Goal: Answer question/provide support: Share knowledge or assist other users

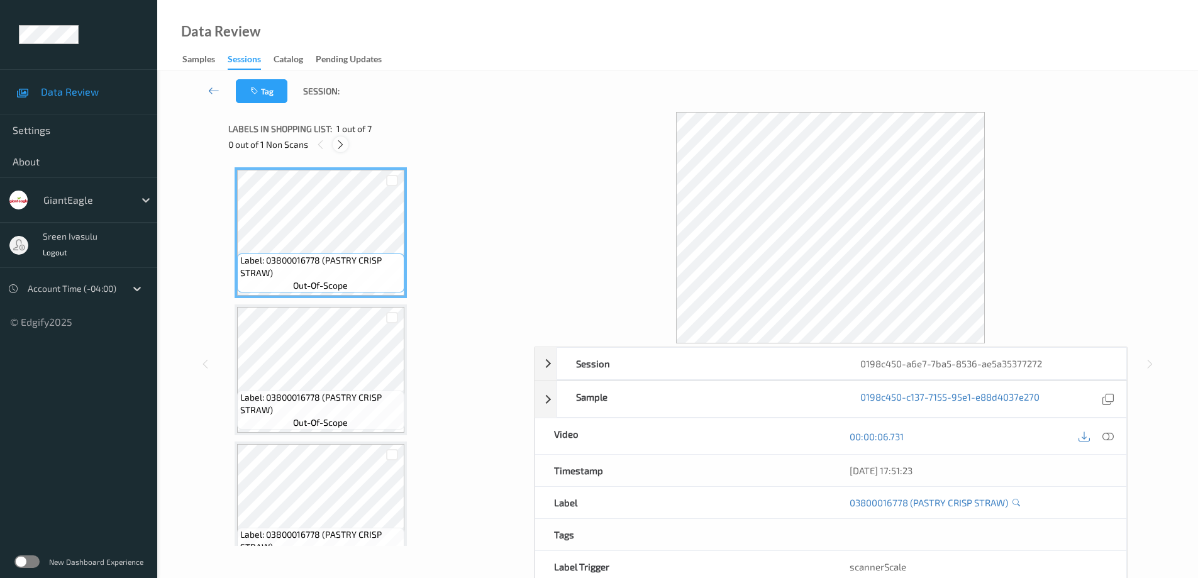
click at [342, 140] on icon at bounding box center [340, 144] width 11 height 11
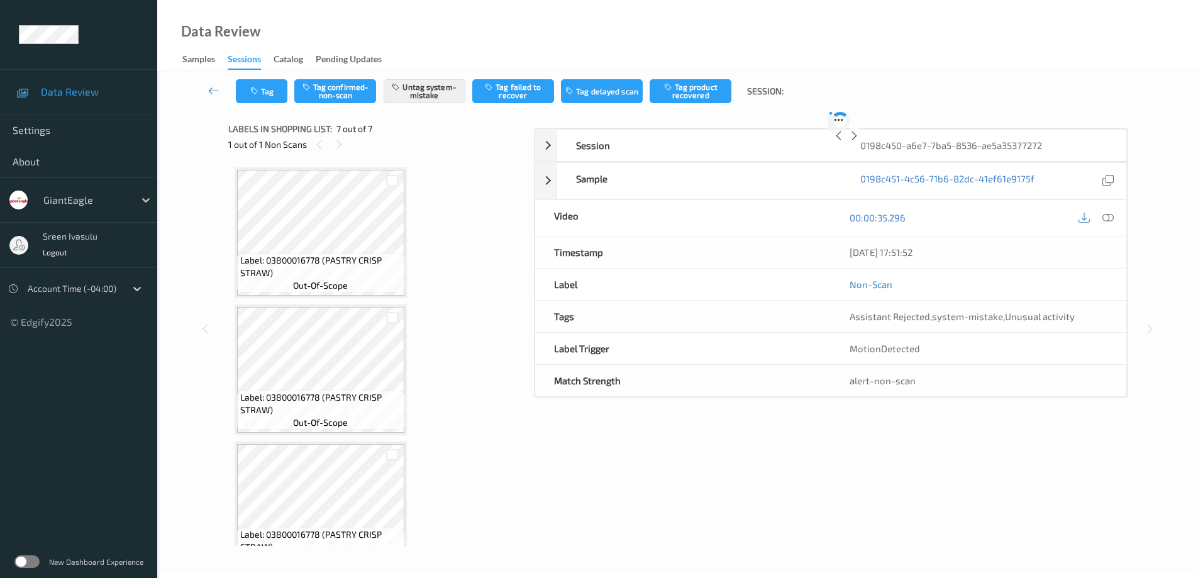
scroll to position [581, 0]
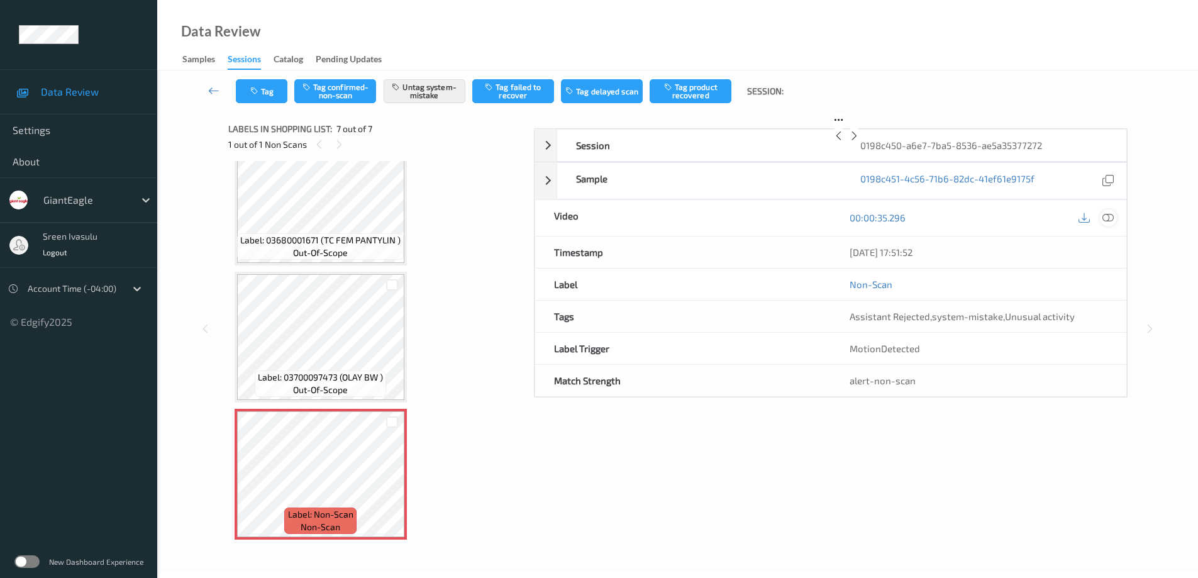
click at [1109, 223] on icon at bounding box center [1107, 217] width 11 height 11
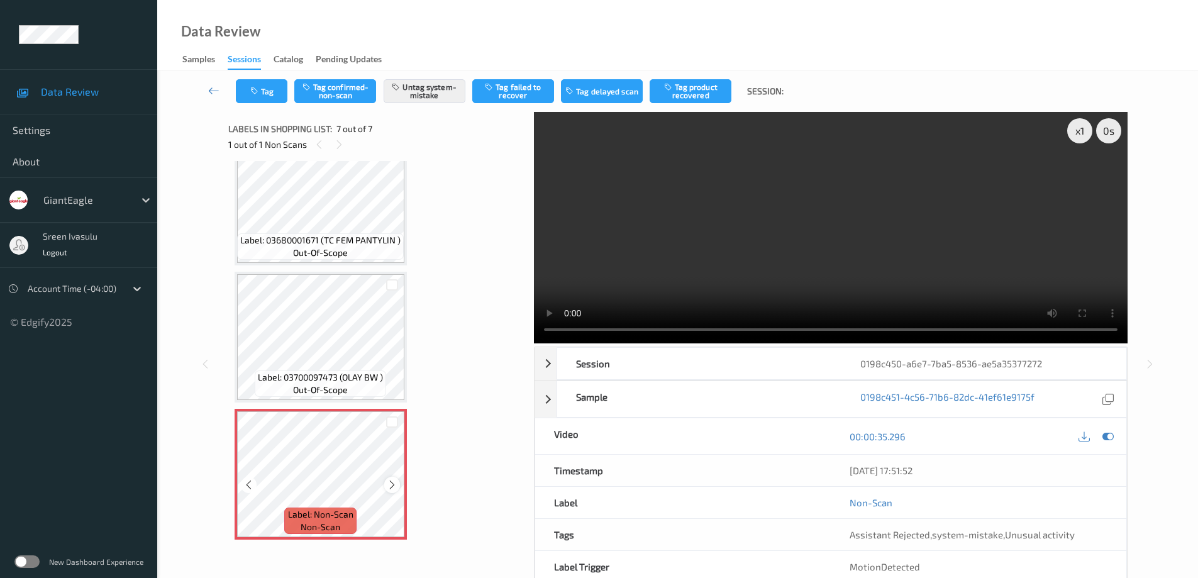
click at [393, 482] on icon at bounding box center [392, 484] width 11 height 11
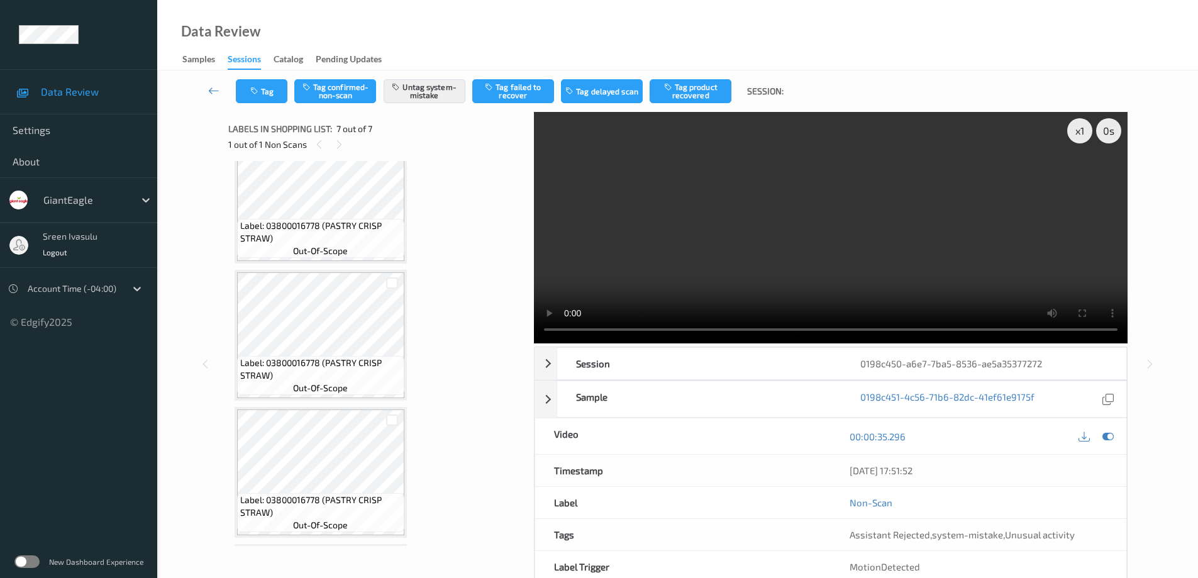
scroll to position [0, 0]
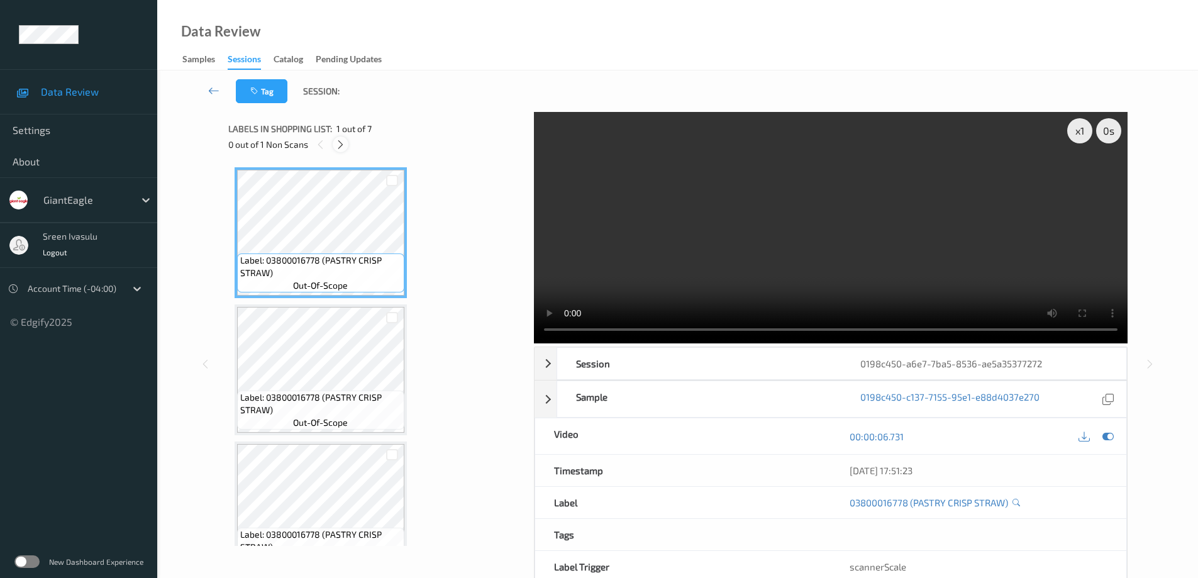
click at [337, 147] on icon at bounding box center [340, 144] width 11 height 11
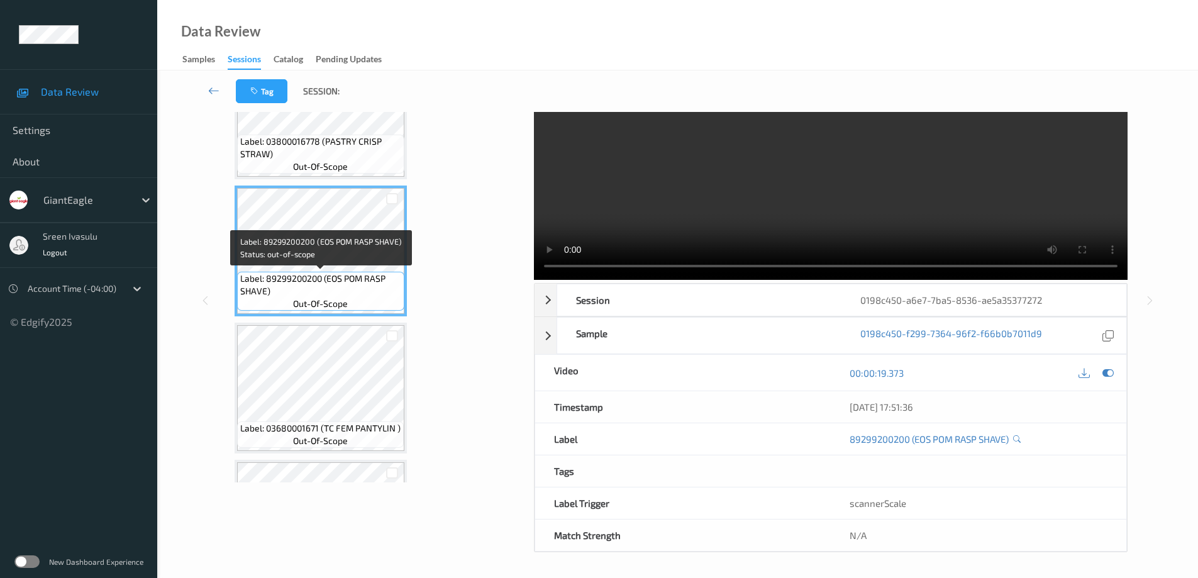
scroll to position [78, 0]
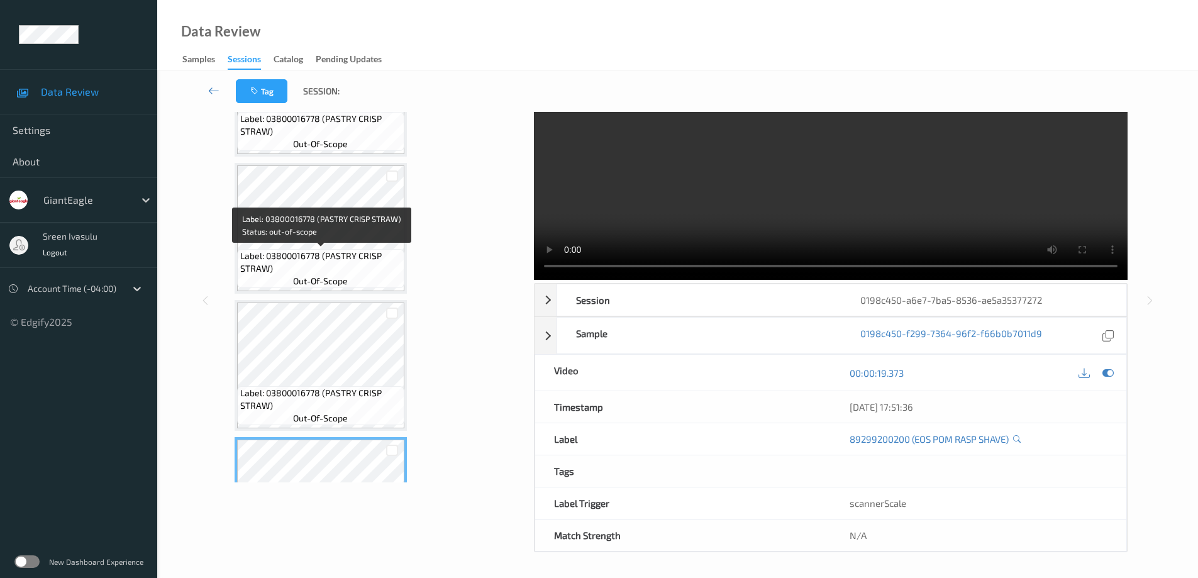
click at [337, 249] on div "Label: 03800016778 (PASTRY CRISP STRAW) out-of-scope" at bounding box center [320, 268] width 167 height 39
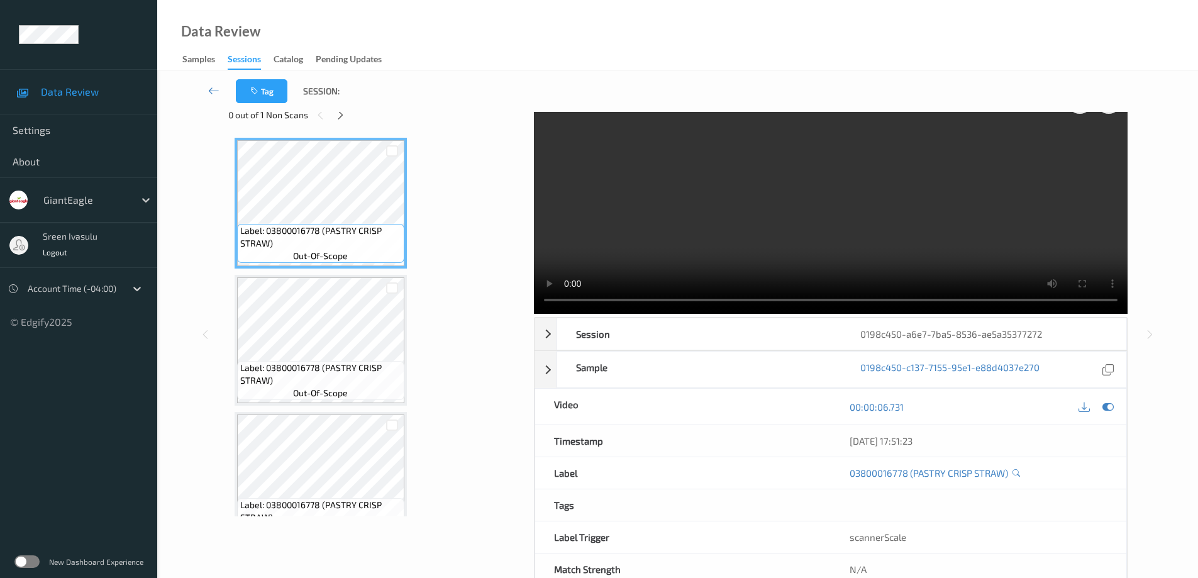
scroll to position [0, 0]
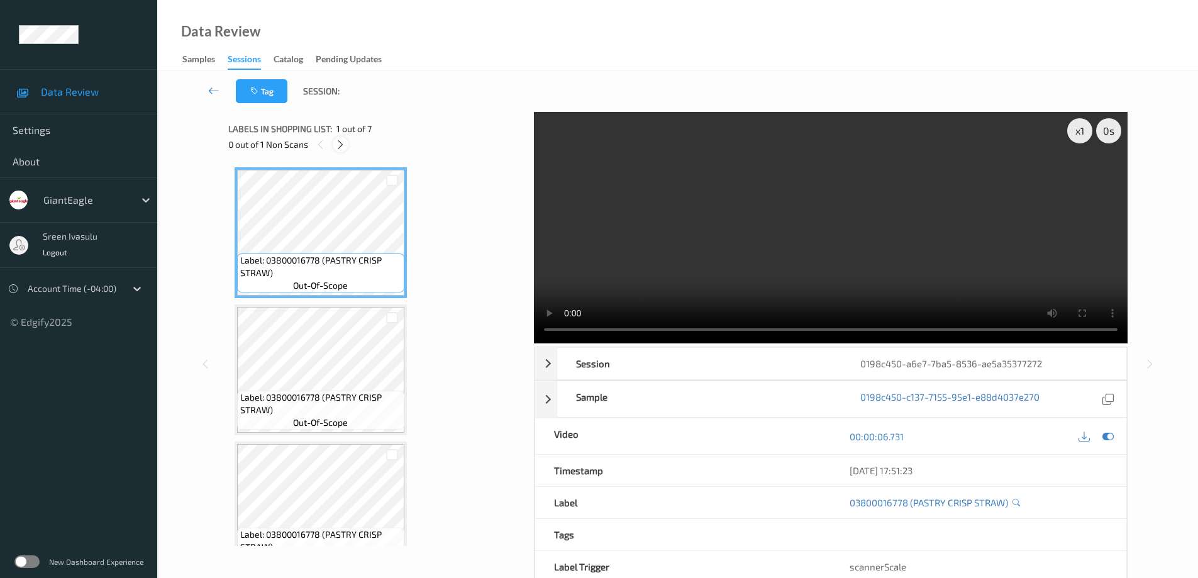
click at [341, 145] on icon at bounding box center [340, 144] width 11 height 11
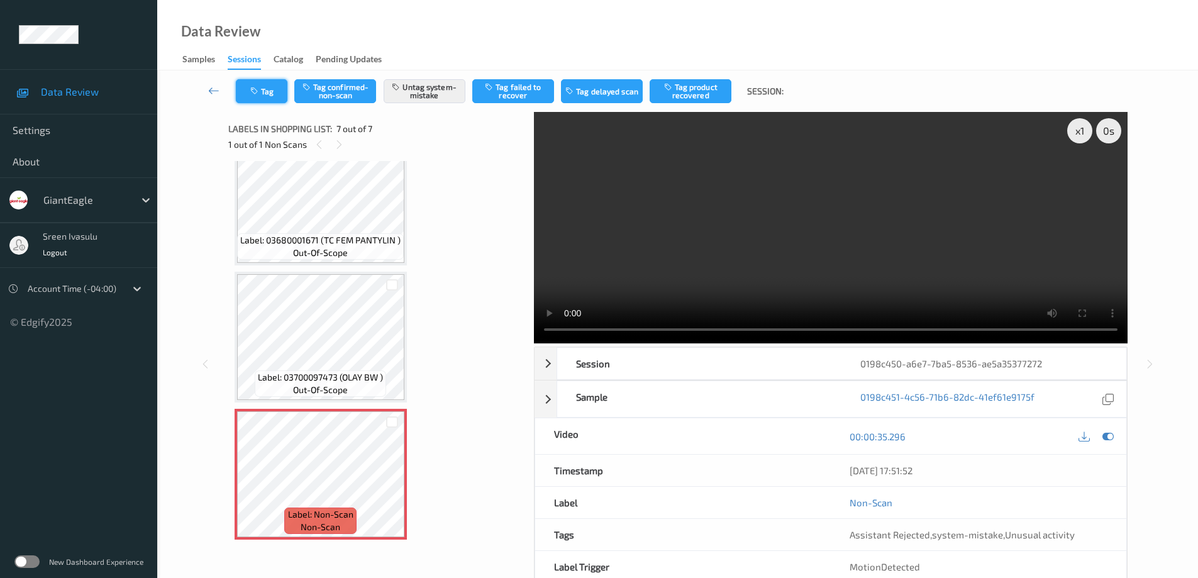
click at [273, 96] on button "Tag" at bounding box center [262, 91] width 52 height 24
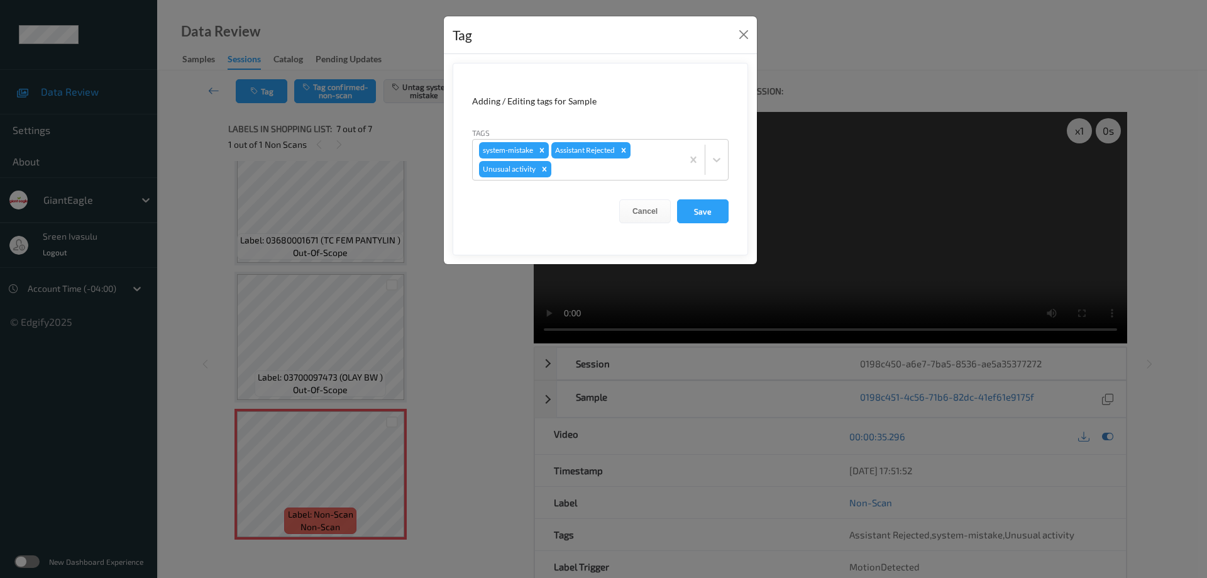
click at [733, 33] on div "Tag" at bounding box center [600, 35] width 313 height 38
click at [750, 35] on button "Close" at bounding box center [744, 35] width 18 height 18
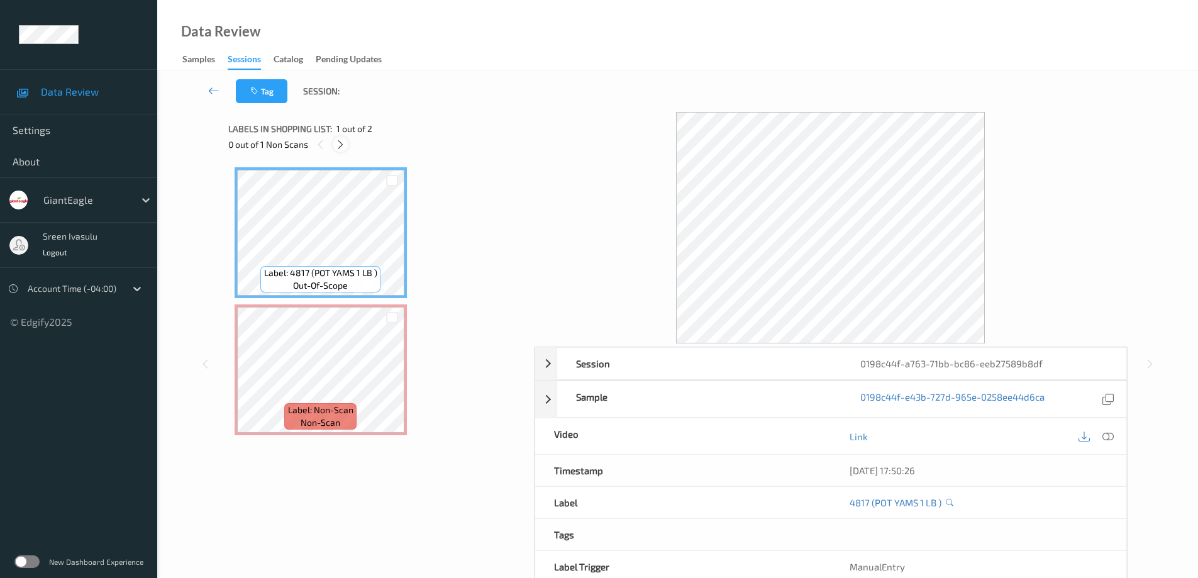
click at [339, 146] on icon at bounding box center [340, 144] width 11 height 11
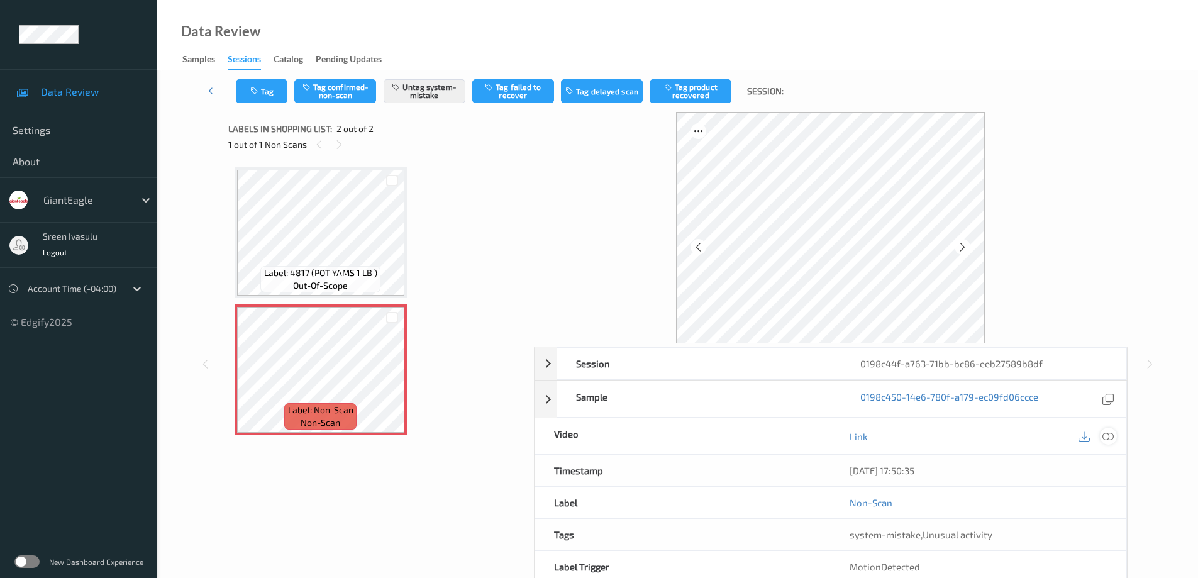
click at [1112, 436] on icon at bounding box center [1107, 435] width 11 height 11
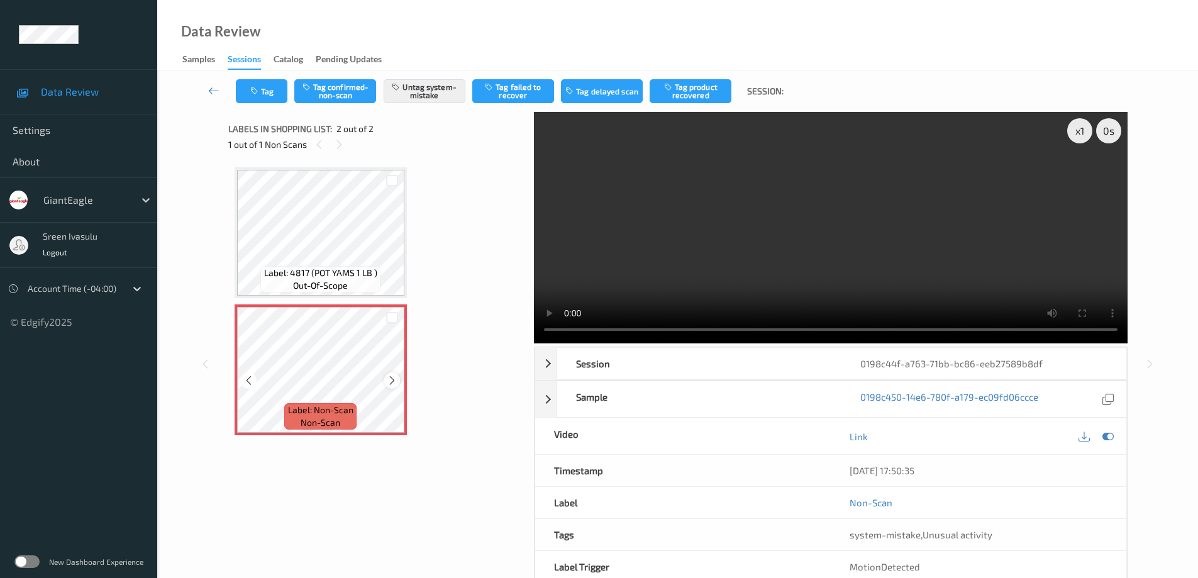
click at [386, 382] on div at bounding box center [392, 380] width 16 height 16
click at [398, 377] on div at bounding box center [392, 380] width 16 height 16
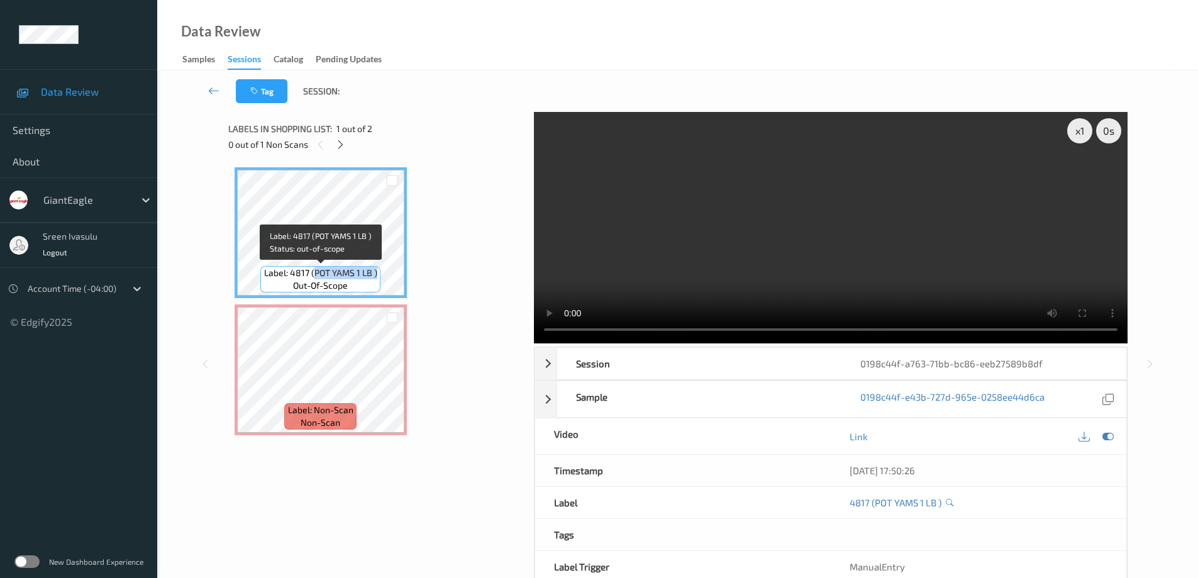
drag, startPoint x: 312, startPoint y: 275, endPoint x: 375, endPoint y: 270, distance: 63.1
click at [375, 270] on span "Label: 4817 (POT YAMS 1 LB )" at bounding box center [320, 273] width 113 height 13
copy span "POT YAMS 1 LB )"
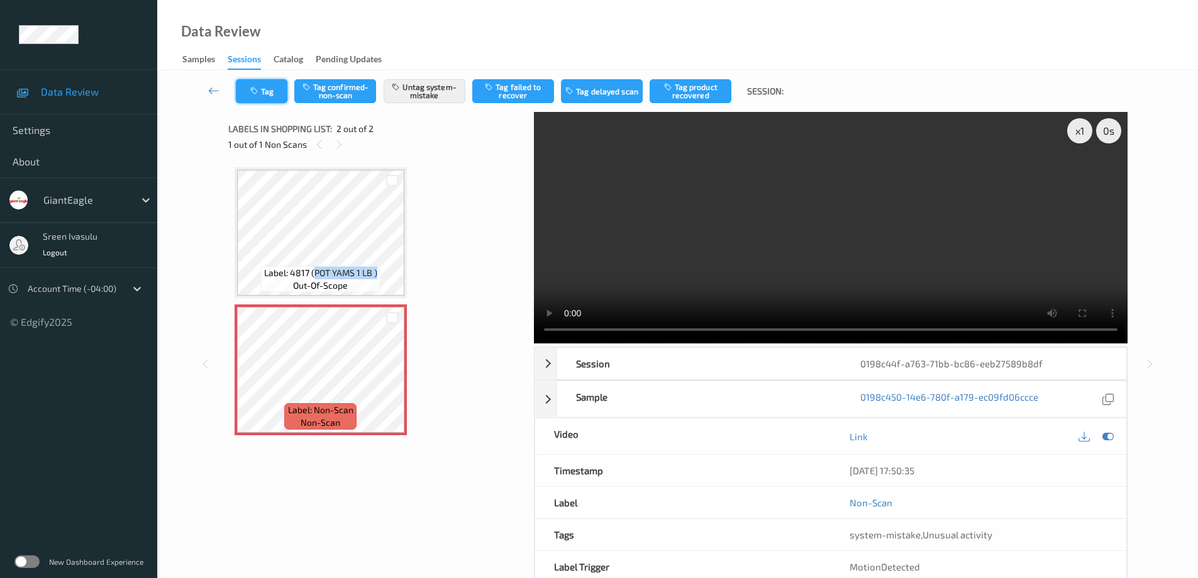
click at [275, 91] on button "Tag" at bounding box center [262, 91] width 52 height 24
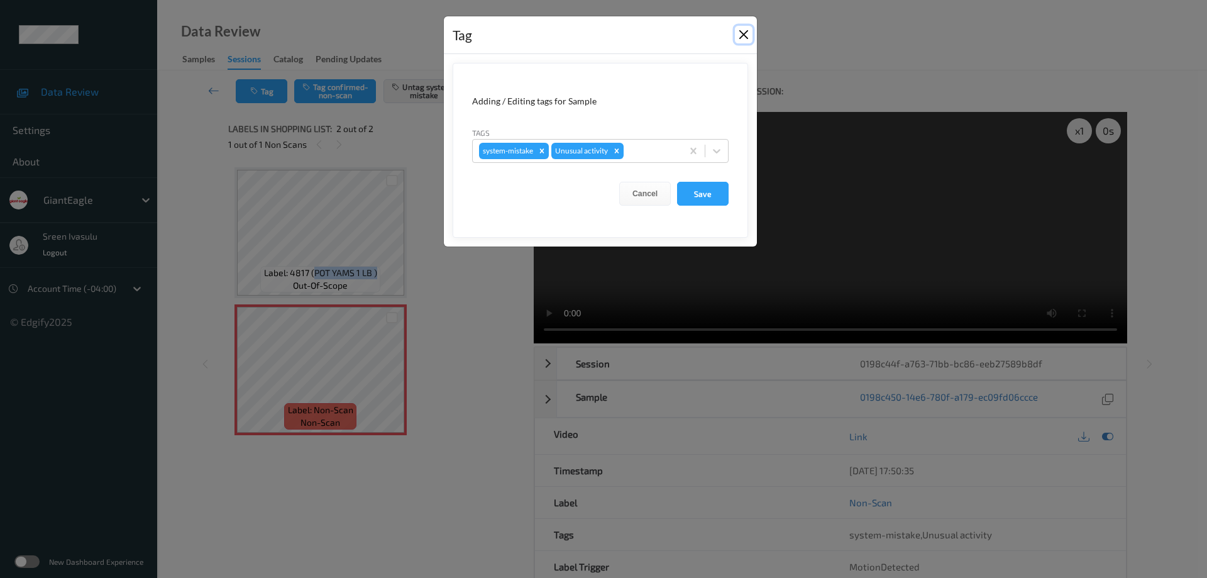
click at [745, 33] on button "Close" at bounding box center [744, 35] width 18 height 18
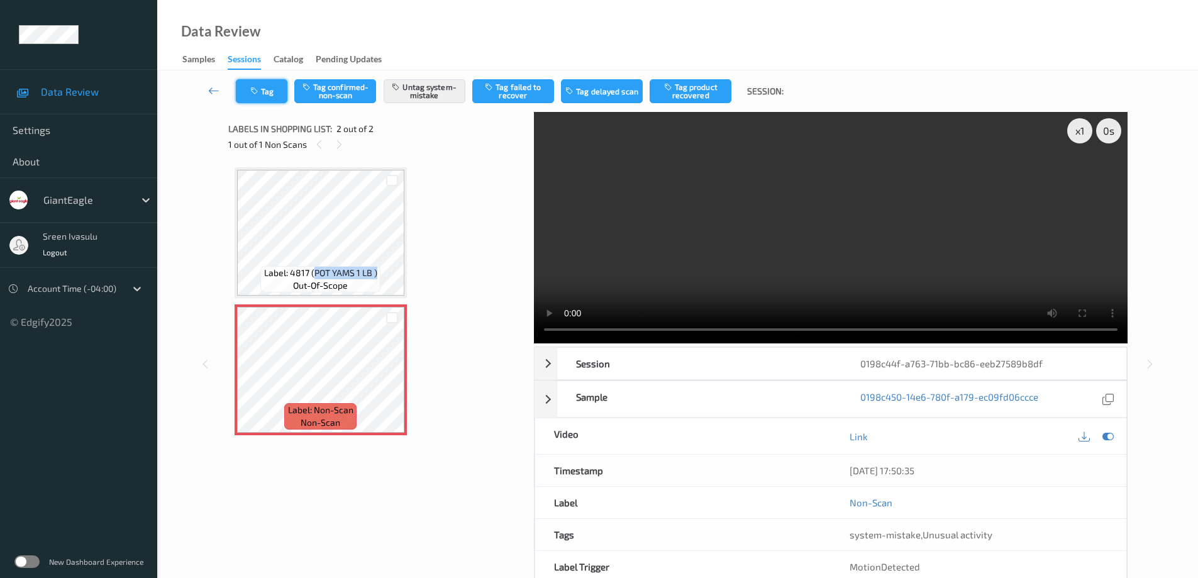
click at [282, 99] on button "Tag" at bounding box center [262, 91] width 52 height 24
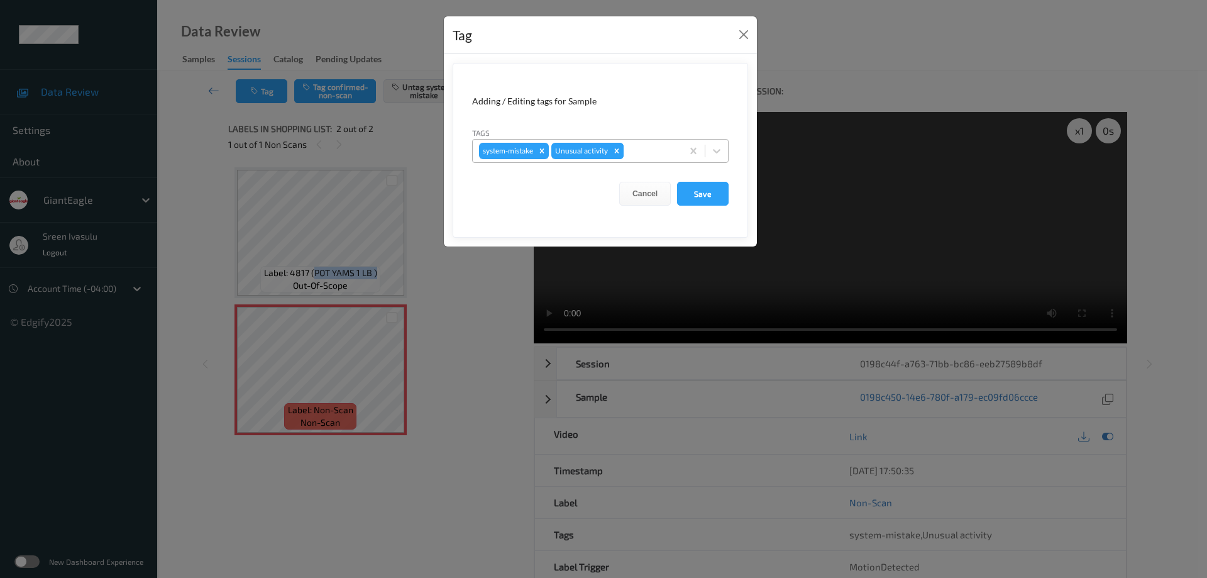
click at [616, 148] on icon "Remove Unusual activity" at bounding box center [616, 151] width 9 height 9
click at [705, 195] on button "Save" at bounding box center [703, 194] width 52 height 24
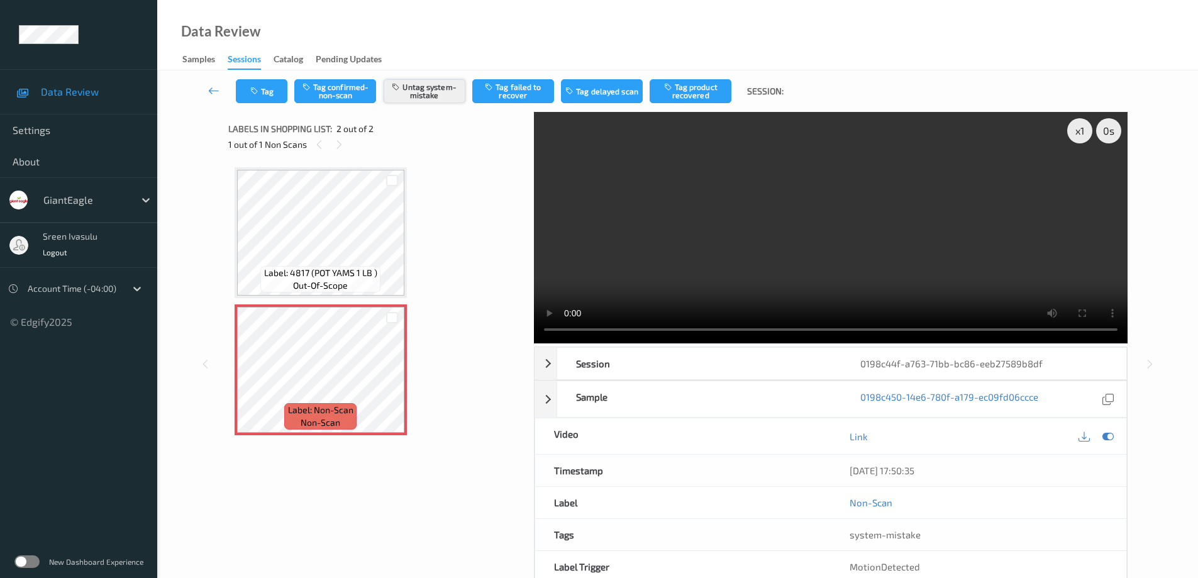
click at [436, 93] on button "Untag system-mistake" at bounding box center [425, 91] width 82 height 24
click at [343, 94] on button "Tag confirmed-non-scan" at bounding box center [335, 91] width 82 height 24
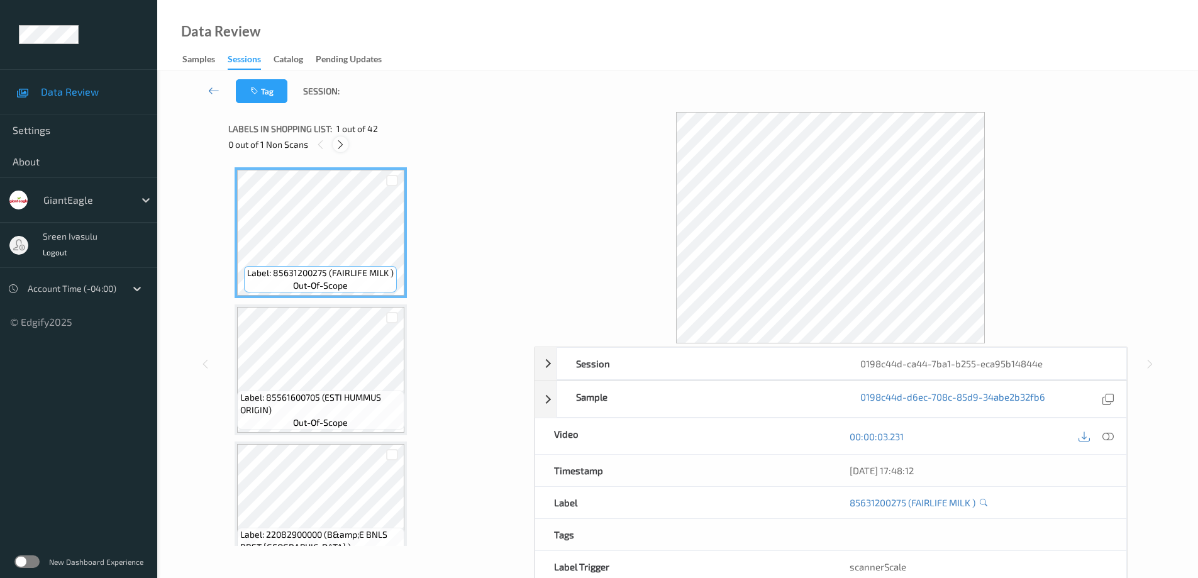
click at [337, 143] on icon at bounding box center [340, 144] width 11 height 11
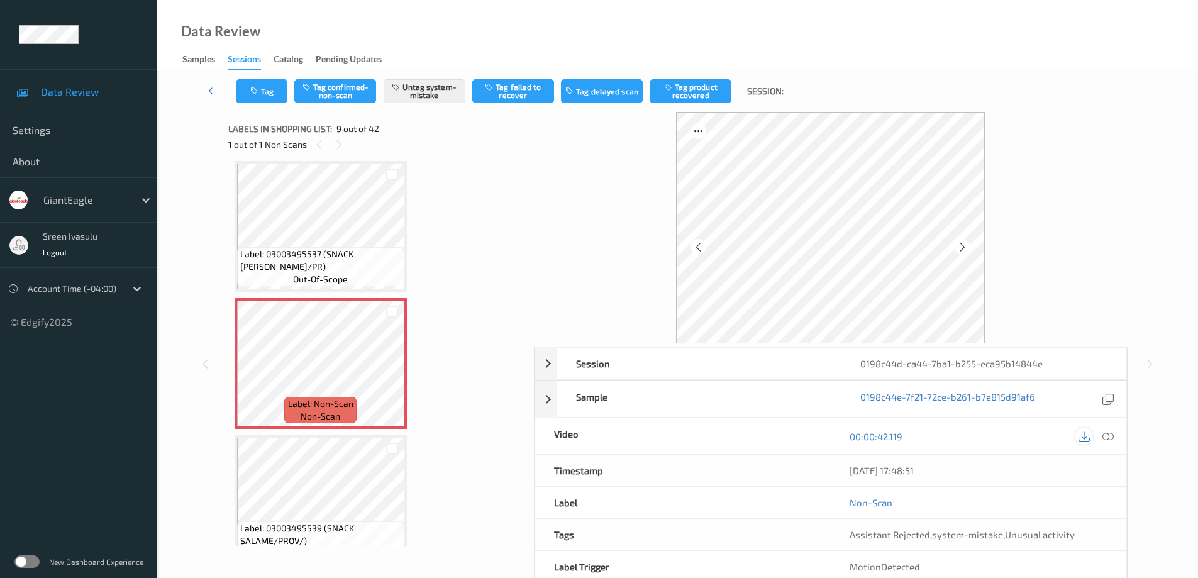
drag, startPoint x: 1109, startPoint y: 436, endPoint x: 1085, endPoint y: 443, distance: 25.5
click at [1109, 437] on icon at bounding box center [1107, 435] width 11 height 11
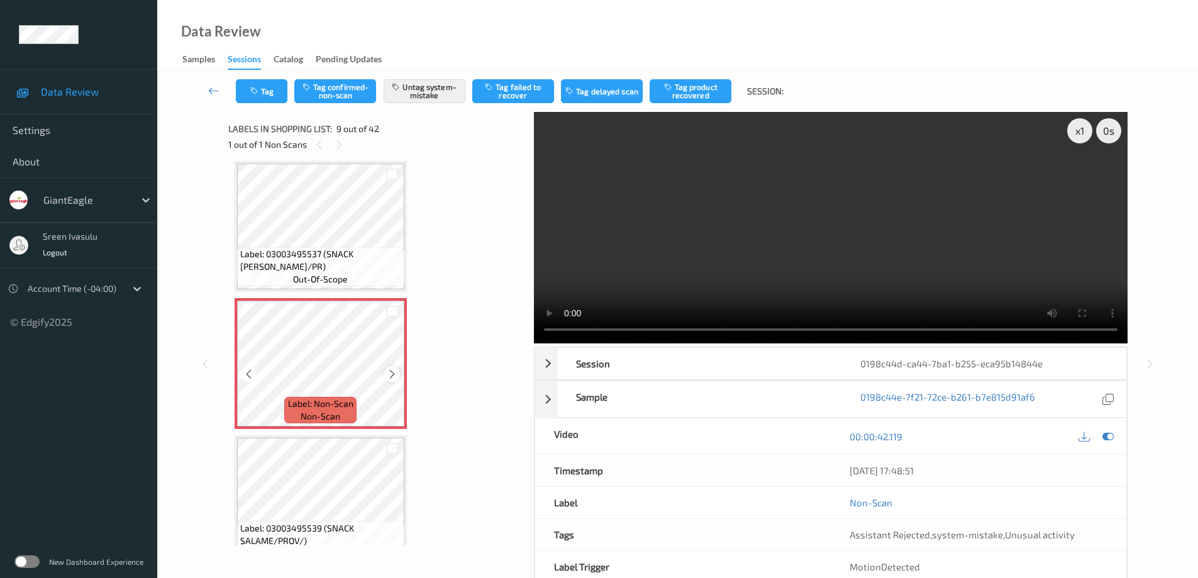
click at [390, 372] on icon at bounding box center [392, 373] width 11 height 11
click at [392, 374] on icon at bounding box center [392, 373] width 11 height 11
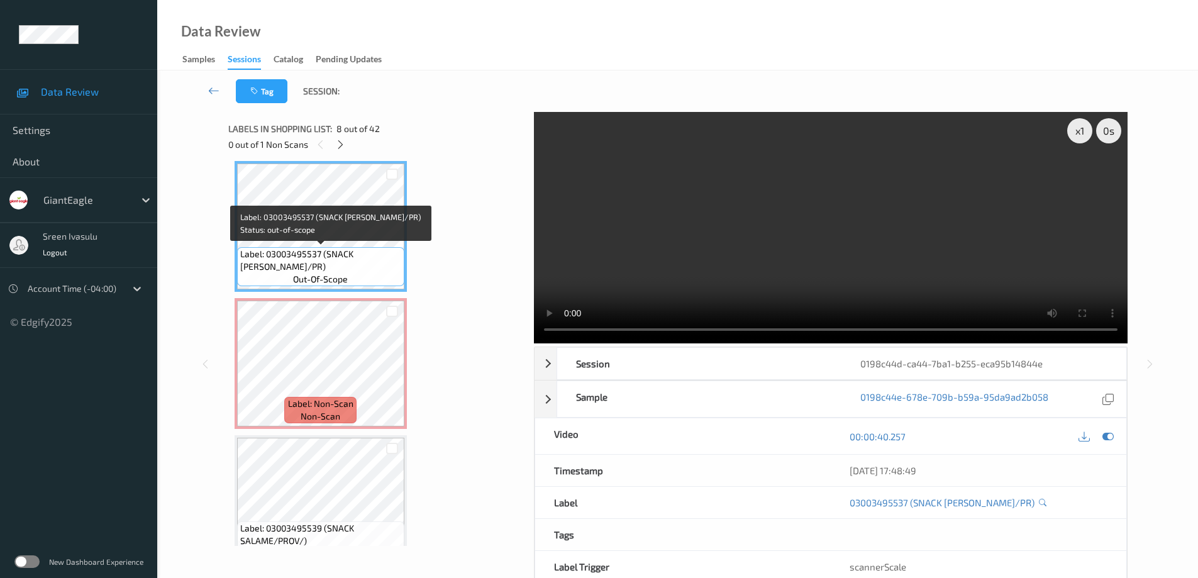
click at [342, 258] on span "Label: 03003495537 (SNACK CALABRESE/PR)" at bounding box center [320, 260] width 161 height 25
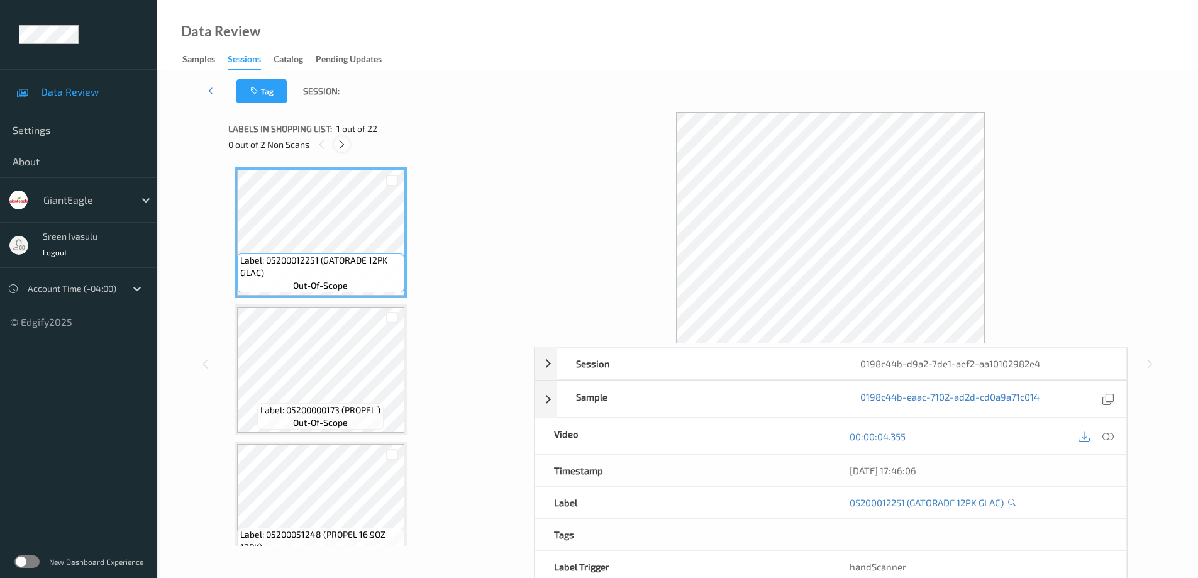
click at [346, 146] on icon at bounding box center [341, 144] width 11 height 11
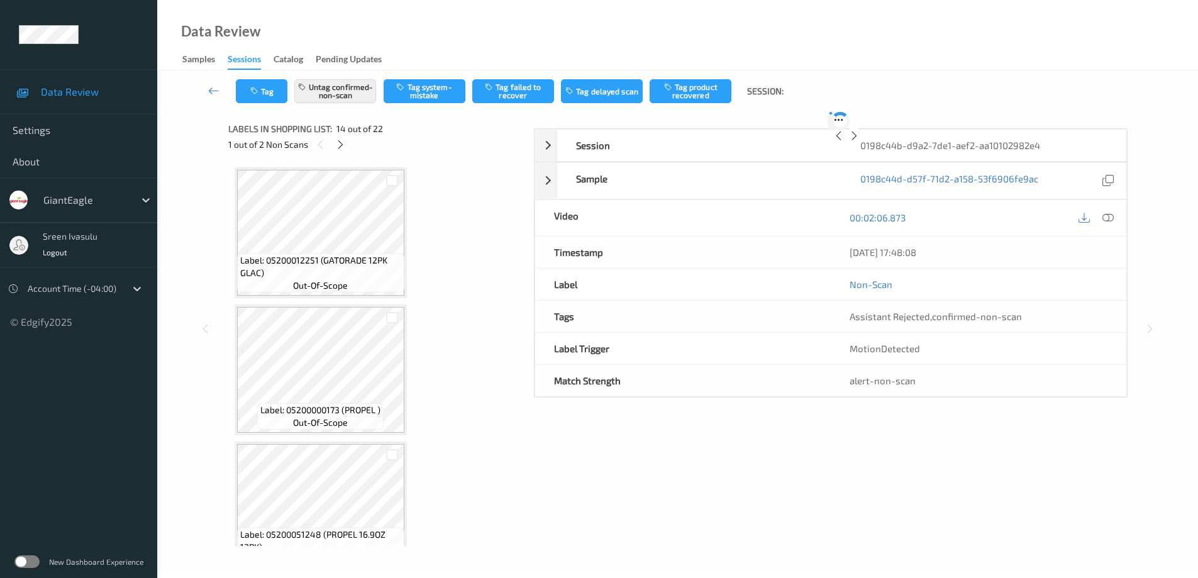
scroll to position [1651, 0]
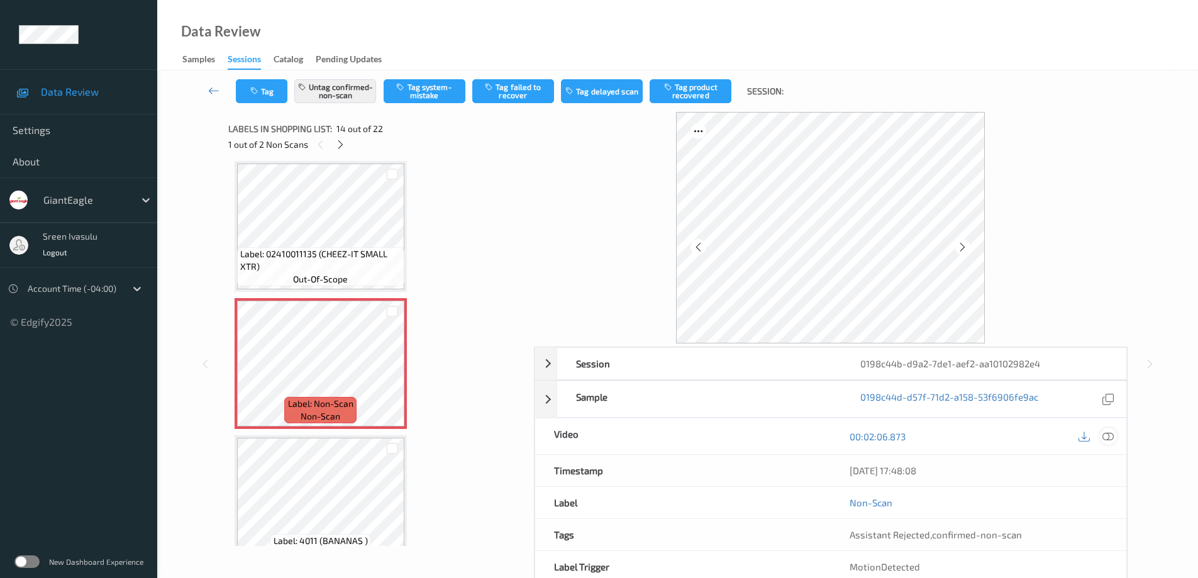
click at [1109, 434] on icon at bounding box center [1107, 435] width 11 height 11
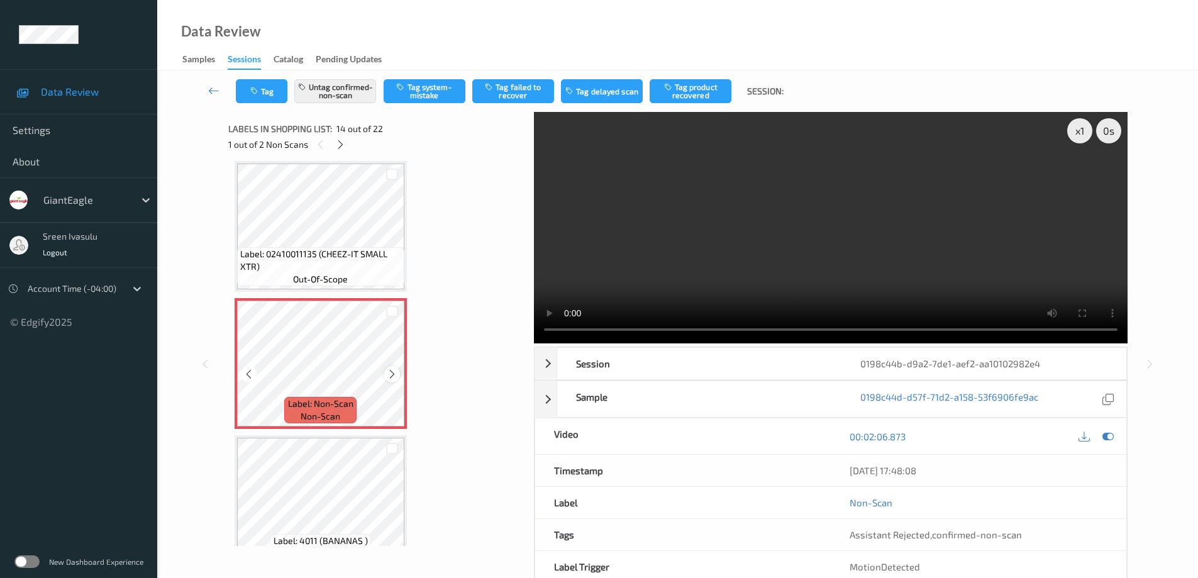
click at [389, 370] on icon at bounding box center [392, 373] width 11 height 11
click at [342, 145] on icon at bounding box center [340, 144] width 11 height 11
click at [390, 381] on div at bounding box center [392, 374] width 16 height 16
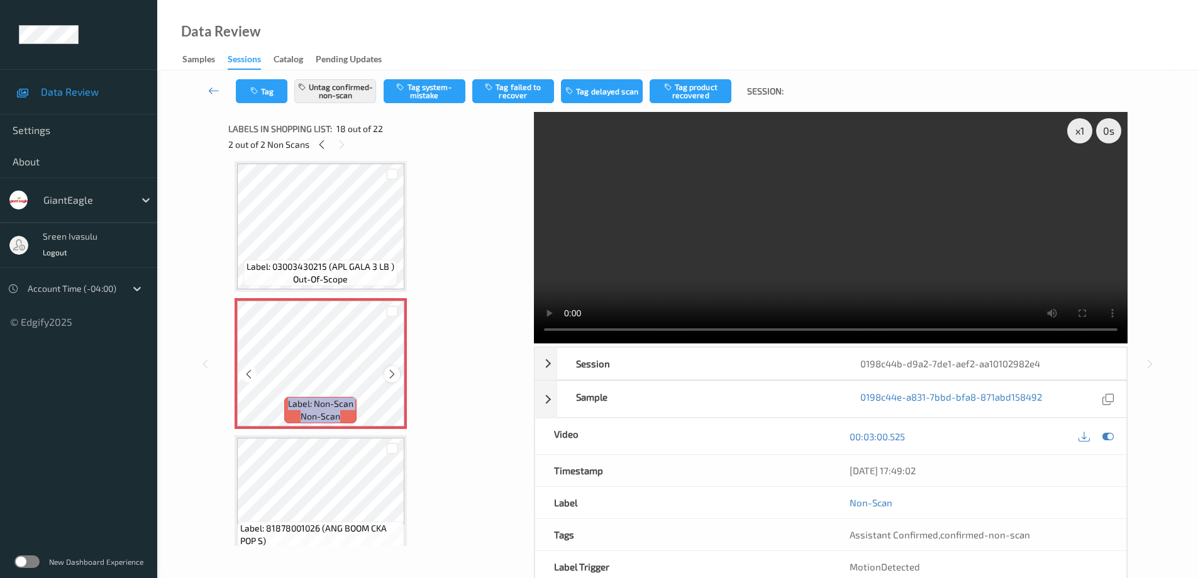
click at [390, 380] on div at bounding box center [392, 374] width 16 height 16
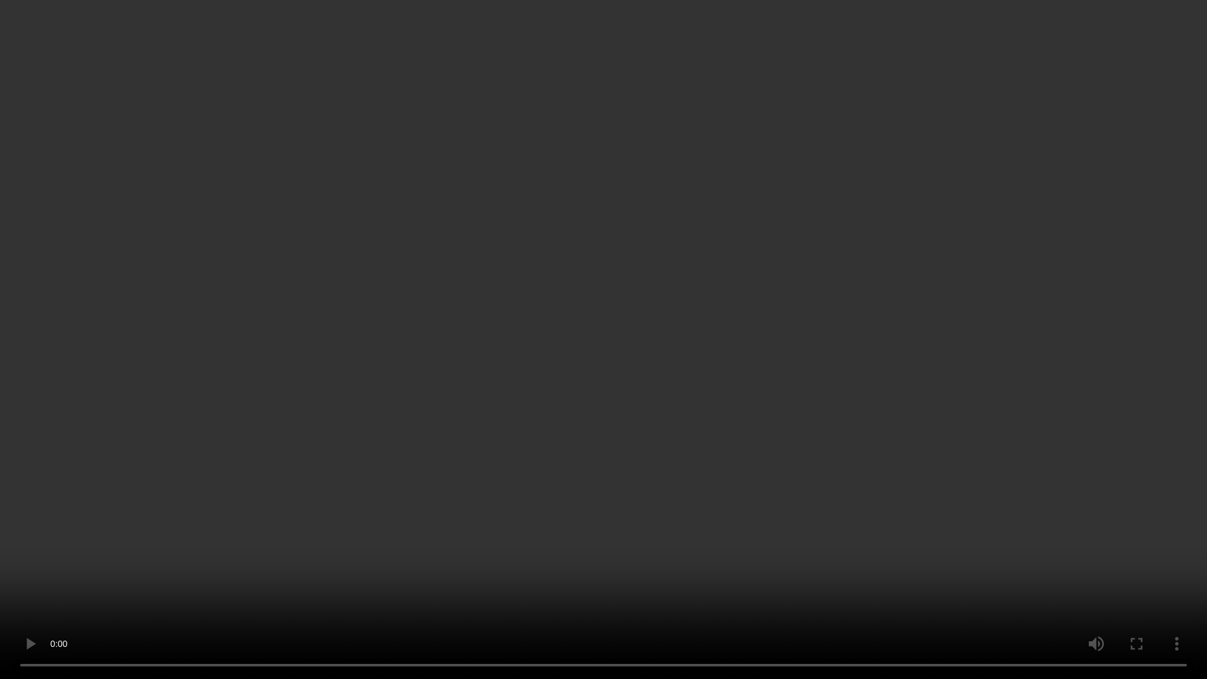
click at [1162, 411] on video at bounding box center [603, 339] width 1207 height 679
click at [893, 494] on video at bounding box center [603, 339] width 1207 height 679
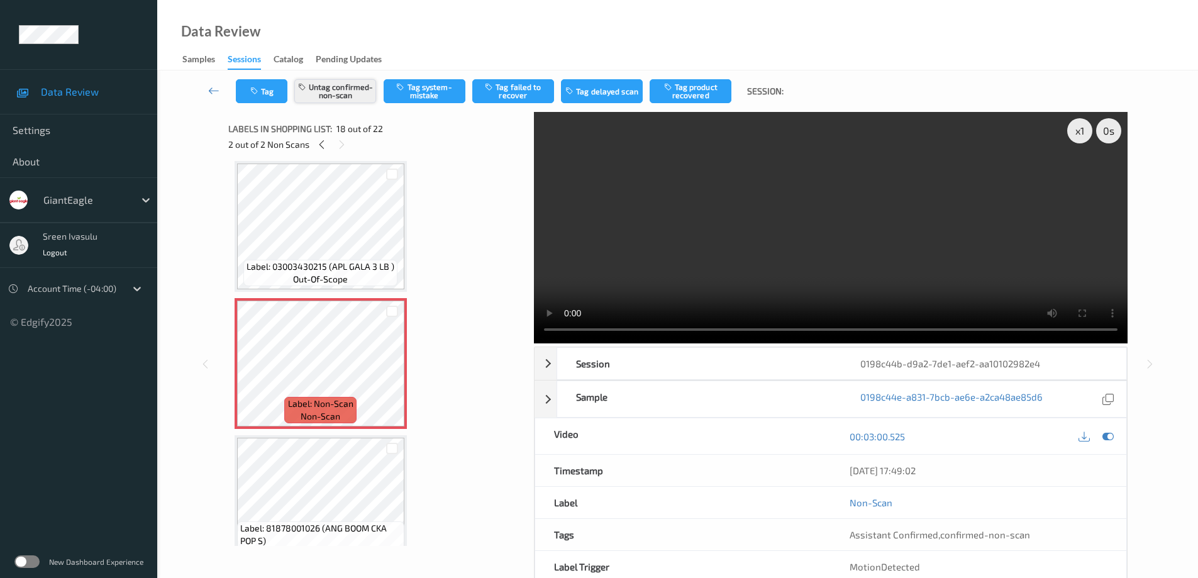
click at [345, 89] on button "Untag confirmed-non-scan" at bounding box center [335, 91] width 82 height 24
click at [428, 89] on button "Tag system-mistake" at bounding box center [425, 91] width 82 height 24
click at [320, 141] on icon at bounding box center [321, 144] width 11 height 11
click at [685, 89] on button "Tag product recovered" at bounding box center [691, 91] width 82 height 24
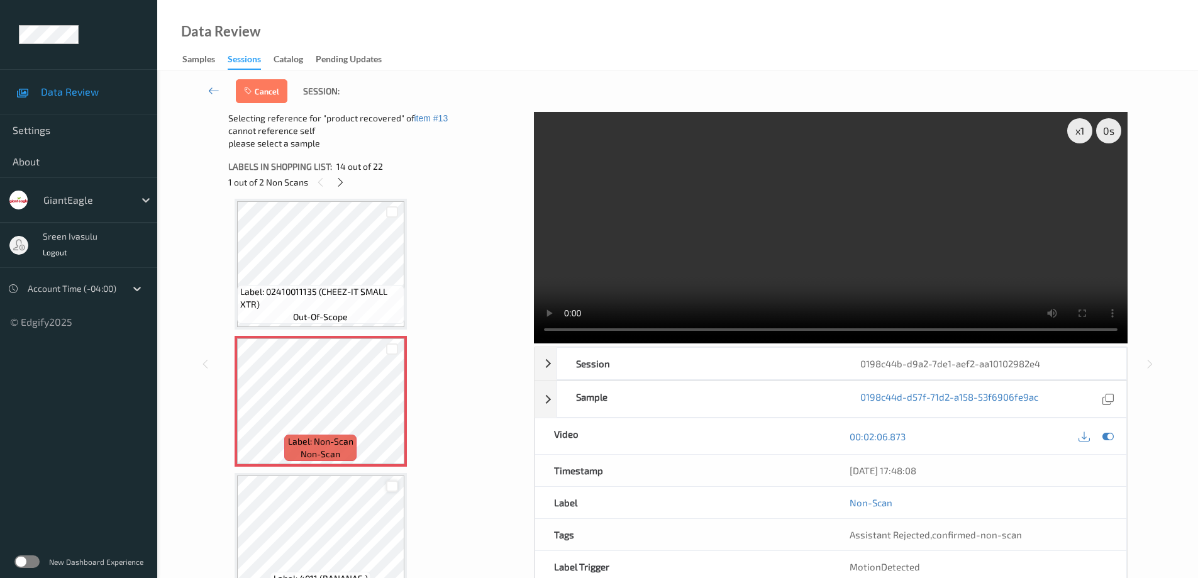
click at [388, 485] on div at bounding box center [392, 486] width 12 height 12
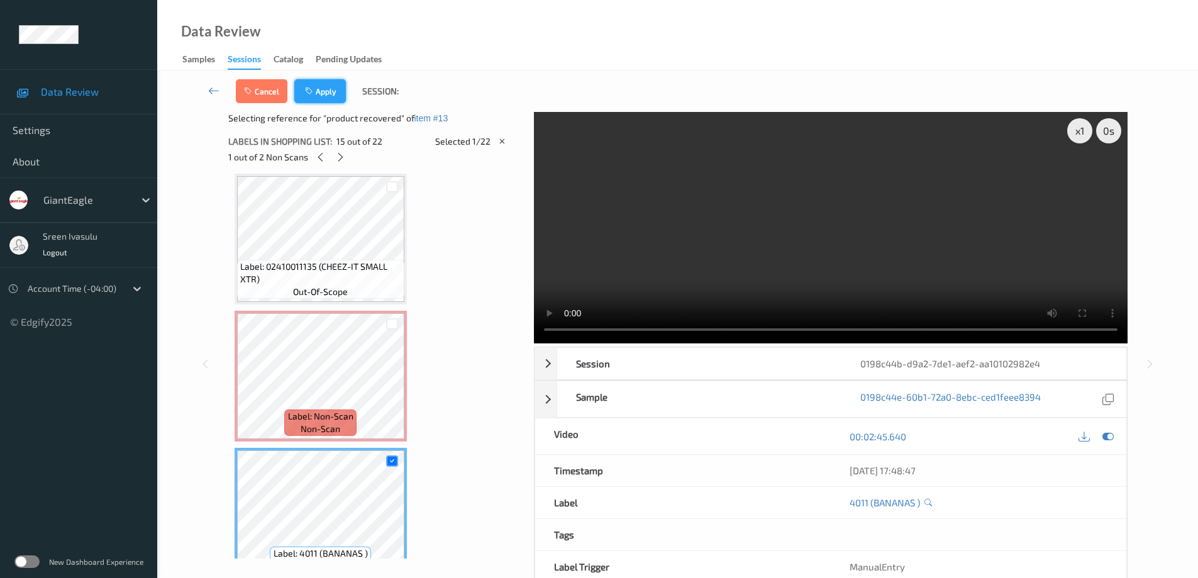
click at [314, 87] on icon "button" at bounding box center [310, 91] width 11 height 9
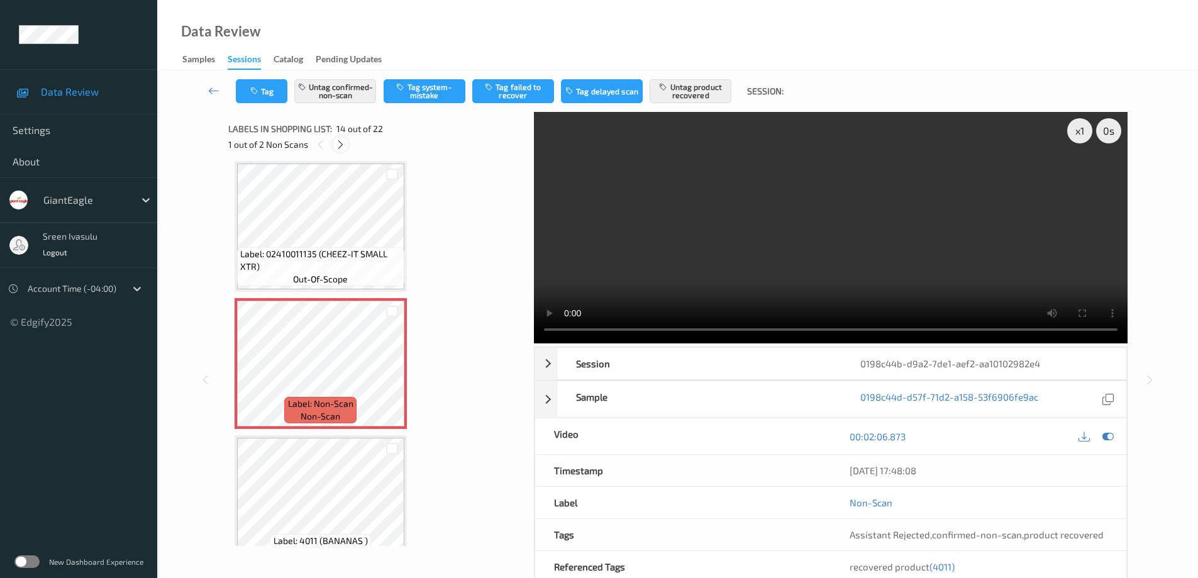
click at [338, 142] on icon at bounding box center [340, 144] width 11 height 11
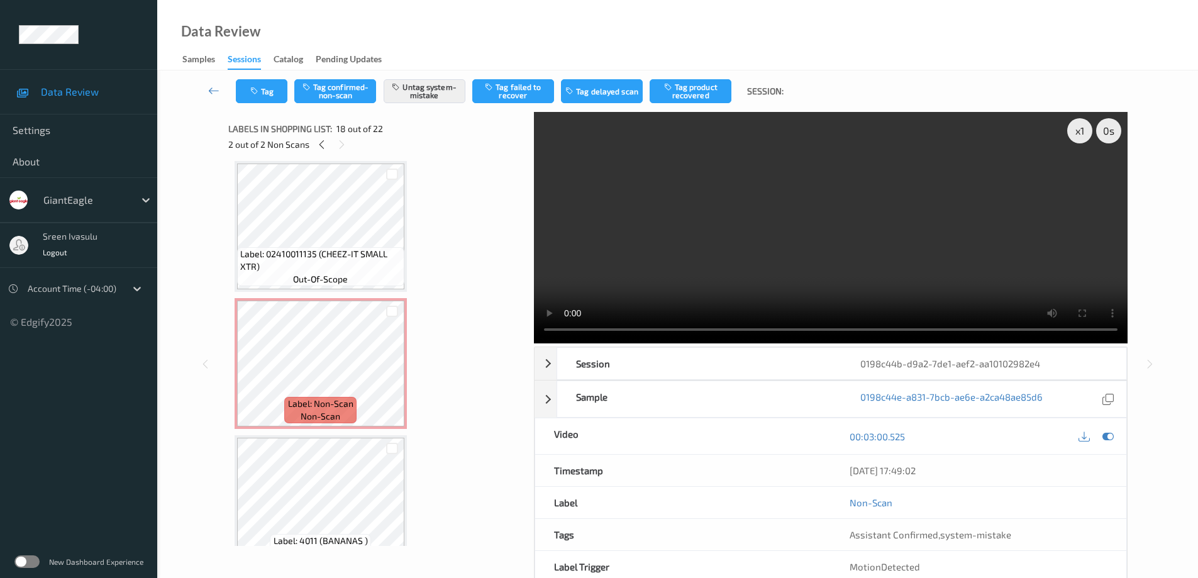
scroll to position [2199, 0]
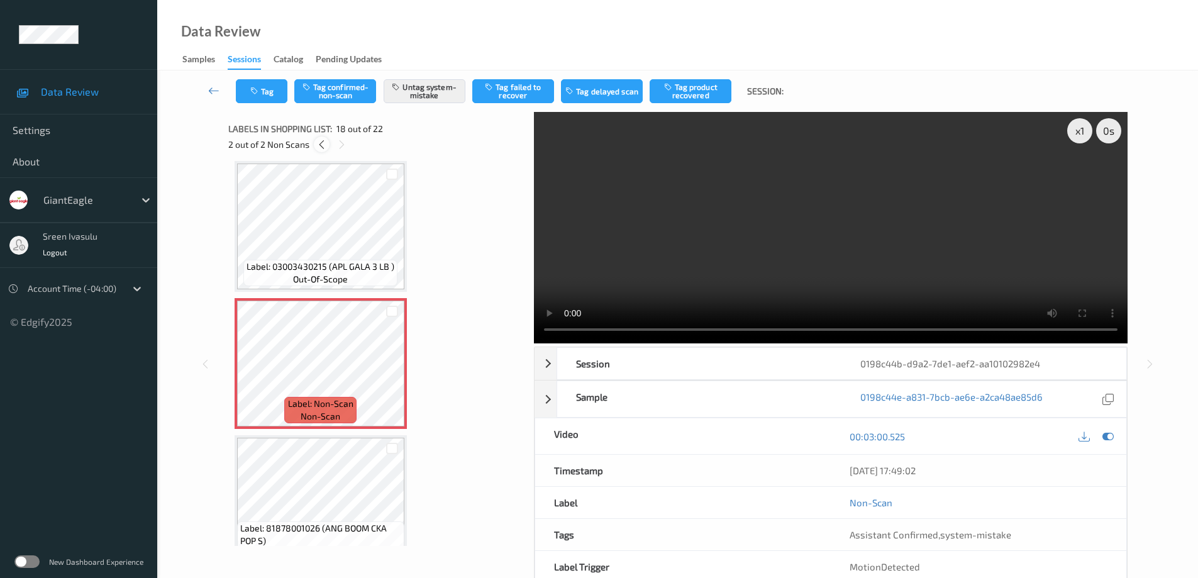
click at [322, 147] on icon at bounding box center [321, 144] width 11 height 11
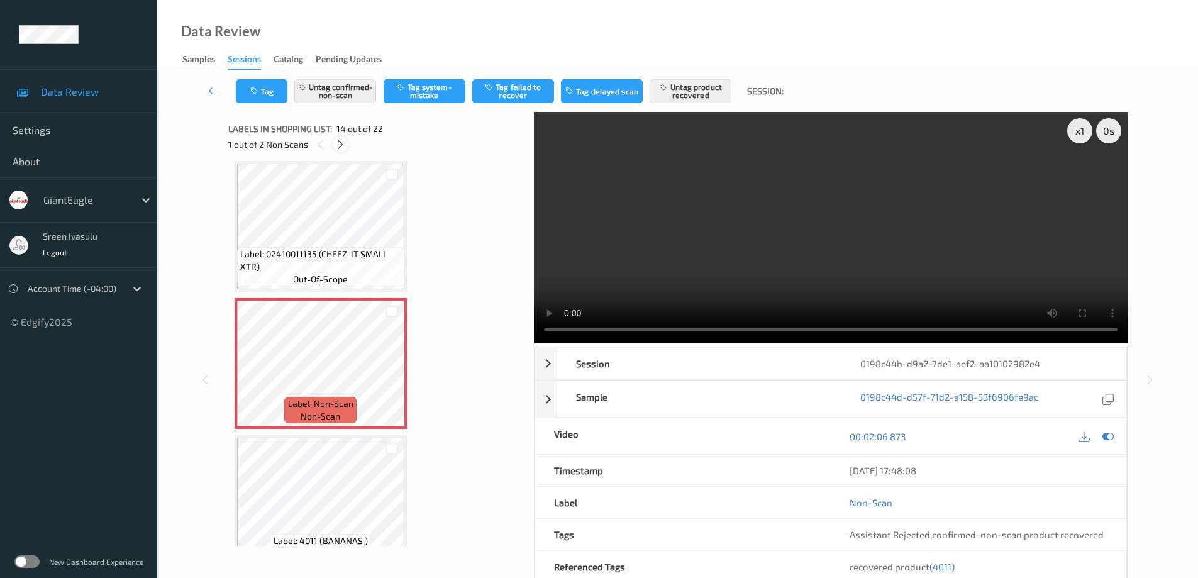
click at [344, 146] on icon at bounding box center [340, 144] width 11 height 11
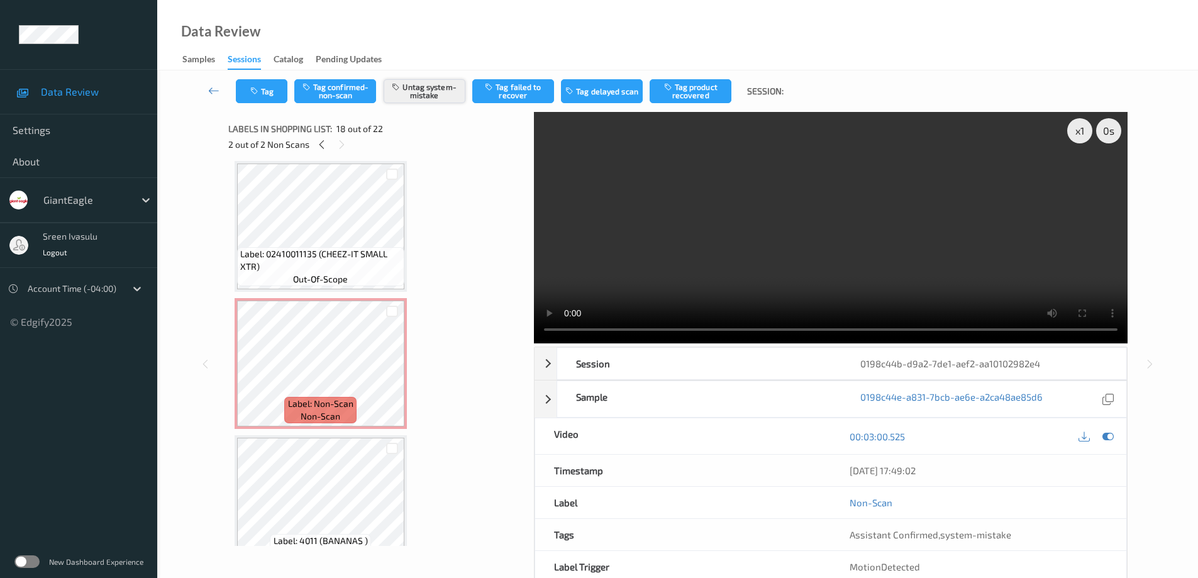
scroll to position [2199, 0]
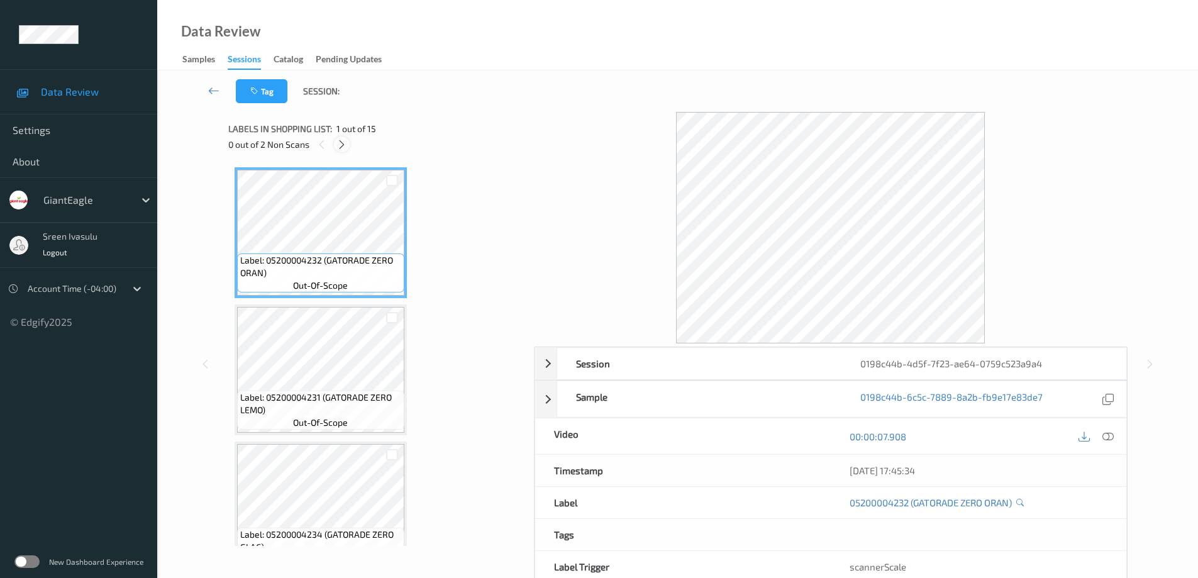
click at [338, 142] on icon at bounding box center [341, 144] width 11 height 11
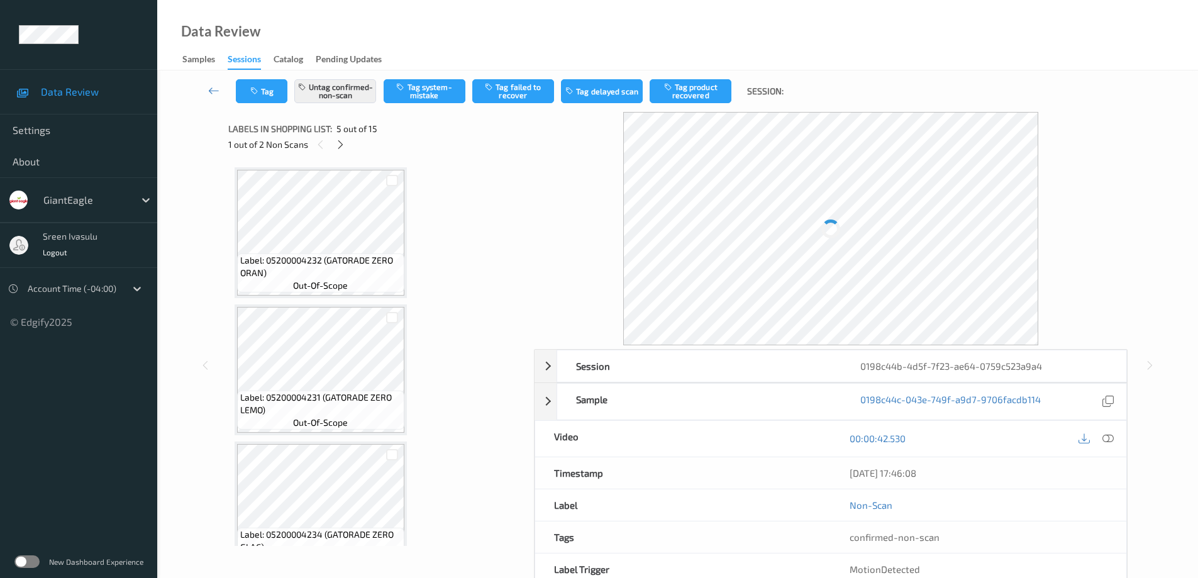
scroll to position [417, 0]
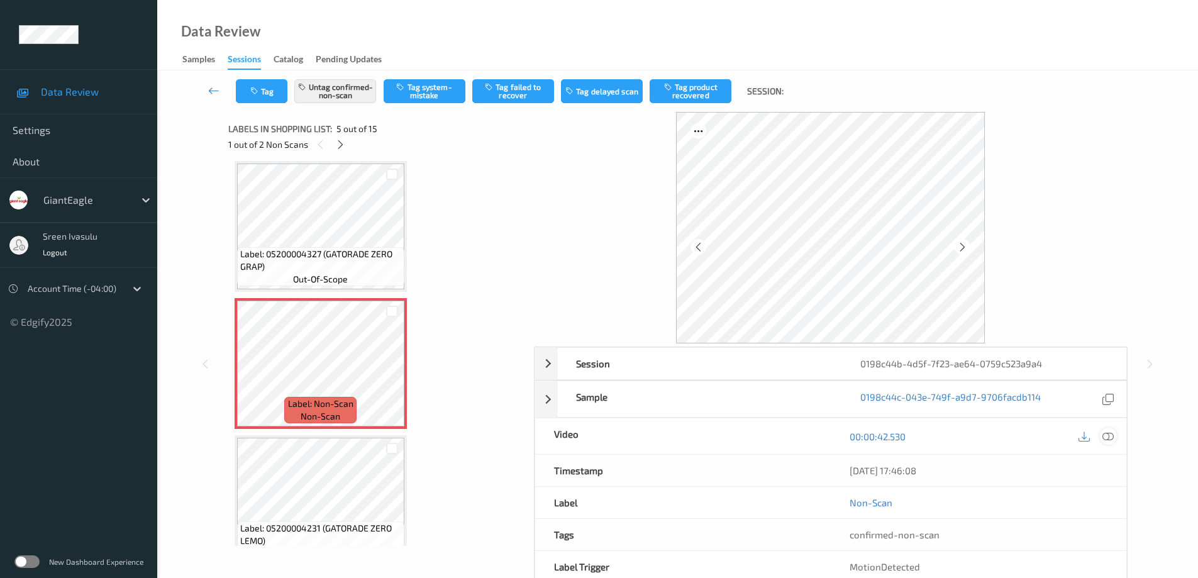
click at [1102, 437] on div at bounding box center [1108, 436] width 17 height 17
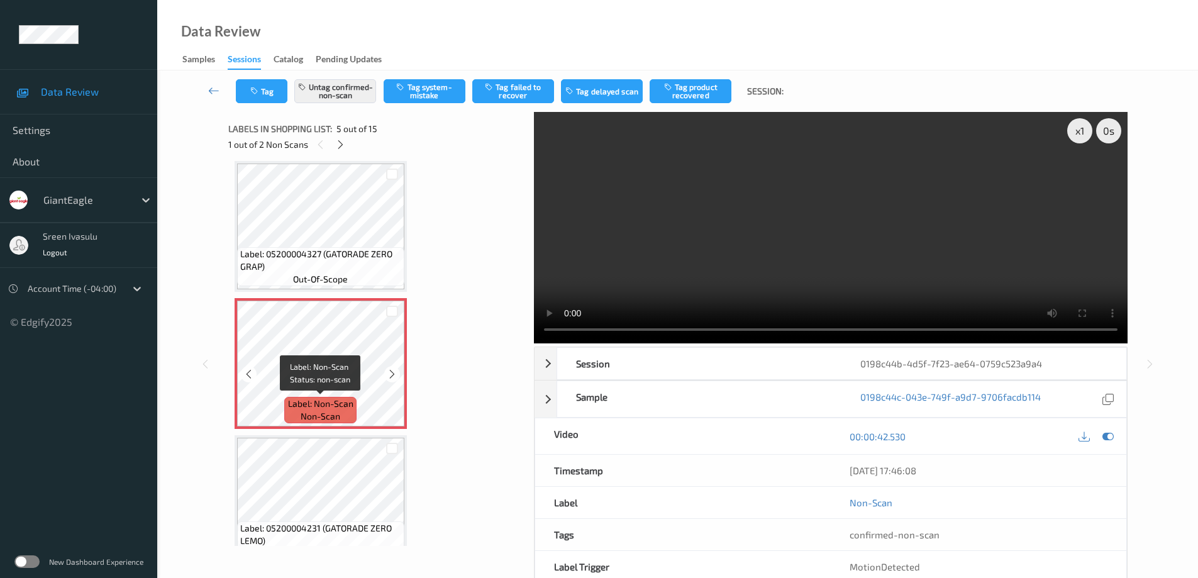
click at [291, 397] on div "Label: Non-Scan non-scan" at bounding box center [320, 410] width 72 height 26
click at [392, 372] on icon at bounding box center [392, 373] width 11 height 11
click at [388, 373] on icon at bounding box center [392, 373] width 11 height 11
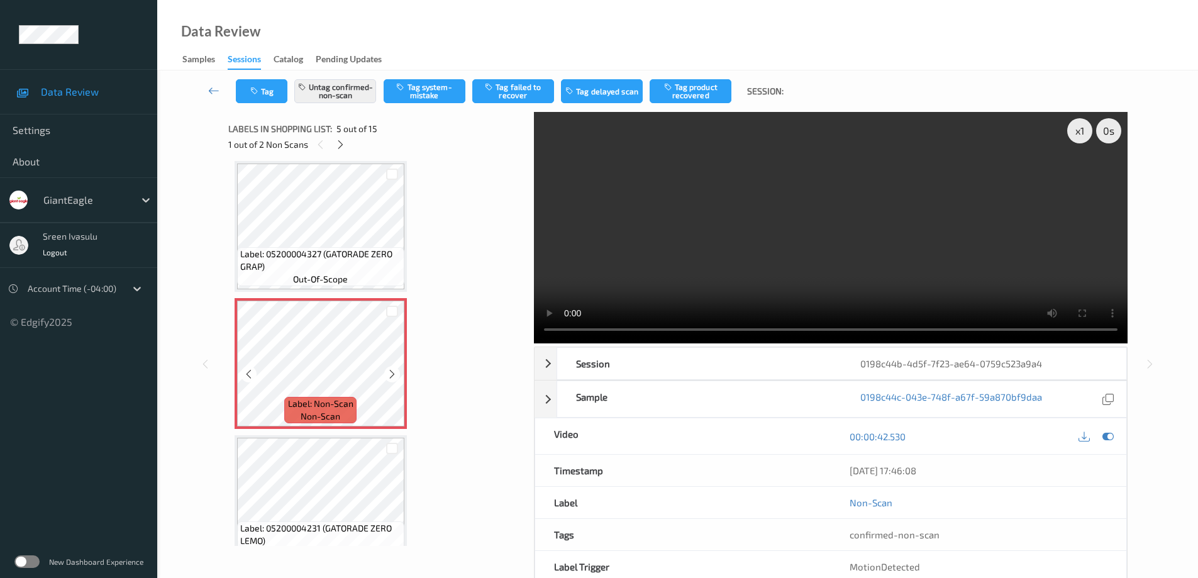
click at [388, 373] on icon at bounding box center [392, 373] width 11 height 11
click at [301, 248] on span "Label: 05200004327 (GATORADE ZERO GRAP)" at bounding box center [320, 260] width 161 height 25
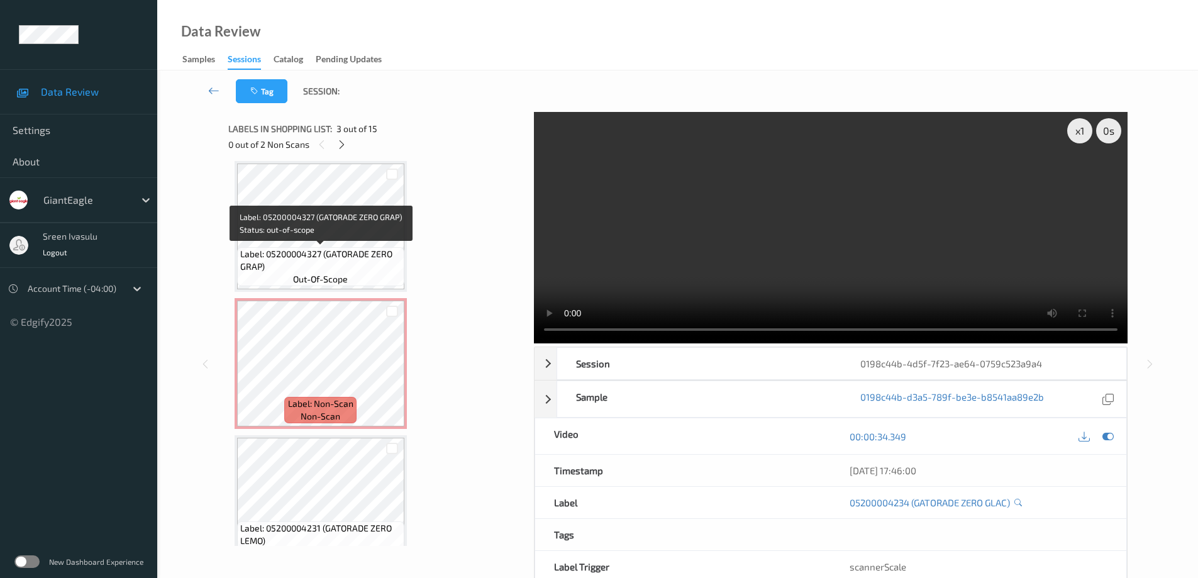
click at [323, 255] on span "Label: 05200004327 (GATORADE ZERO GRAP)" at bounding box center [320, 260] width 161 height 25
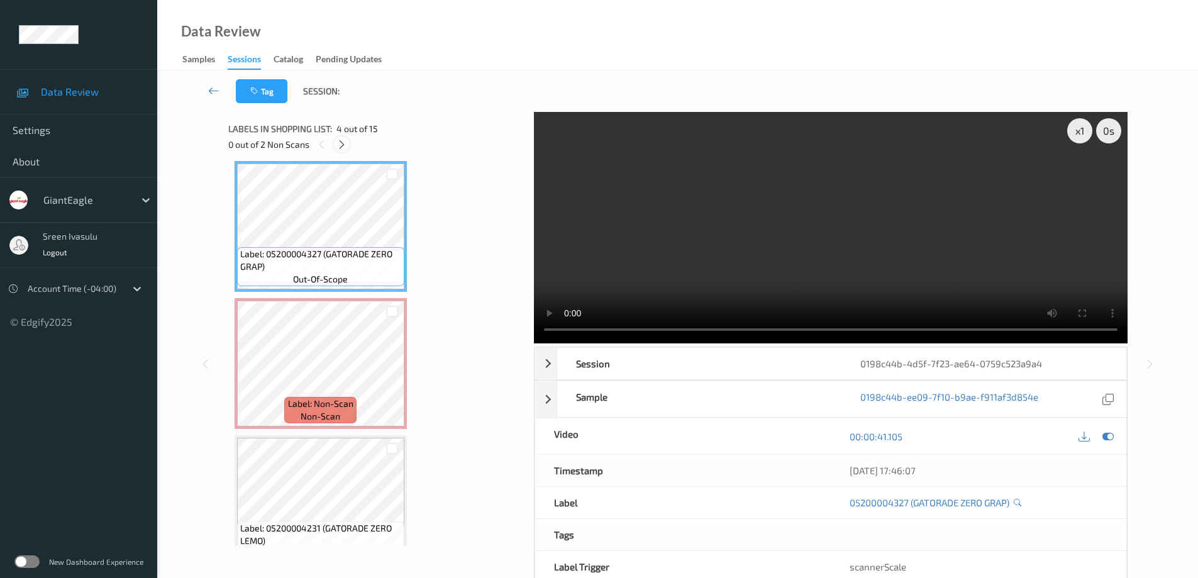
click at [343, 147] on icon at bounding box center [341, 144] width 11 height 11
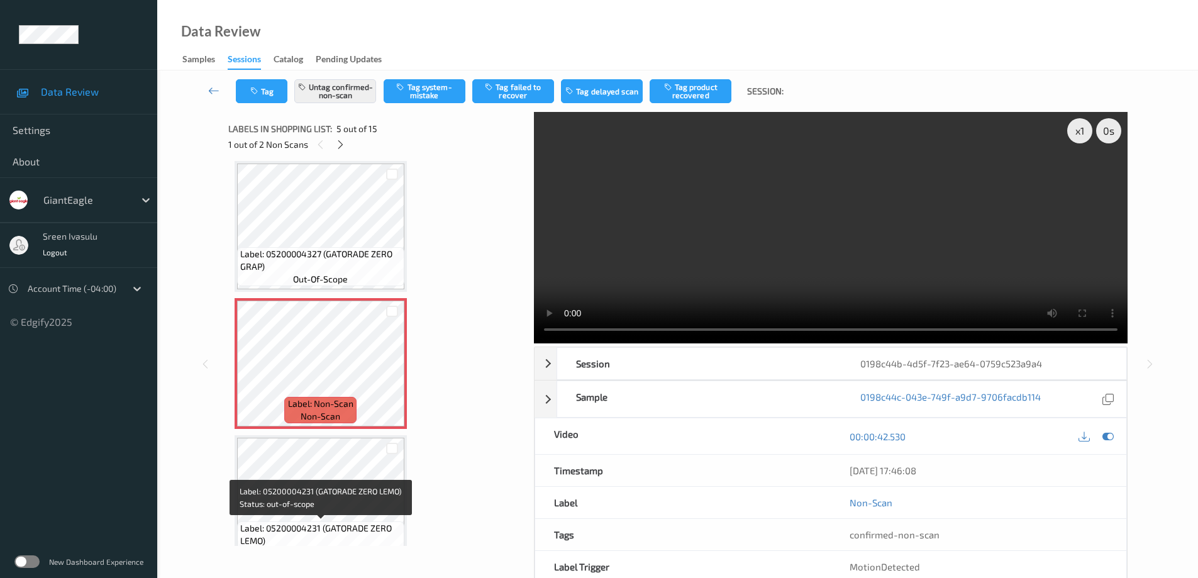
click at [343, 538] on span "Label: 05200004231 (GATORADE ZERO LEMO)" at bounding box center [320, 534] width 161 height 25
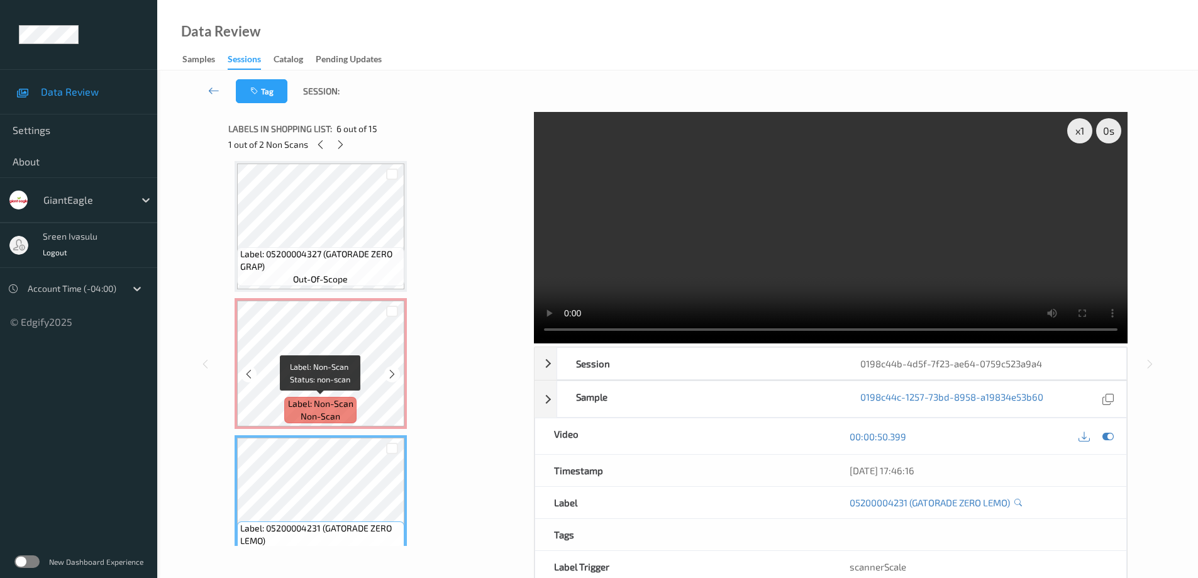
click at [342, 400] on span "Label: Non-Scan" at bounding box center [320, 403] width 65 height 13
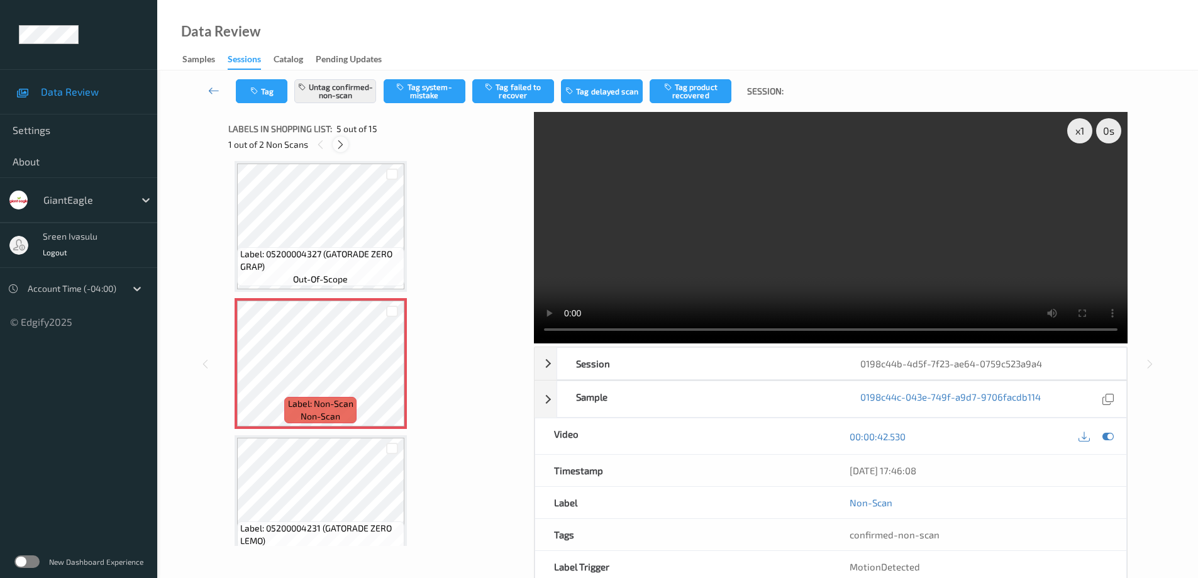
click at [334, 149] on div at bounding box center [341, 144] width 16 height 16
click at [392, 379] on icon at bounding box center [392, 373] width 11 height 11
click at [328, 255] on span "Label: 04900007417 (GOLD PEAK DIET TEA)" at bounding box center [320, 260] width 161 height 25
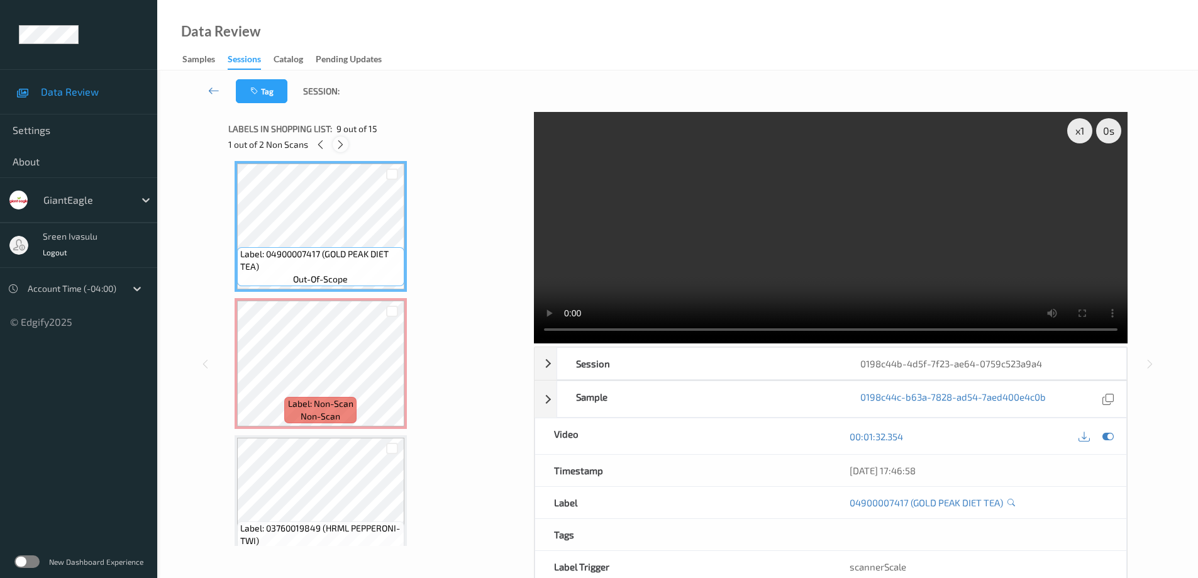
click at [339, 152] on div at bounding box center [341, 144] width 16 height 16
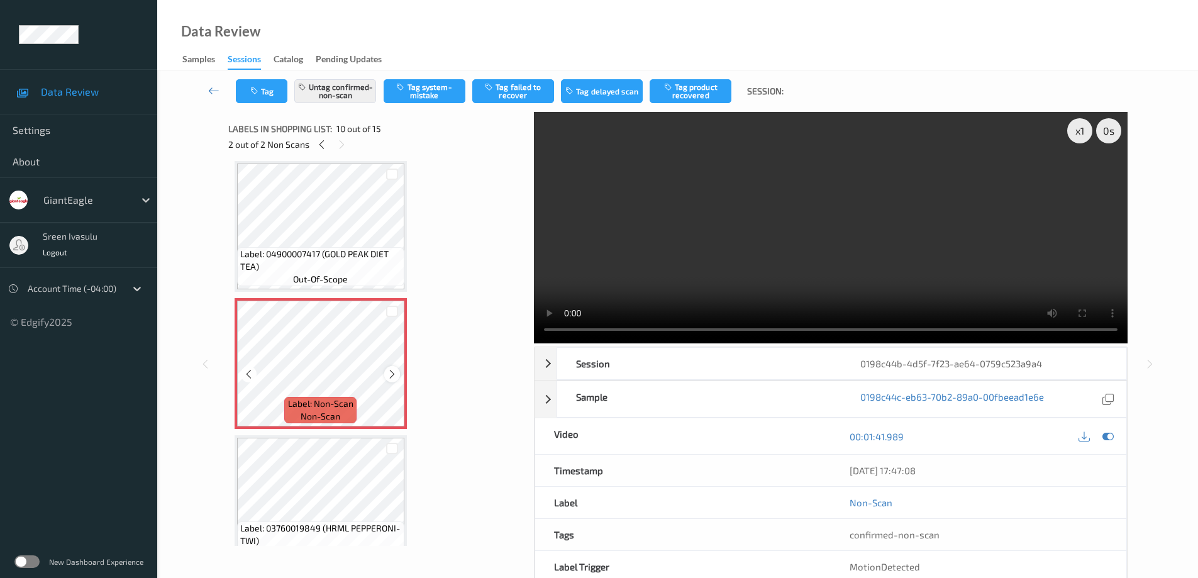
click at [387, 368] on div at bounding box center [392, 374] width 16 height 16
click at [348, 95] on button "Untag confirmed-non-scan" at bounding box center [335, 91] width 82 height 24
click at [425, 88] on button "Tag system-mistake" at bounding box center [425, 91] width 82 height 24
click at [265, 86] on button "Tag" at bounding box center [262, 91] width 52 height 24
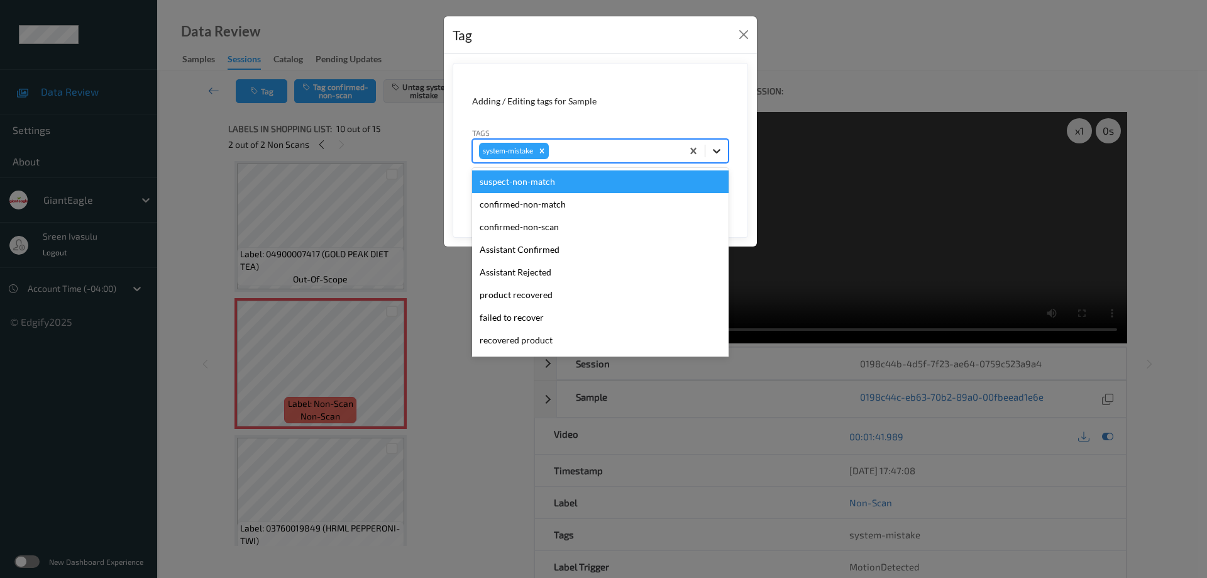
click at [717, 153] on icon at bounding box center [717, 151] width 13 height 13
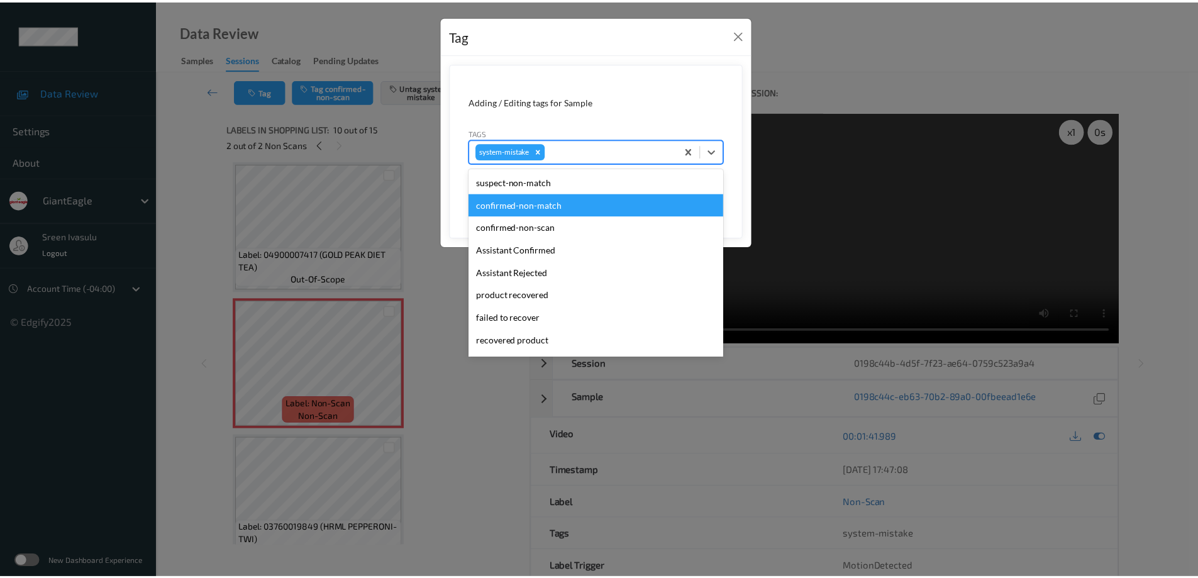
scroll to position [133, 0]
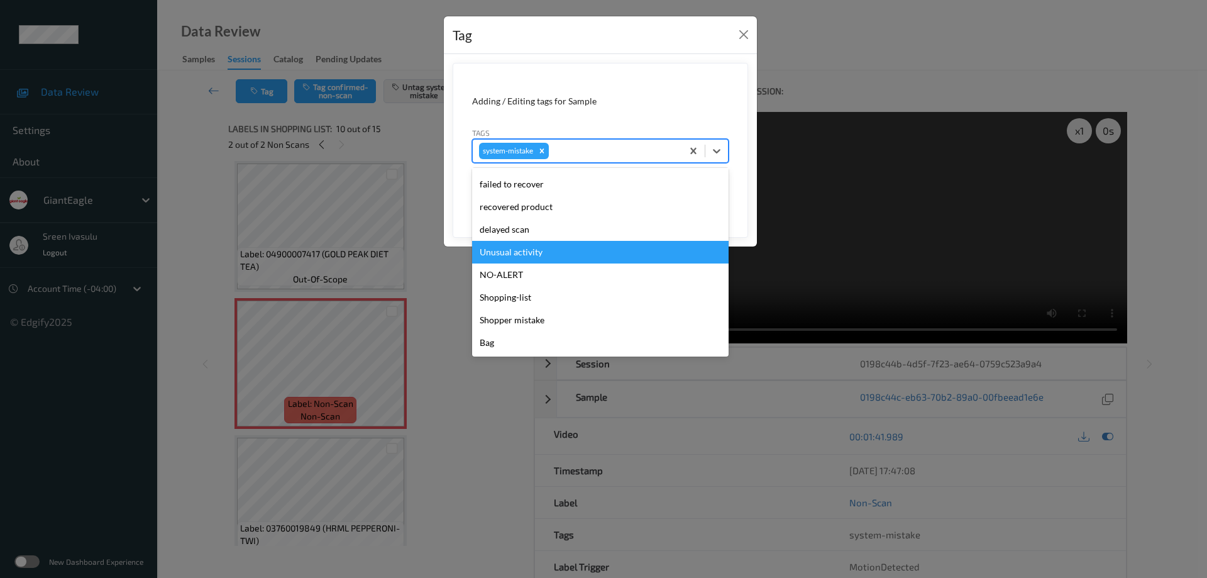
click at [518, 250] on div "Unusual activity" at bounding box center [600, 252] width 257 height 23
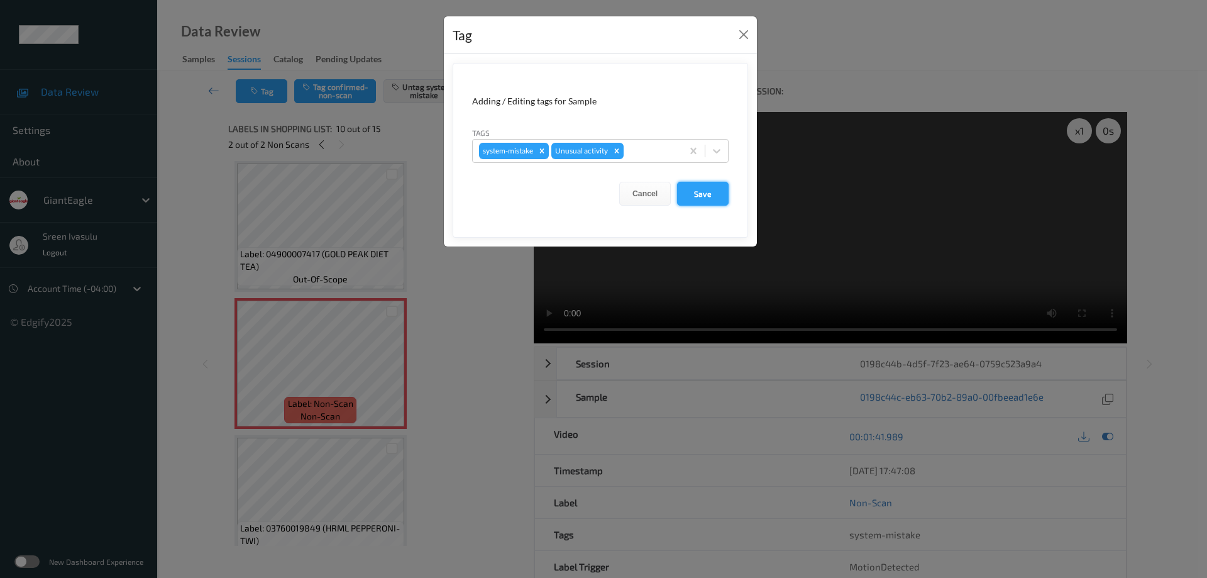
click at [699, 194] on button "Save" at bounding box center [703, 194] width 52 height 24
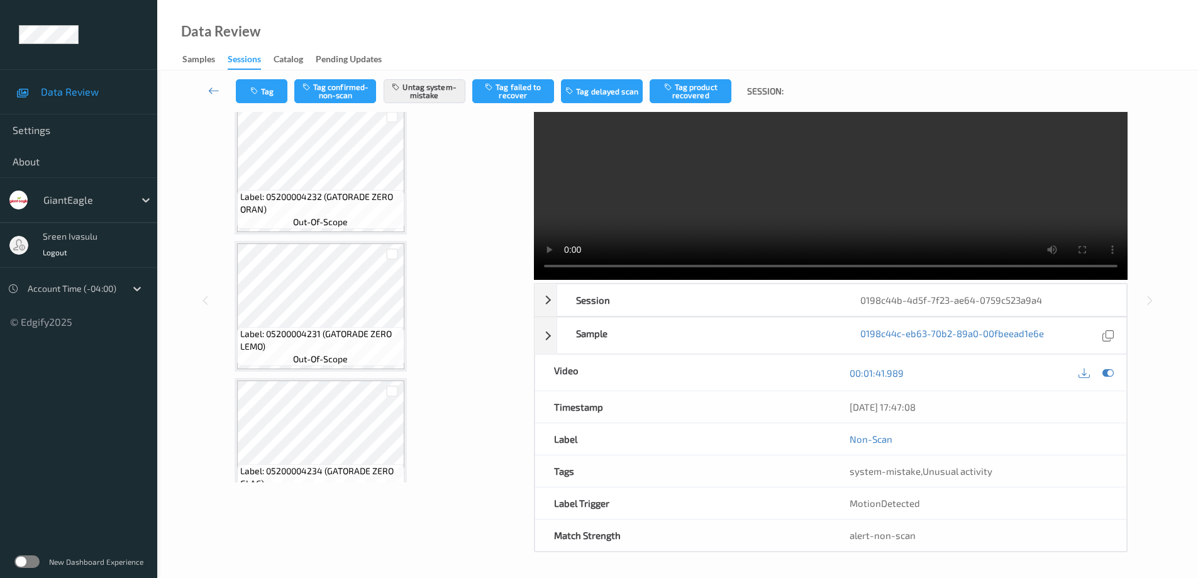
scroll to position [0, 0]
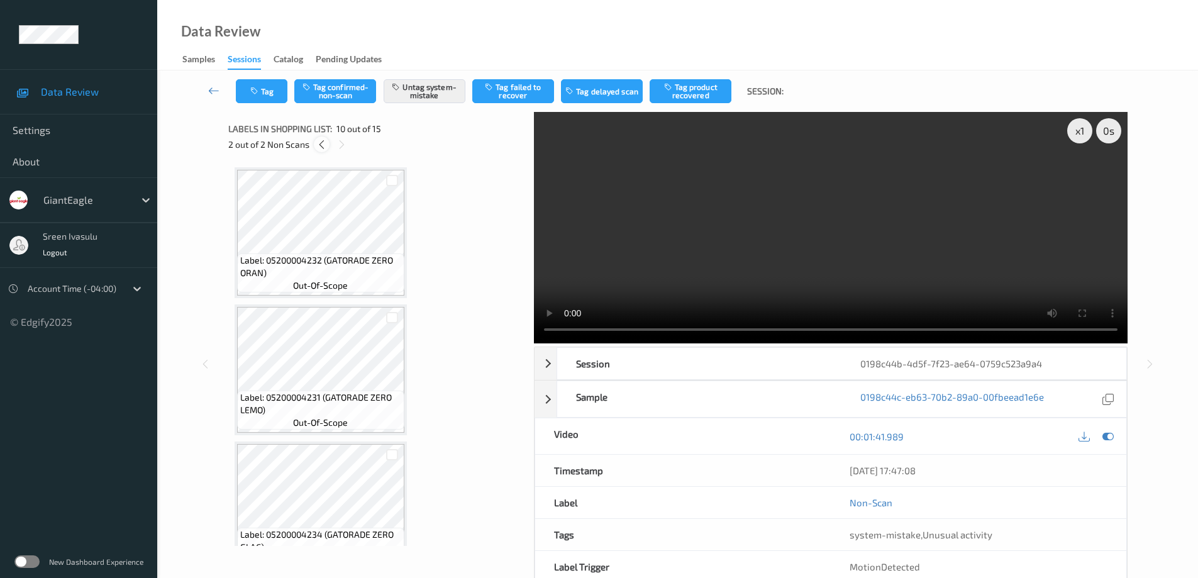
click at [323, 148] on icon at bounding box center [321, 144] width 11 height 11
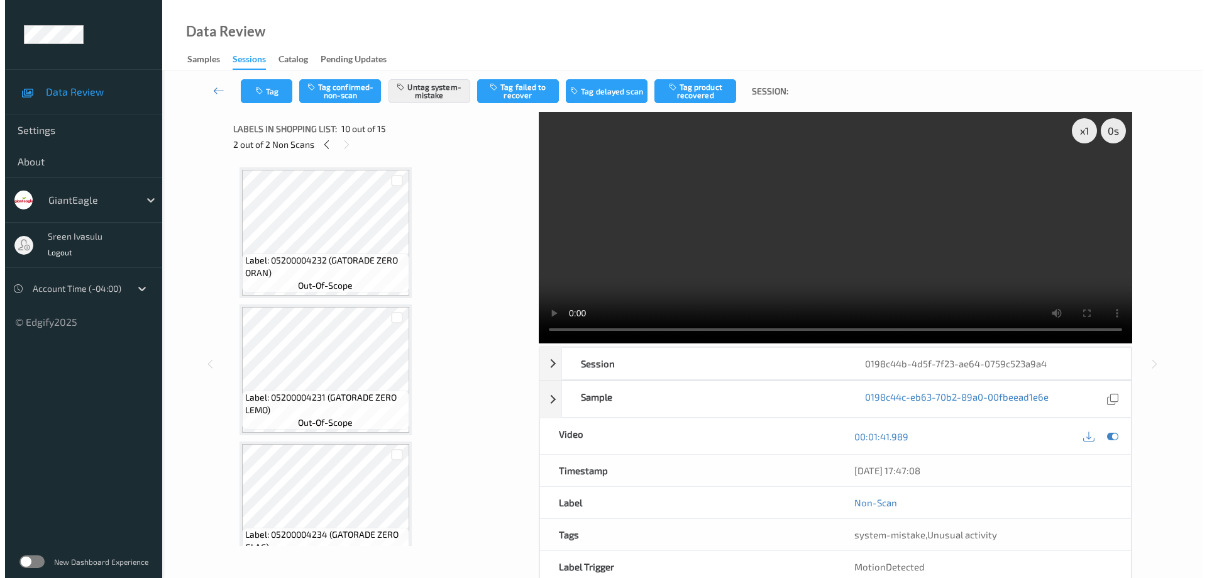
scroll to position [417, 0]
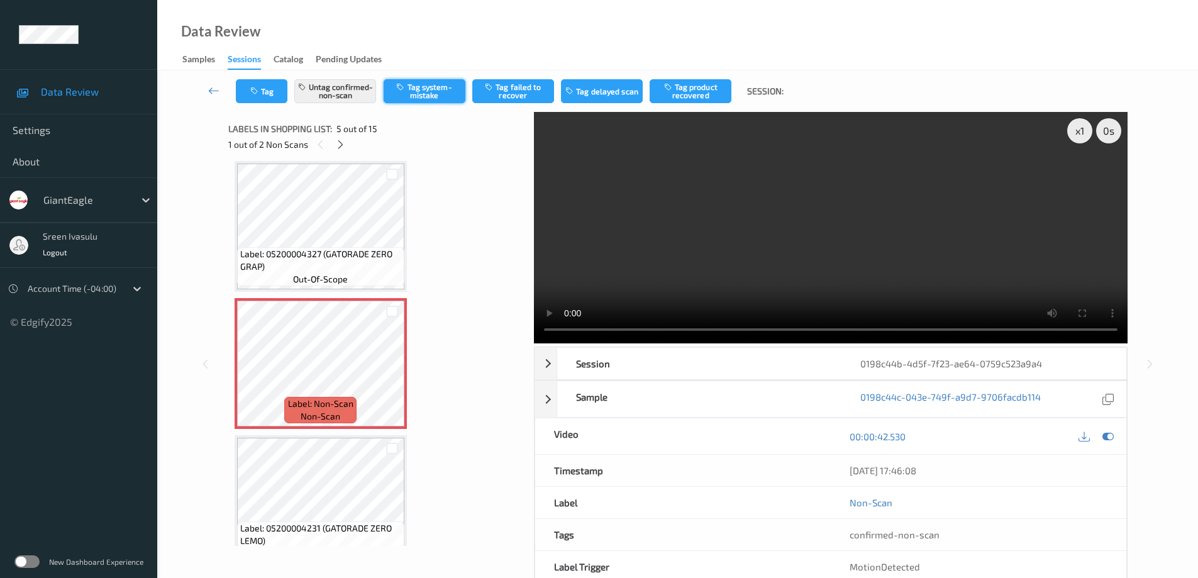
click at [424, 95] on button "Tag system-mistake" at bounding box center [425, 91] width 82 height 24
click at [341, 86] on button "Untag confirmed-non-scan" at bounding box center [335, 91] width 82 height 24
click at [268, 96] on button "Tag" at bounding box center [262, 91] width 52 height 24
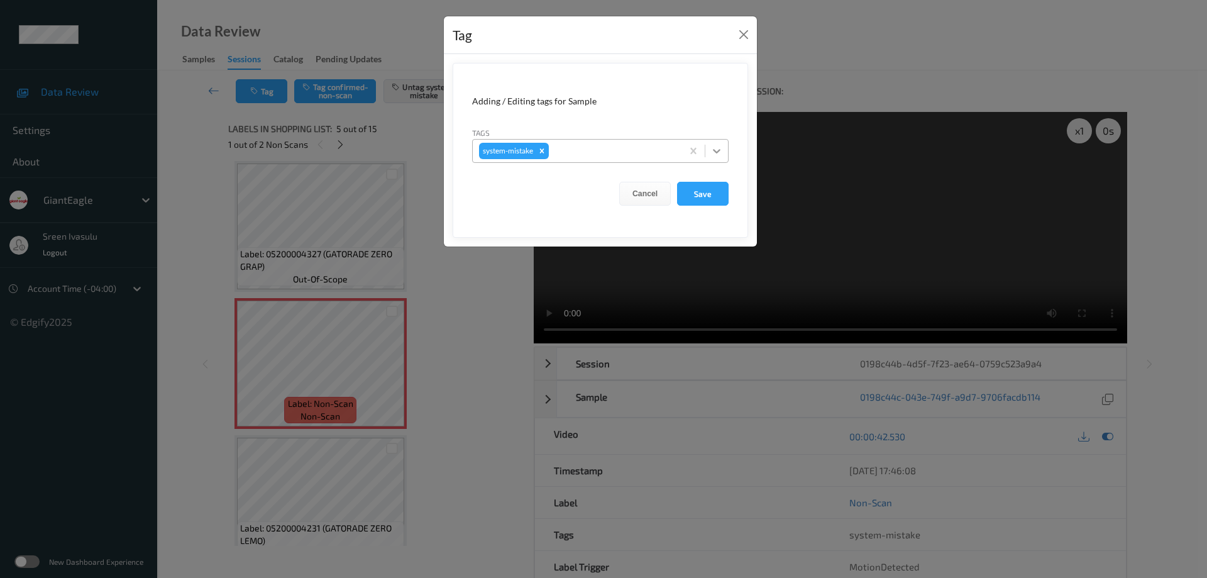
click at [715, 152] on icon at bounding box center [717, 151] width 13 height 13
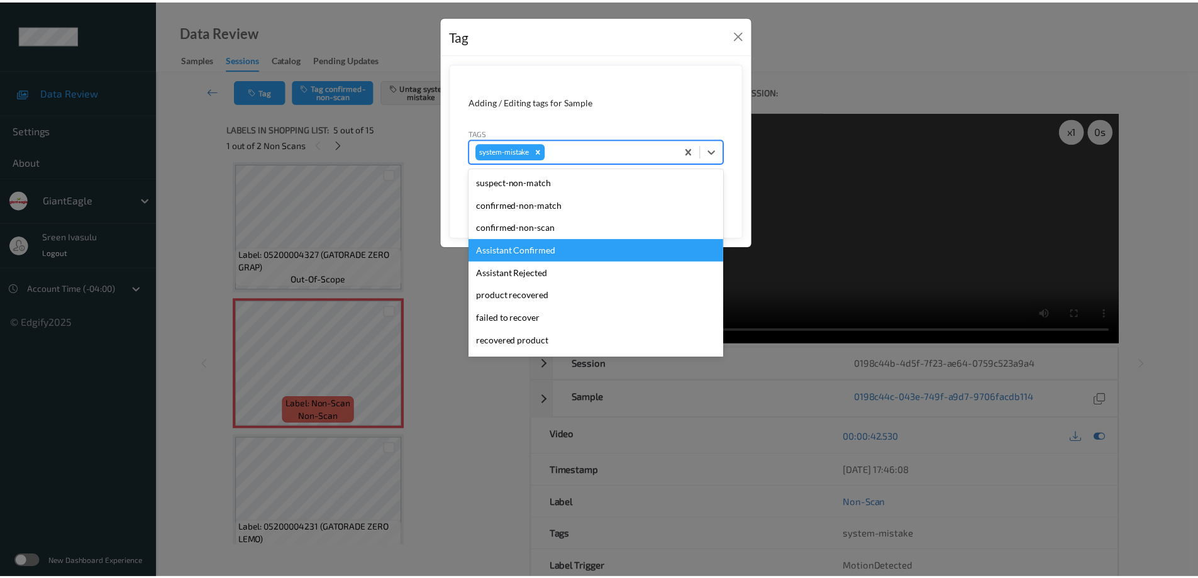
scroll to position [133, 0]
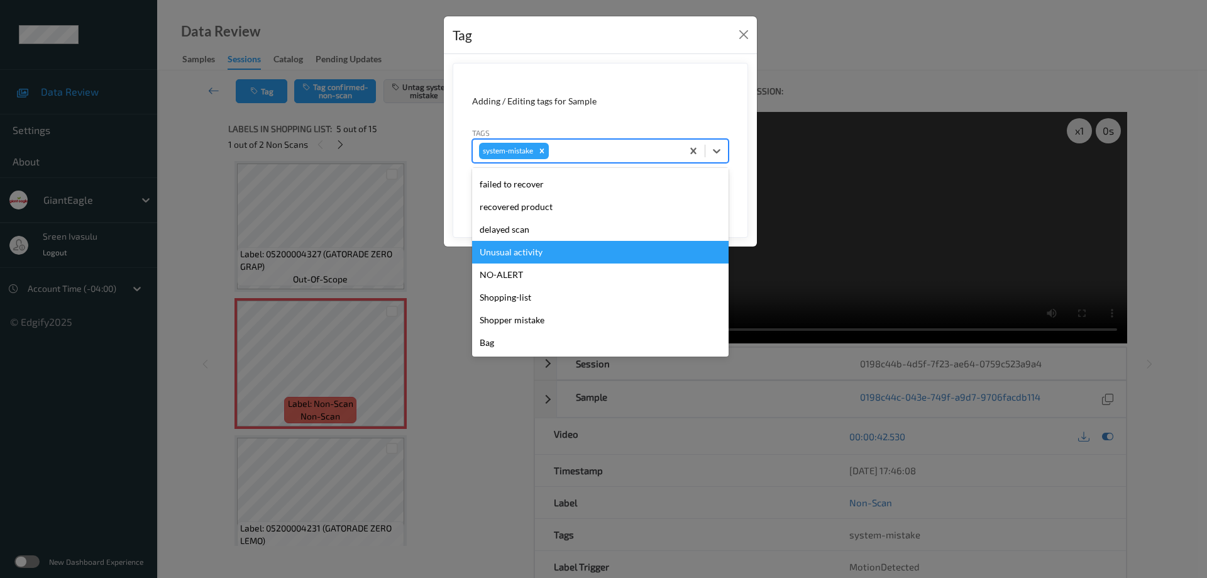
click at [502, 253] on div "Unusual activity" at bounding box center [600, 252] width 257 height 23
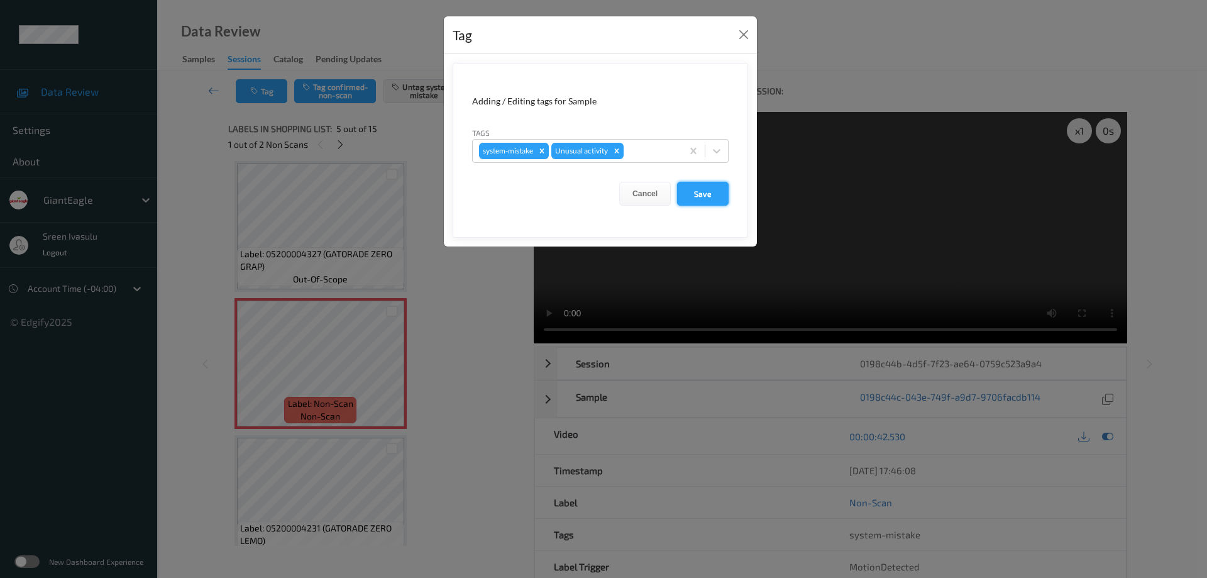
click at [710, 199] on button "Save" at bounding box center [703, 194] width 52 height 24
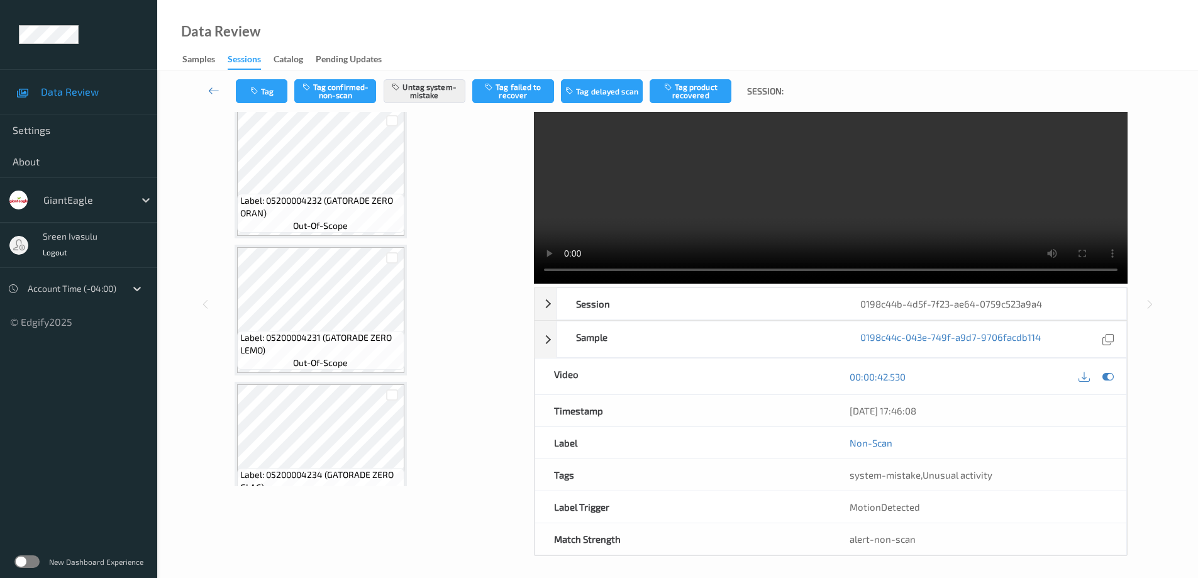
scroll to position [0, 0]
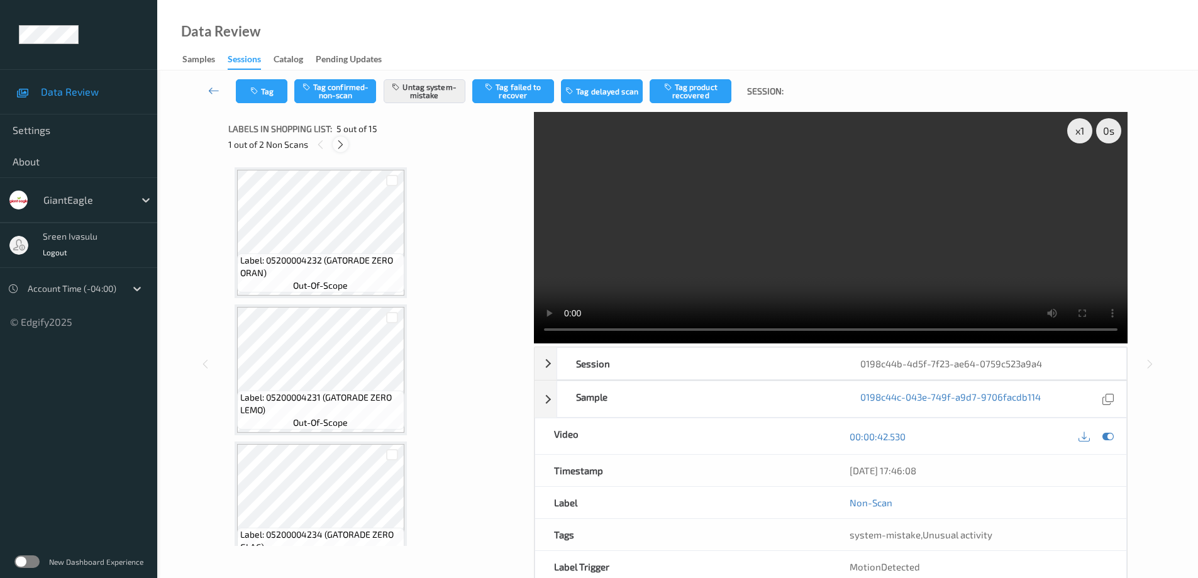
click at [342, 149] on icon at bounding box center [340, 144] width 11 height 11
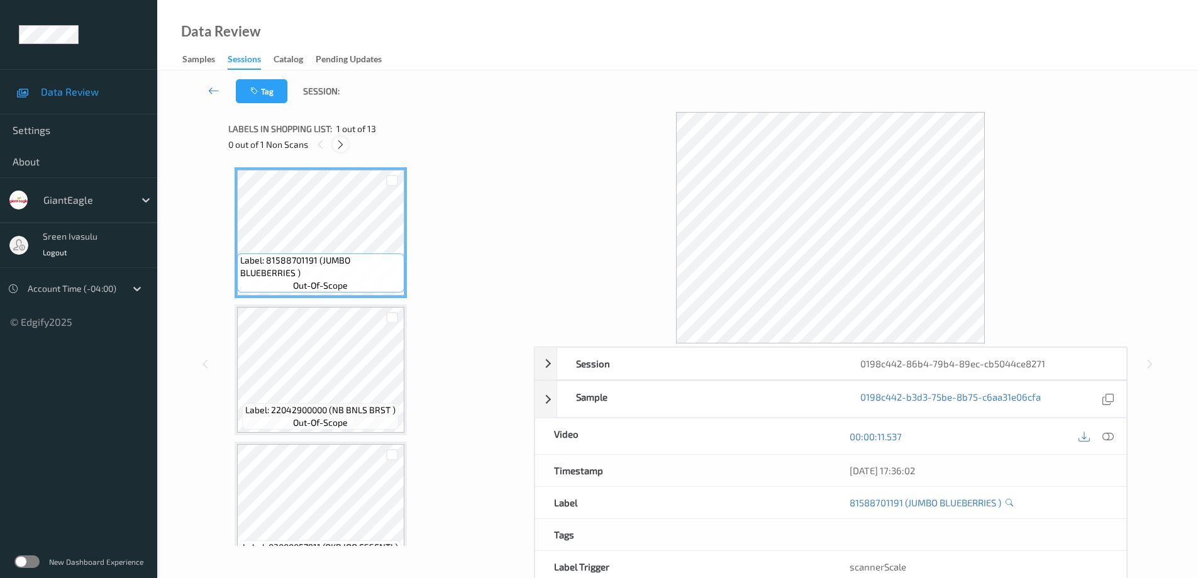
click at [339, 143] on icon at bounding box center [340, 144] width 11 height 11
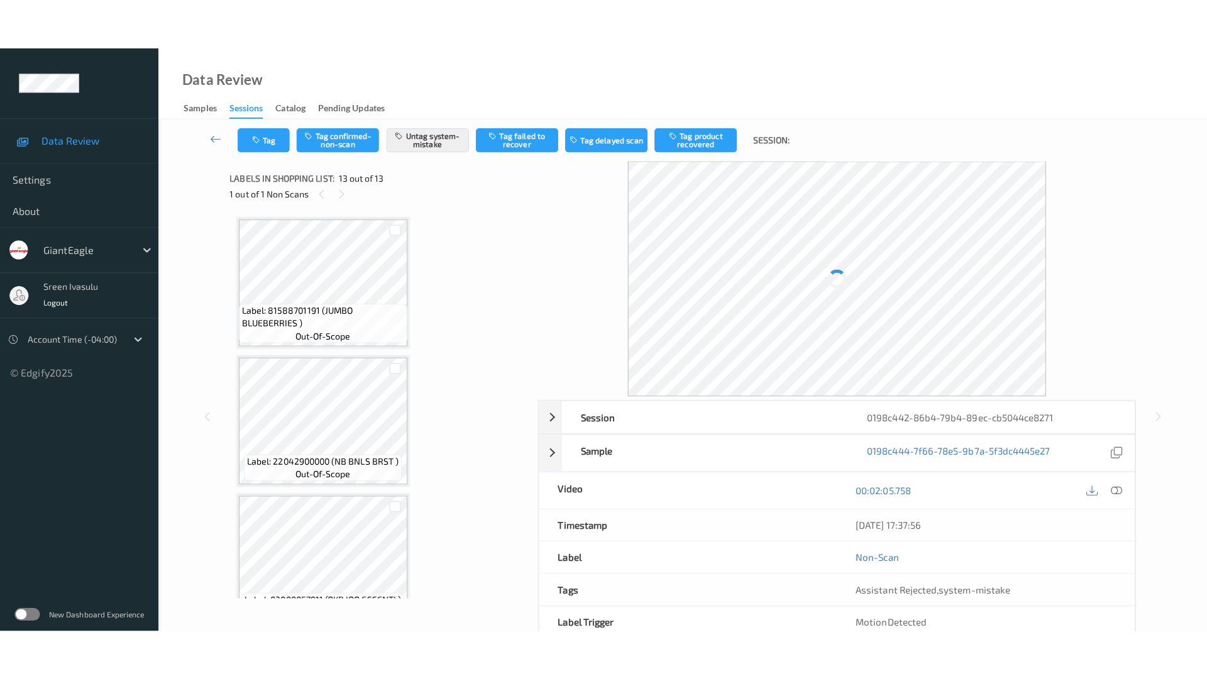
scroll to position [1403, 0]
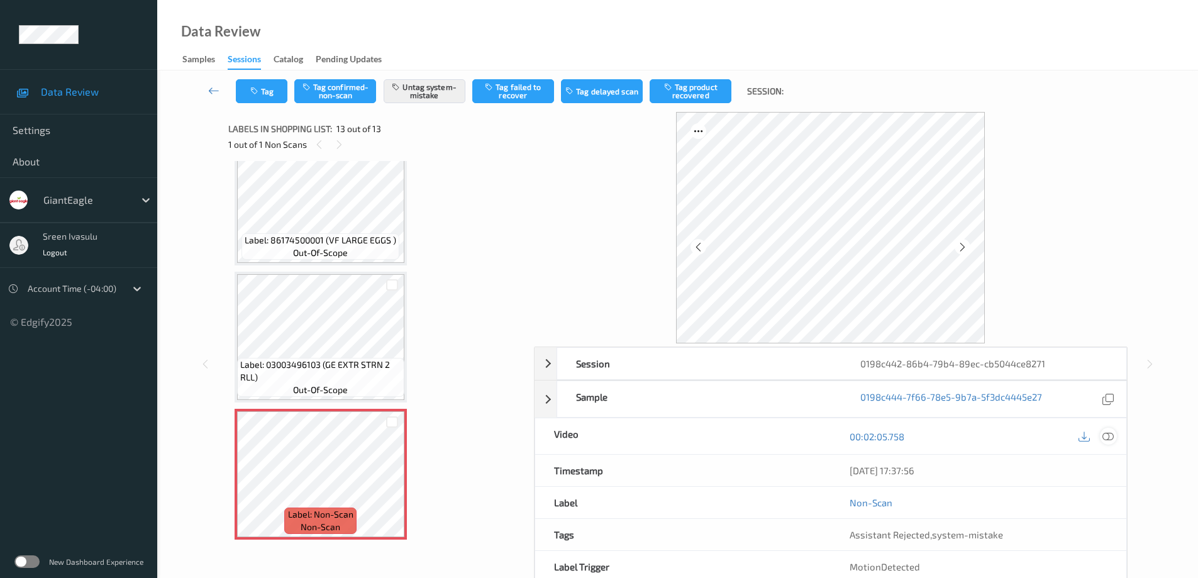
click at [1107, 436] on icon at bounding box center [1107, 435] width 11 height 11
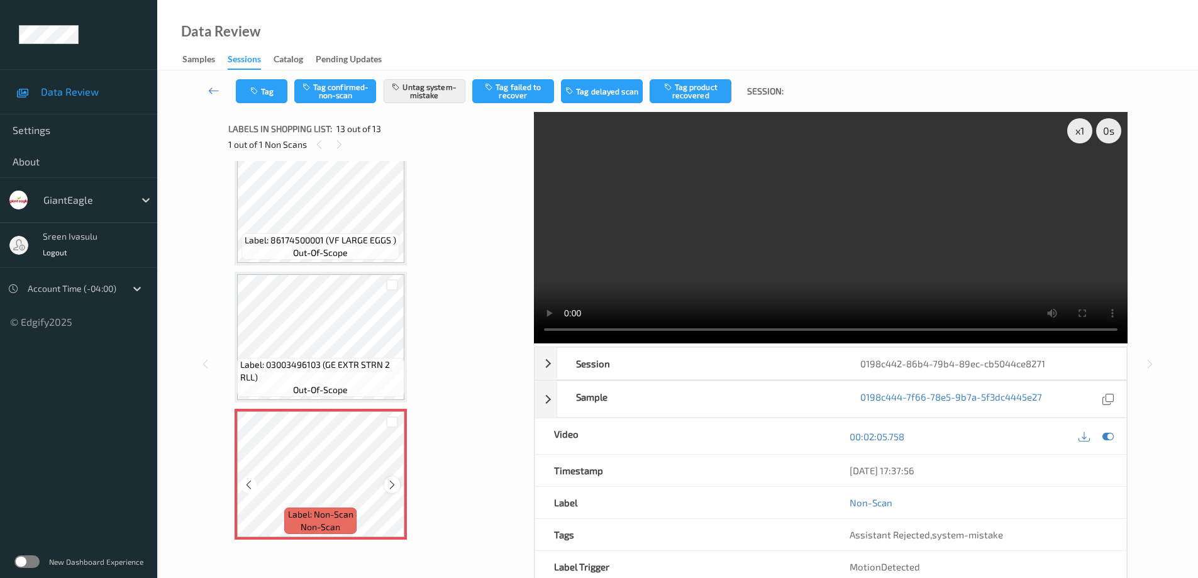
click at [397, 484] on icon at bounding box center [392, 484] width 11 height 11
click at [397, 485] on icon at bounding box center [392, 484] width 11 height 11
click at [389, 484] on icon at bounding box center [392, 484] width 11 height 11
click at [251, 96] on button "Tag" at bounding box center [262, 91] width 52 height 24
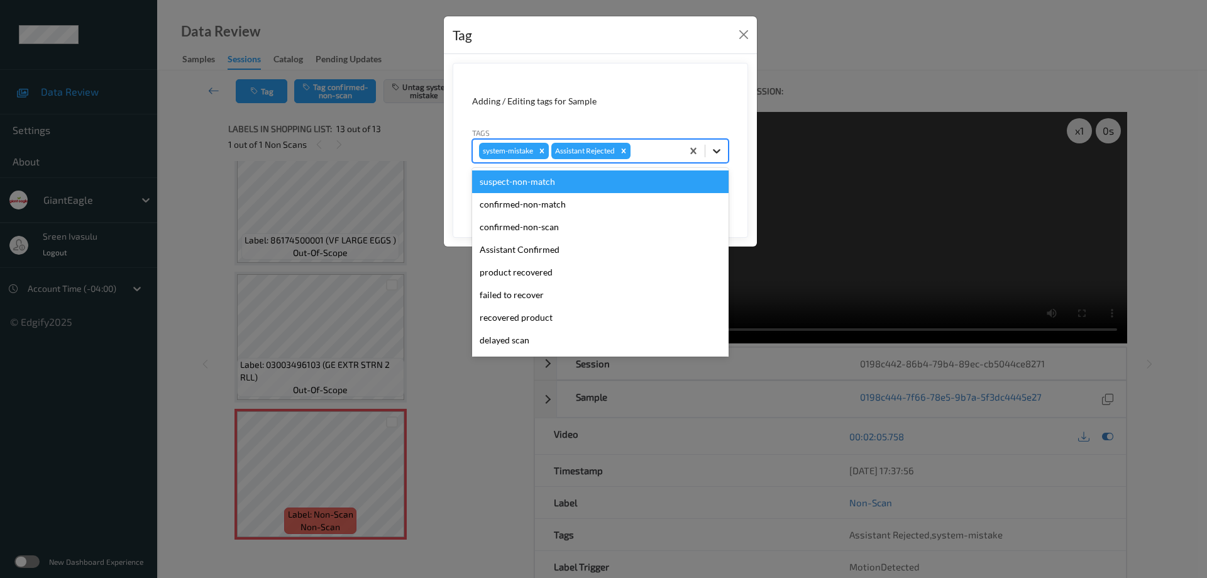
click at [716, 154] on icon at bounding box center [717, 151] width 13 height 13
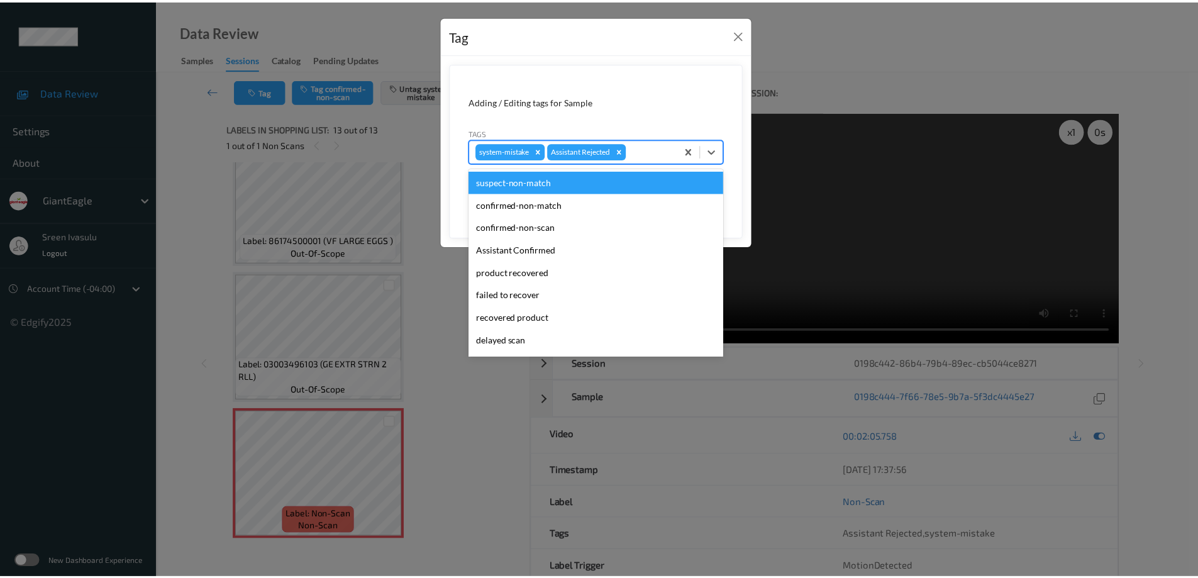
scroll to position [111, 0]
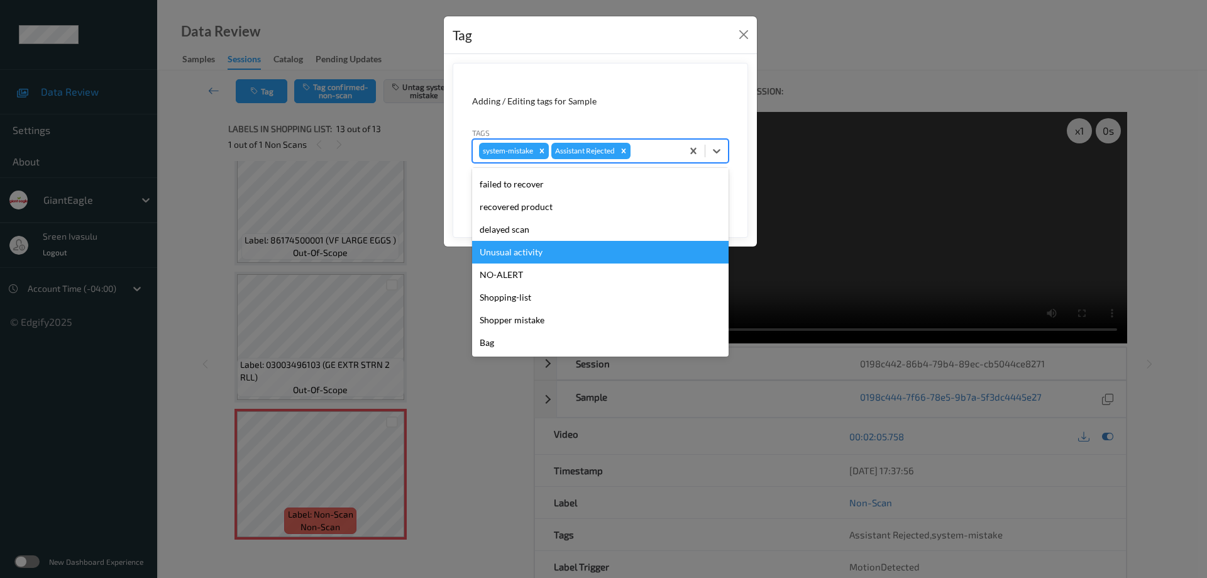
click at [497, 257] on div "Unusual activity" at bounding box center [600, 252] width 257 height 23
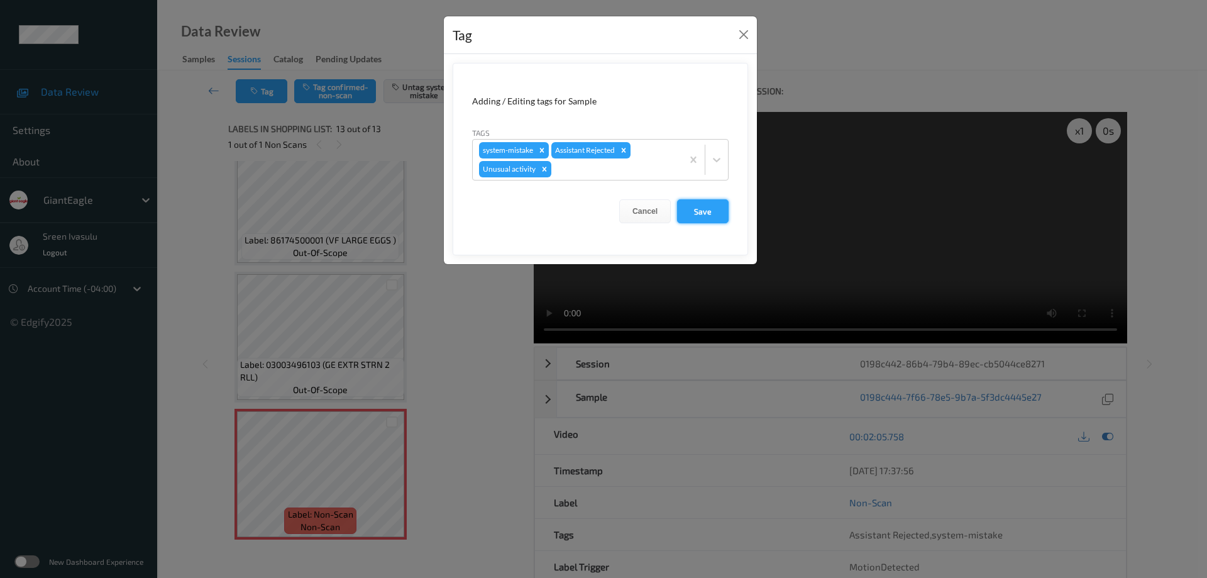
click at [719, 209] on button "Save" at bounding box center [703, 211] width 52 height 24
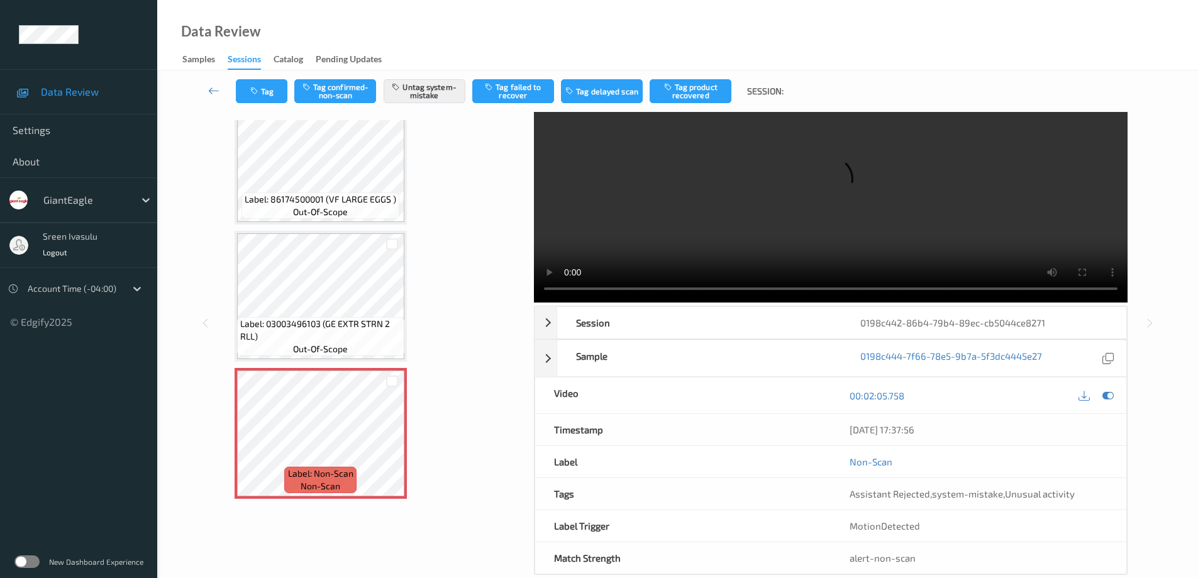
scroll to position [64, 0]
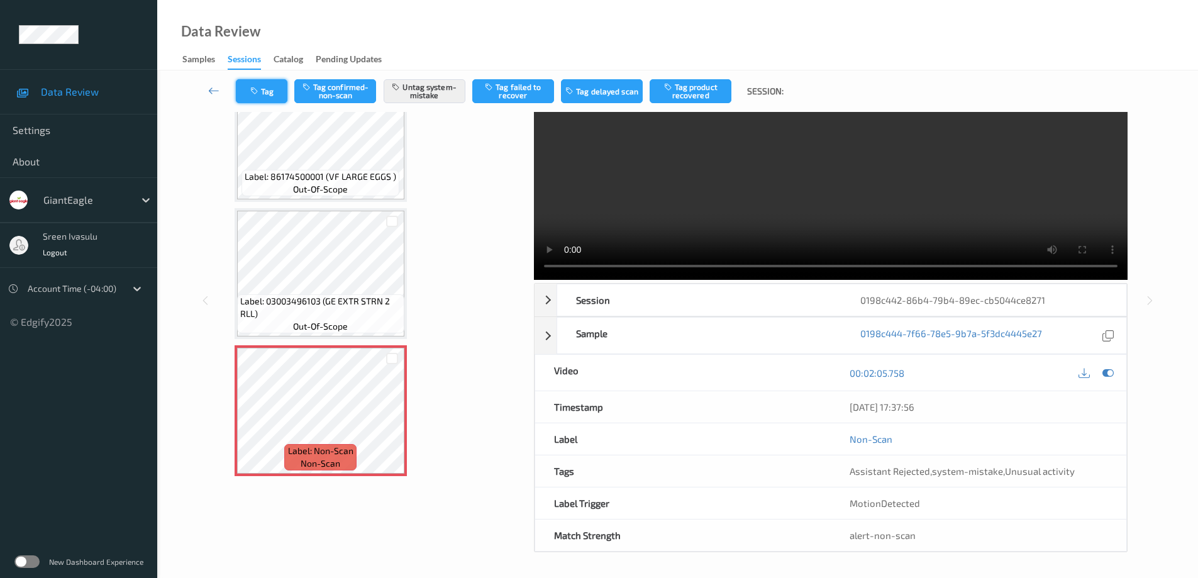
click at [272, 91] on button "Tag" at bounding box center [262, 91] width 52 height 24
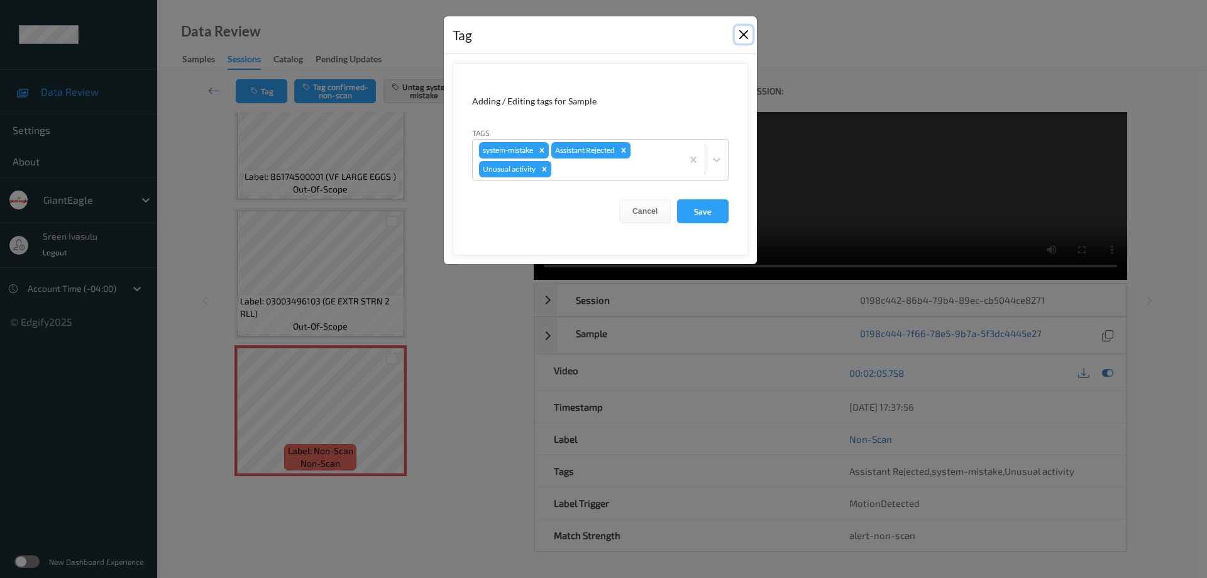
click at [739, 34] on button "Close" at bounding box center [744, 35] width 18 height 18
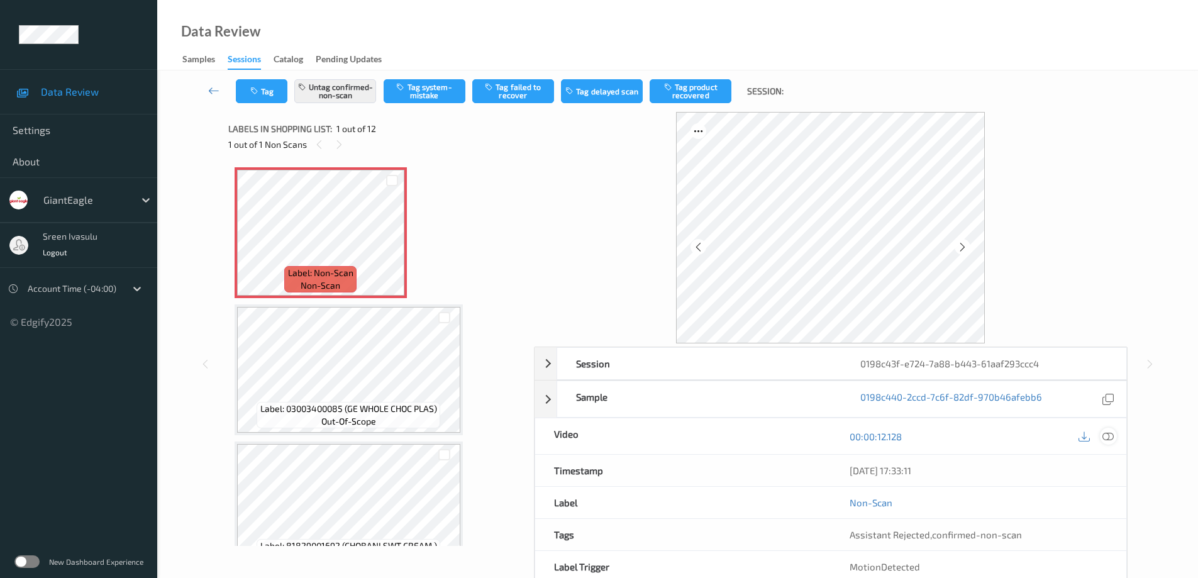
click at [1107, 433] on icon at bounding box center [1107, 435] width 11 height 11
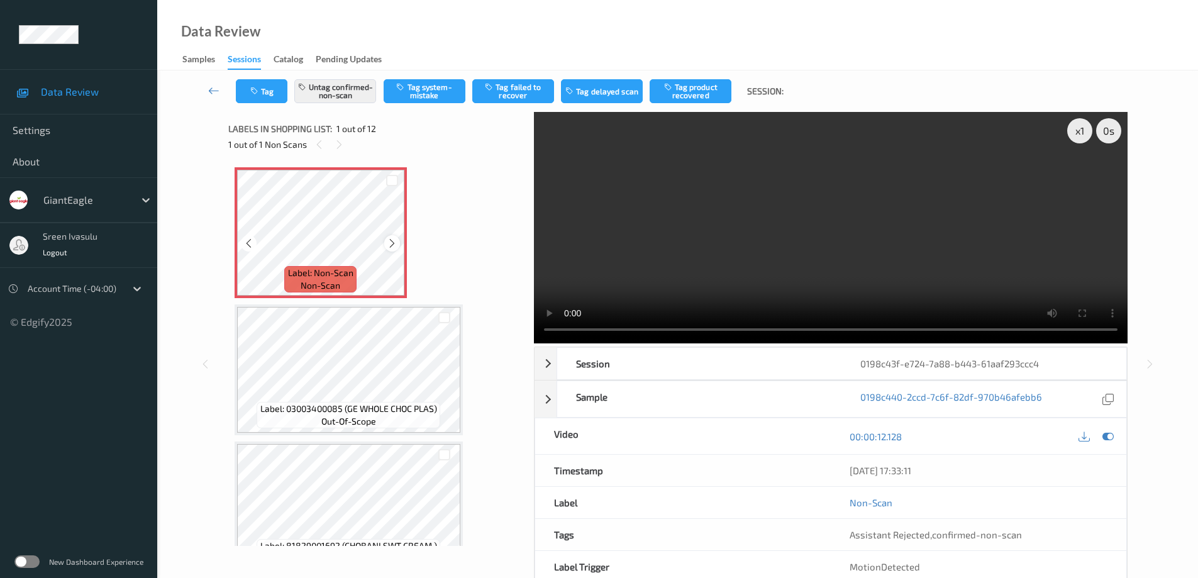
click at [392, 248] on icon at bounding box center [392, 243] width 11 height 11
click at [389, 246] on icon at bounding box center [392, 243] width 11 height 11
click at [363, 84] on button "Untag confirmed-non-scan" at bounding box center [335, 91] width 82 height 24
click at [427, 80] on button "Tag system-mistake" at bounding box center [425, 91] width 82 height 24
click at [278, 94] on button "Tag" at bounding box center [262, 91] width 52 height 24
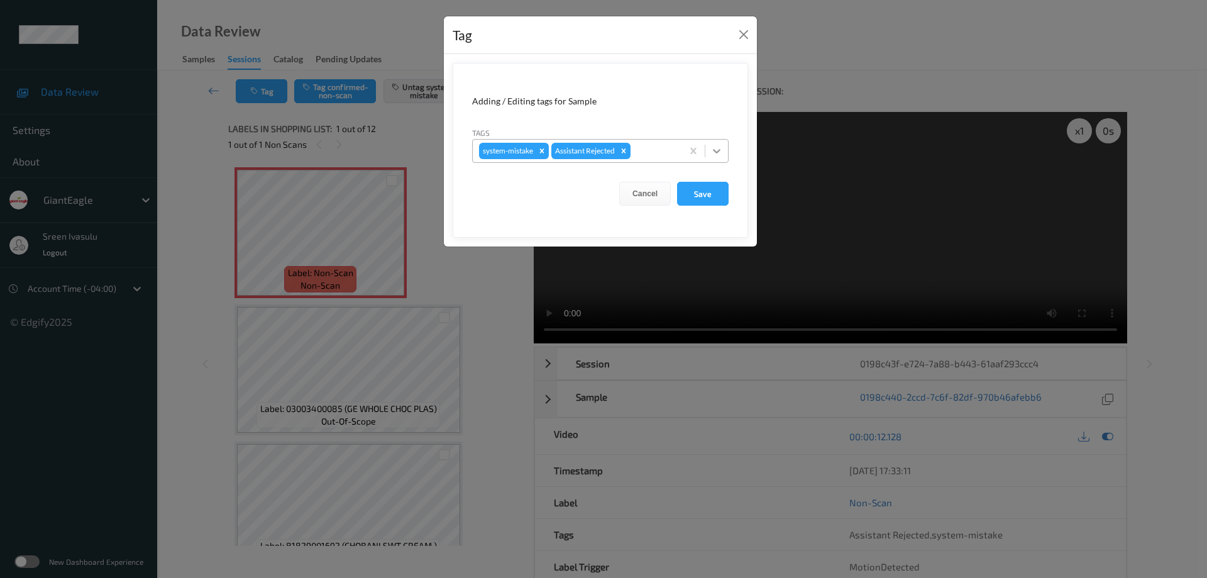
click at [716, 149] on icon at bounding box center [717, 151] width 13 height 13
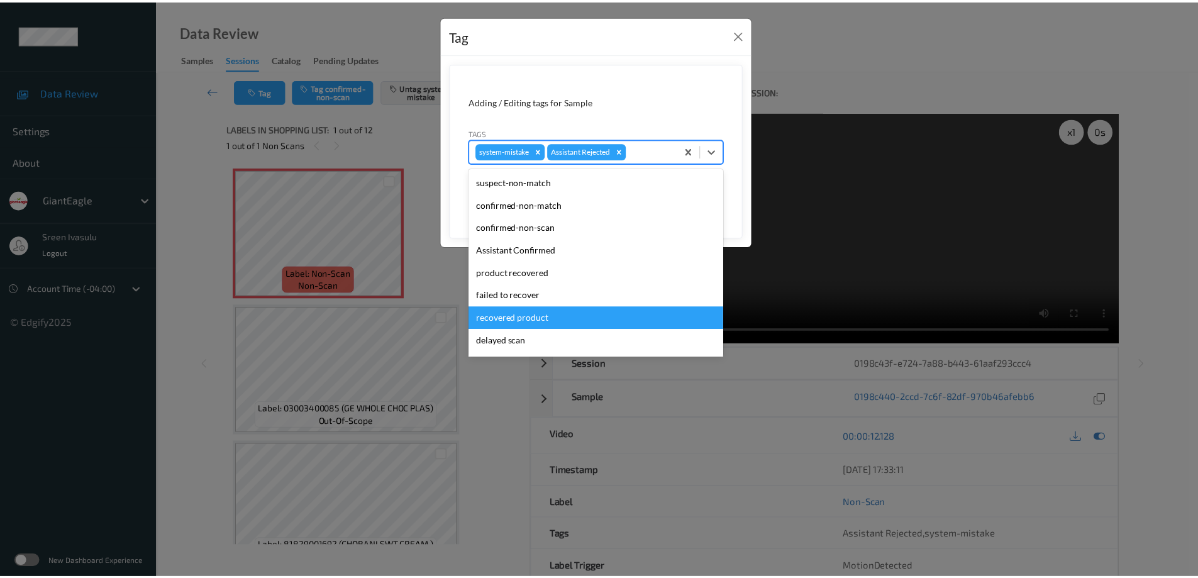
scroll to position [111, 0]
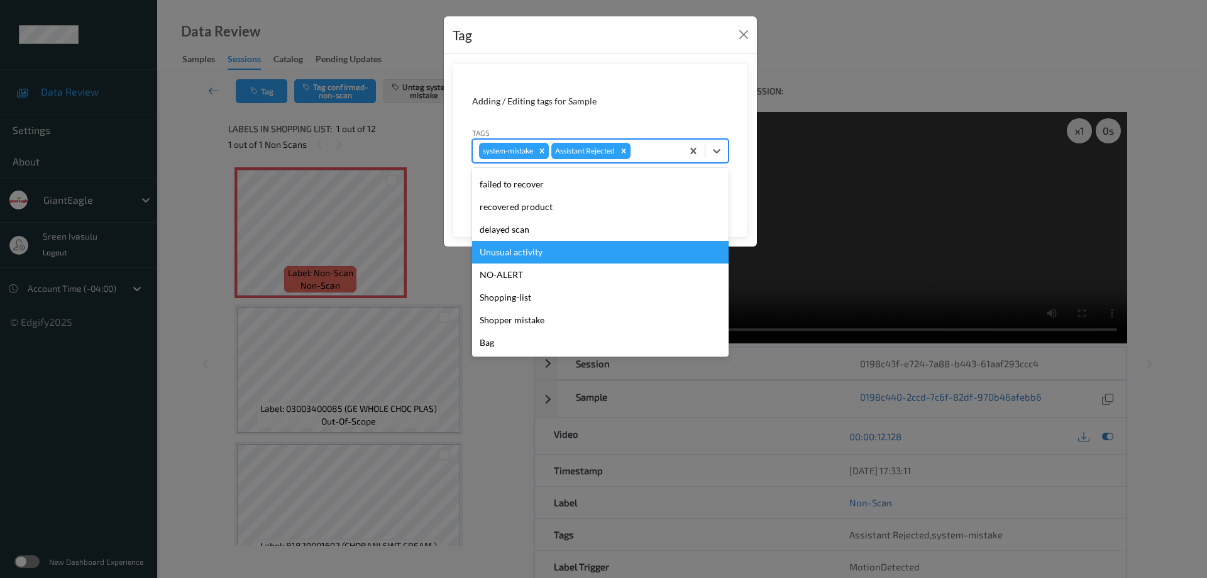
click at [548, 248] on div "Unusual activity" at bounding box center [600, 252] width 257 height 23
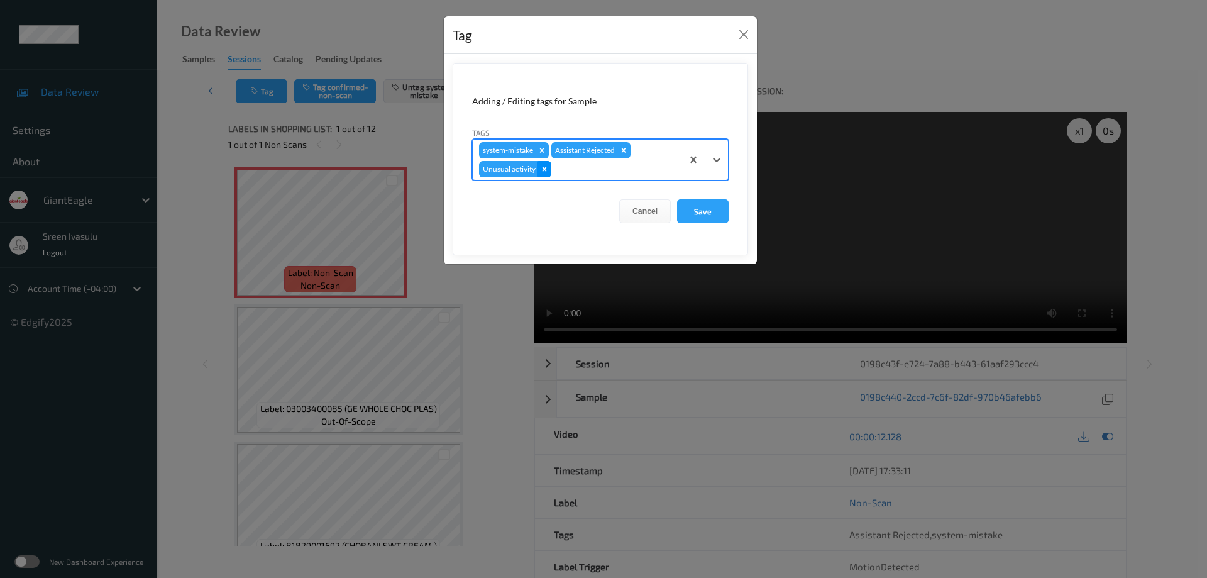
click at [543, 169] on icon "Remove Unusual activity" at bounding box center [544, 169] width 9 height 9
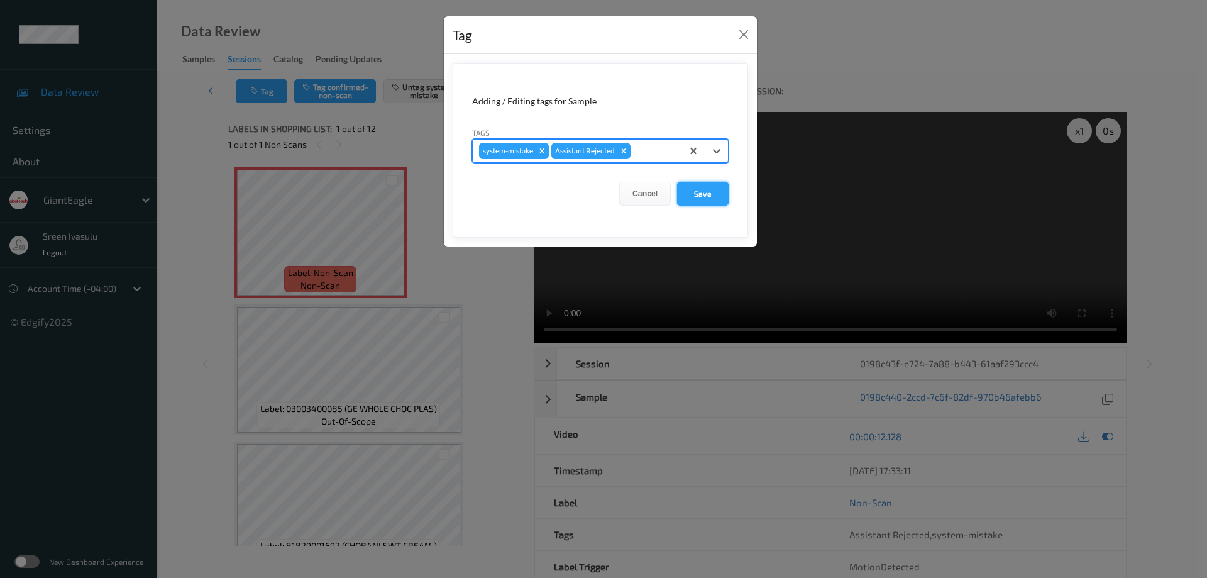
click at [702, 189] on button "Save" at bounding box center [703, 194] width 52 height 24
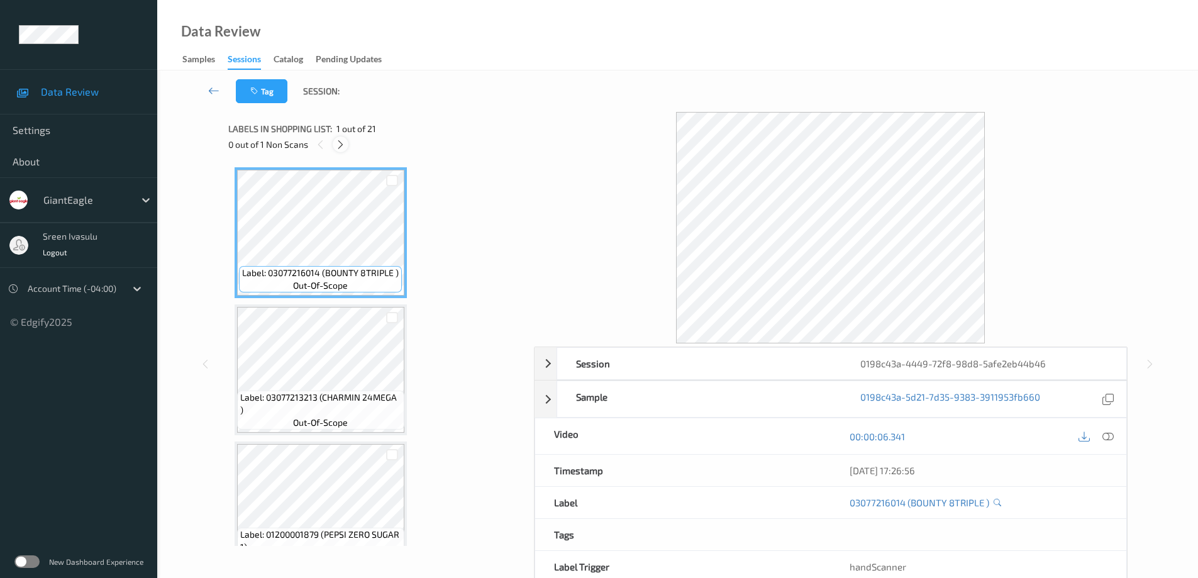
click at [340, 144] on icon at bounding box center [340, 144] width 11 height 11
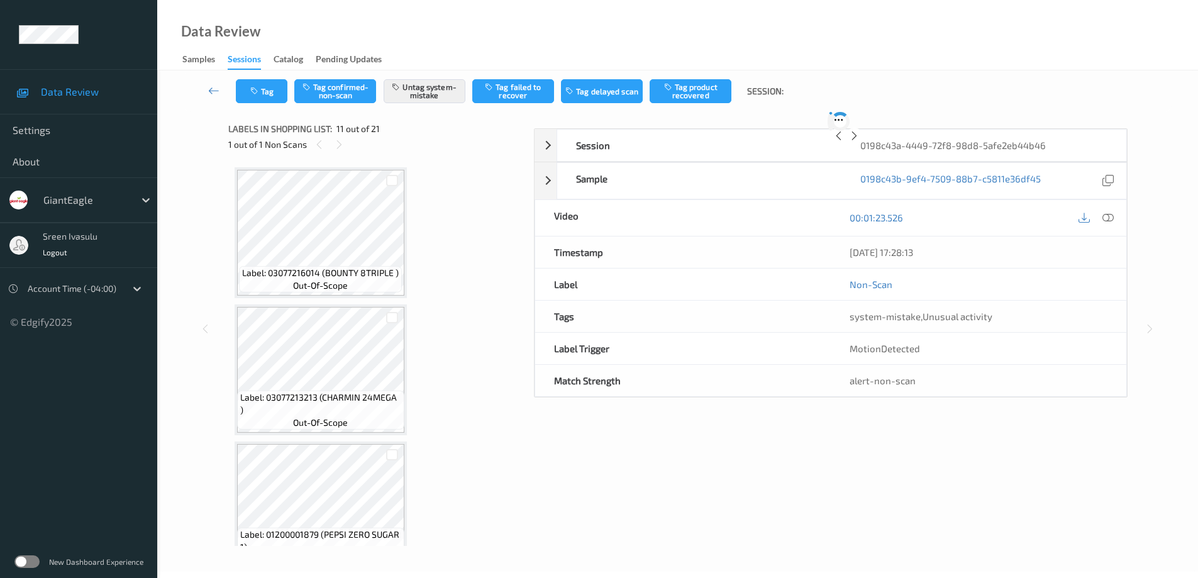
scroll to position [1240, 0]
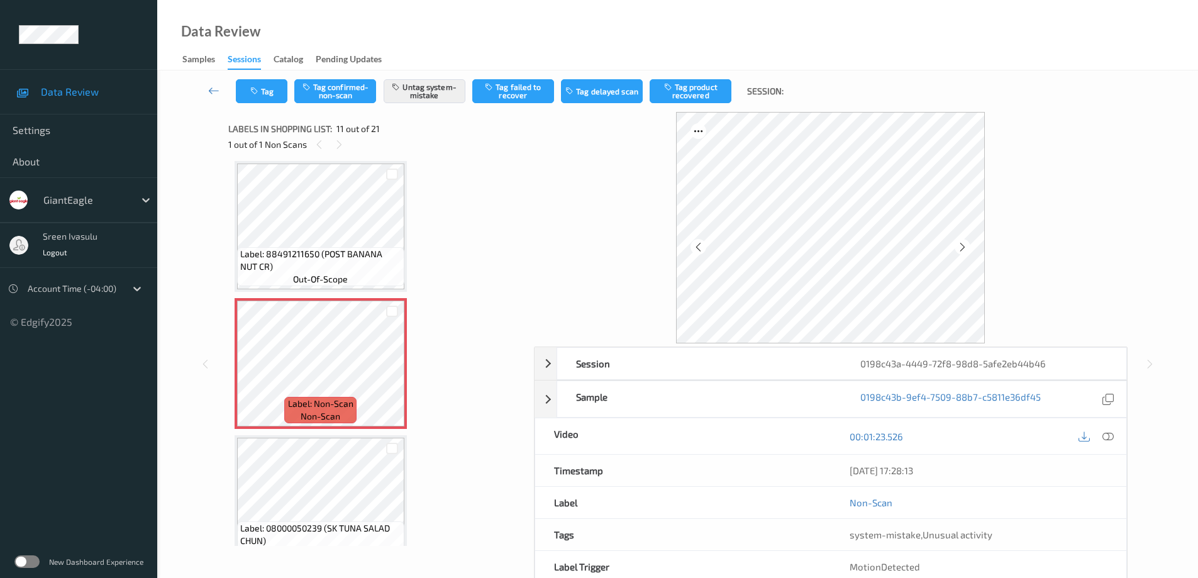
click at [1104, 428] on div at bounding box center [1095, 436] width 41 height 17
click at [1102, 435] on icon at bounding box center [1107, 435] width 11 height 11
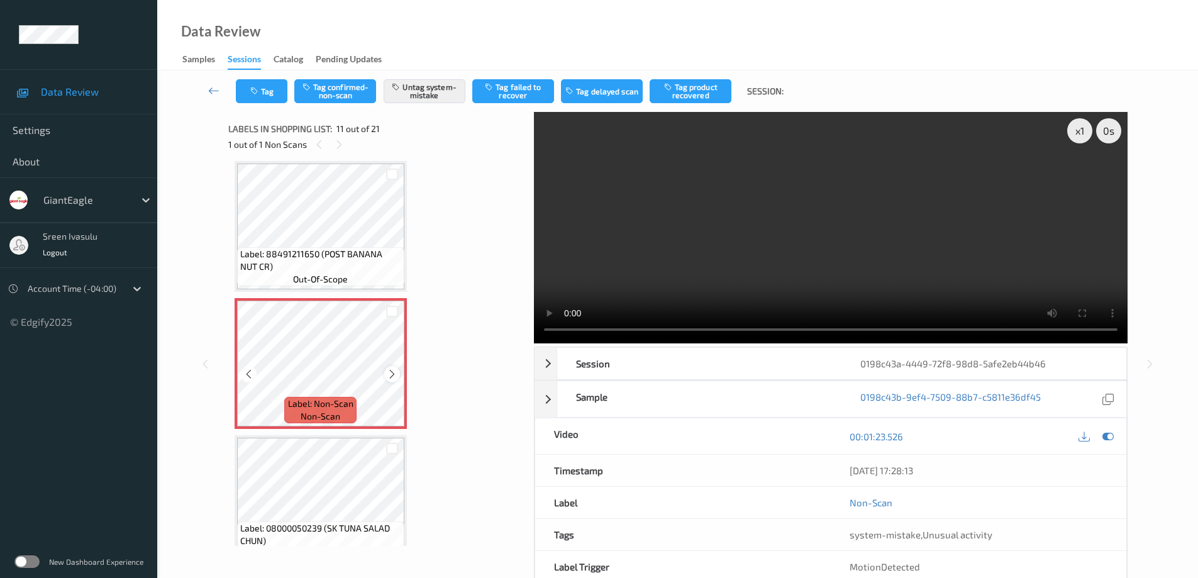
click at [393, 380] on div at bounding box center [392, 374] width 16 height 16
click at [394, 379] on icon at bounding box center [392, 373] width 11 height 11
click at [384, 372] on div at bounding box center [392, 374] width 16 height 16
click at [385, 372] on div at bounding box center [392, 374] width 16 height 16
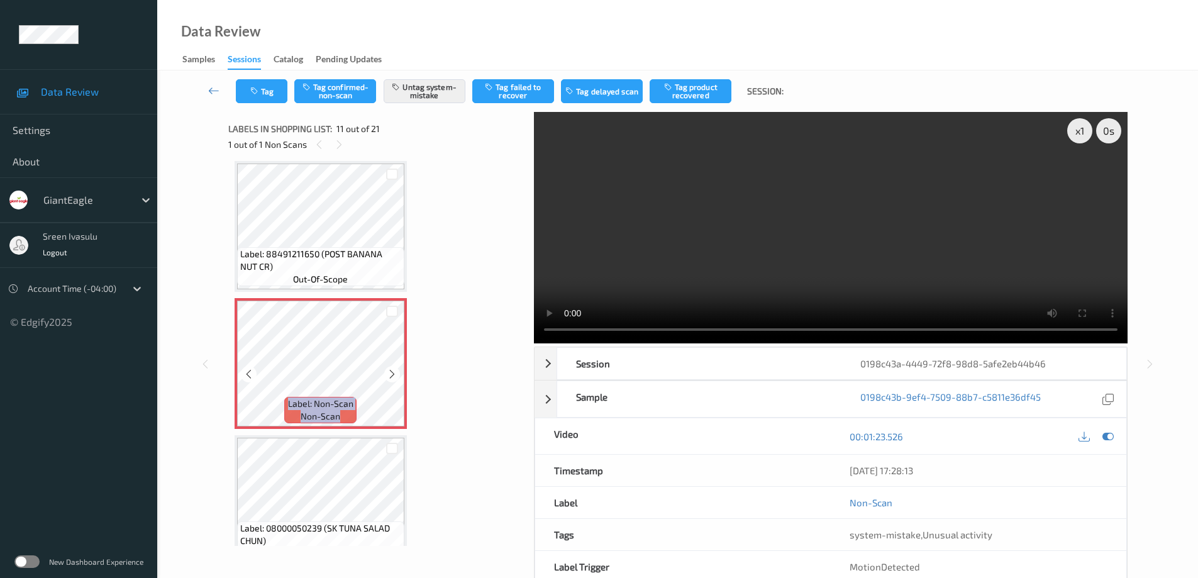
click at [385, 372] on div at bounding box center [392, 374] width 16 height 16
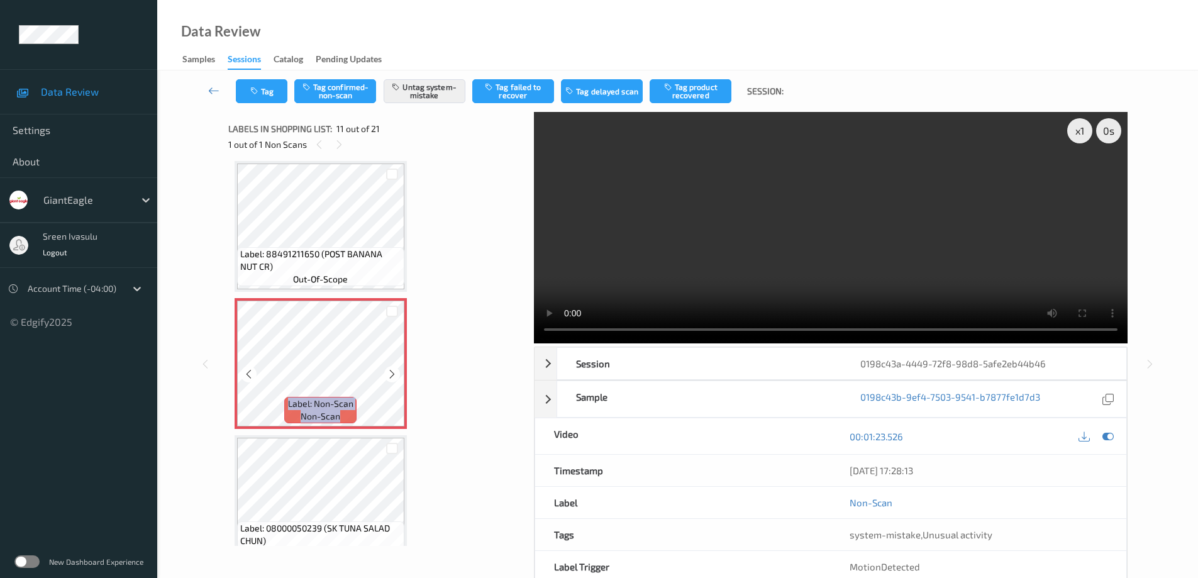
click at [385, 372] on div at bounding box center [392, 374] width 16 height 16
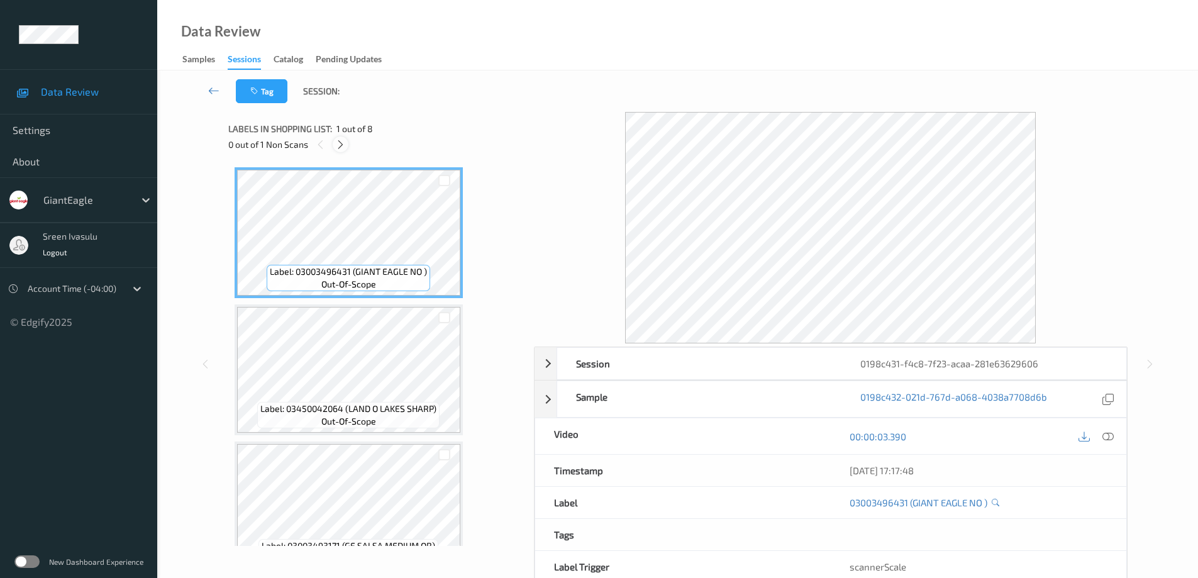
click at [346, 143] on div at bounding box center [341, 144] width 16 height 16
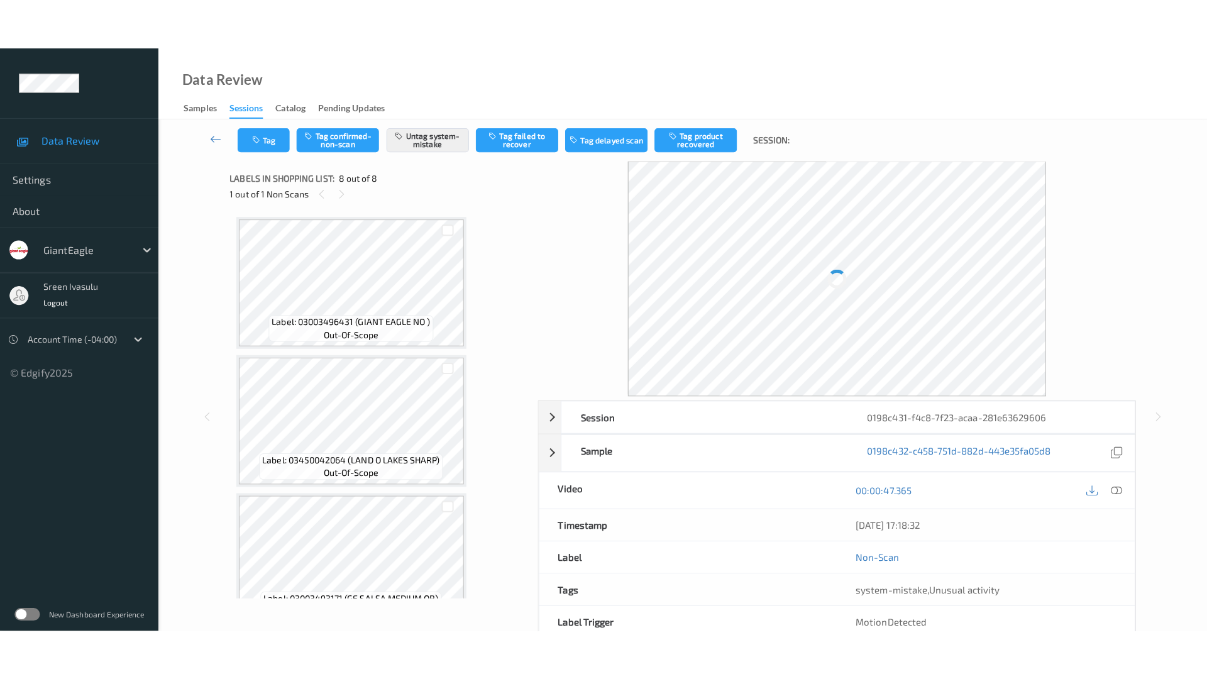
scroll to position [718, 0]
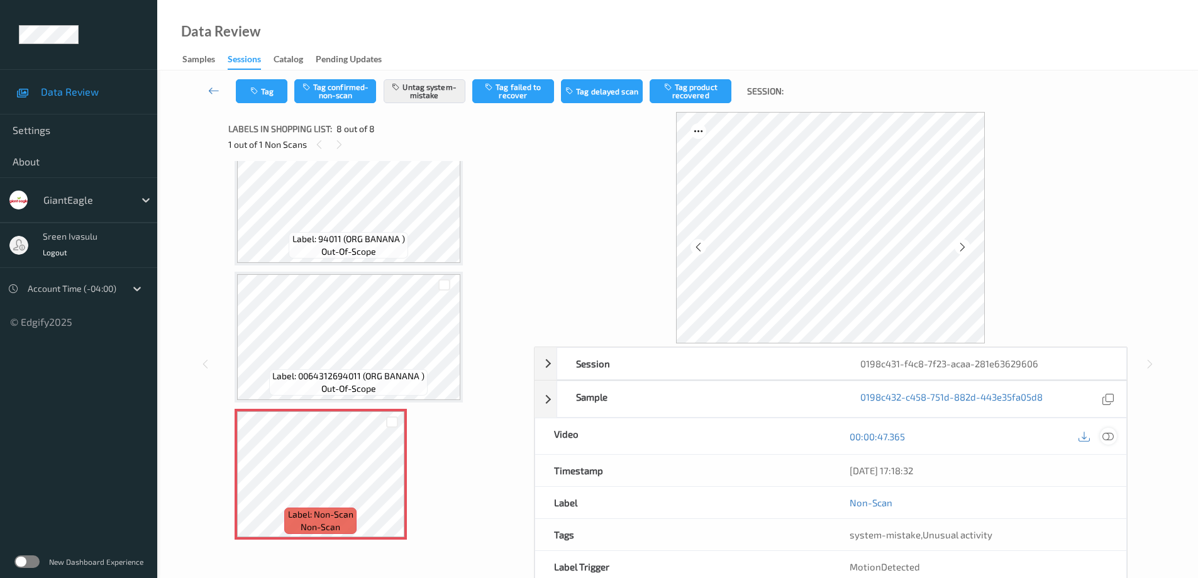
click at [1107, 435] on icon at bounding box center [1107, 435] width 11 height 11
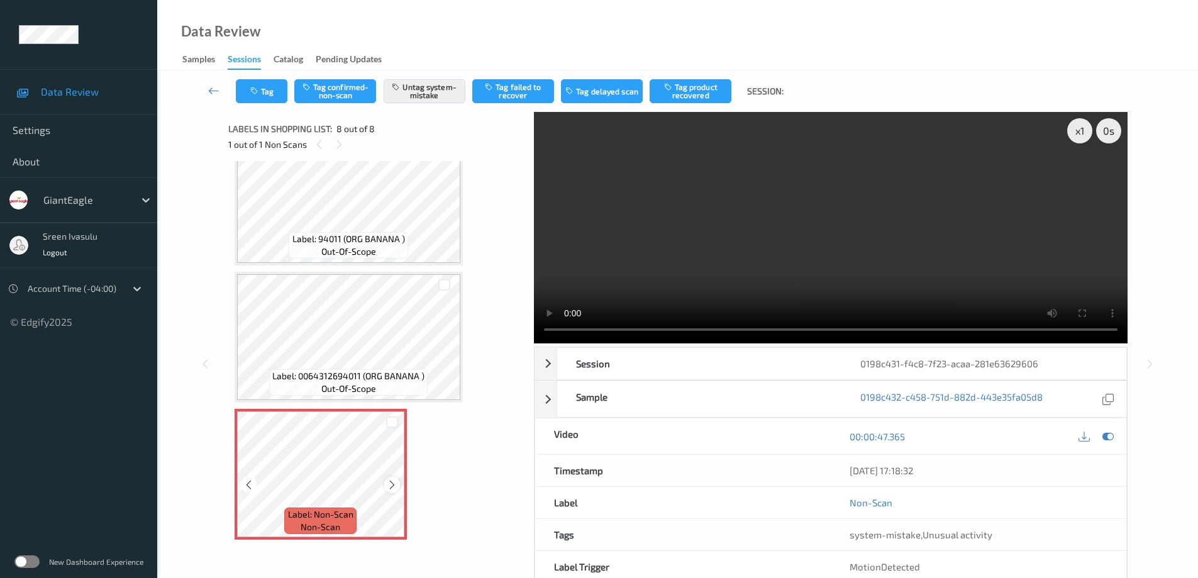
click at [390, 483] on icon at bounding box center [392, 484] width 11 height 11
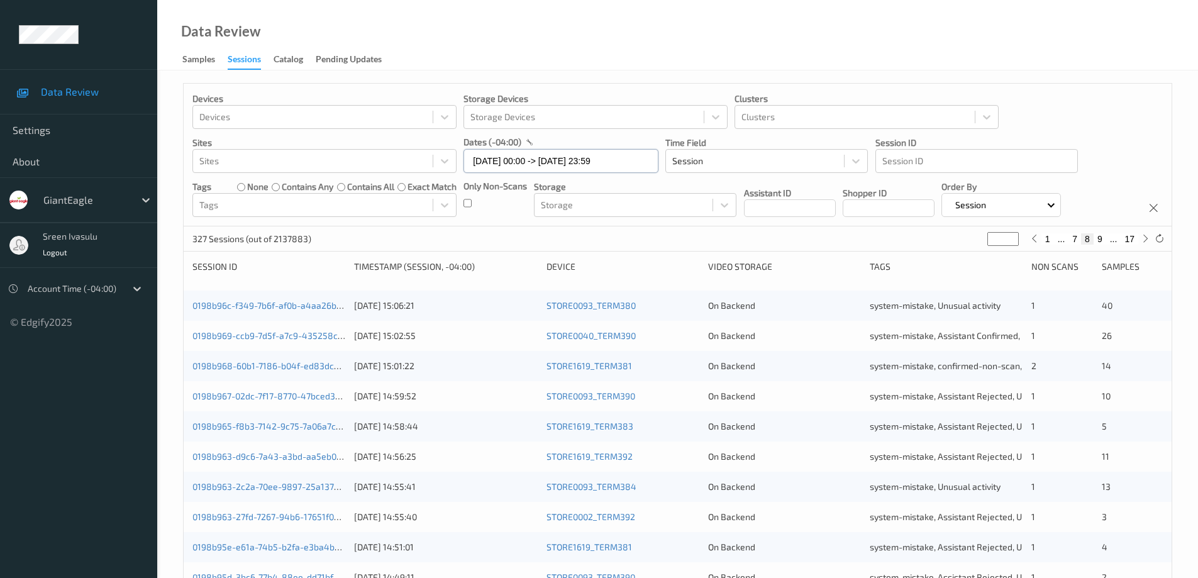
click at [638, 168] on input "17/08/2025 00:00 -> 17/08/2025 23:59" at bounding box center [560, 161] width 195 height 24
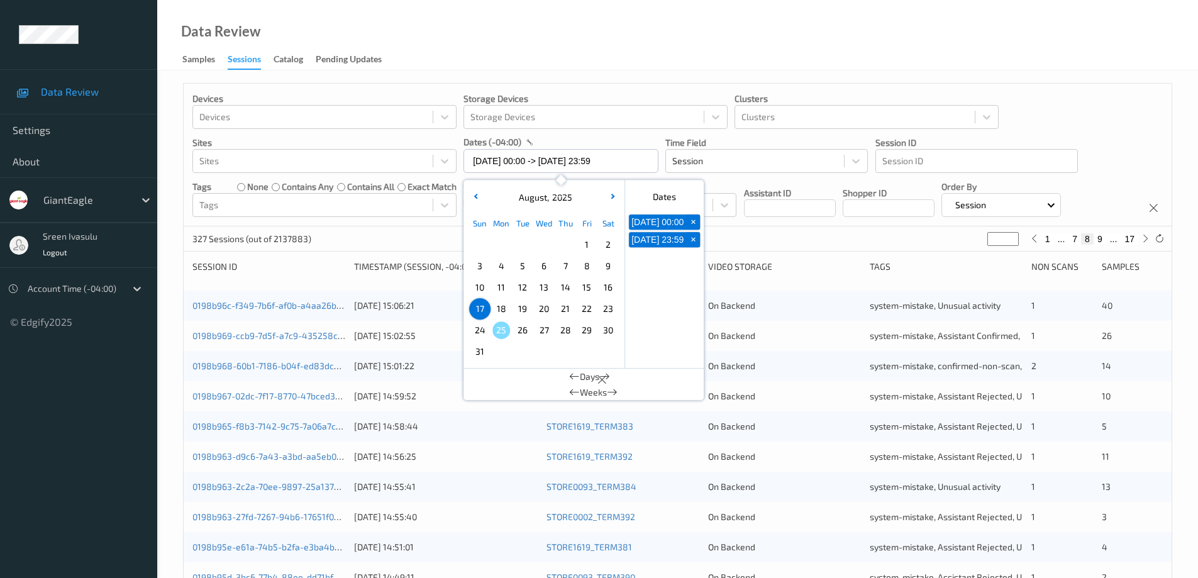
click at [517, 310] on span "19" at bounding box center [523, 309] width 18 height 18
type input "19/08/2025 00:00"
type input "*"
click at [517, 310] on span "19" at bounding box center [523, 309] width 18 height 18
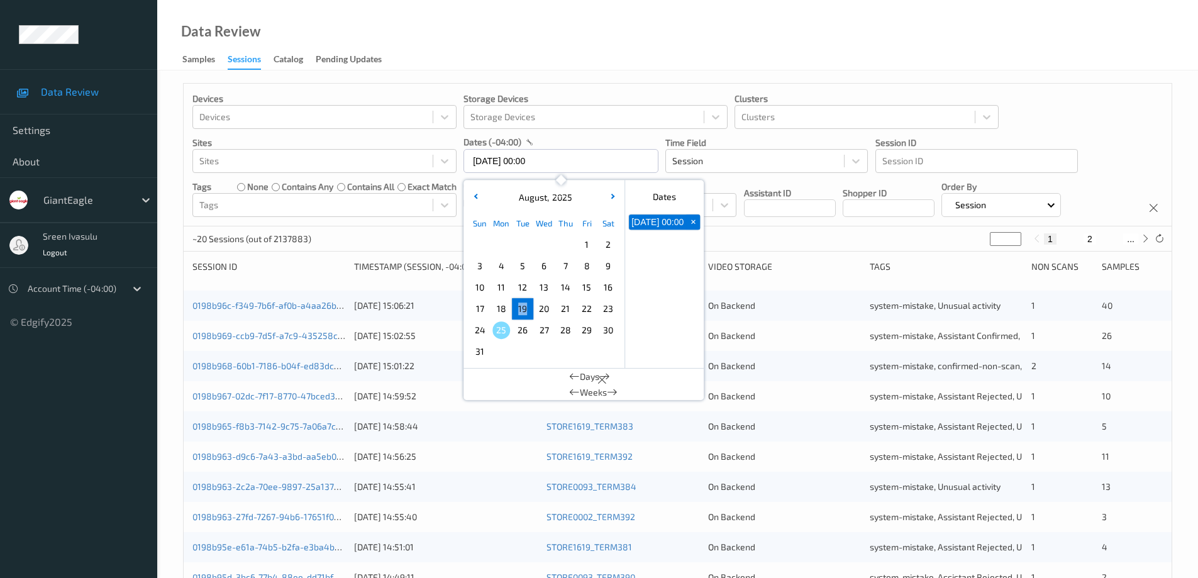
type input "19/08/2025 00:00 -> 19/08/2025 23:59"
click at [1041, 116] on div "Devices Devices Storage Devices Storage Devices Clusters Clusters Sites Sites d…" at bounding box center [678, 155] width 988 height 143
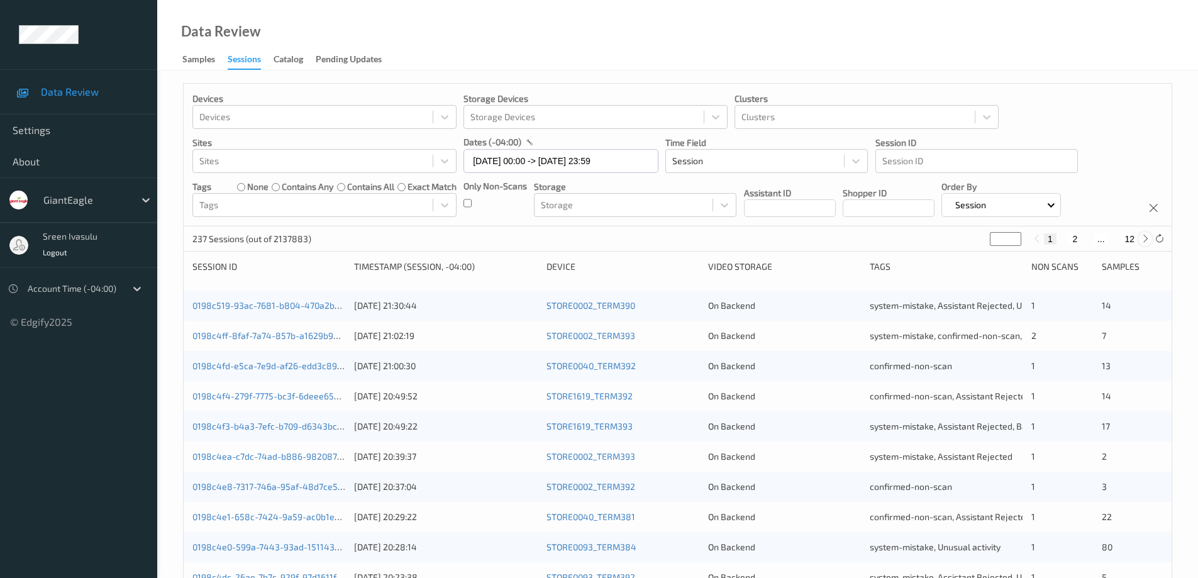
click at [1144, 239] on icon at bounding box center [1145, 238] width 9 height 9
type input "*"
click at [1144, 239] on icon at bounding box center [1145, 238] width 9 height 9
type input "*"
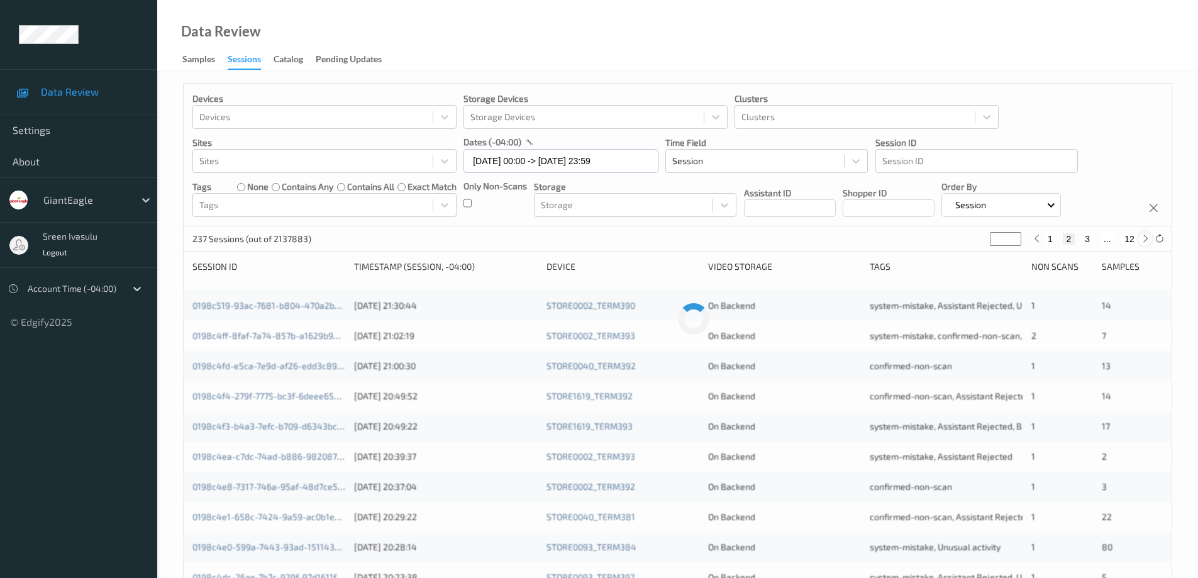
type input "*"
click at [1144, 239] on icon at bounding box center [1145, 238] width 9 height 9
type input "*"
click at [1144, 239] on icon at bounding box center [1145, 238] width 9 height 9
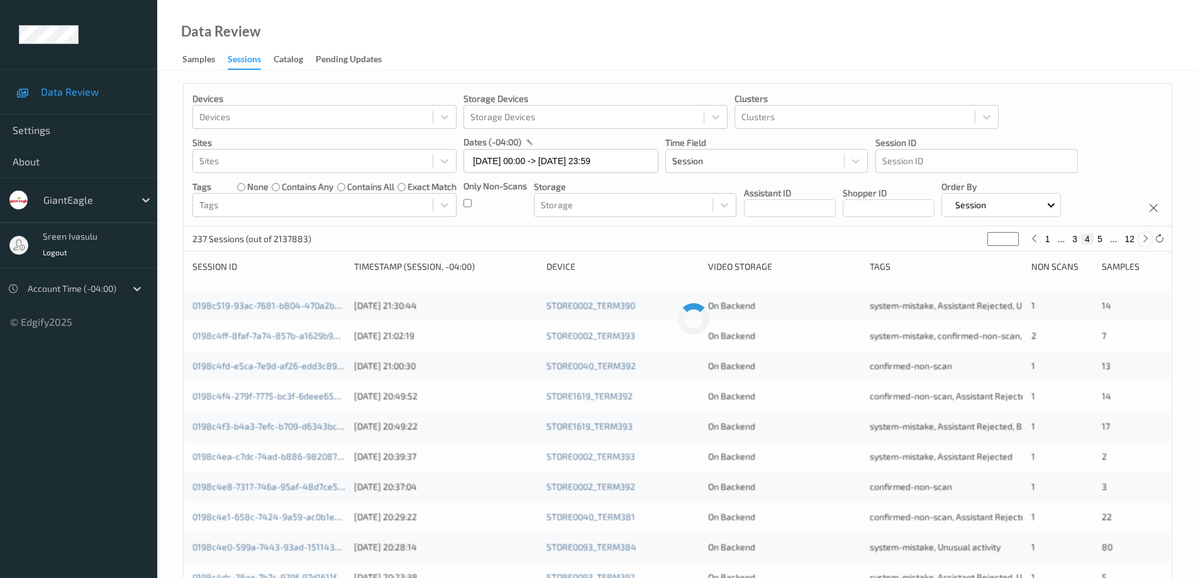
type input "*"
click at [1033, 240] on icon at bounding box center [1033, 238] width 9 height 9
type input "*"
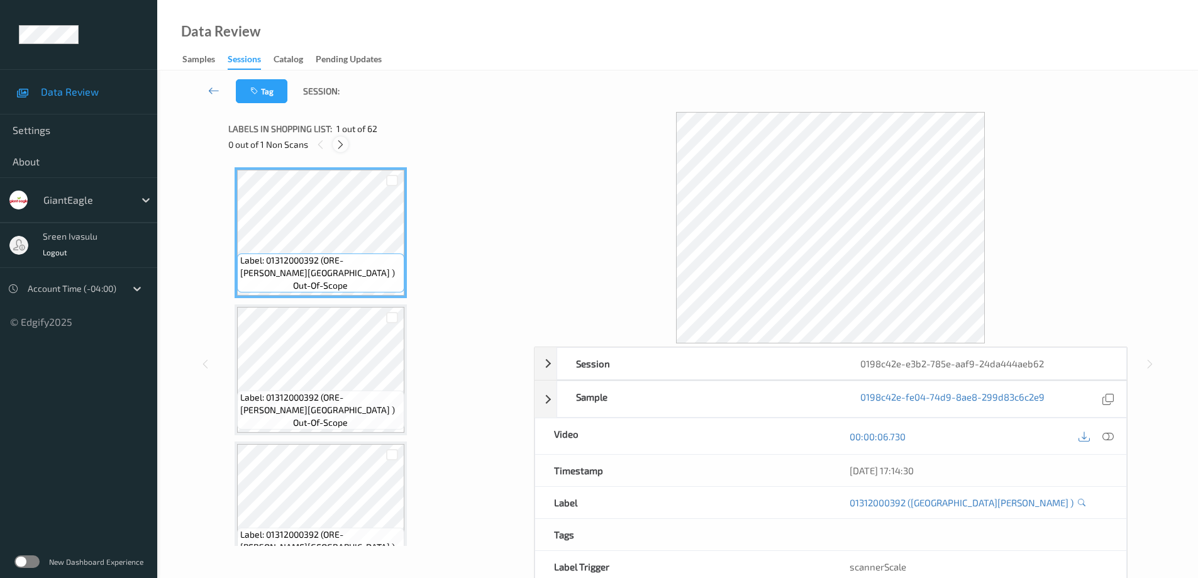
click at [345, 141] on icon at bounding box center [340, 144] width 11 height 11
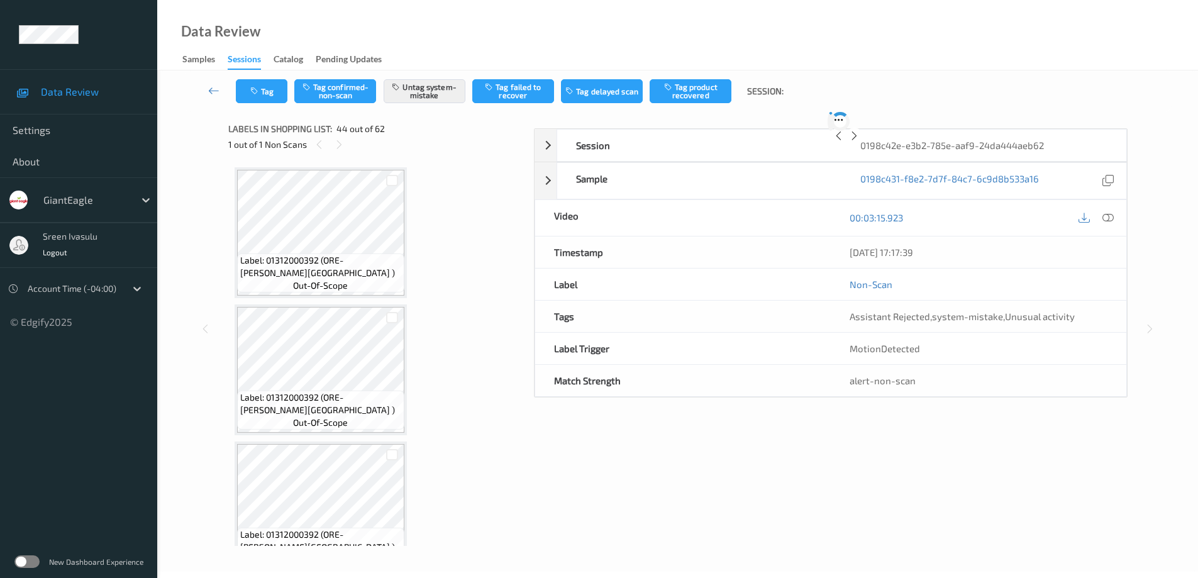
scroll to position [5763, 0]
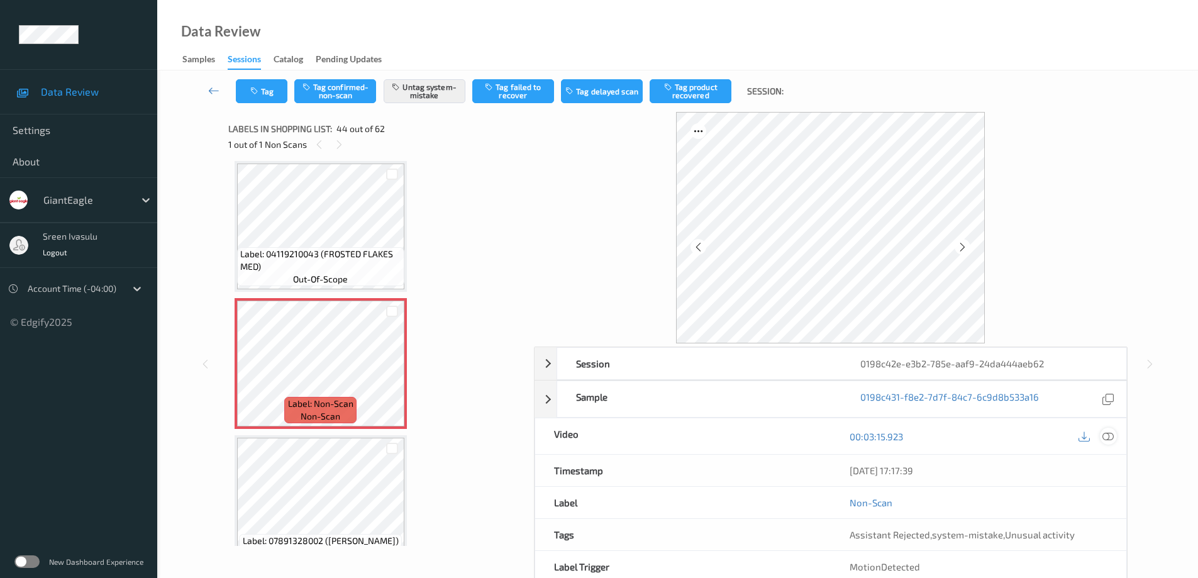
click at [1110, 437] on icon at bounding box center [1107, 435] width 11 height 11
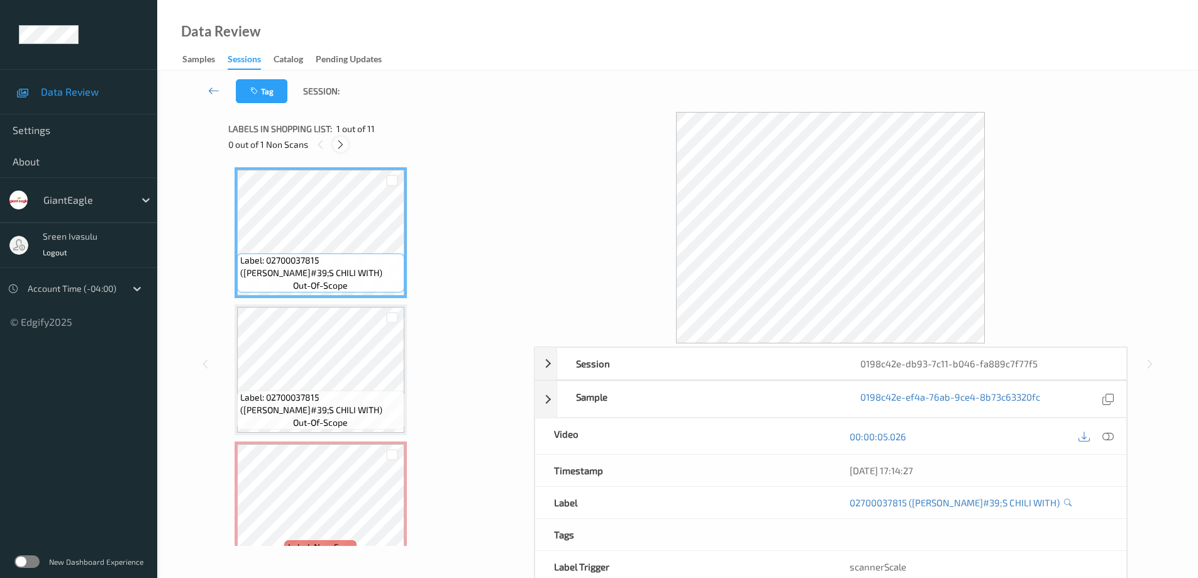
click at [338, 141] on icon at bounding box center [340, 144] width 11 height 11
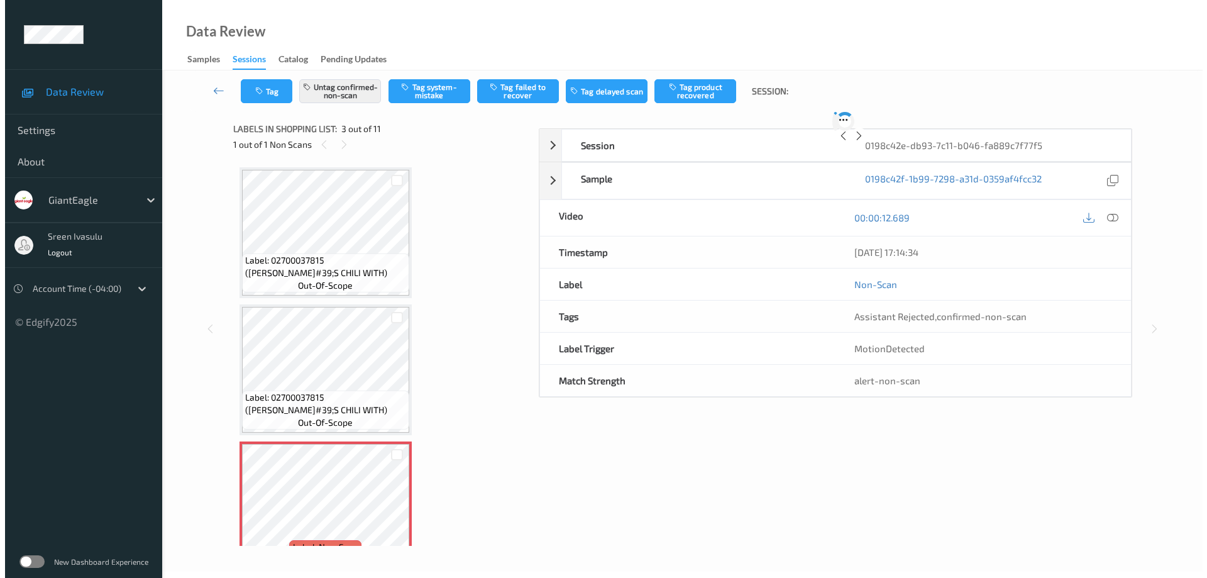
scroll to position [143, 0]
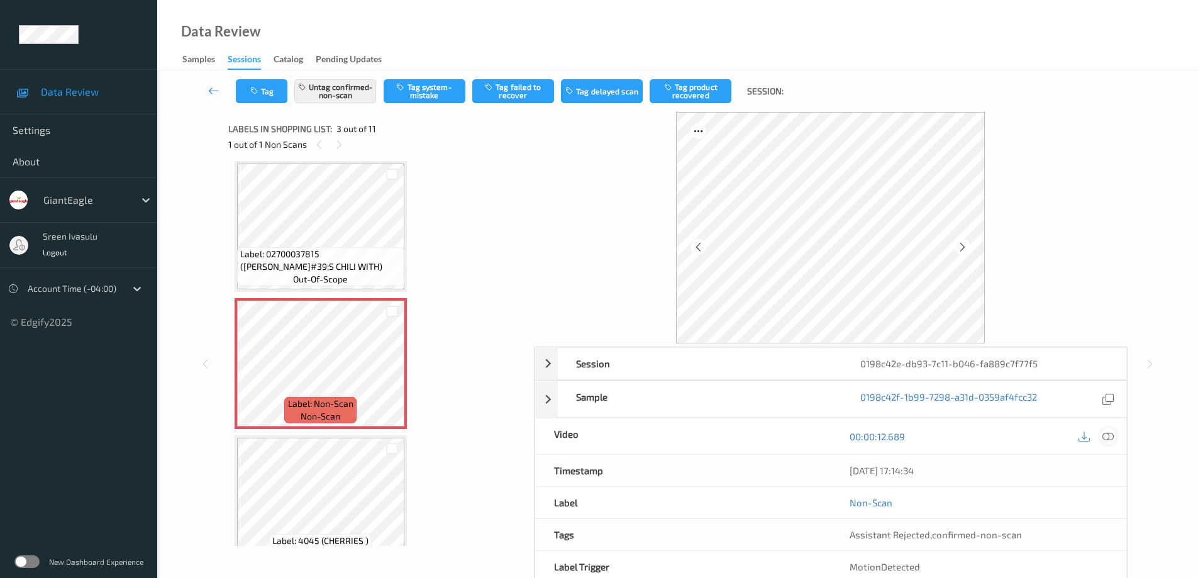
click at [1109, 434] on icon at bounding box center [1107, 435] width 11 height 11
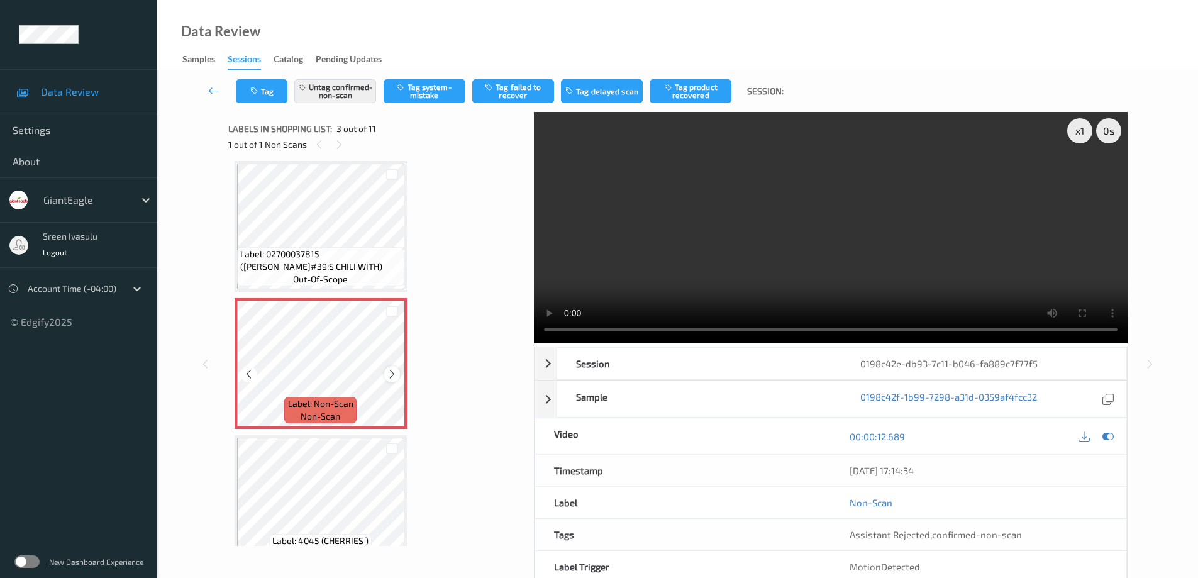
click at [390, 375] on icon at bounding box center [392, 373] width 11 height 11
click at [353, 87] on button "Untag confirmed-non-scan" at bounding box center [335, 91] width 82 height 24
click at [437, 93] on button "Tag system-mistake" at bounding box center [425, 91] width 82 height 24
click at [262, 92] on button "Tag" at bounding box center [262, 91] width 52 height 24
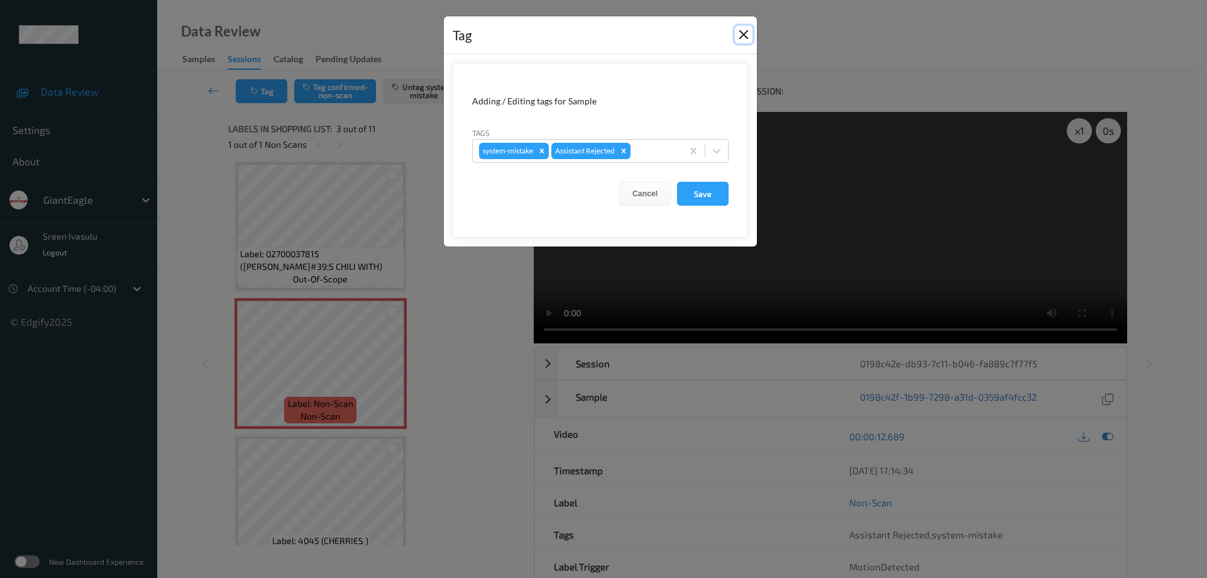
click at [741, 32] on button "Close" at bounding box center [744, 35] width 18 height 18
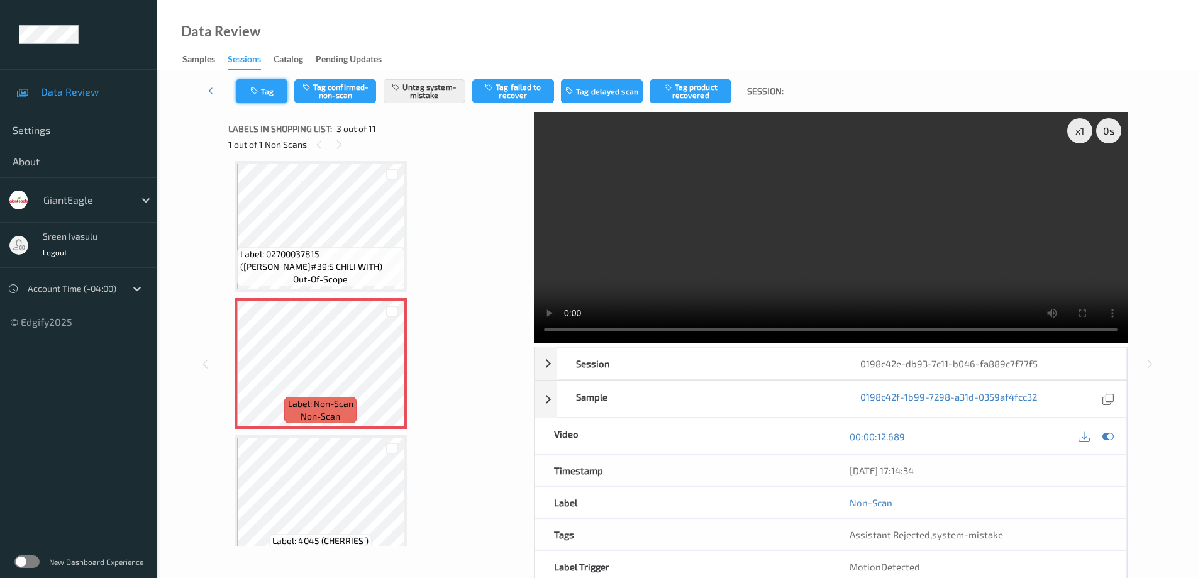
click at [266, 98] on button "Tag" at bounding box center [262, 91] width 52 height 24
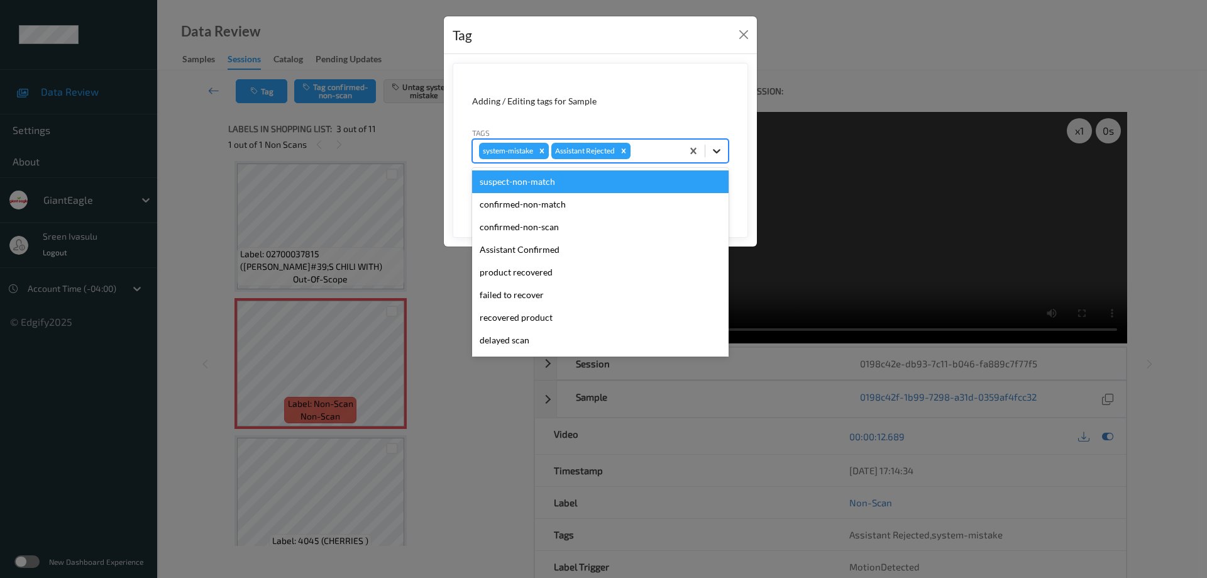
click at [721, 155] on icon at bounding box center [717, 151] width 13 height 13
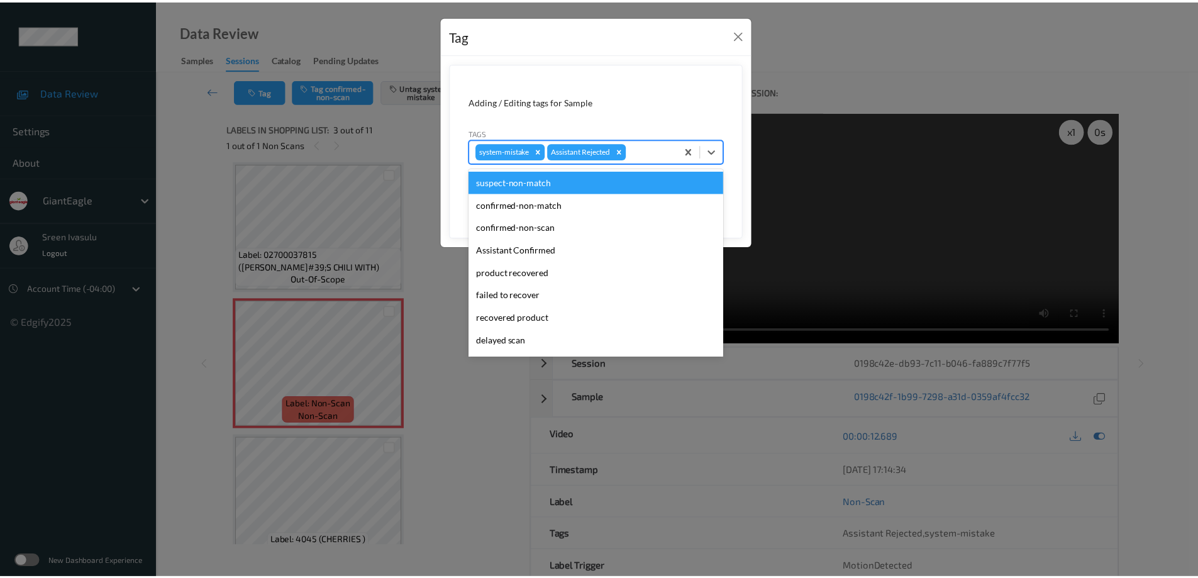
scroll to position [111, 0]
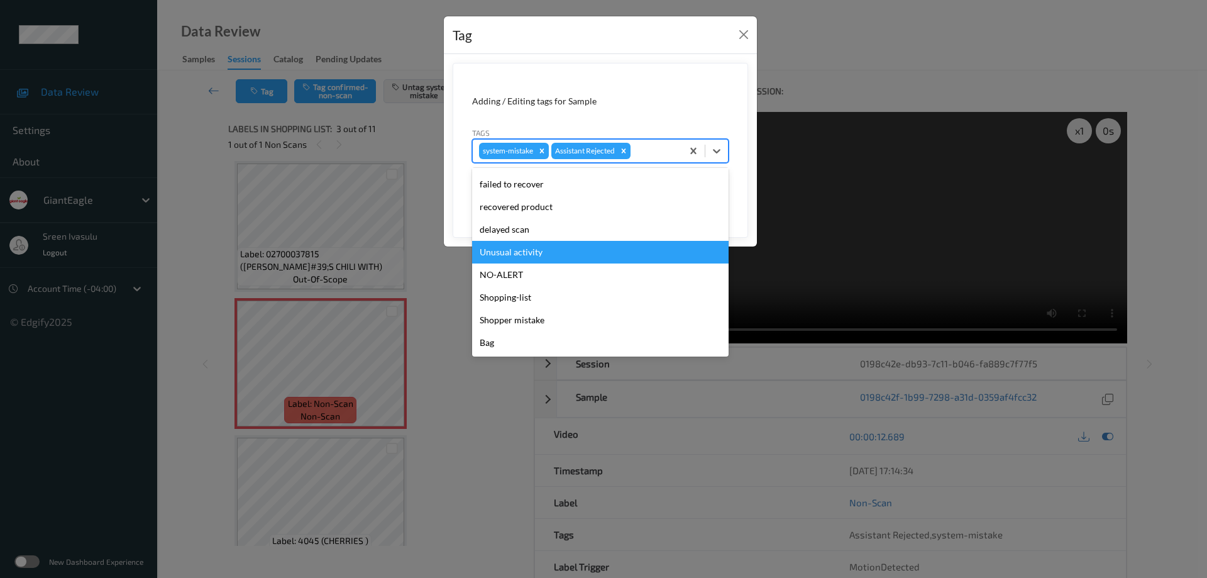
click at [554, 245] on div "Unusual activity" at bounding box center [600, 252] width 257 height 23
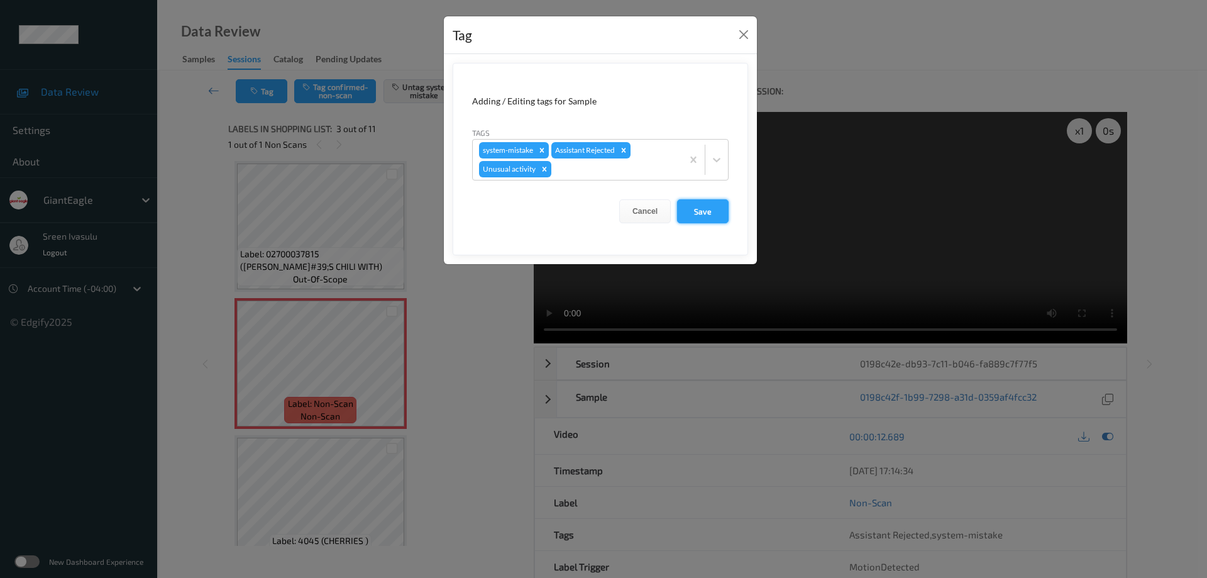
click at [699, 211] on button "Save" at bounding box center [703, 211] width 52 height 24
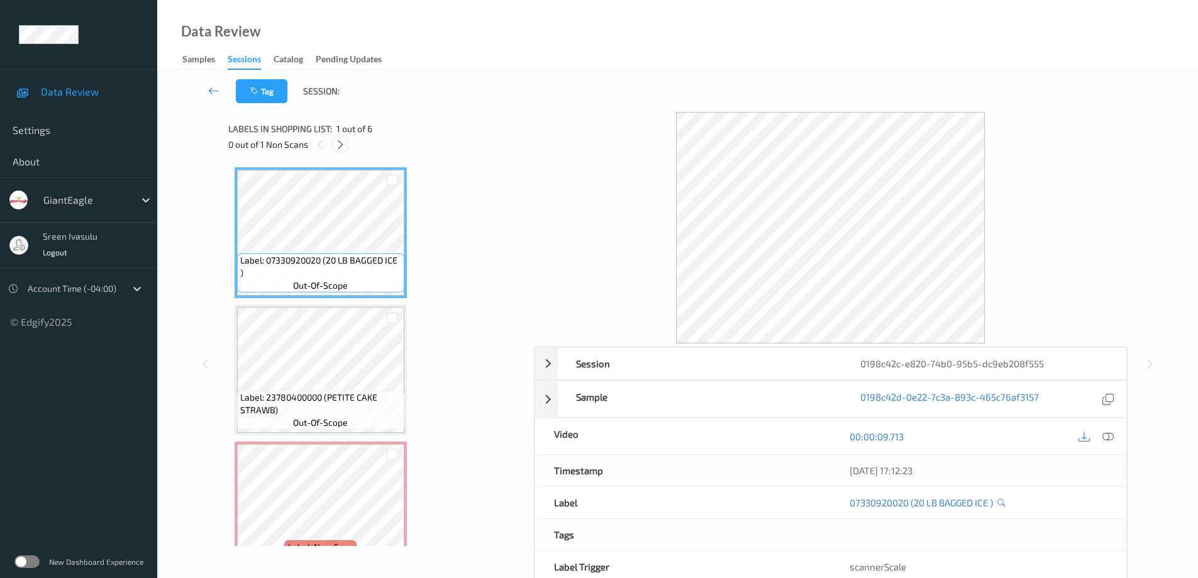
click at [338, 145] on icon at bounding box center [340, 144] width 11 height 11
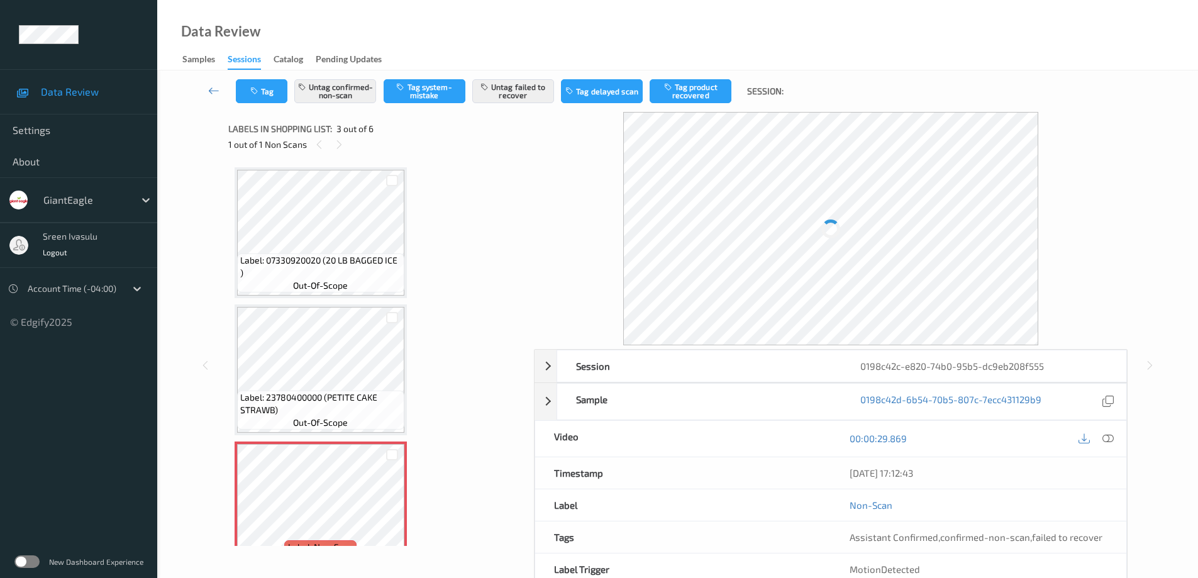
scroll to position [143, 0]
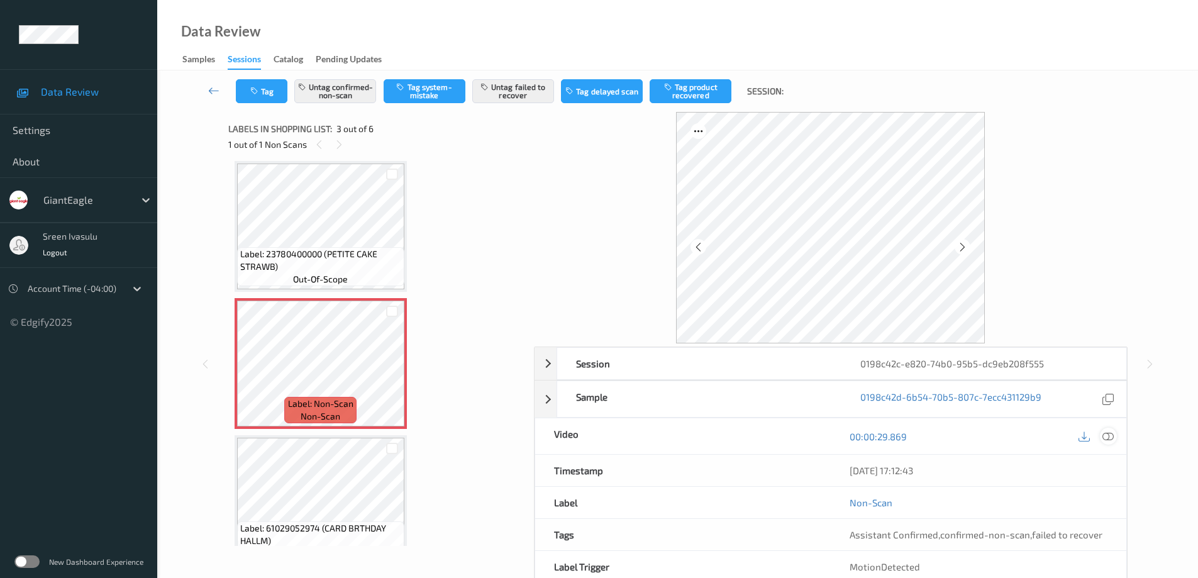
click at [1105, 436] on icon at bounding box center [1107, 435] width 11 height 11
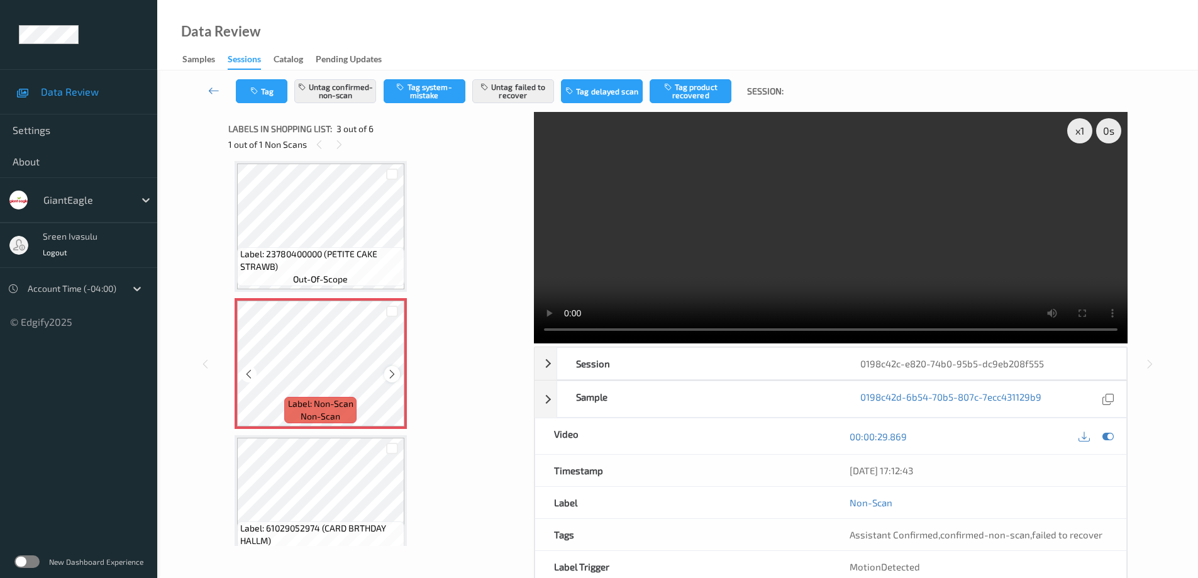
click at [388, 375] on icon at bounding box center [392, 373] width 11 height 11
click at [389, 375] on icon at bounding box center [392, 373] width 11 height 11
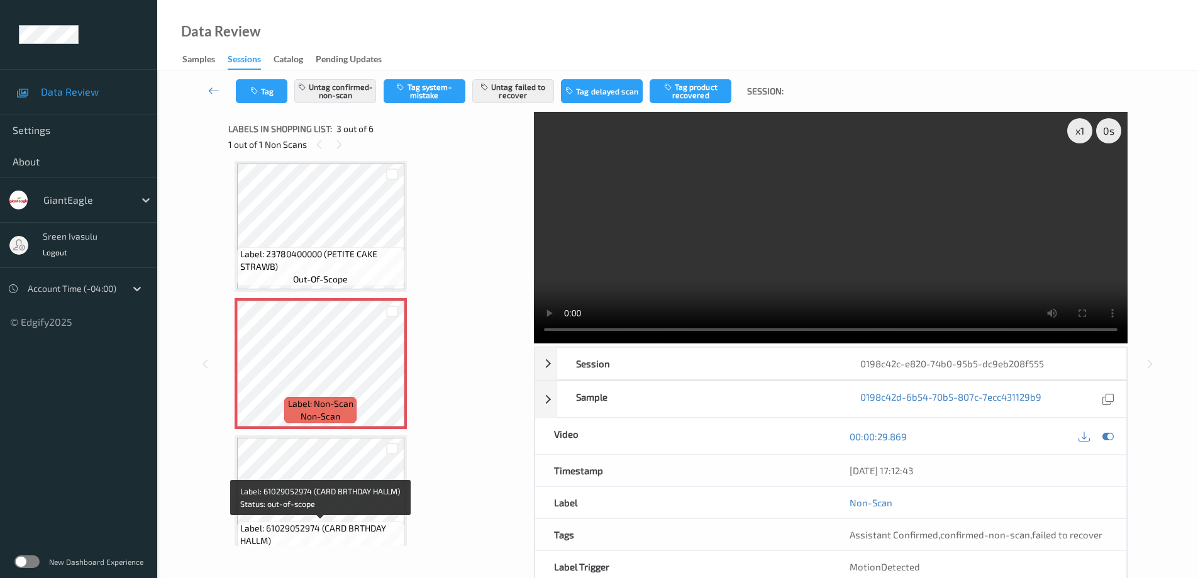
click at [329, 540] on span "Label: 61029052974 (CARD BRTHDAY HALLM)" at bounding box center [320, 534] width 161 height 25
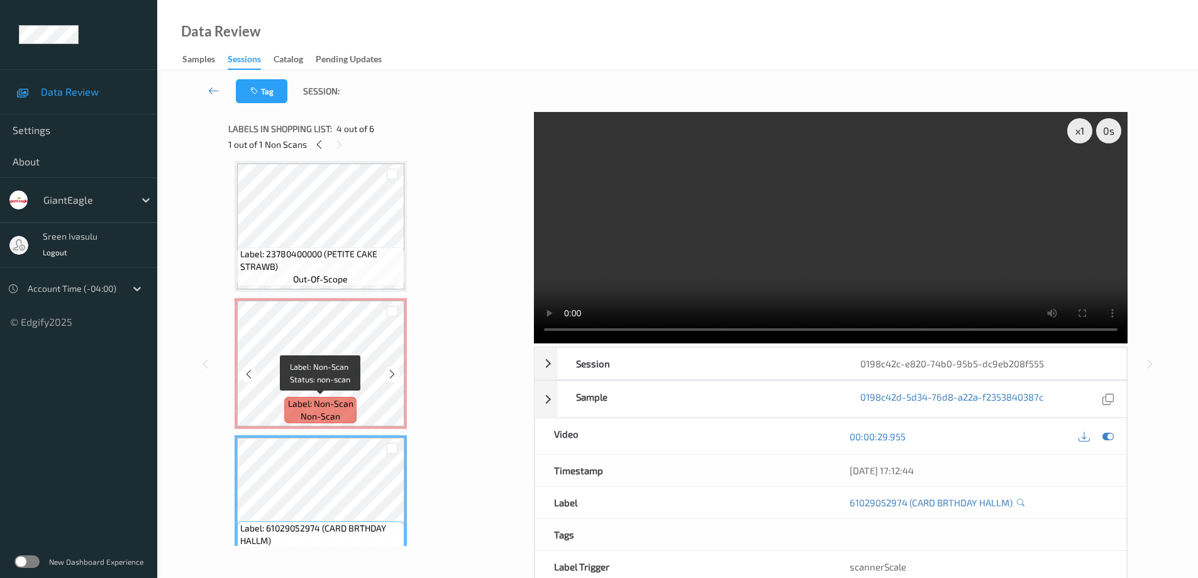
click at [323, 410] on span "non-scan" at bounding box center [321, 416] width 40 height 13
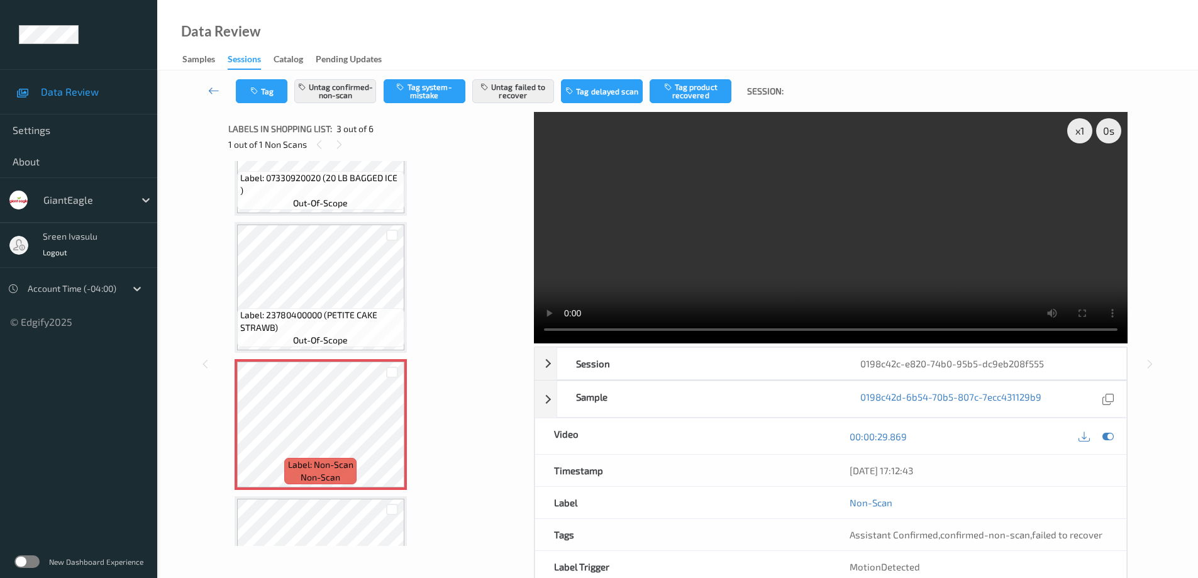
scroll to position [0, 0]
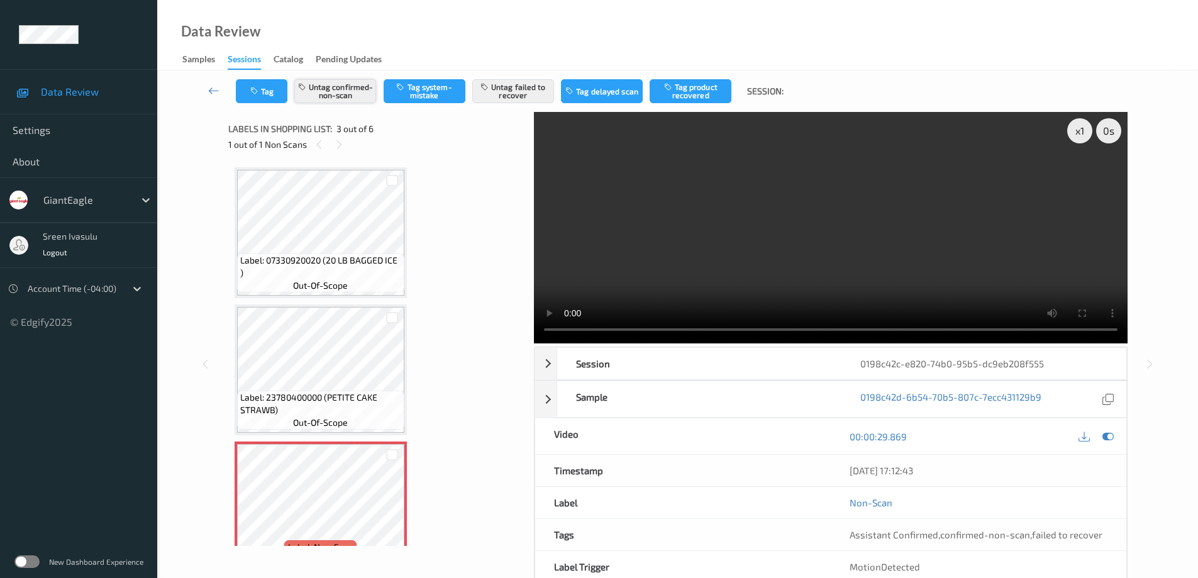
click at [337, 79] on button "Untag confirmed-non-scan" at bounding box center [335, 91] width 82 height 24
click at [512, 91] on button "Untag failed to recover" at bounding box center [513, 91] width 82 height 24
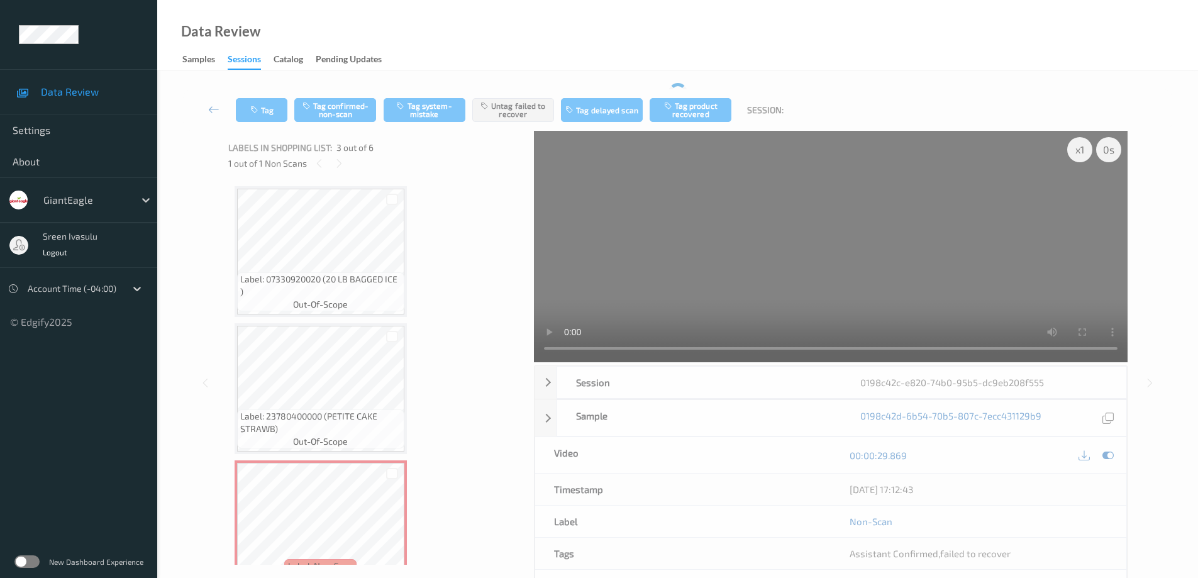
scroll to position [444, 0]
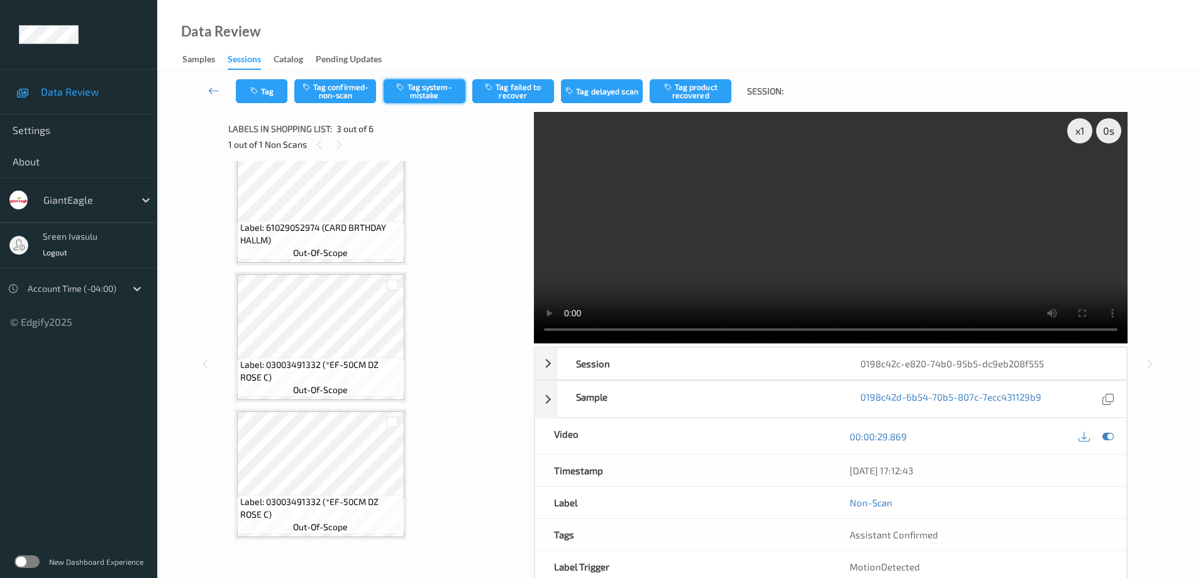
click at [440, 95] on button "Tag system-mistake" at bounding box center [425, 91] width 82 height 24
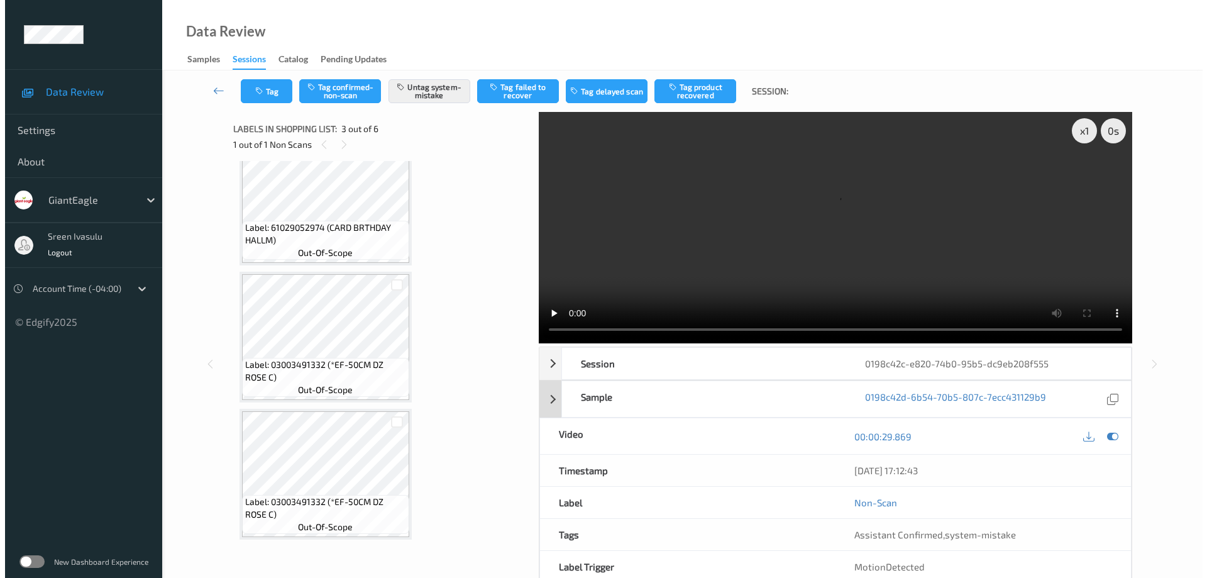
scroll to position [64, 0]
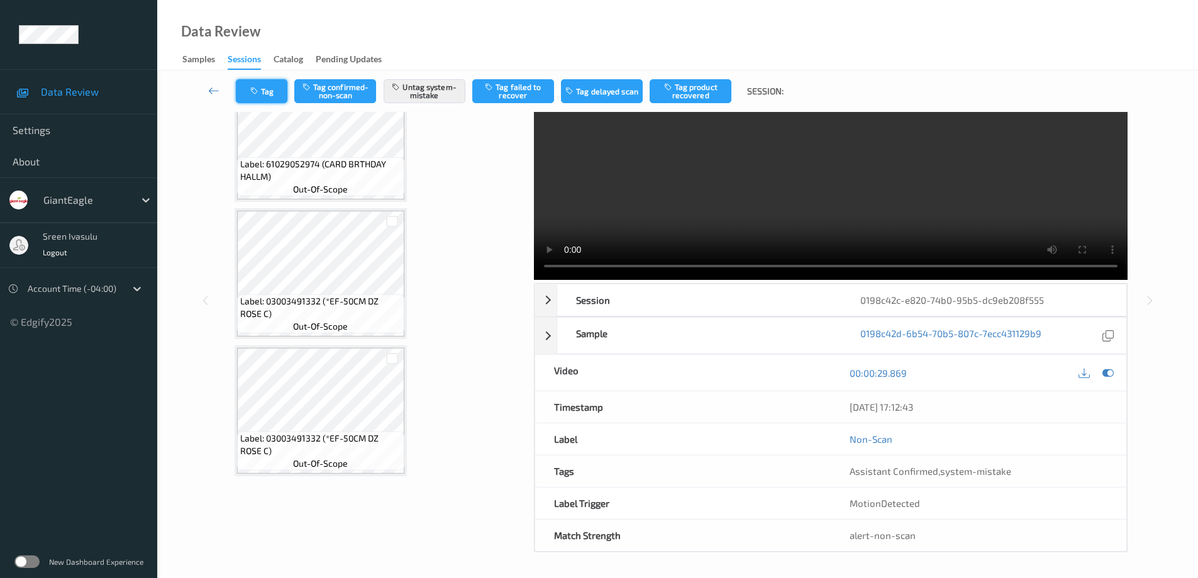
click at [273, 89] on button "Tag" at bounding box center [262, 91] width 52 height 24
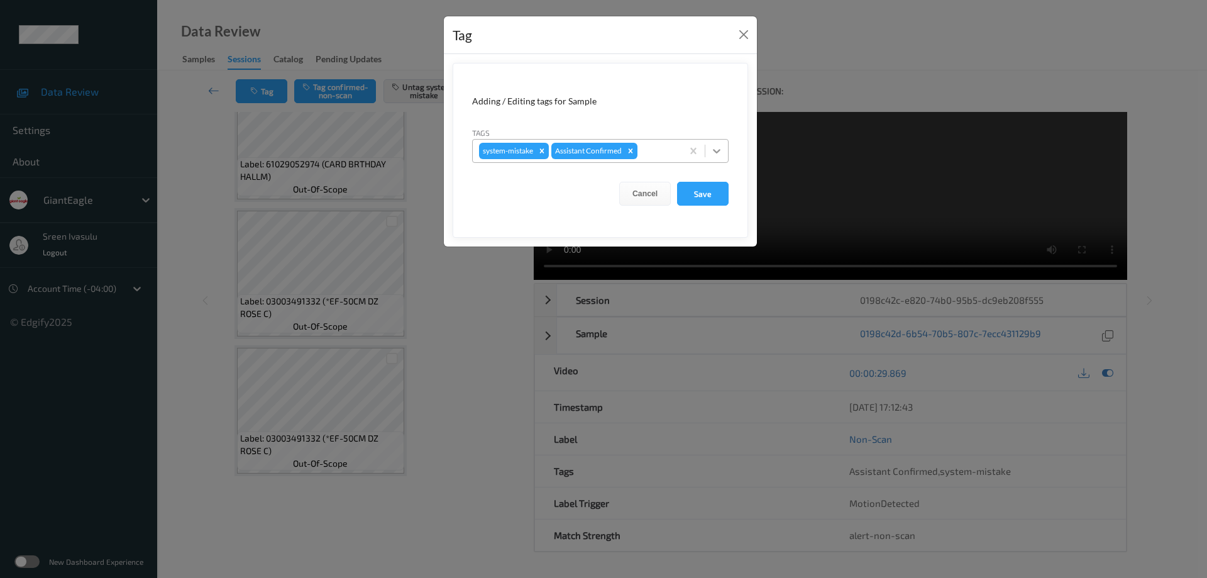
click at [720, 152] on icon at bounding box center [717, 151] width 13 height 13
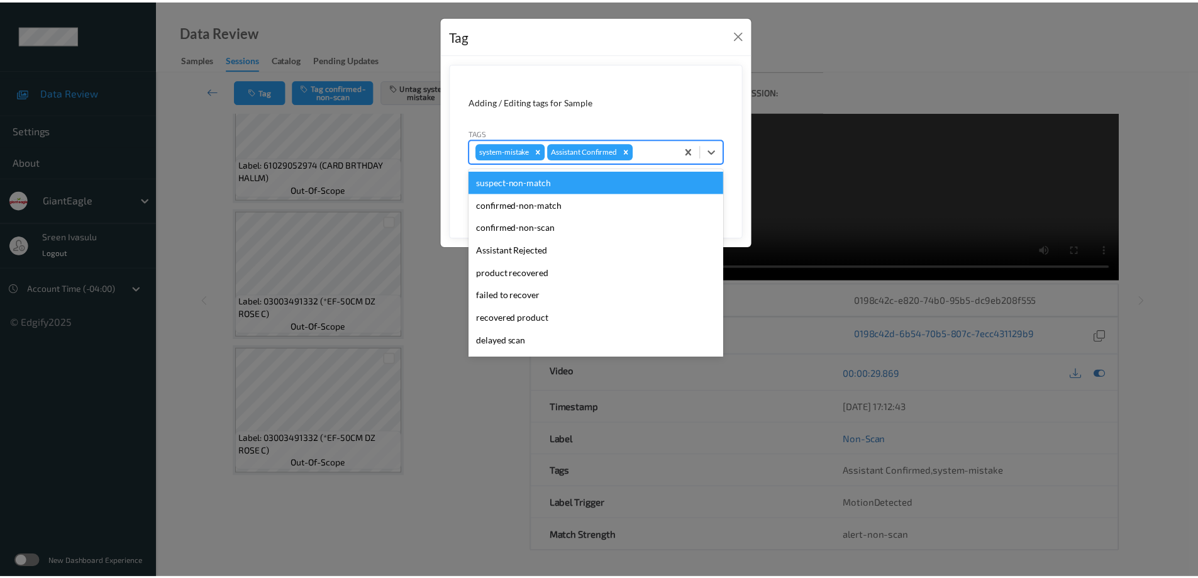
scroll to position [111, 0]
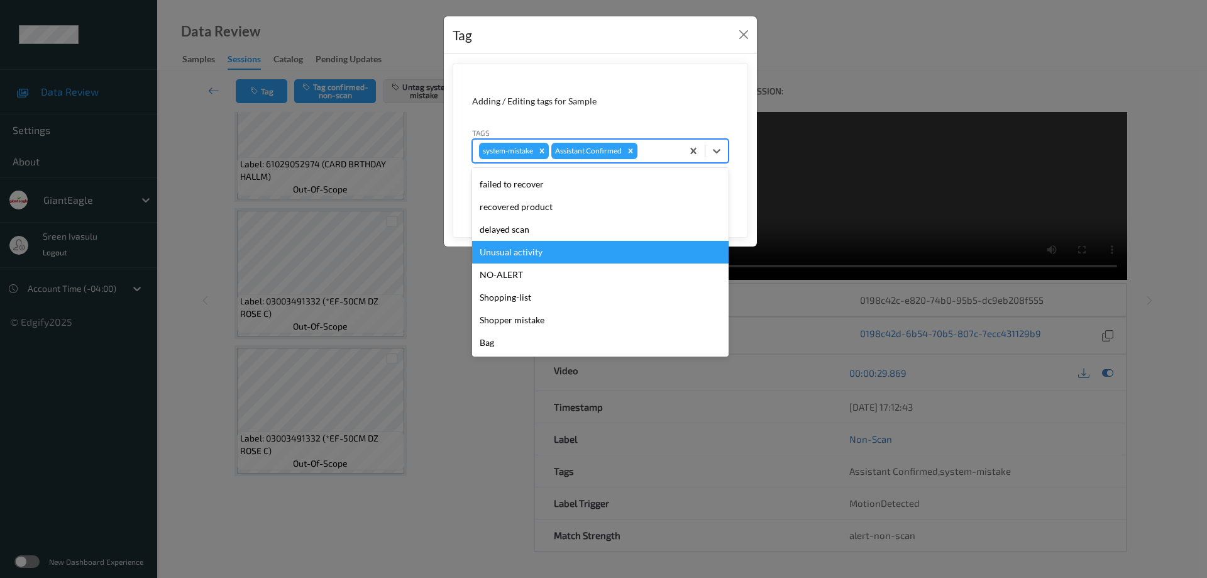
click at [536, 250] on div "Unusual activity" at bounding box center [600, 252] width 257 height 23
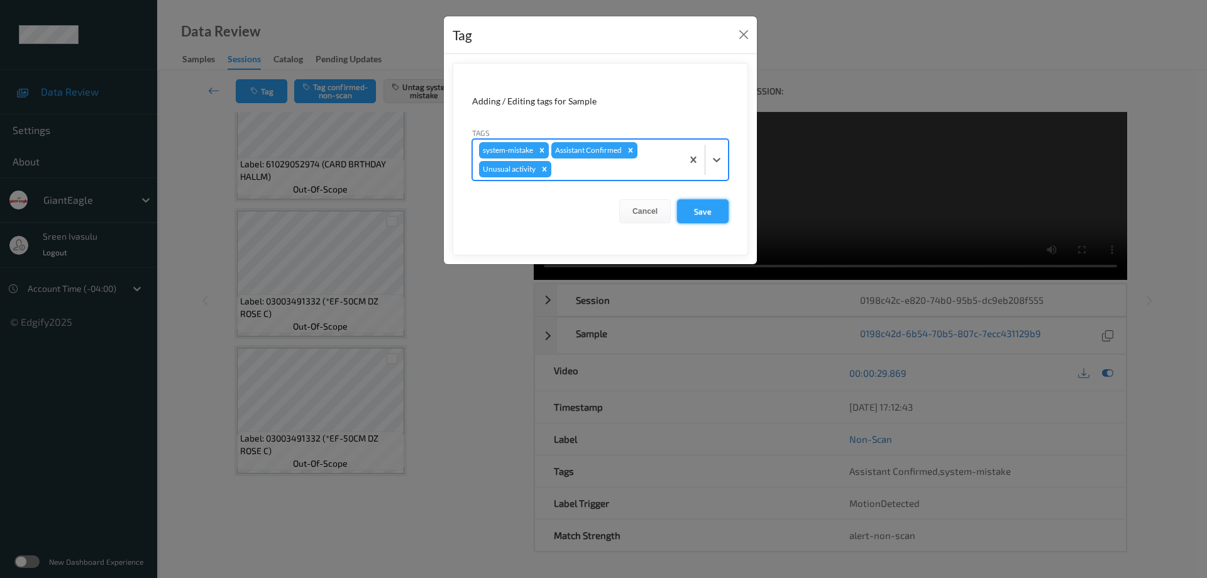
click at [690, 207] on button "Save" at bounding box center [703, 211] width 52 height 24
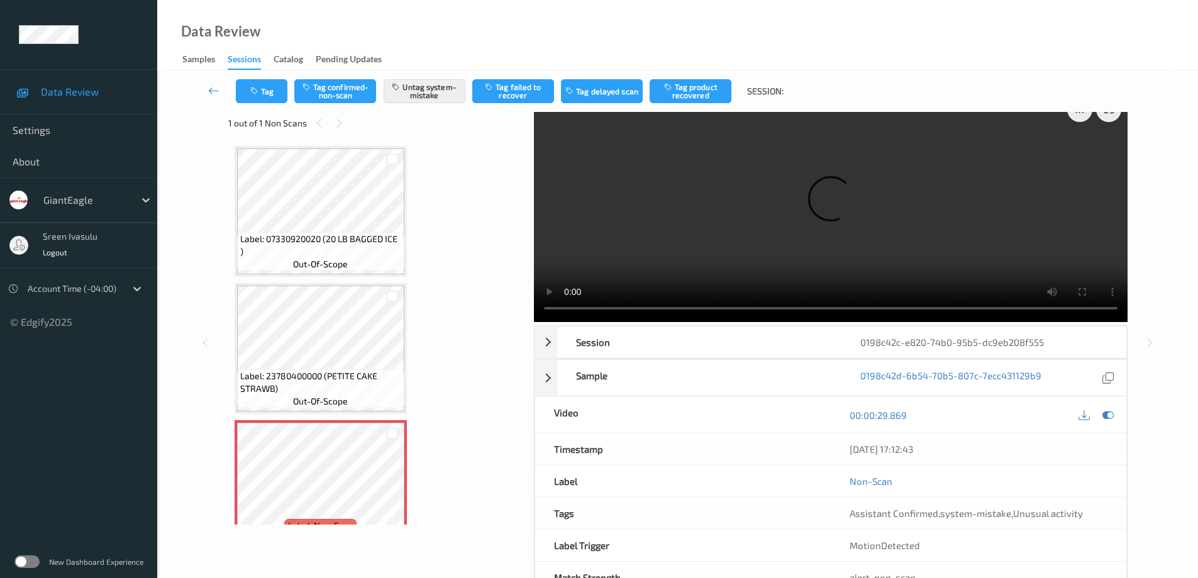
scroll to position [0, 0]
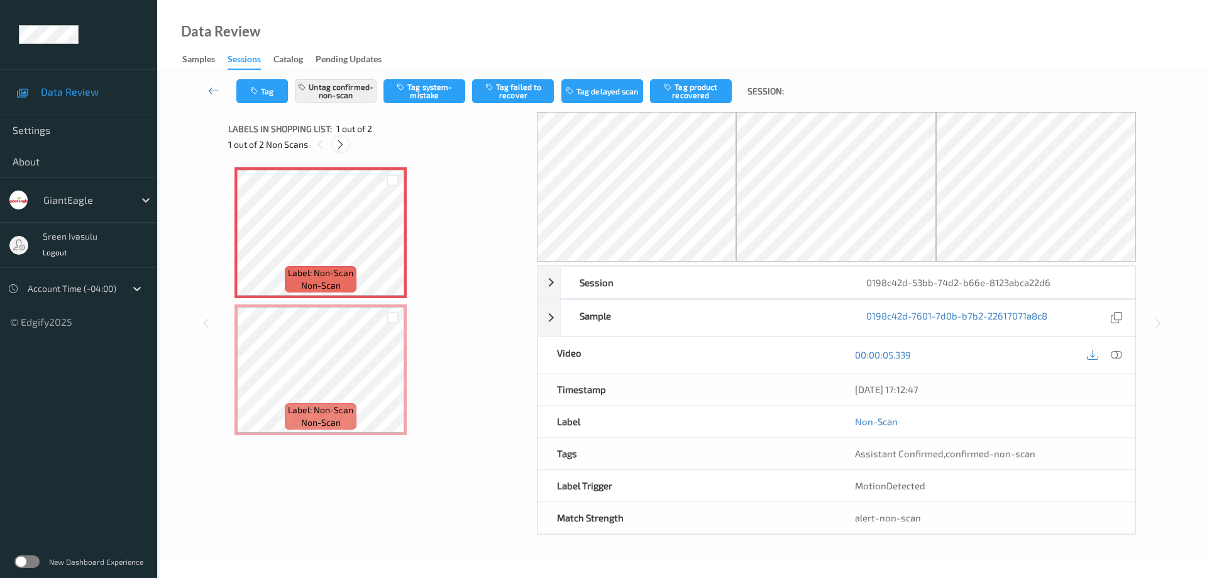
click at [341, 146] on icon at bounding box center [340, 144] width 11 height 11
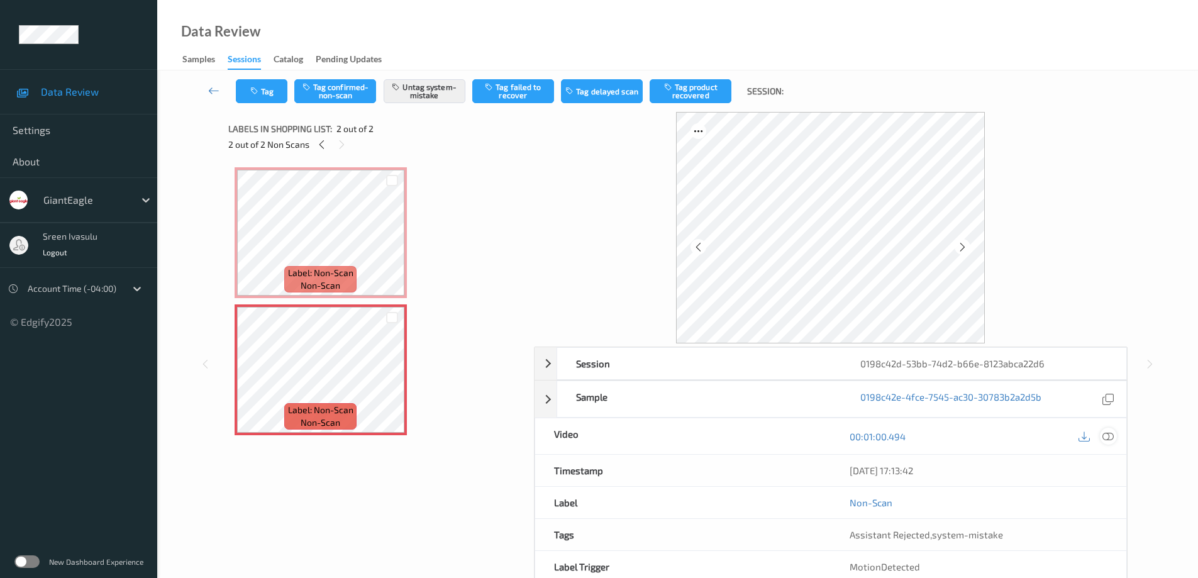
click at [1110, 437] on icon at bounding box center [1107, 435] width 11 height 11
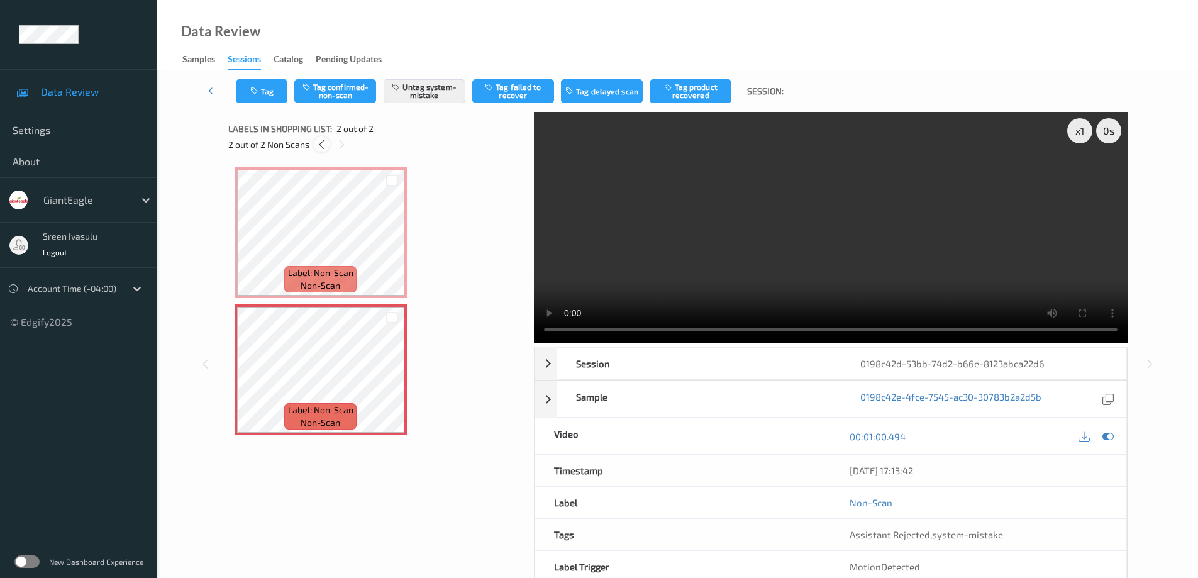
click at [319, 138] on div at bounding box center [322, 144] width 16 height 16
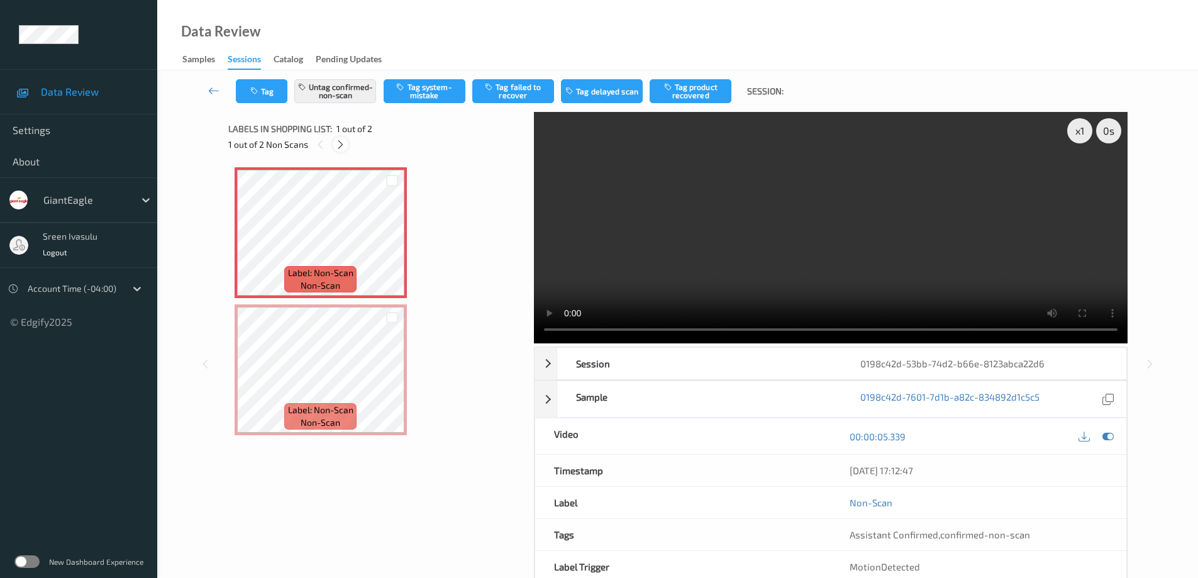
click at [341, 143] on icon at bounding box center [340, 144] width 11 height 11
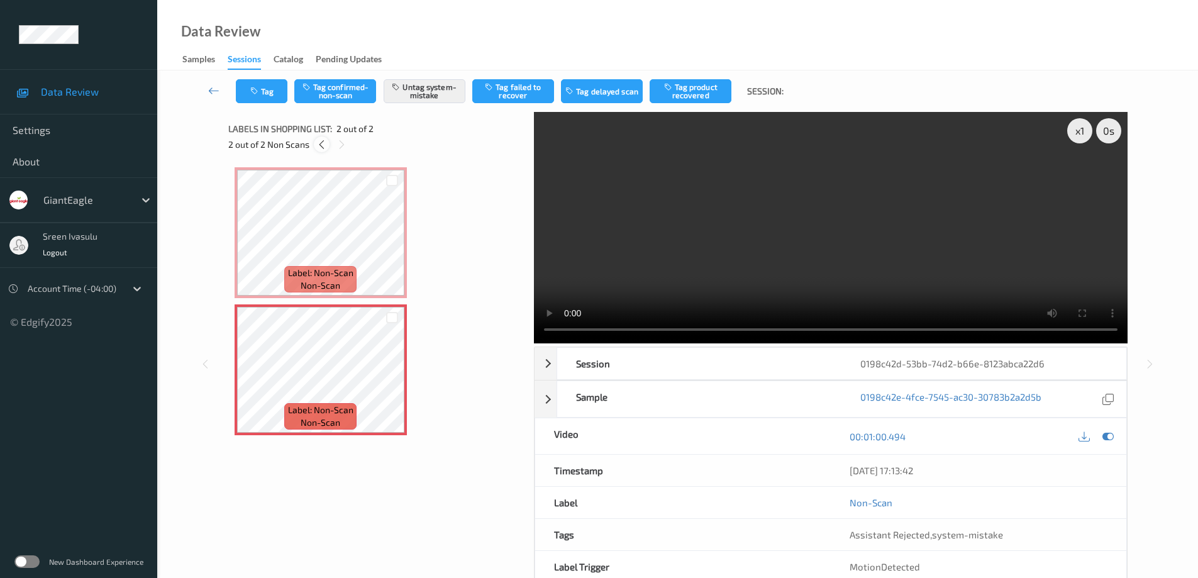
click at [318, 140] on icon at bounding box center [321, 144] width 11 height 11
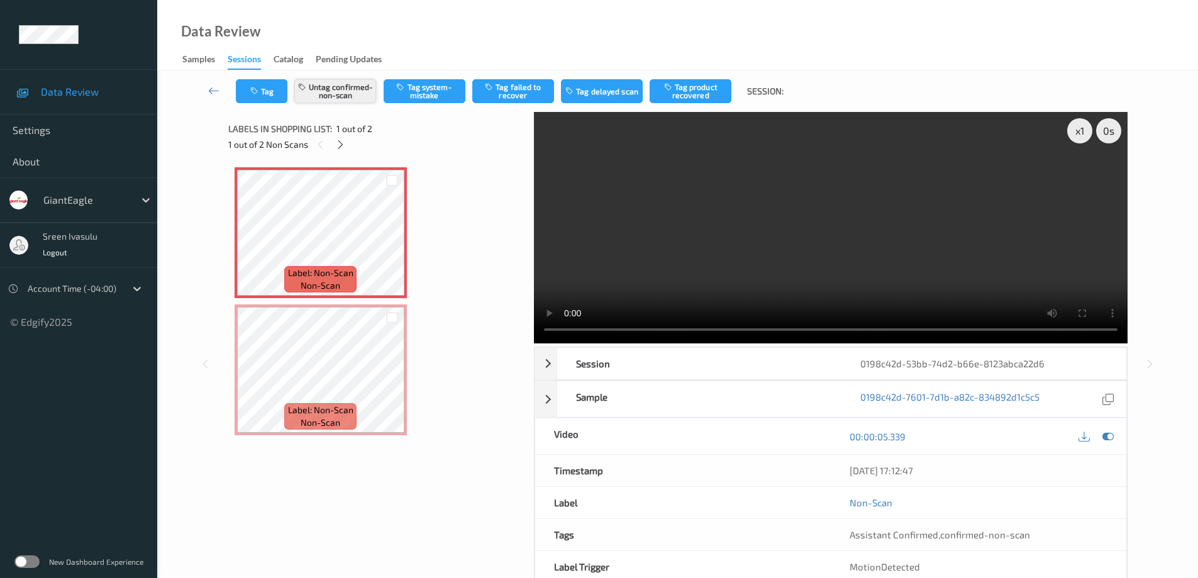
click at [349, 93] on button "Untag confirmed-non-scan" at bounding box center [335, 91] width 82 height 24
click at [425, 89] on button "Tag system-mistake" at bounding box center [425, 91] width 82 height 24
click at [340, 150] on icon at bounding box center [340, 144] width 11 height 11
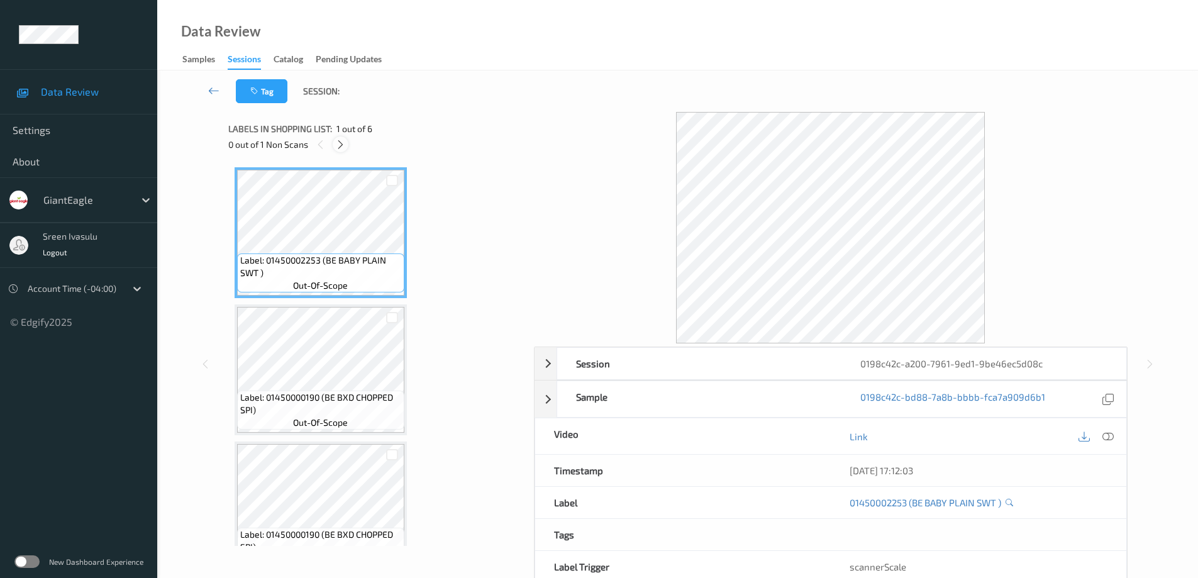
click at [346, 142] on div at bounding box center [341, 144] width 16 height 16
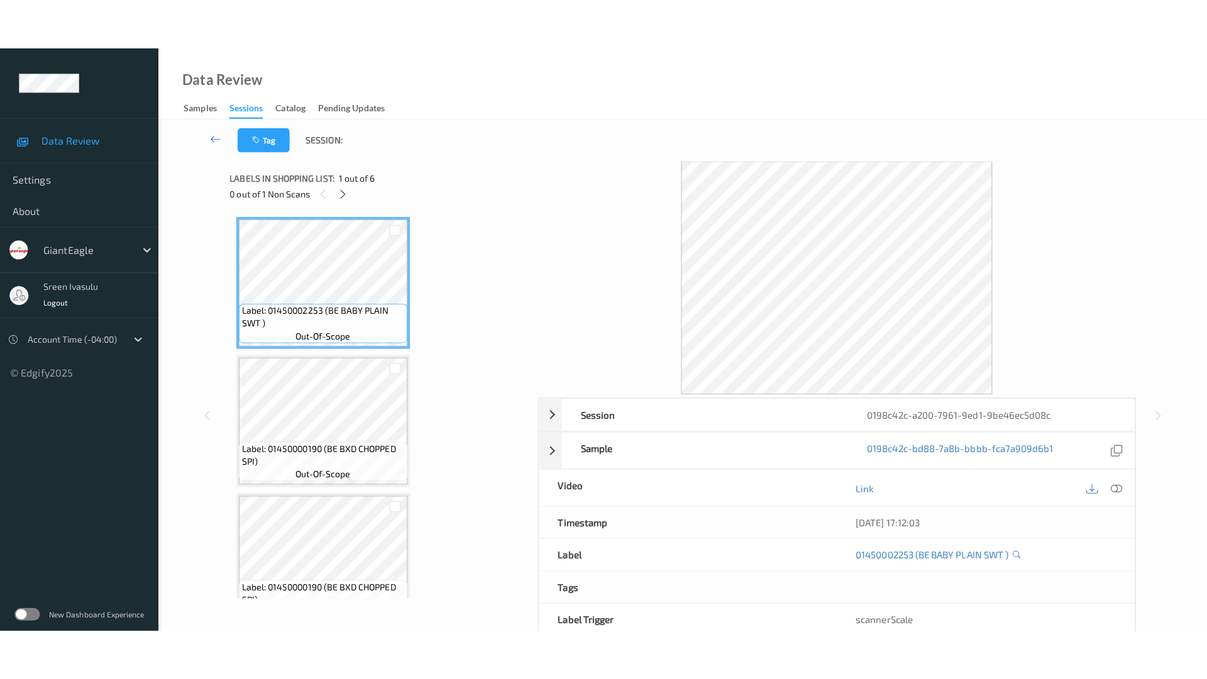
scroll to position [444, 0]
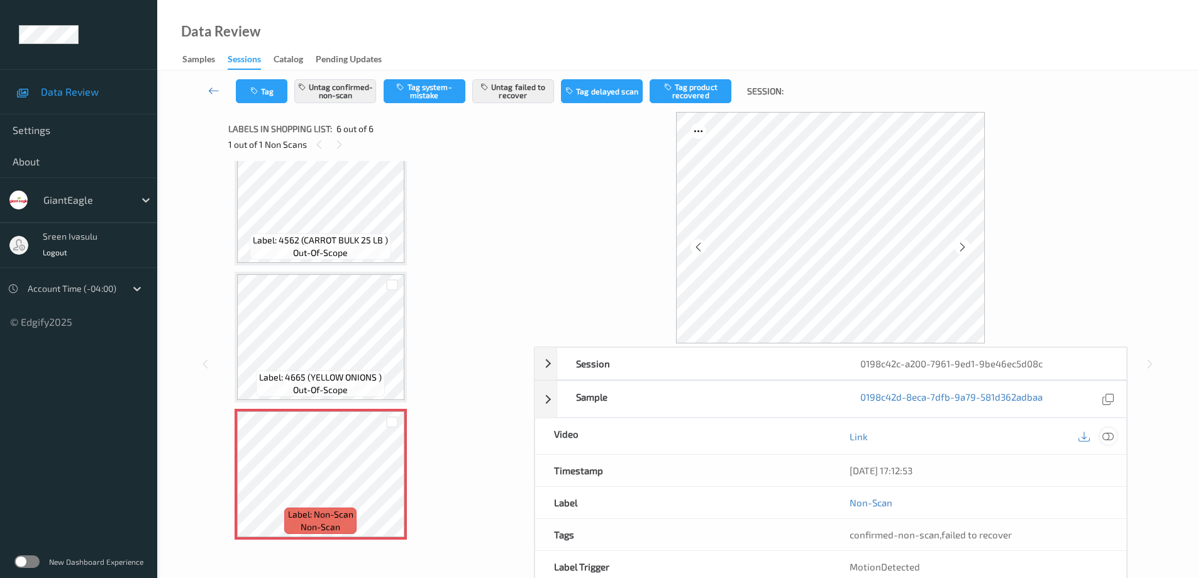
click at [1114, 441] on div at bounding box center [1108, 436] width 17 height 17
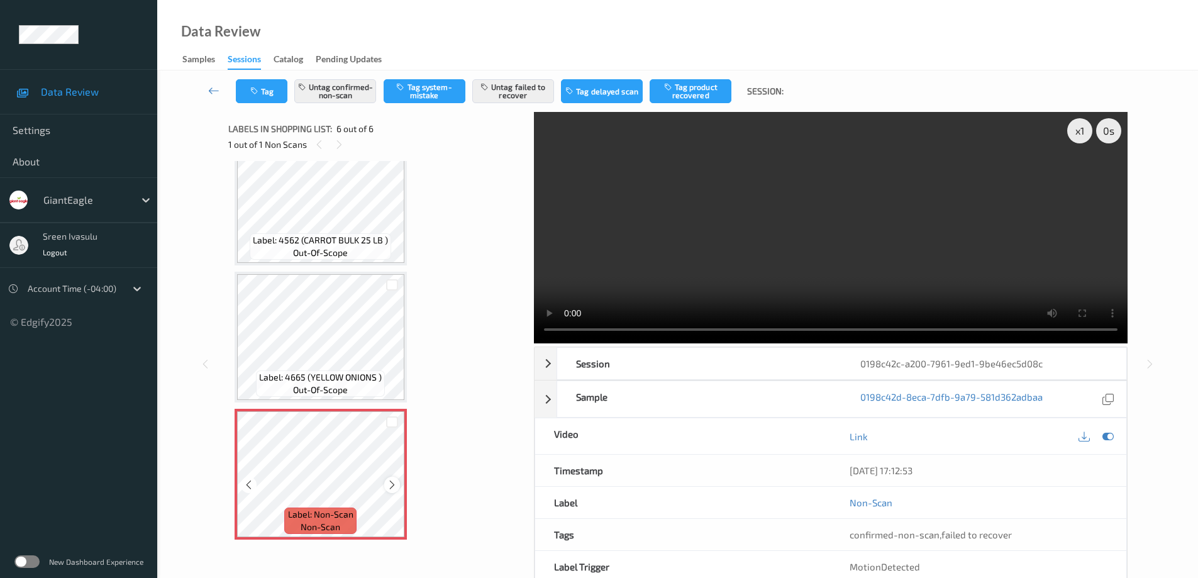
click at [390, 486] on icon at bounding box center [392, 484] width 11 height 11
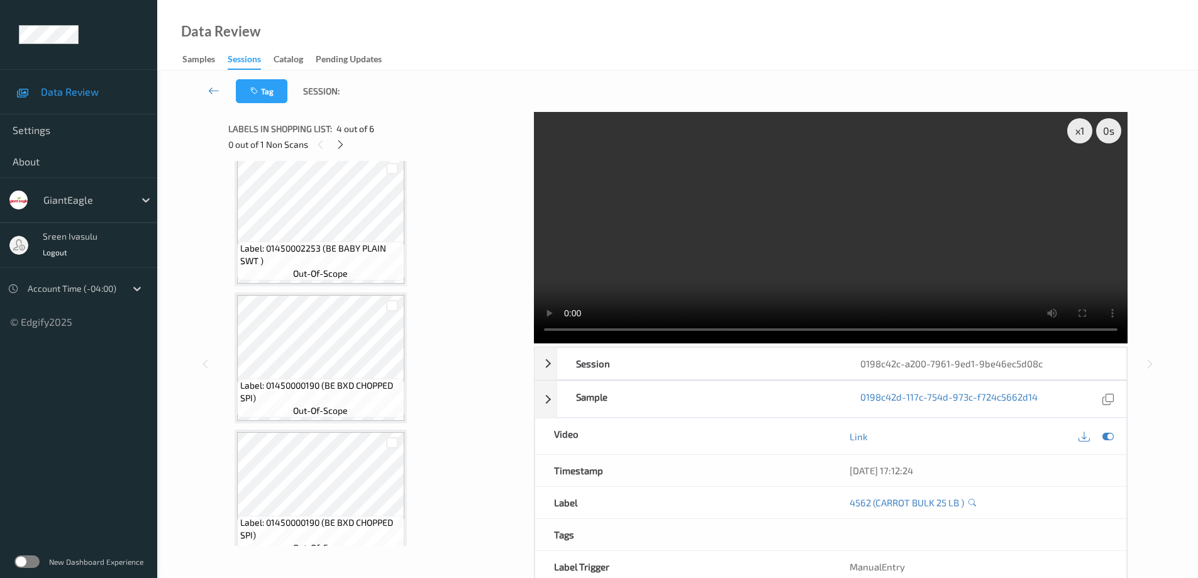
scroll to position [0, 0]
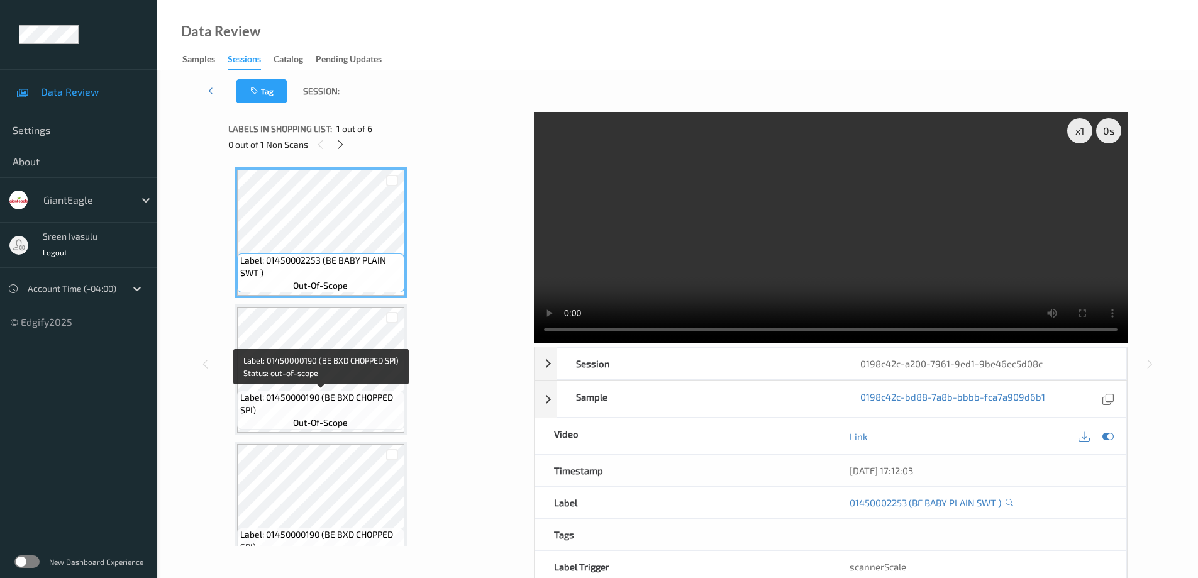
click at [331, 400] on span "Label: 01450000190 (BE BXD CHOPPED SPI)" at bounding box center [320, 403] width 161 height 25
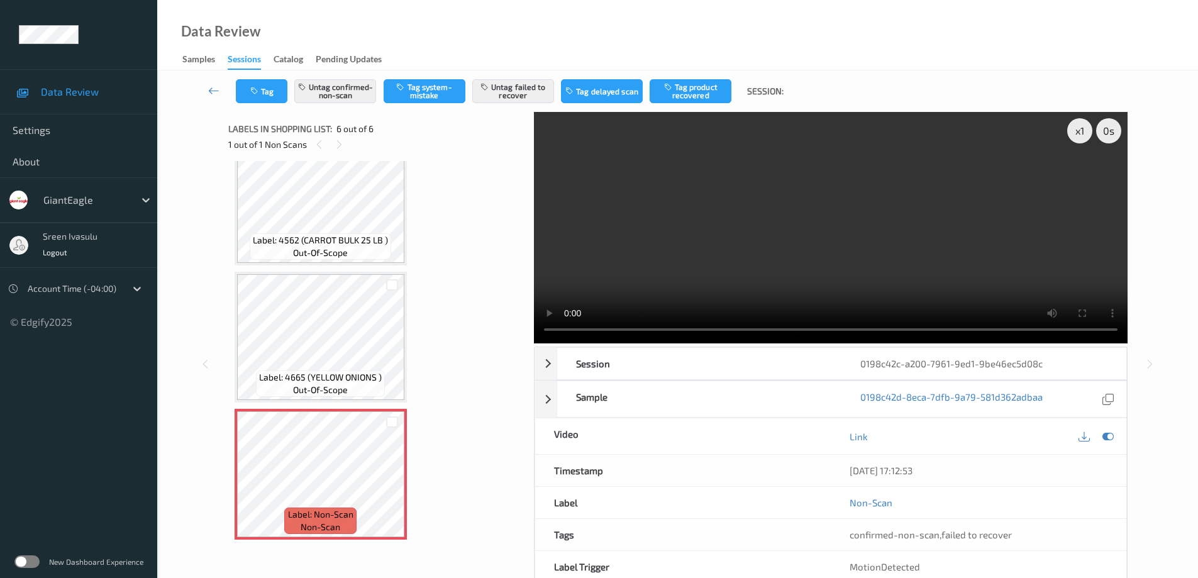
scroll to position [343, 0]
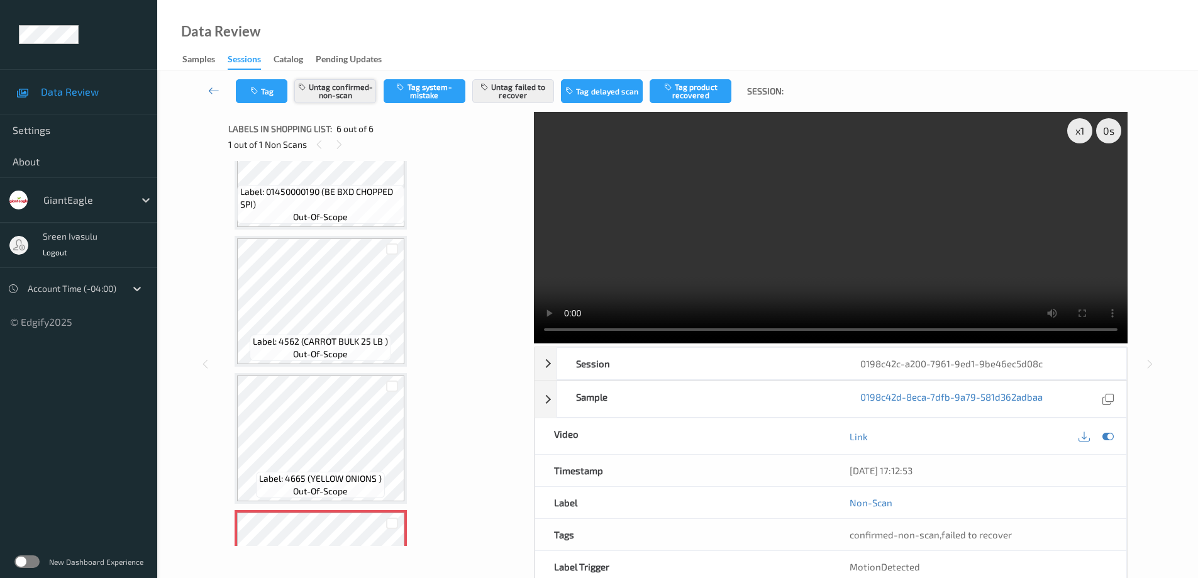
click at [341, 97] on button "Untag confirmed-non-scan" at bounding box center [335, 91] width 82 height 24
click at [523, 91] on button "Untag failed to recover" at bounding box center [513, 91] width 82 height 24
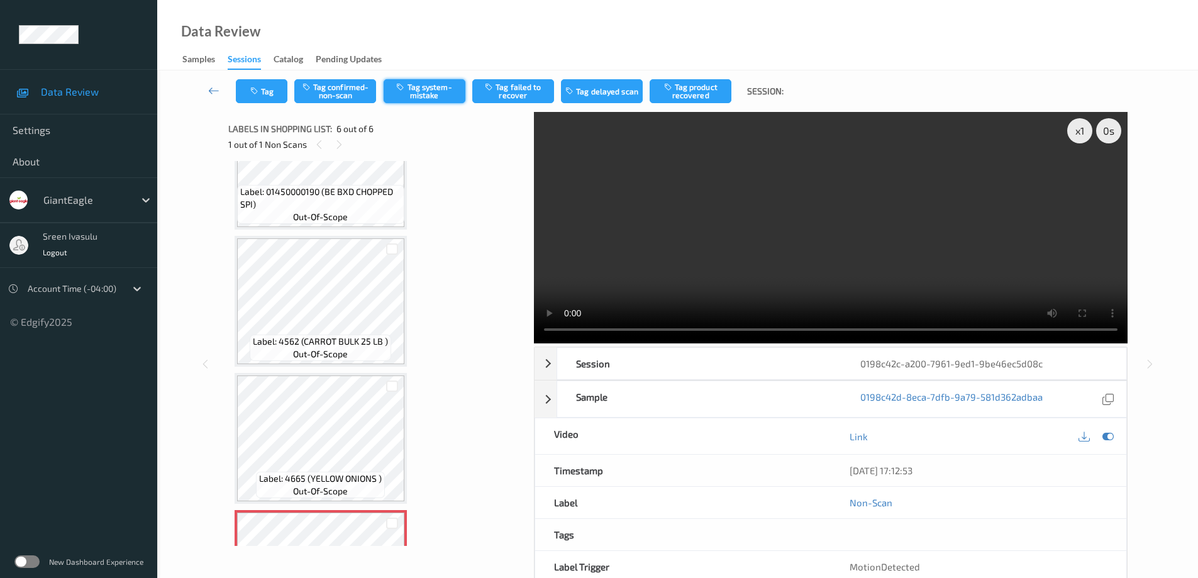
click at [434, 92] on button "Tag system-mistake" at bounding box center [425, 91] width 82 height 24
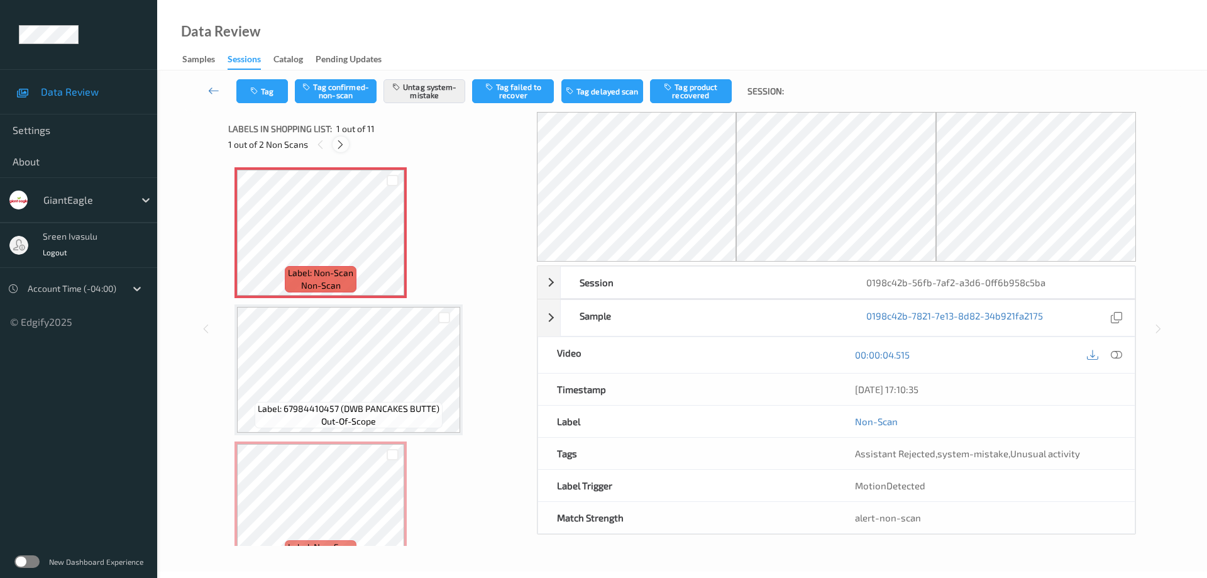
click at [341, 143] on icon at bounding box center [340, 144] width 11 height 11
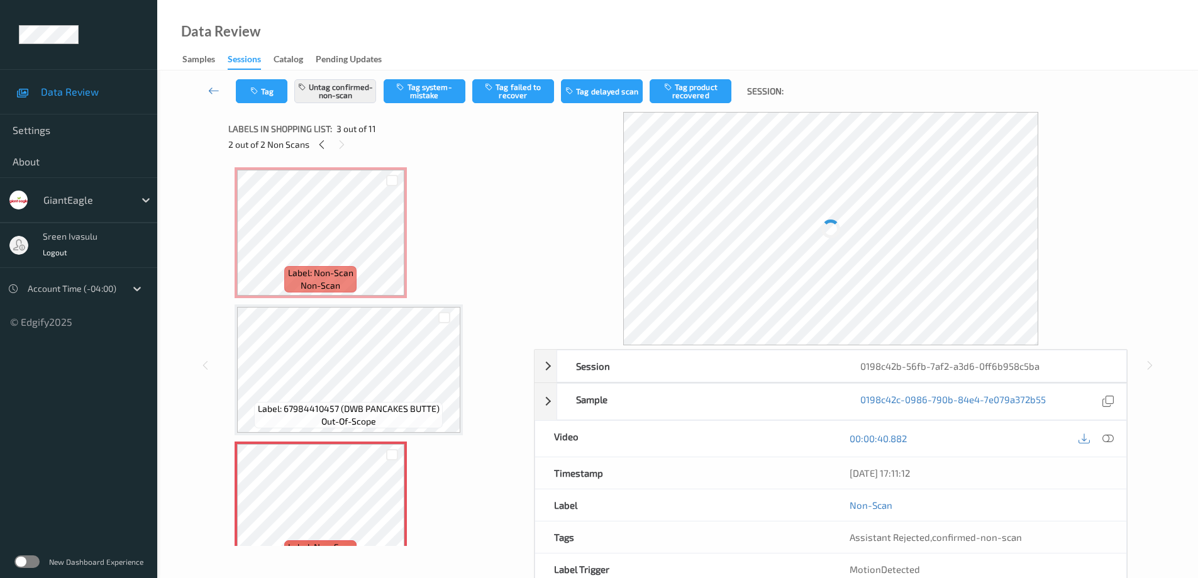
scroll to position [143, 0]
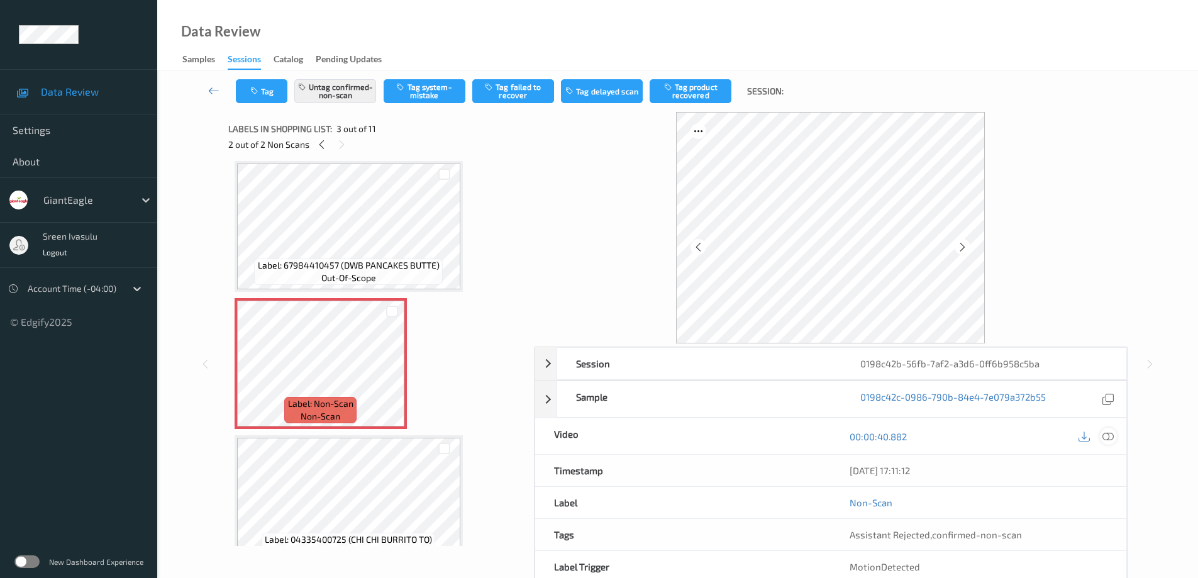
click at [1108, 433] on icon at bounding box center [1107, 435] width 11 height 11
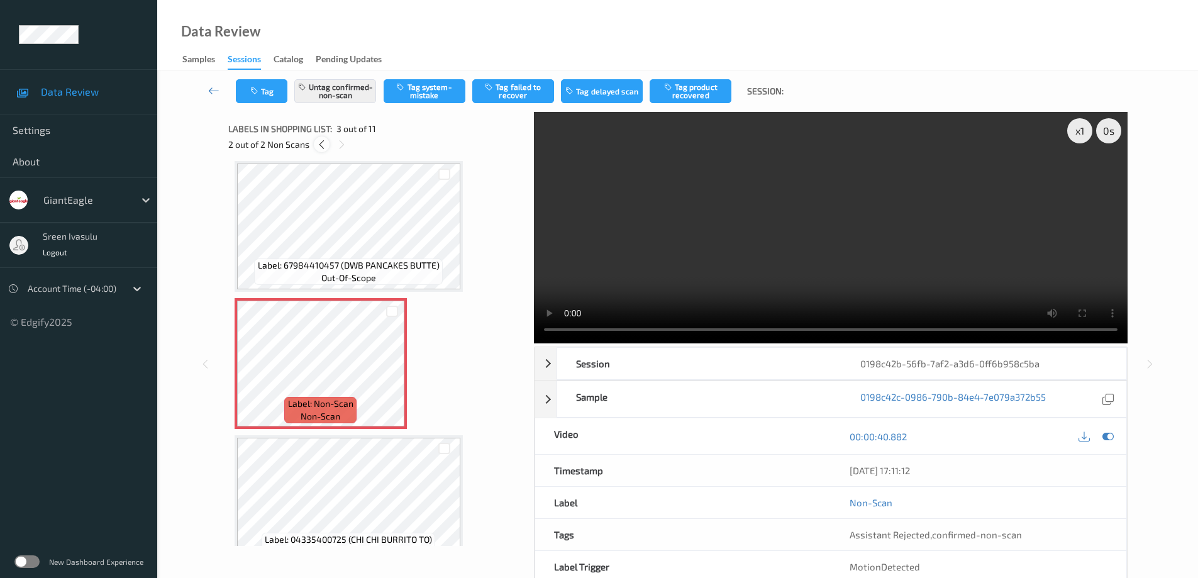
click at [320, 142] on icon at bounding box center [321, 144] width 11 height 11
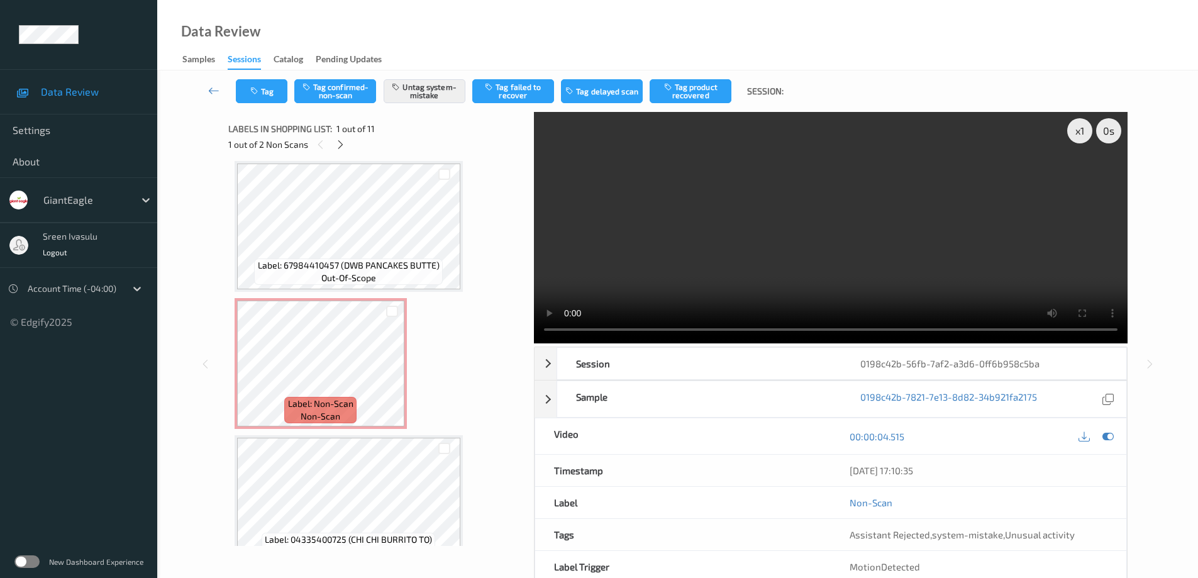
scroll to position [6, 0]
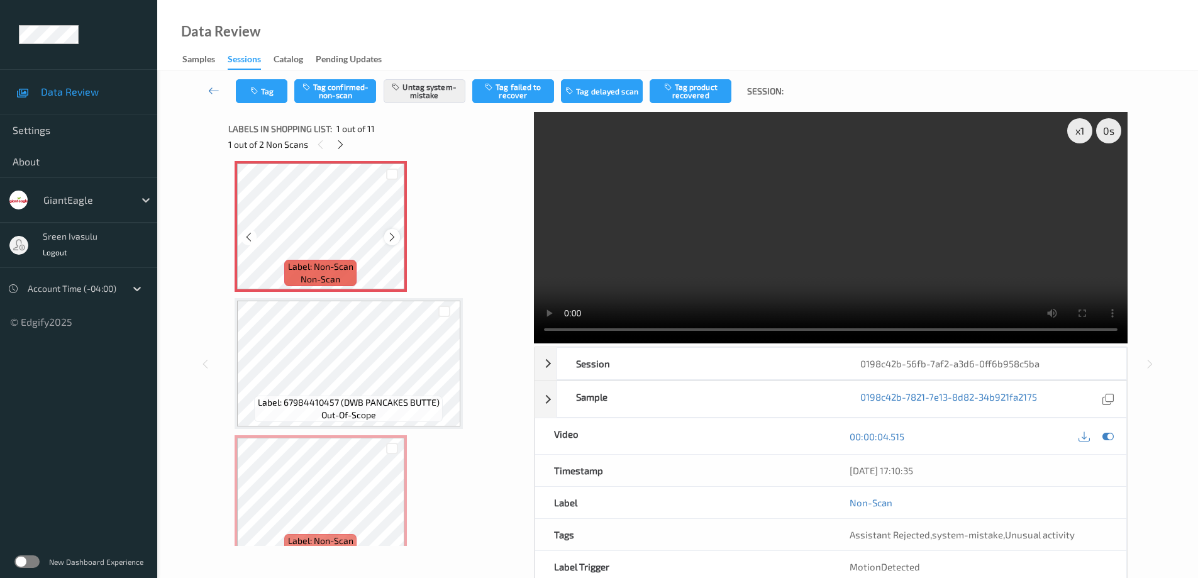
click at [394, 233] on icon at bounding box center [392, 236] width 11 height 11
click at [364, 405] on span "Label: 67984410457 (DWB PANCAKES BUTTE)" at bounding box center [349, 402] width 182 height 13
click at [258, 97] on button "Tag" at bounding box center [262, 91] width 52 height 24
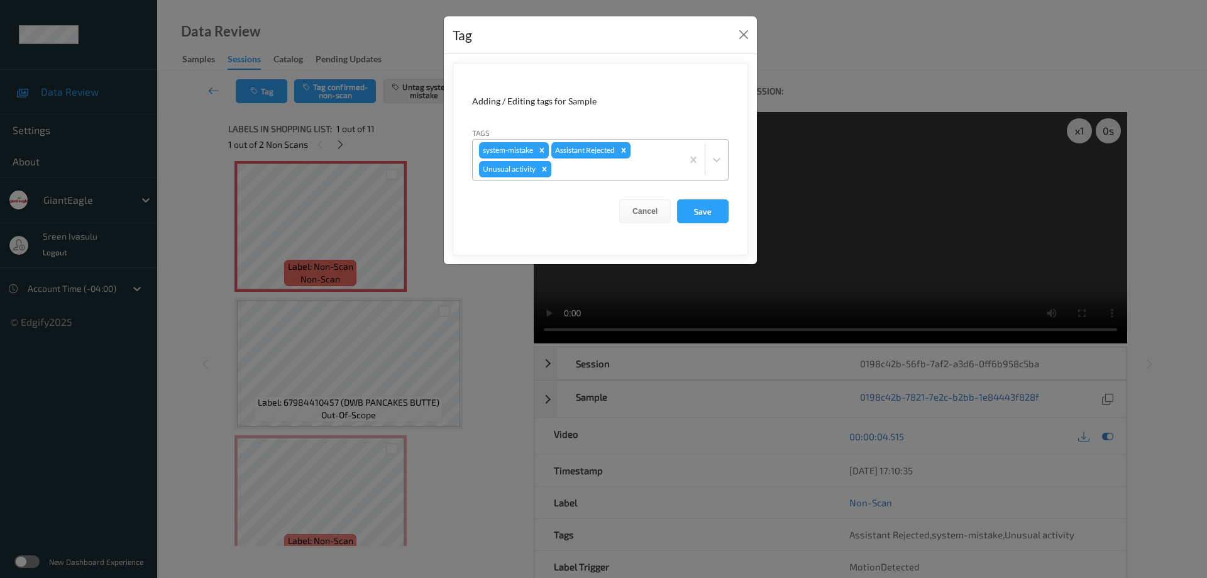
click at [545, 168] on icon "Remove Unusual activity" at bounding box center [544, 169] width 9 height 9
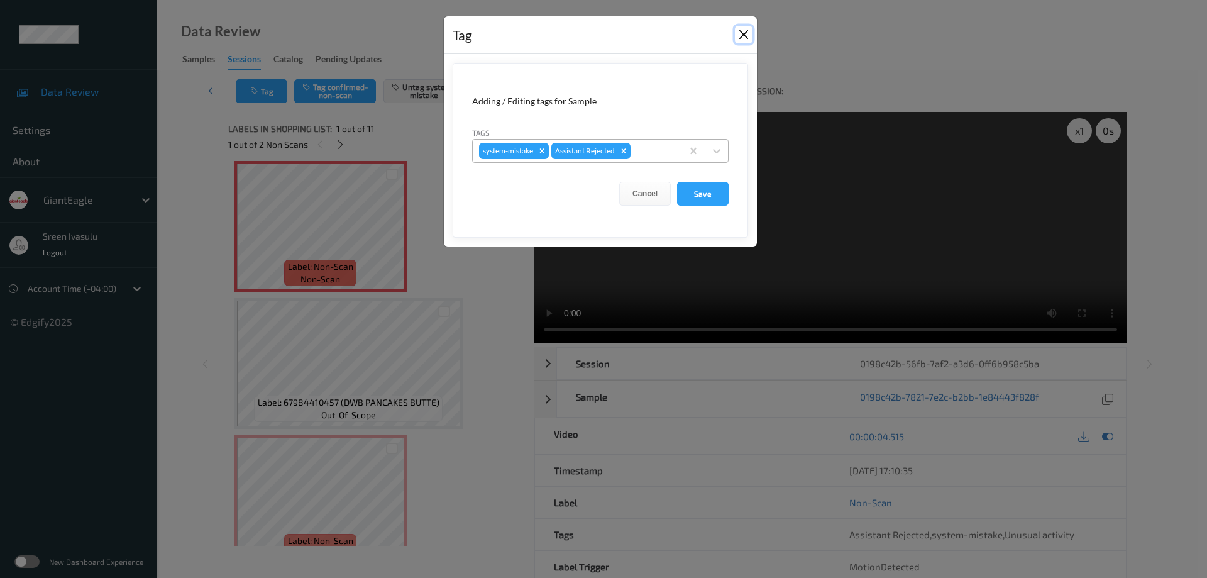
click at [744, 37] on button "Close" at bounding box center [744, 35] width 18 height 18
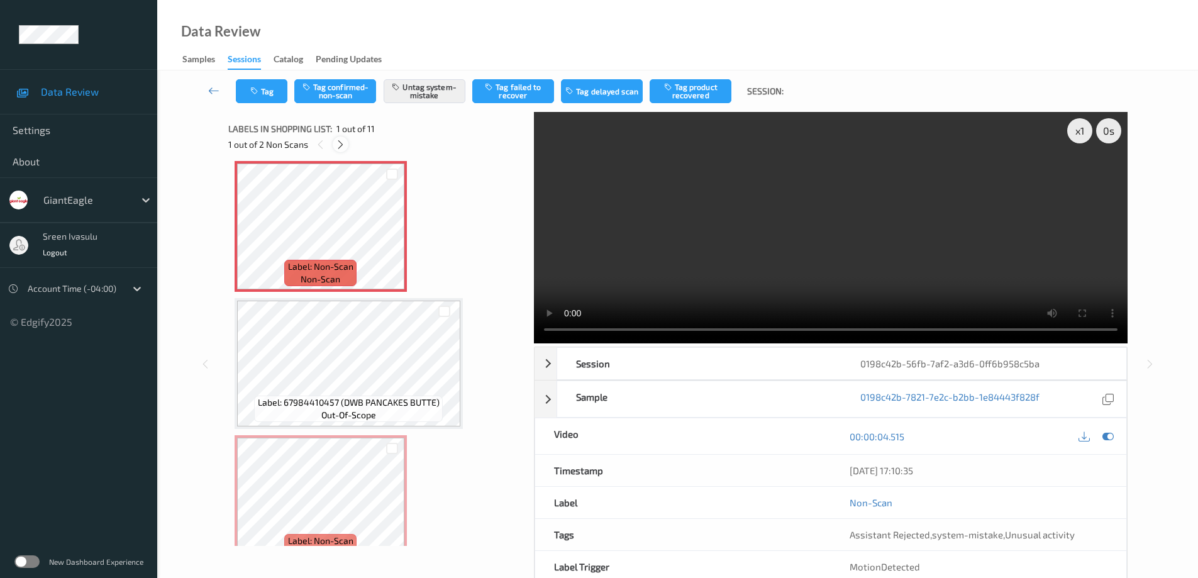
click at [333, 147] on div at bounding box center [341, 144] width 16 height 16
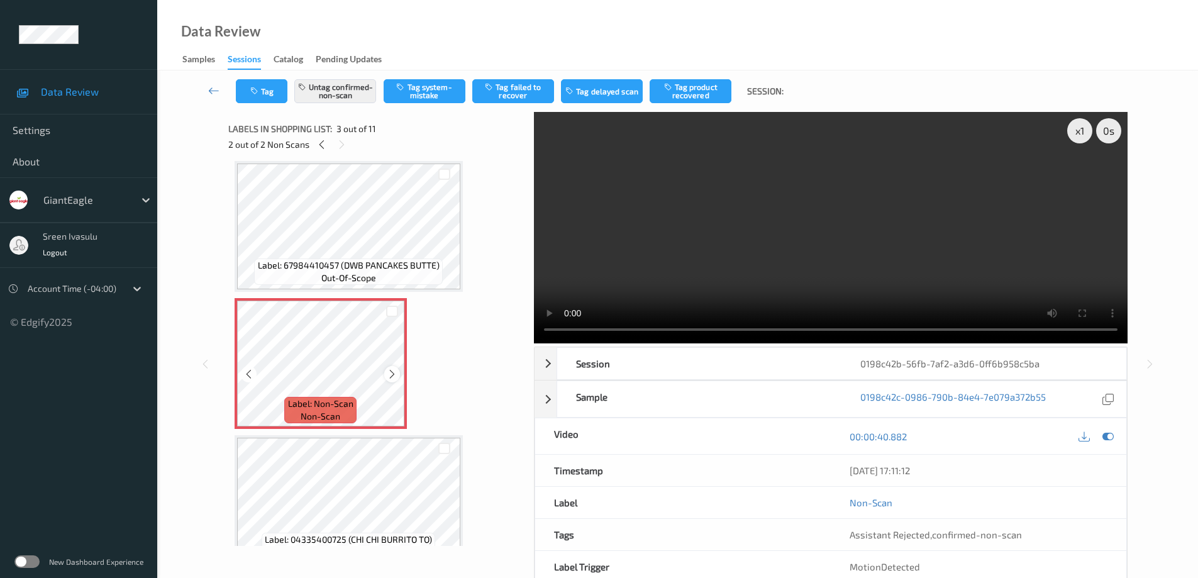
click at [392, 379] on icon at bounding box center [392, 373] width 11 height 11
click at [390, 375] on icon at bounding box center [392, 373] width 11 height 11
click at [336, 95] on button "Untag confirmed-non-scan" at bounding box center [335, 91] width 82 height 24
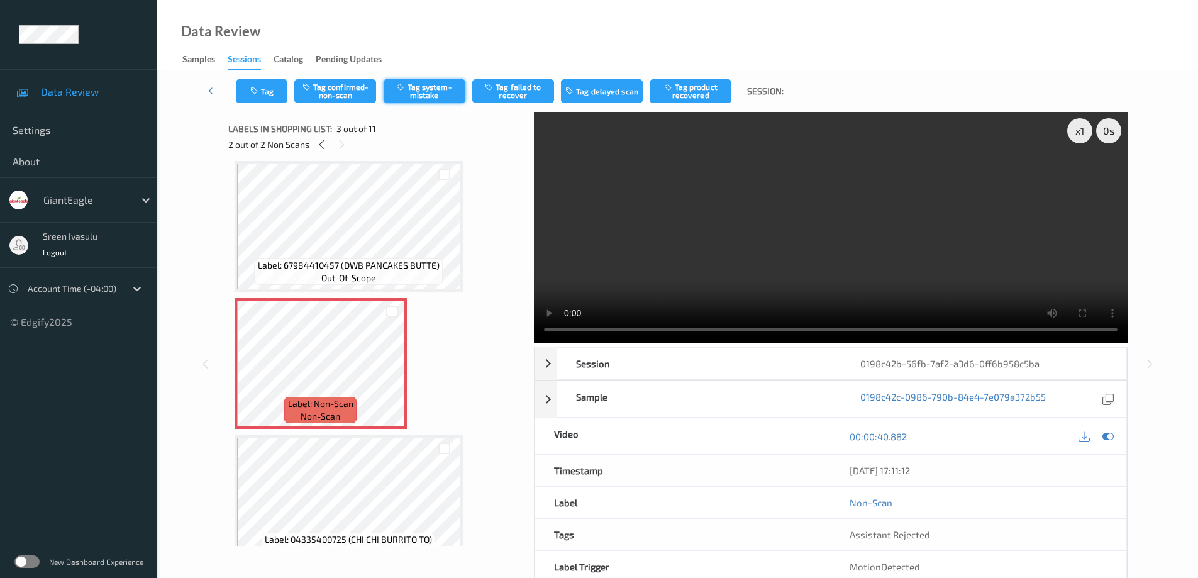
click at [431, 84] on button "Tag system-mistake" at bounding box center [425, 91] width 82 height 24
click at [318, 146] on icon at bounding box center [321, 144] width 11 height 11
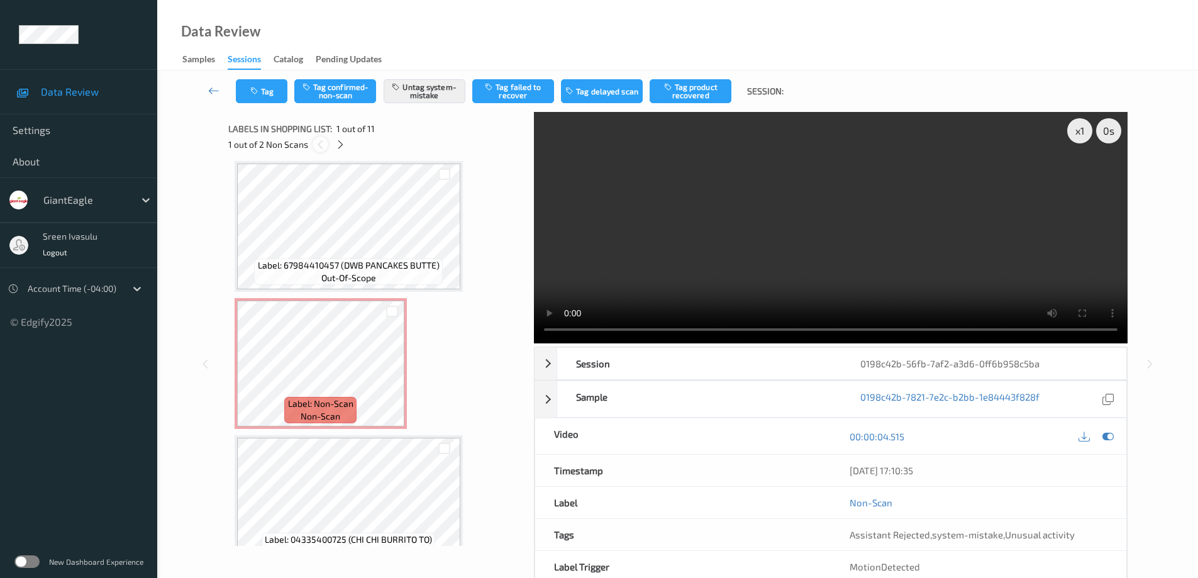
scroll to position [6, 0]
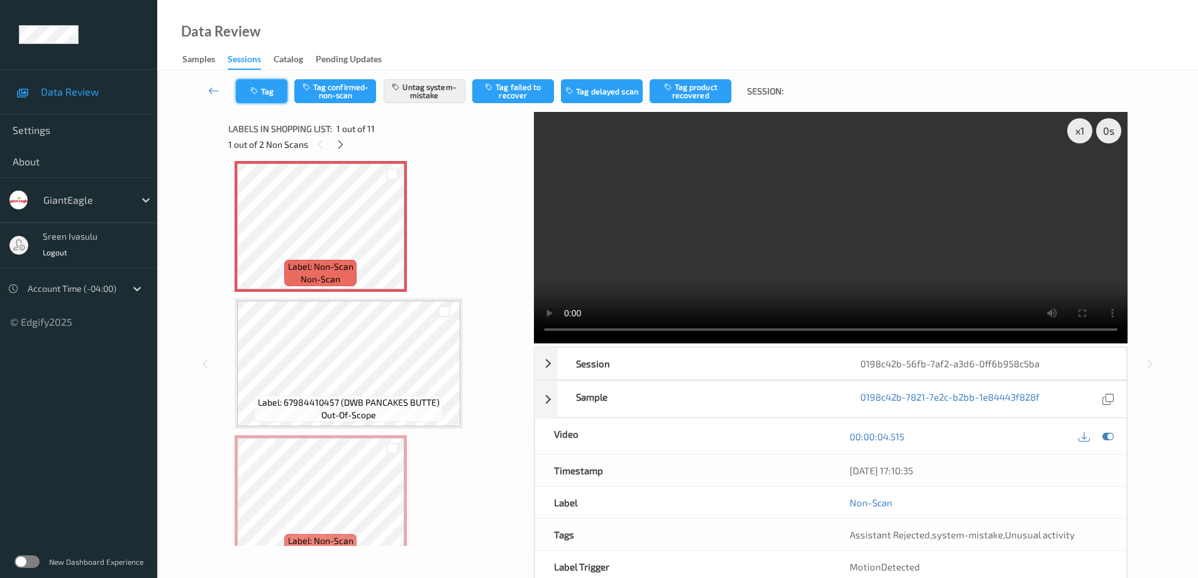
click at [270, 97] on button "Tag" at bounding box center [262, 91] width 52 height 24
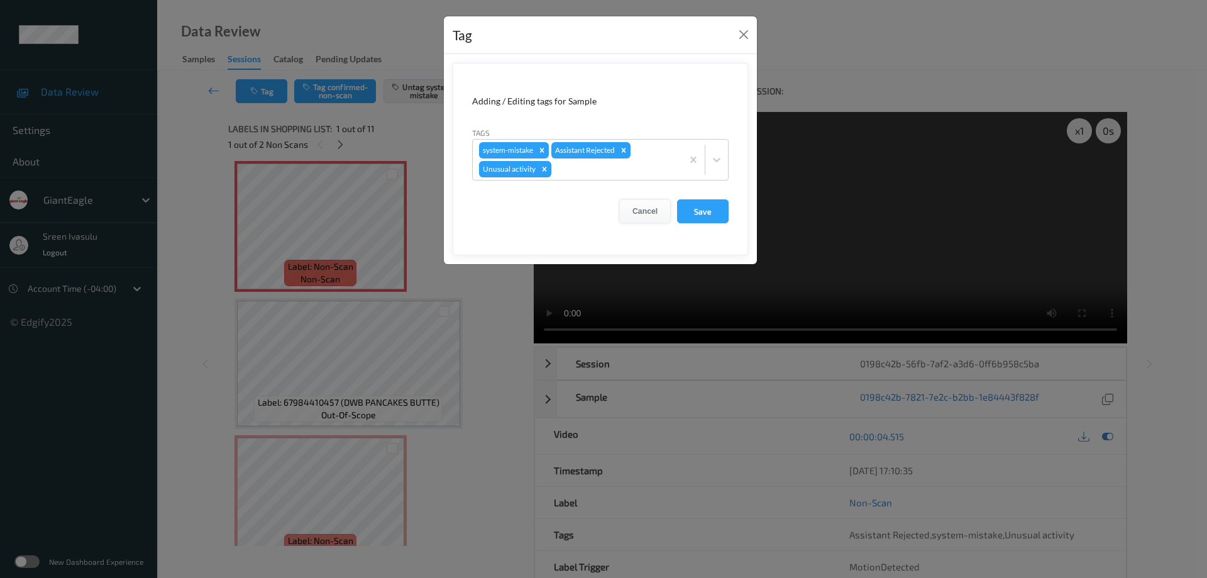
click at [643, 213] on button "Cancel" at bounding box center [645, 211] width 52 height 24
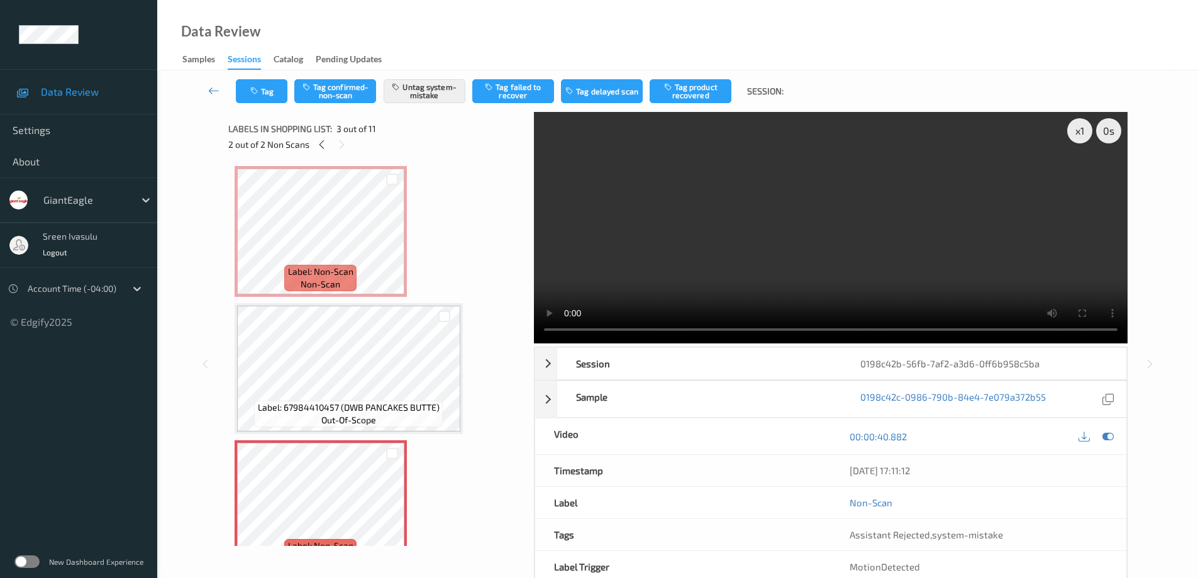
scroll to position [0, 0]
click at [321, 145] on icon at bounding box center [321, 144] width 11 height 11
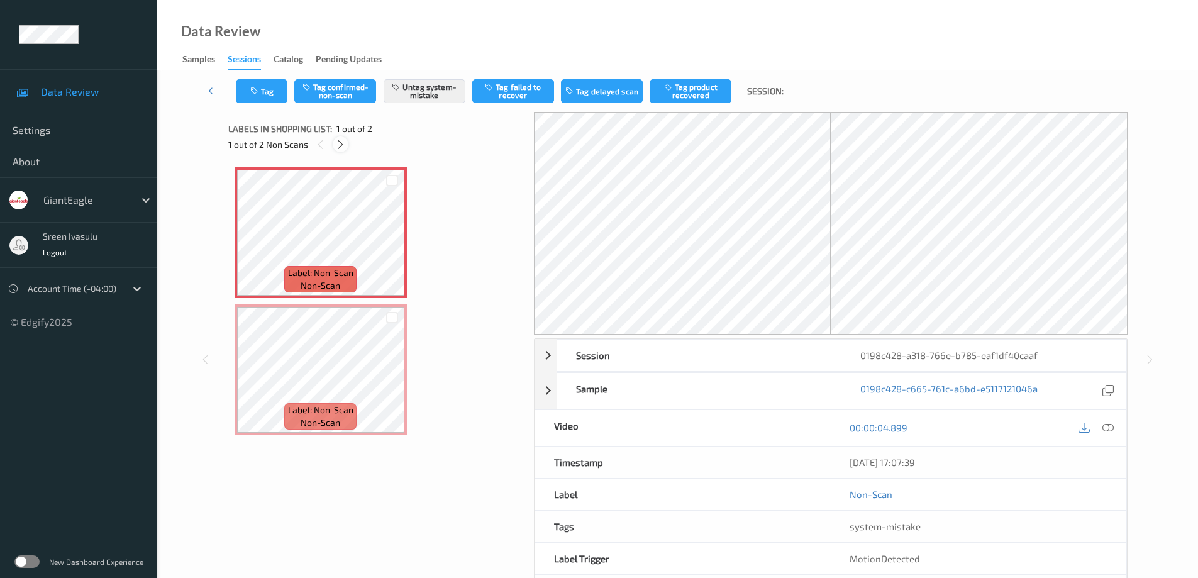
click at [333, 145] on div at bounding box center [341, 144] width 16 height 16
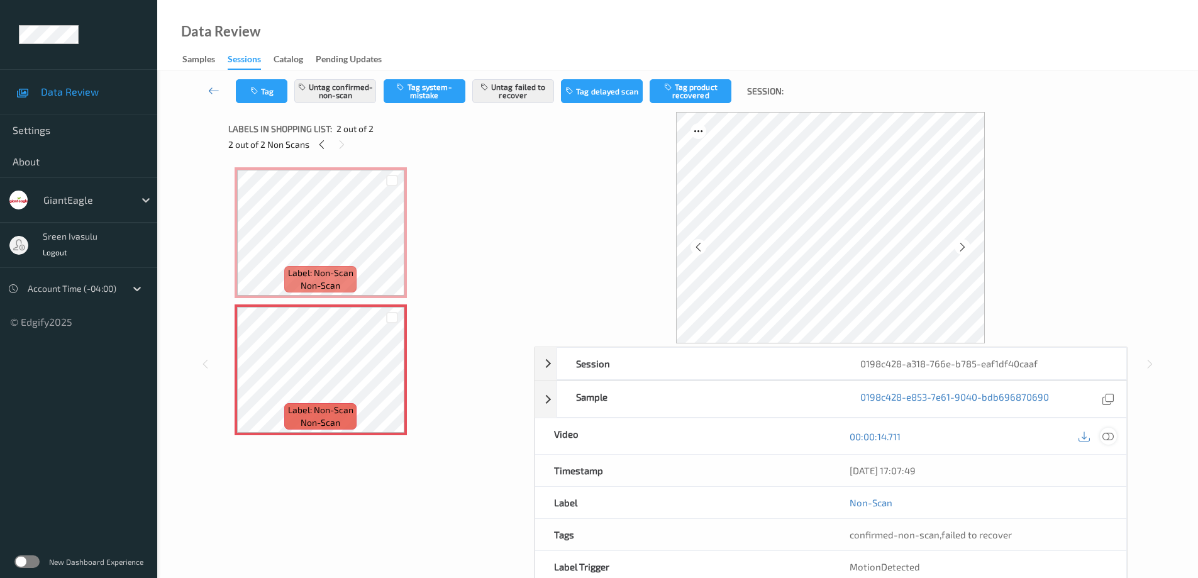
click at [1105, 434] on icon at bounding box center [1107, 435] width 11 height 11
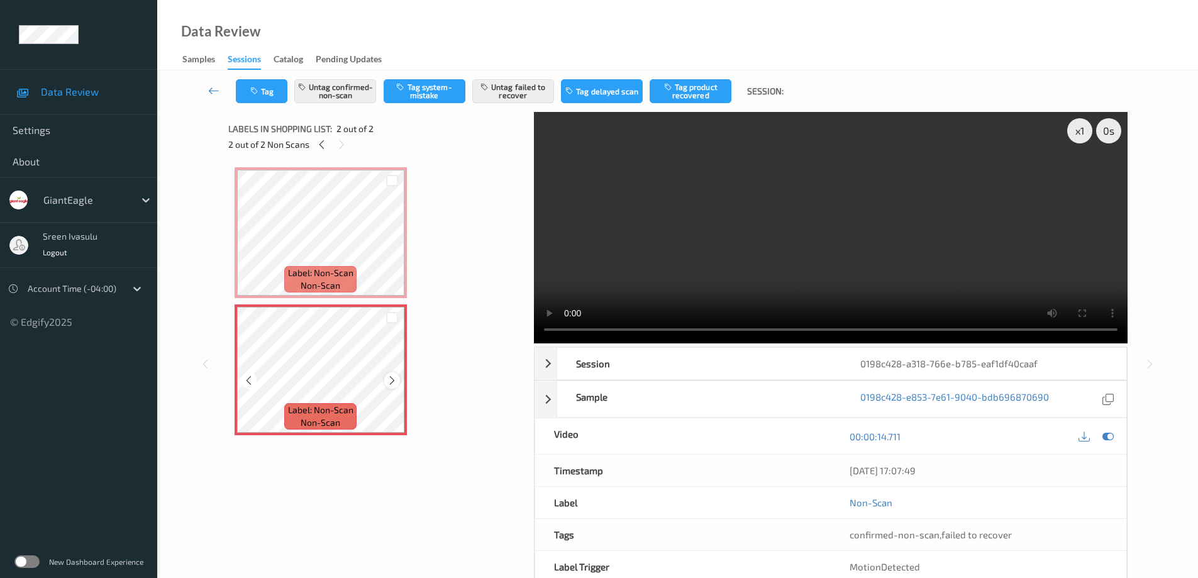
click at [389, 375] on icon at bounding box center [392, 380] width 11 height 11
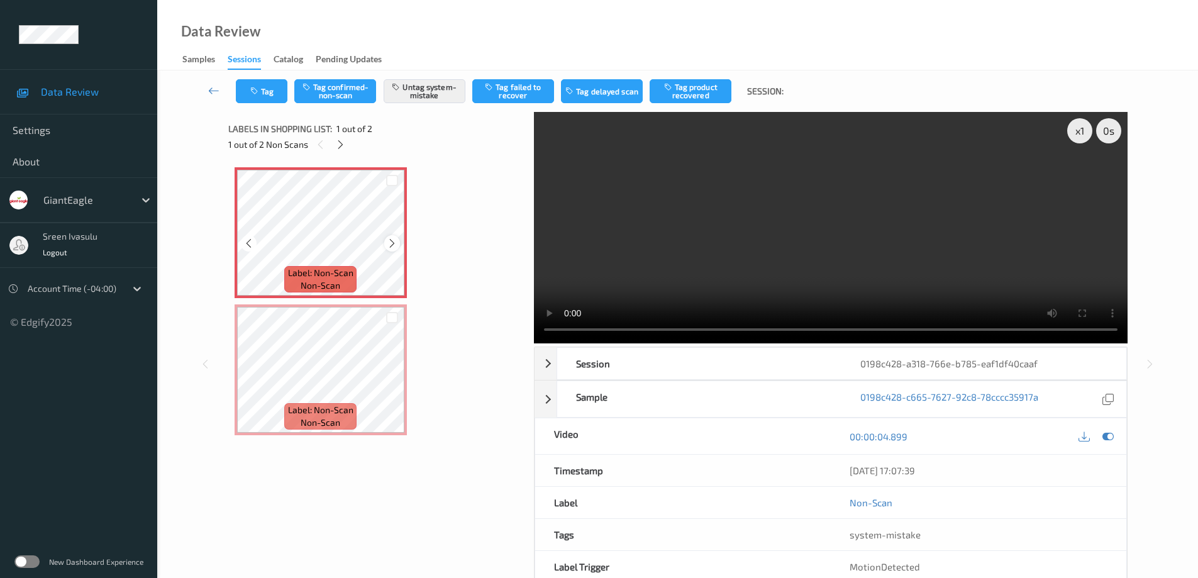
click at [390, 238] on icon at bounding box center [392, 243] width 11 height 11
click at [342, 133] on div "Labels in shopping list: 1 out of 2 1 out of 2 Non Scans" at bounding box center [376, 136] width 297 height 49
click at [338, 145] on icon at bounding box center [340, 144] width 11 height 11
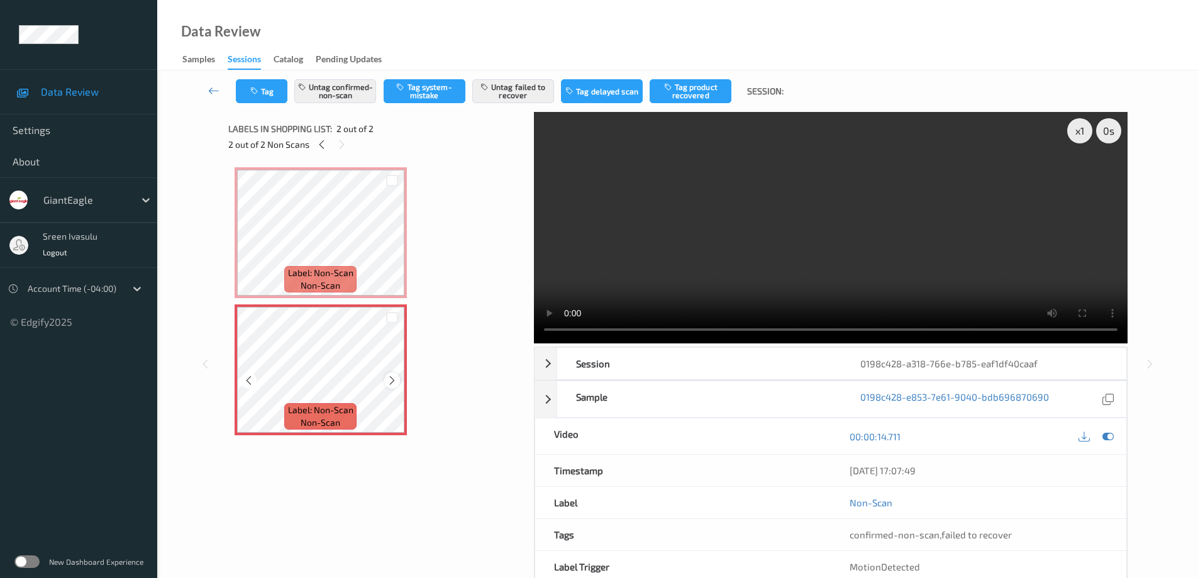
click at [390, 383] on icon at bounding box center [392, 380] width 11 height 11
click at [355, 90] on button "Untag confirmed-non-scan" at bounding box center [335, 91] width 82 height 24
click at [514, 94] on button "Untag failed to recover" at bounding box center [513, 91] width 82 height 24
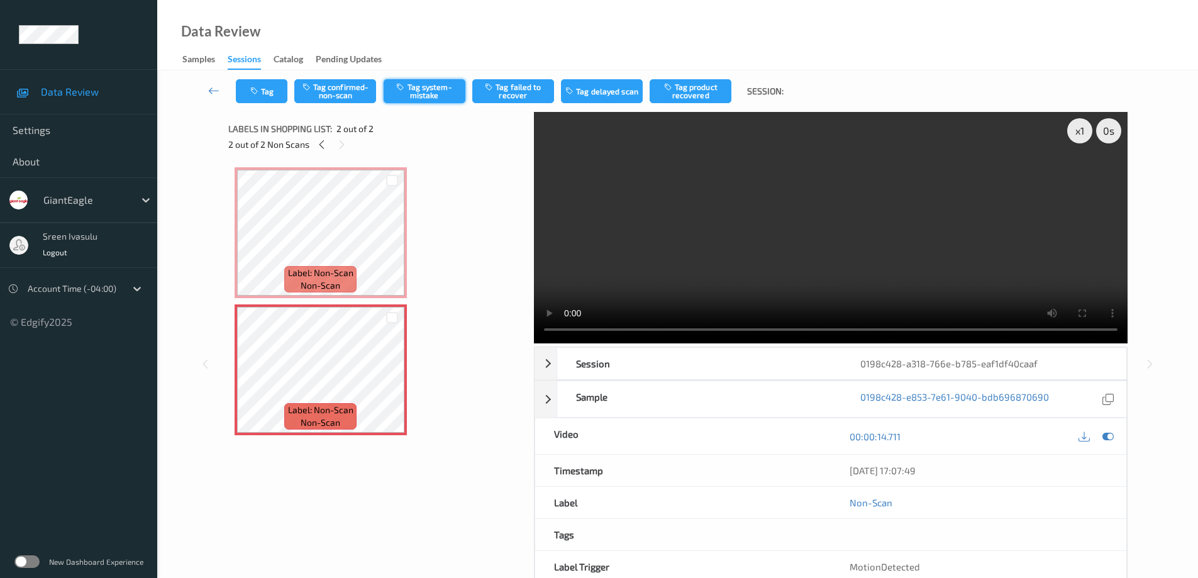
click at [438, 91] on button "Tag system-mistake" at bounding box center [425, 91] width 82 height 24
click at [425, 92] on button "Untag system-mistake" at bounding box center [425, 91] width 82 height 24
click at [340, 89] on button "Tag confirmed-non-scan" at bounding box center [335, 91] width 82 height 24
click at [318, 148] on icon at bounding box center [321, 144] width 11 height 11
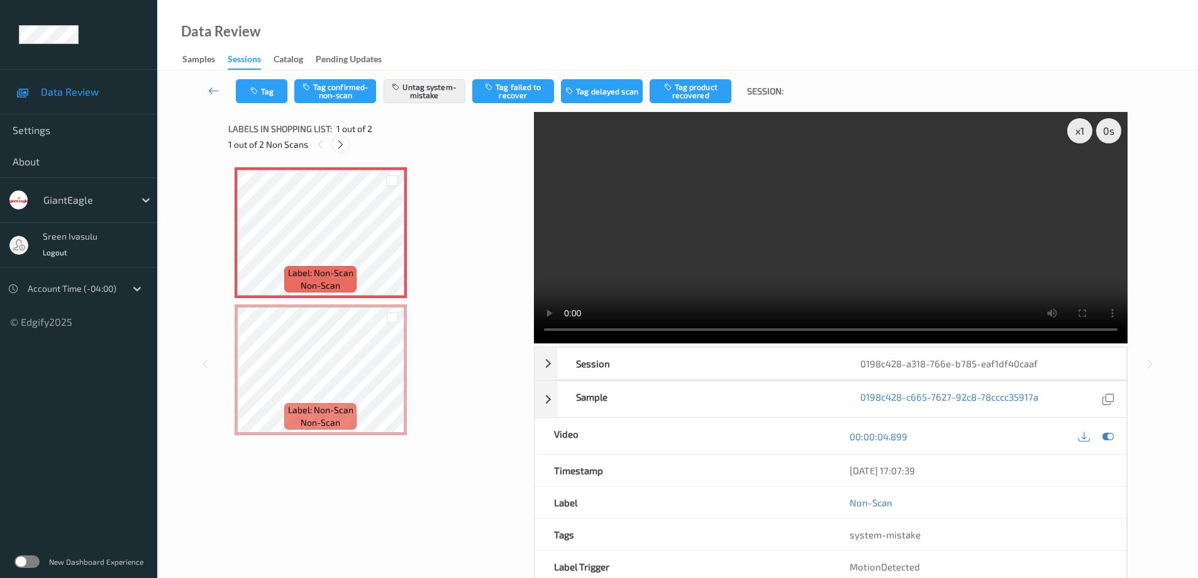
click at [340, 146] on icon at bounding box center [340, 144] width 11 height 11
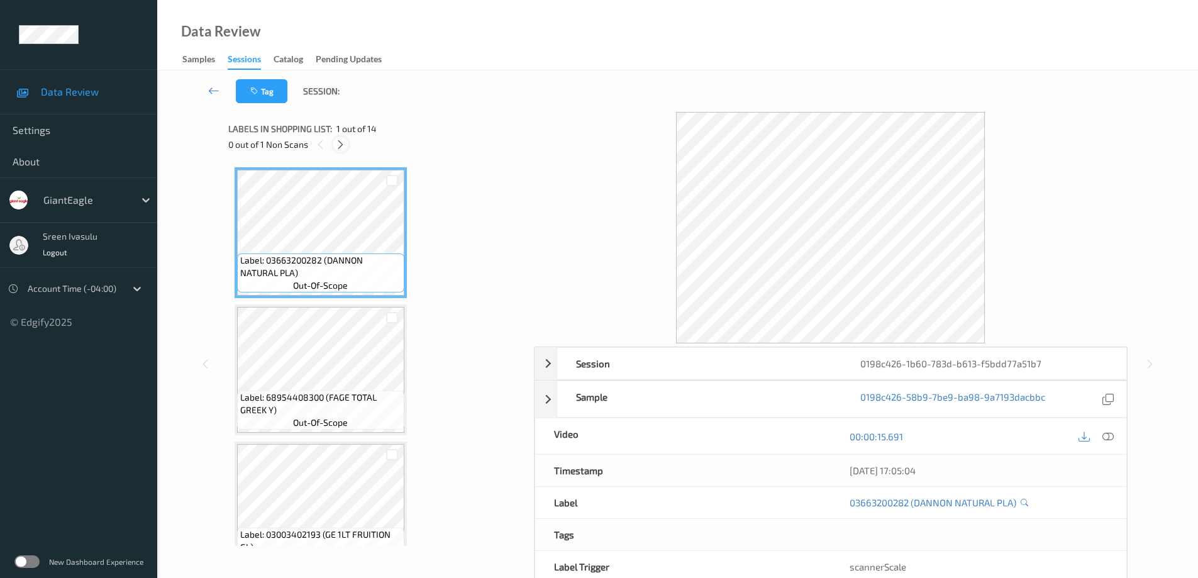
click at [340, 147] on icon at bounding box center [340, 144] width 11 height 11
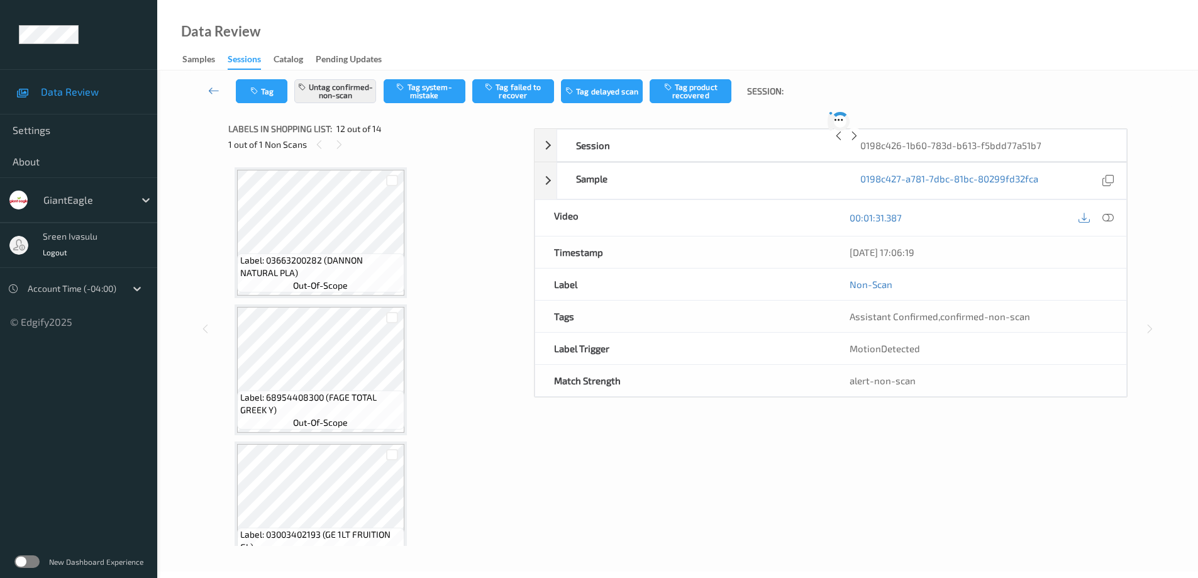
scroll to position [1377, 0]
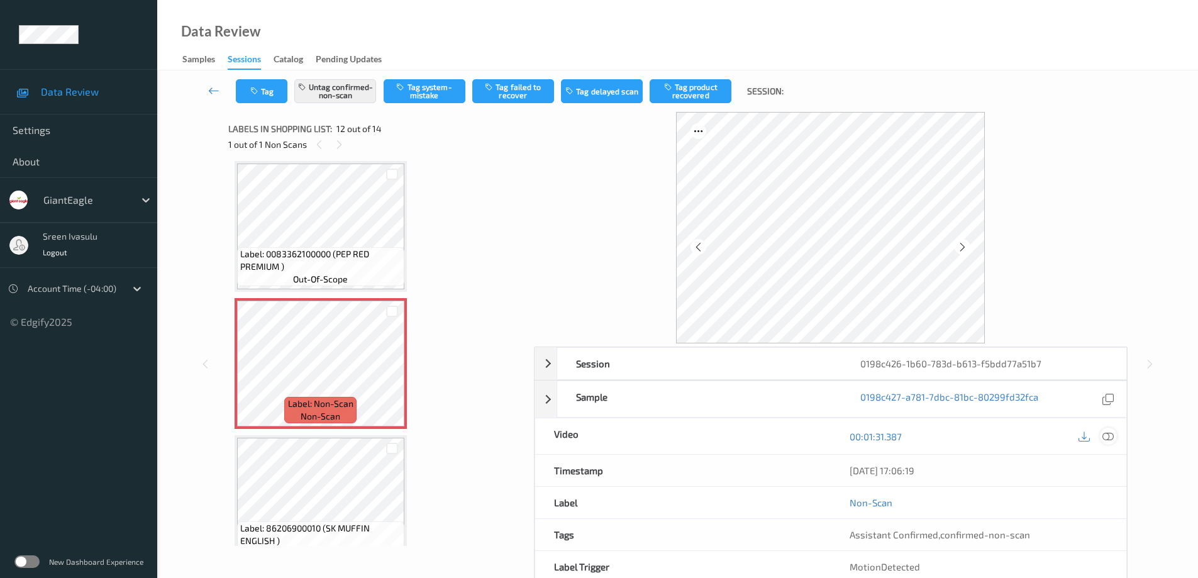
click at [1109, 434] on icon at bounding box center [1107, 435] width 11 height 11
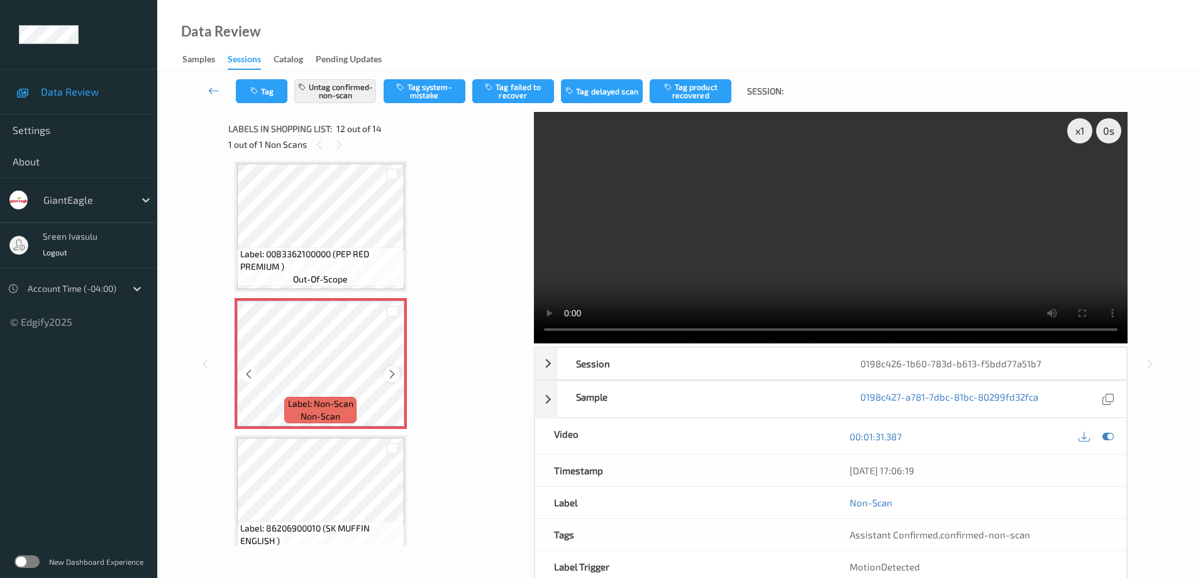
click at [390, 377] on icon at bounding box center [392, 373] width 11 height 11
click at [386, 373] on div at bounding box center [392, 374] width 16 height 16
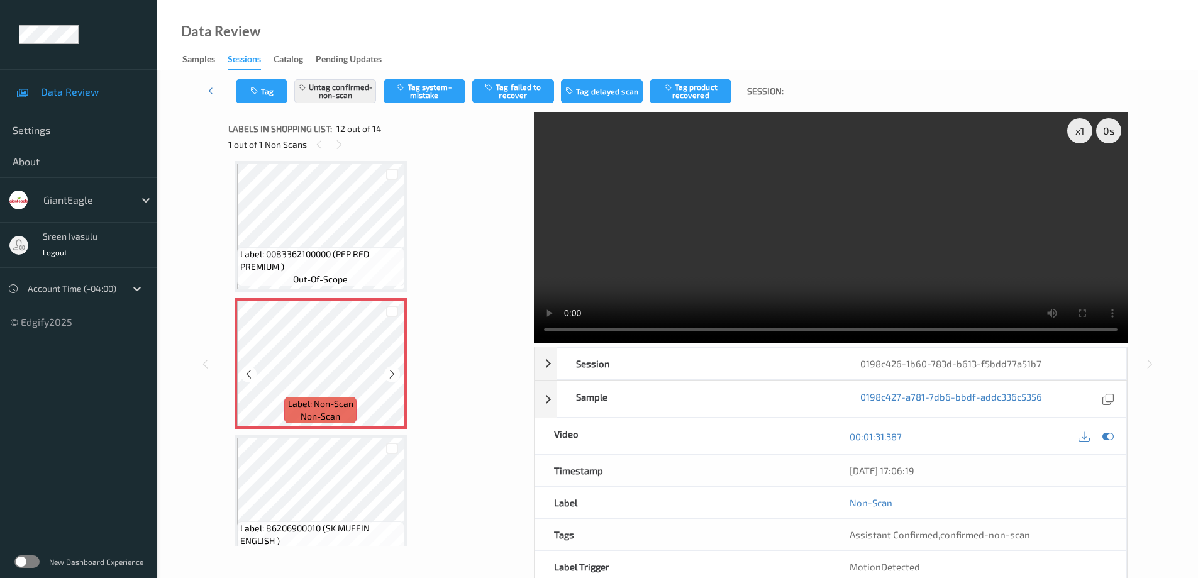
click at [386, 373] on div at bounding box center [392, 374] width 16 height 16
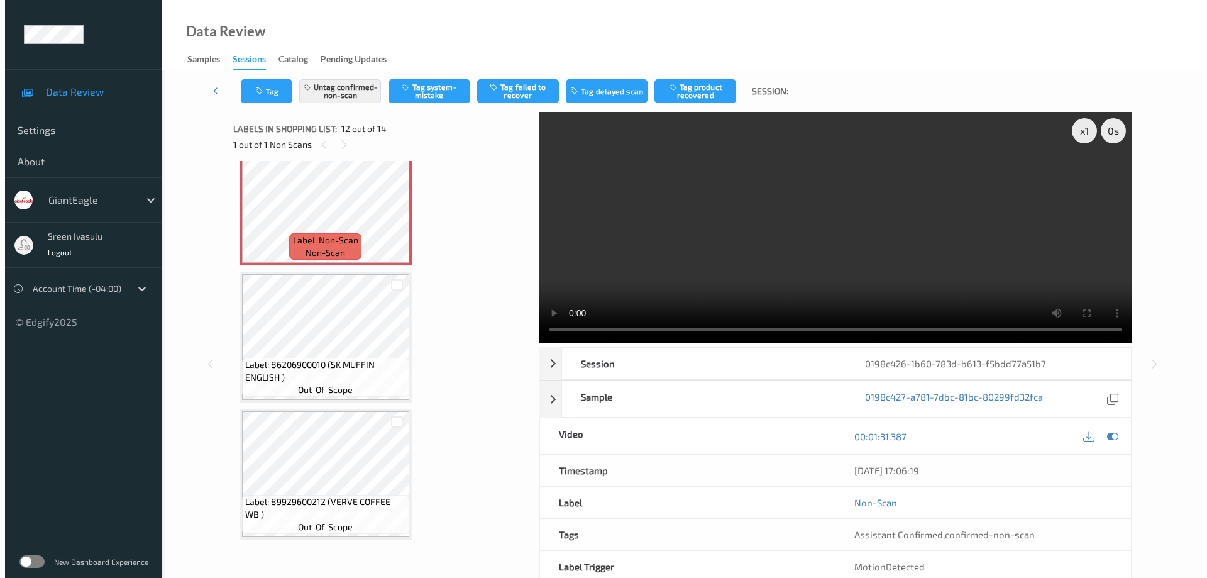
scroll to position [1439, 0]
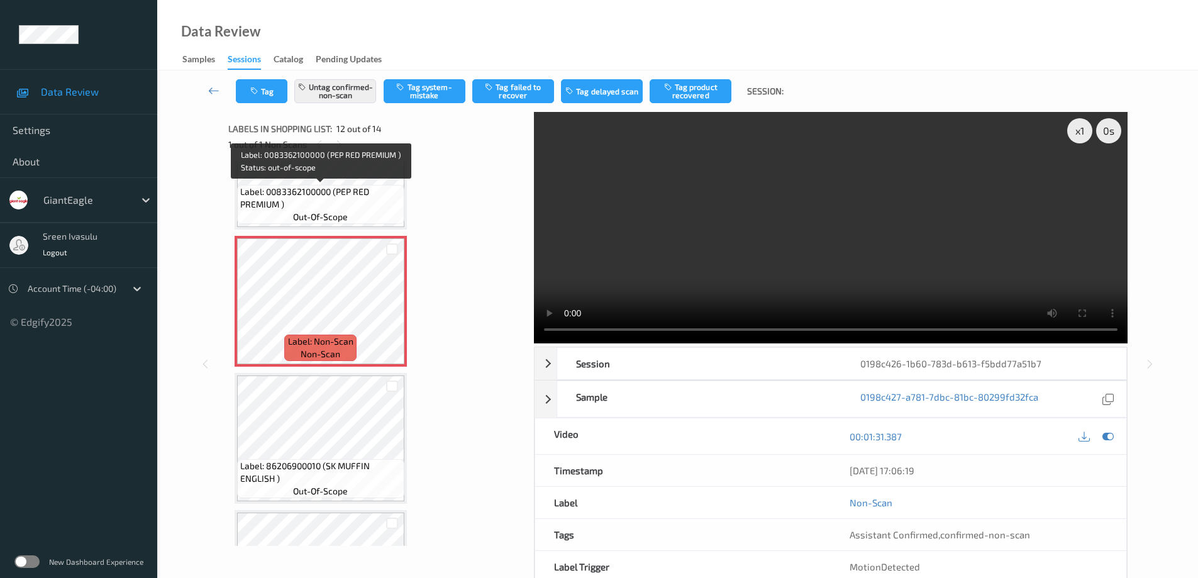
click at [337, 213] on span "out-of-scope" at bounding box center [320, 217] width 55 height 13
click at [336, 83] on button "Untag confirmed-non-scan" at bounding box center [335, 91] width 82 height 24
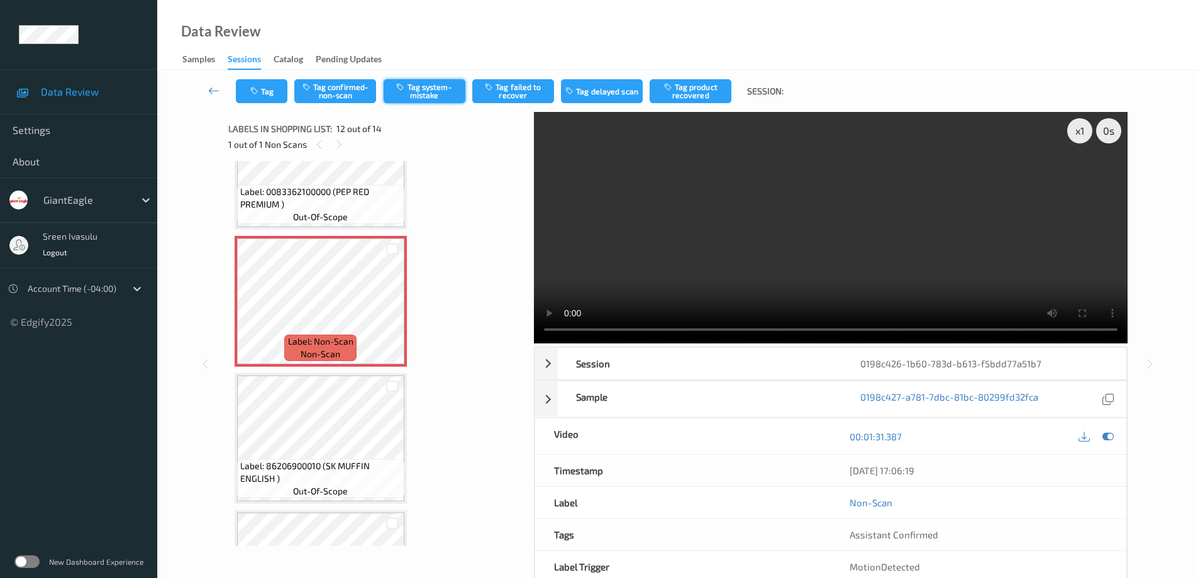
click at [433, 95] on button "Tag system-mistake" at bounding box center [425, 91] width 82 height 24
click at [268, 97] on button "Tag" at bounding box center [262, 91] width 52 height 24
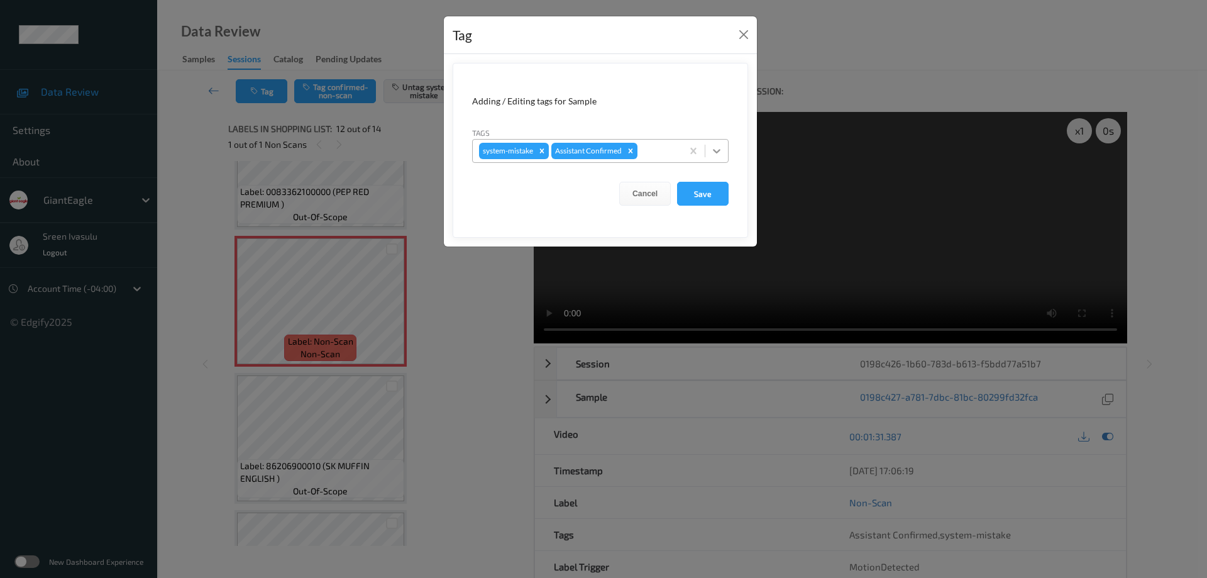
click at [711, 154] on icon at bounding box center [717, 151] width 13 height 13
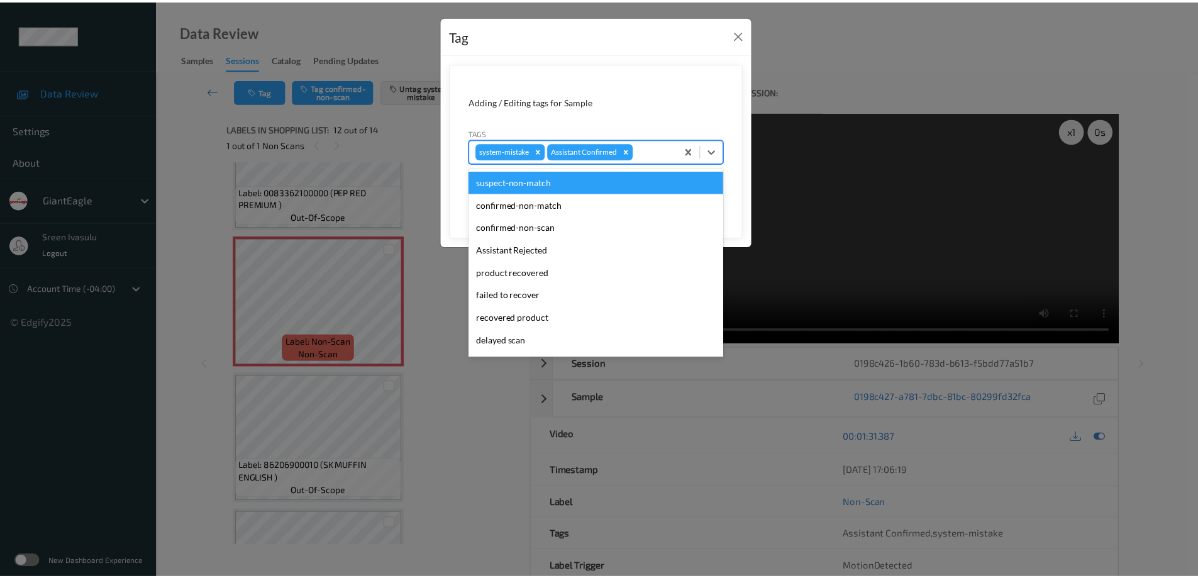
scroll to position [111, 0]
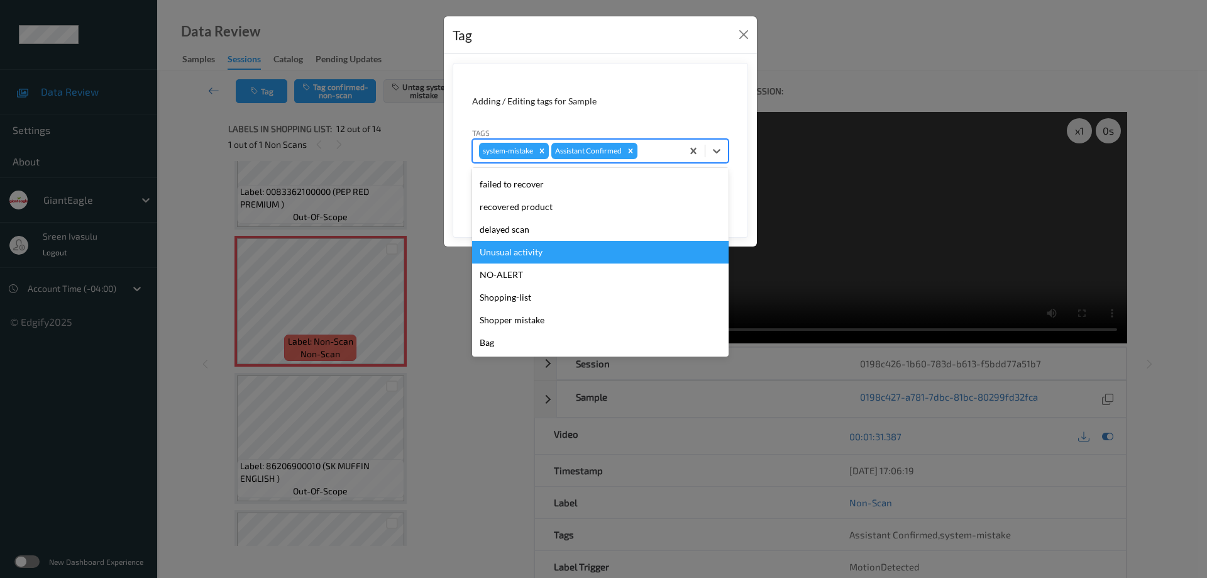
click at [503, 252] on div "Unusual activity" at bounding box center [600, 252] width 257 height 23
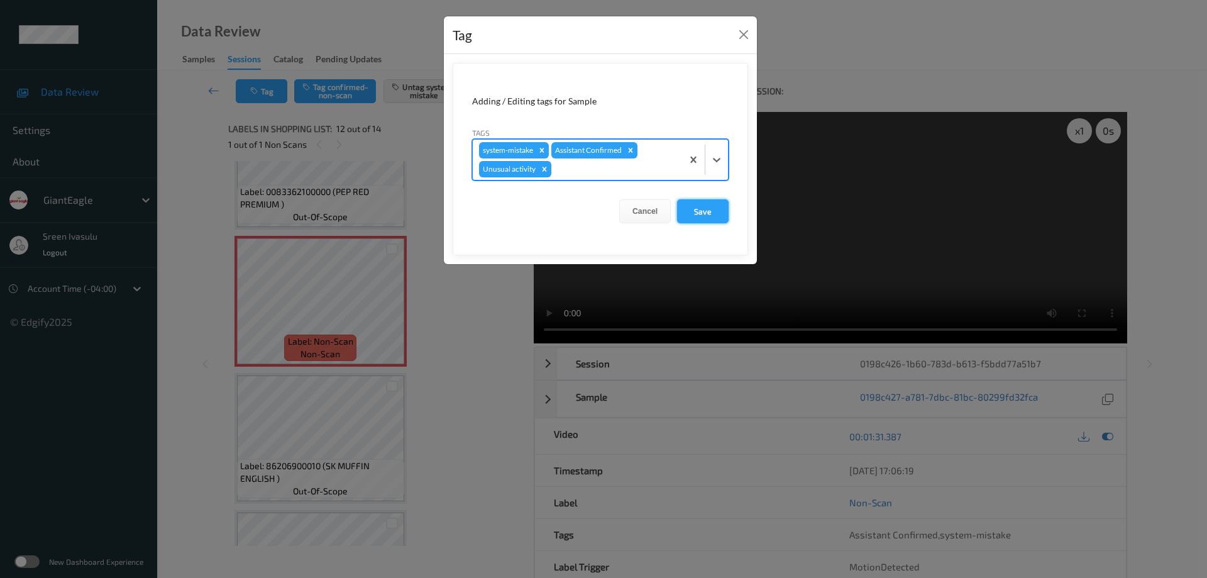
click at [704, 212] on button "Save" at bounding box center [703, 211] width 52 height 24
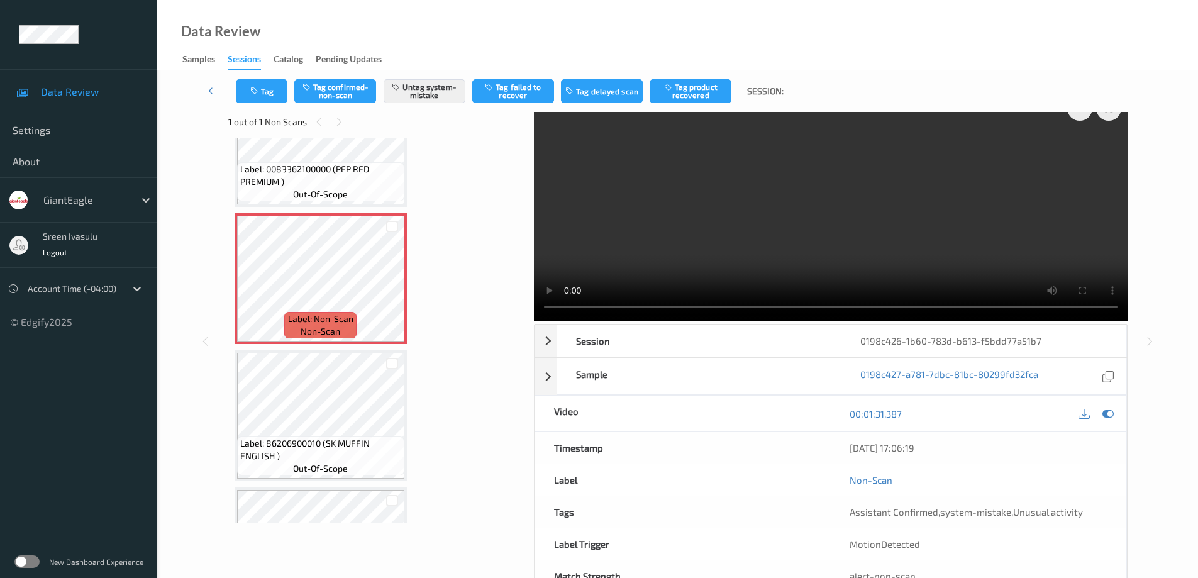
scroll to position [0, 0]
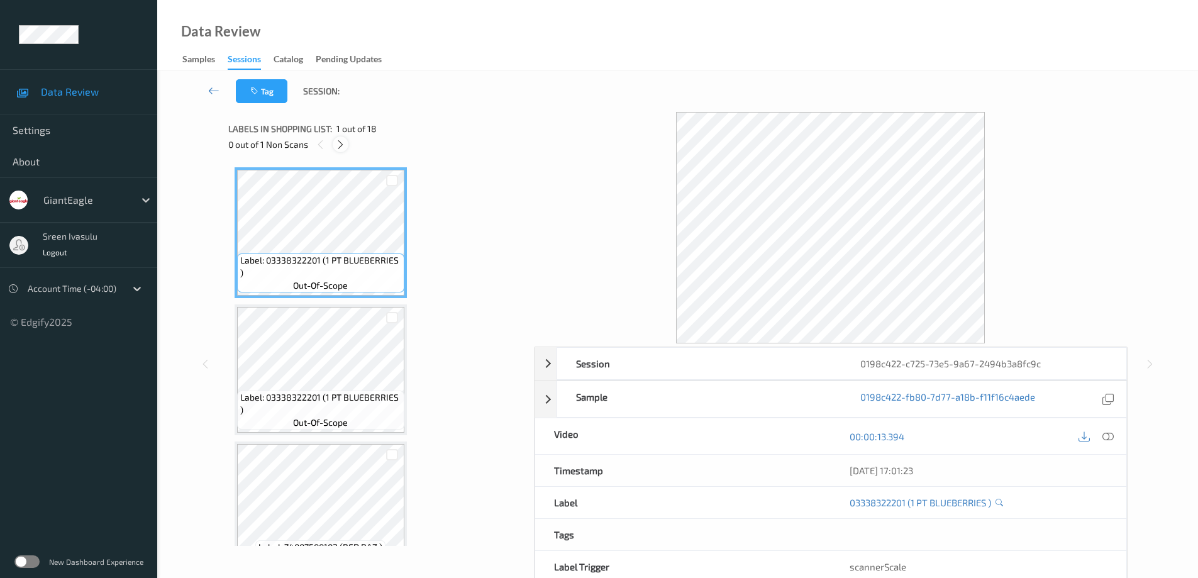
click at [338, 142] on icon at bounding box center [340, 144] width 11 height 11
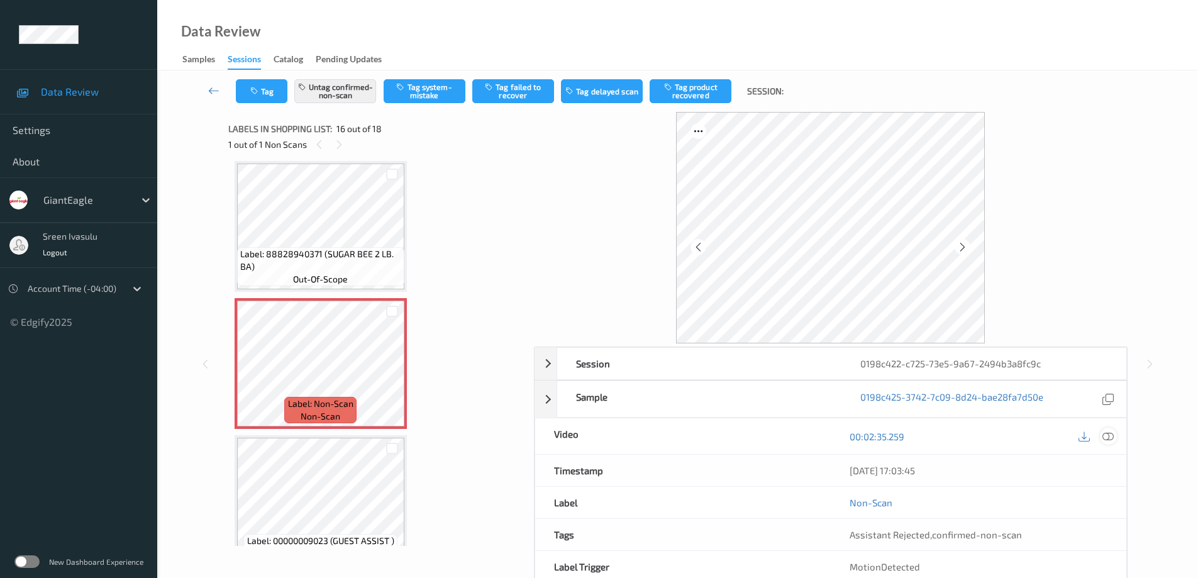
click at [1110, 436] on icon at bounding box center [1107, 435] width 11 height 11
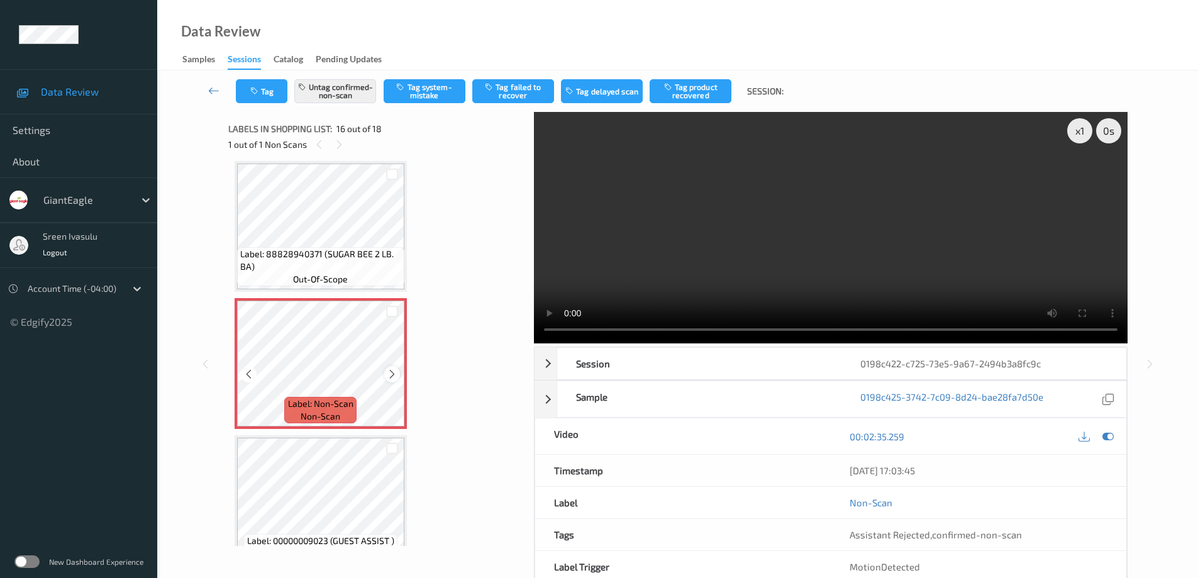
click at [393, 372] on icon at bounding box center [392, 373] width 11 height 11
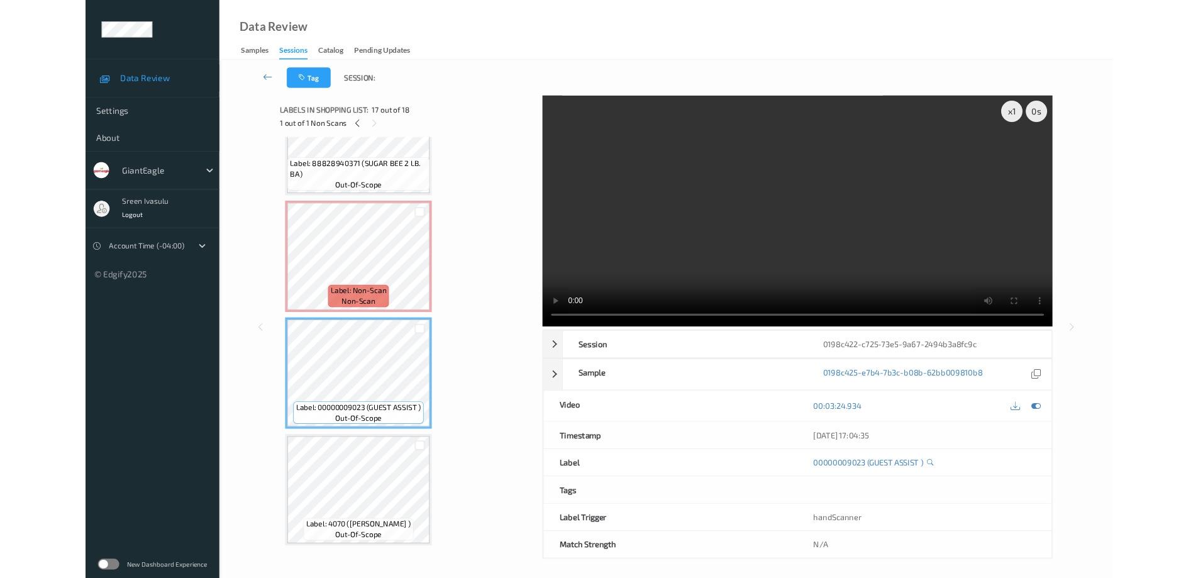
scroll to position [1988, 0]
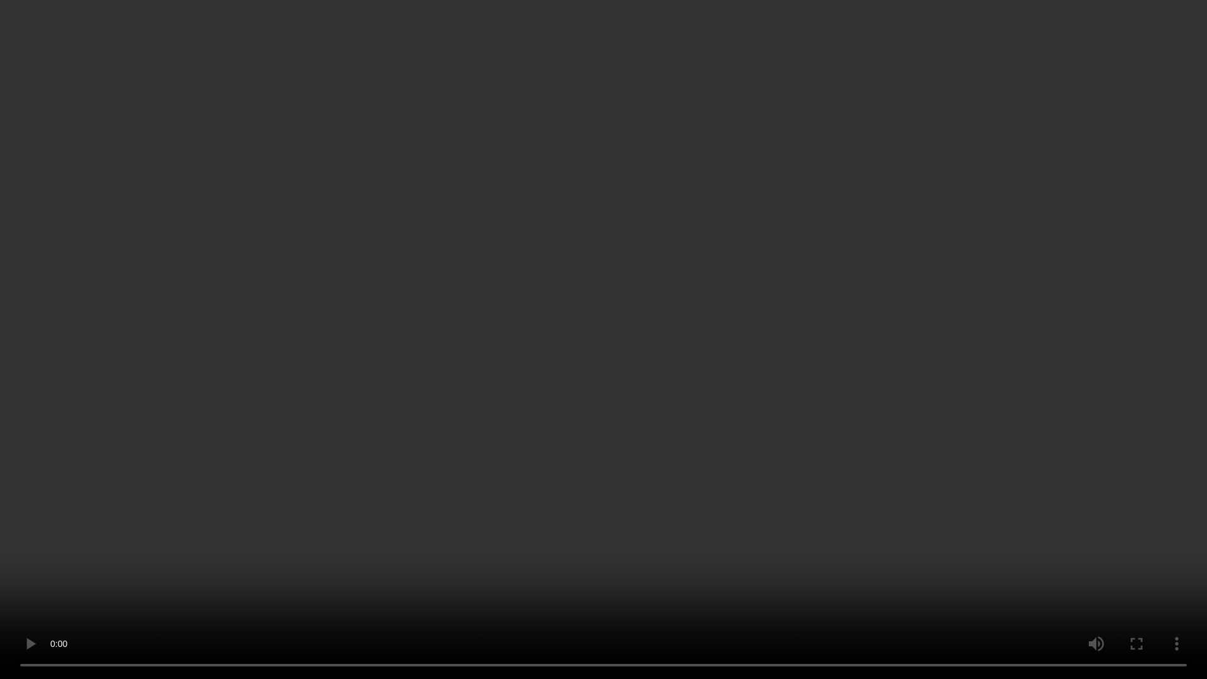
click at [1000, 577] on video at bounding box center [603, 339] width 1207 height 679
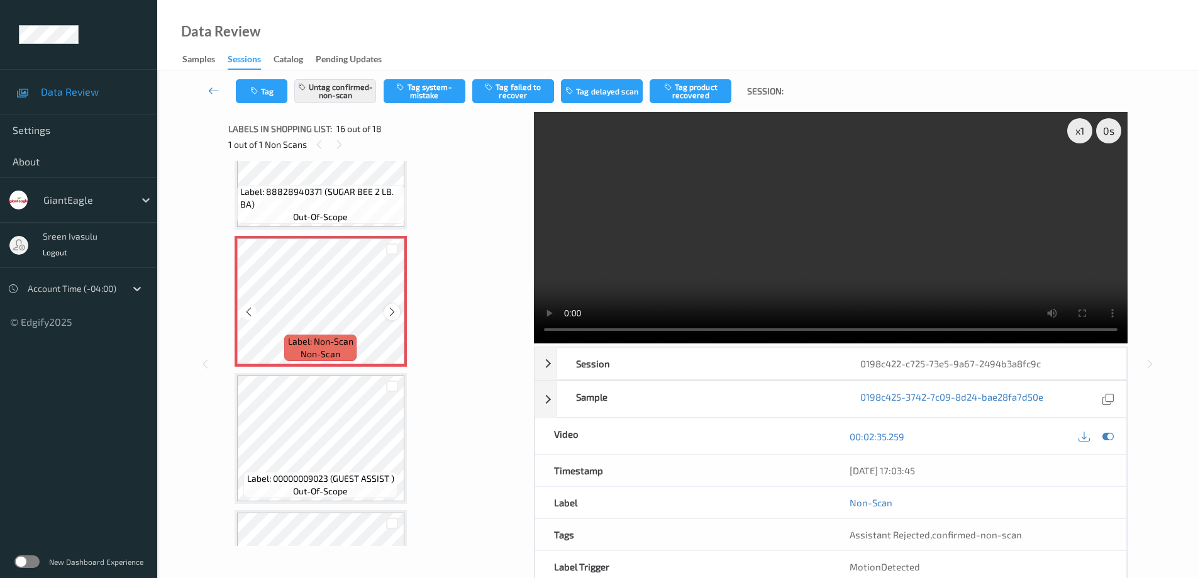
click at [389, 313] on icon at bounding box center [392, 311] width 11 height 11
click at [688, 86] on button "Tag product recovered" at bounding box center [691, 91] width 82 height 24
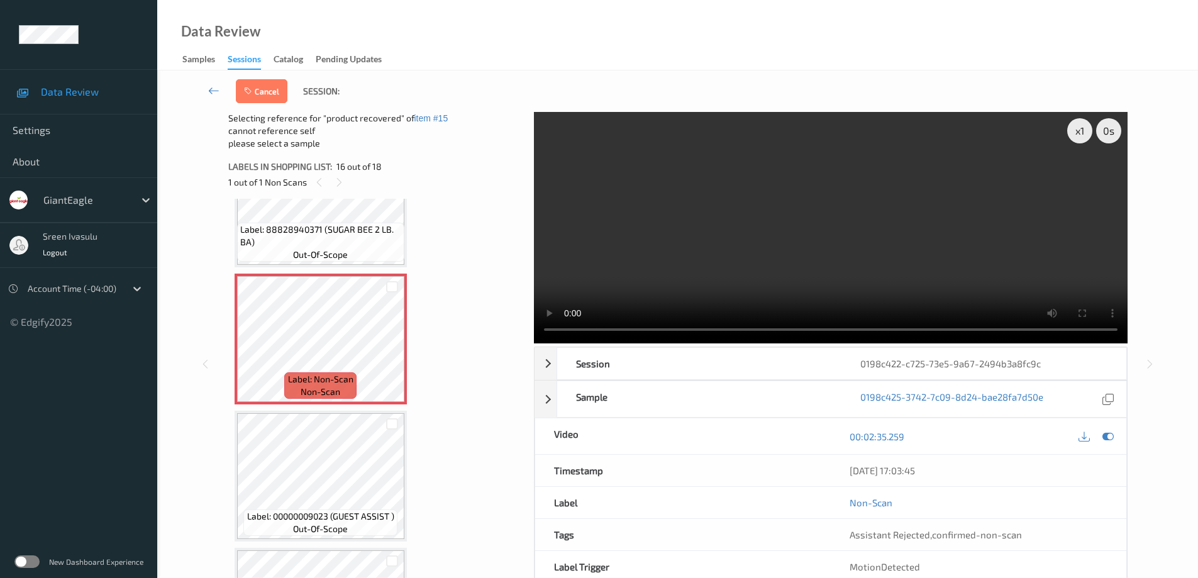
scroll to position [2089, 0]
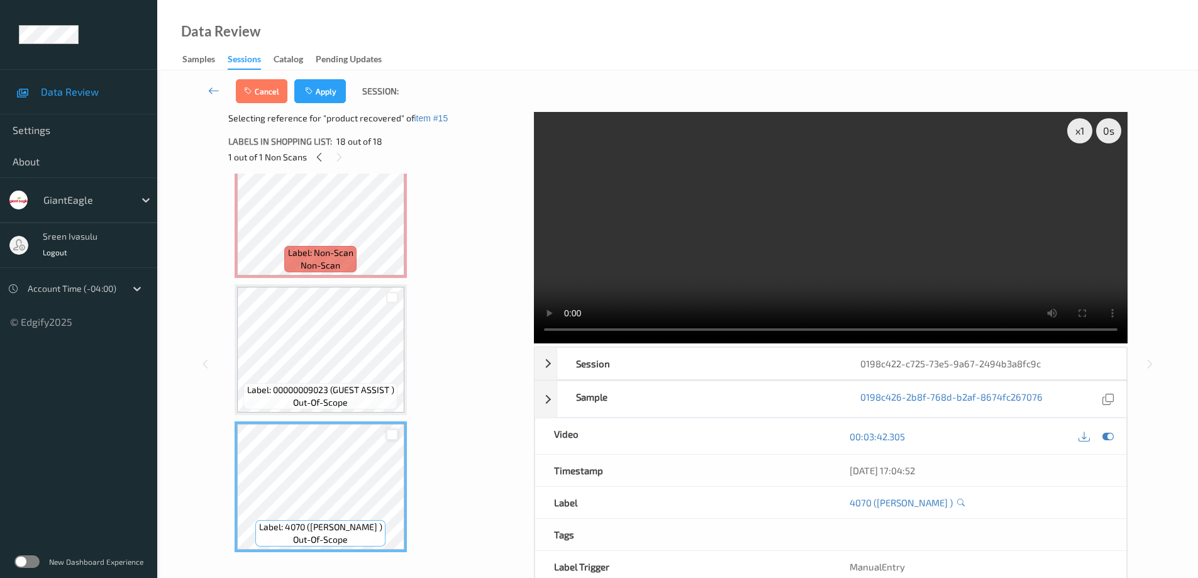
click at [392, 438] on div at bounding box center [392, 435] width 12 height 12
click at [318, 89] on button "Apply" at bounding box center [320, 91] width 52 height 24
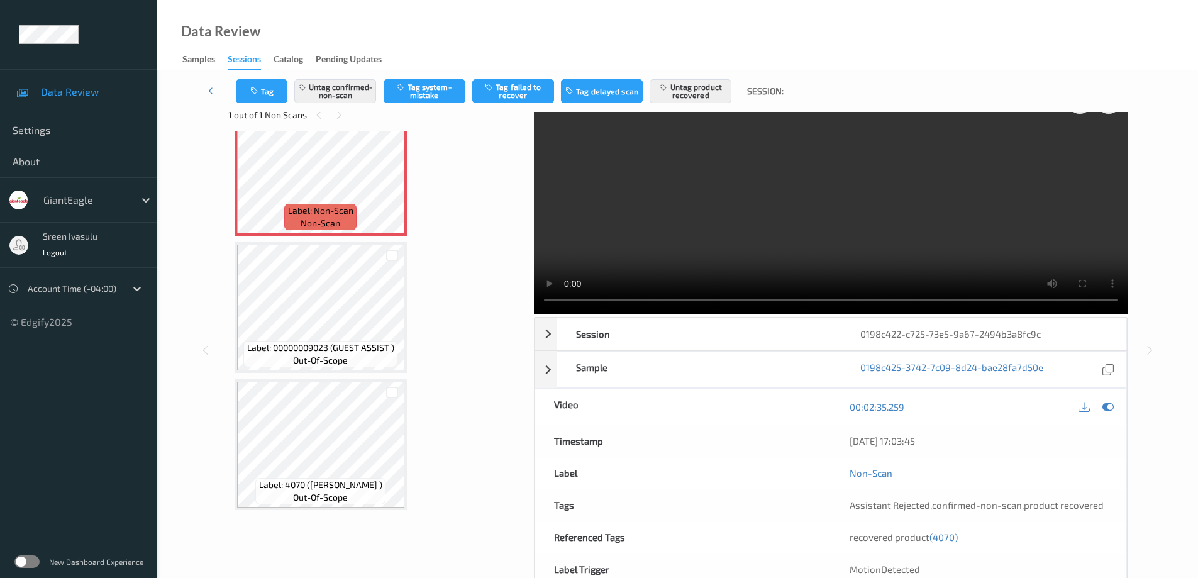
scroll to position [0, 0]
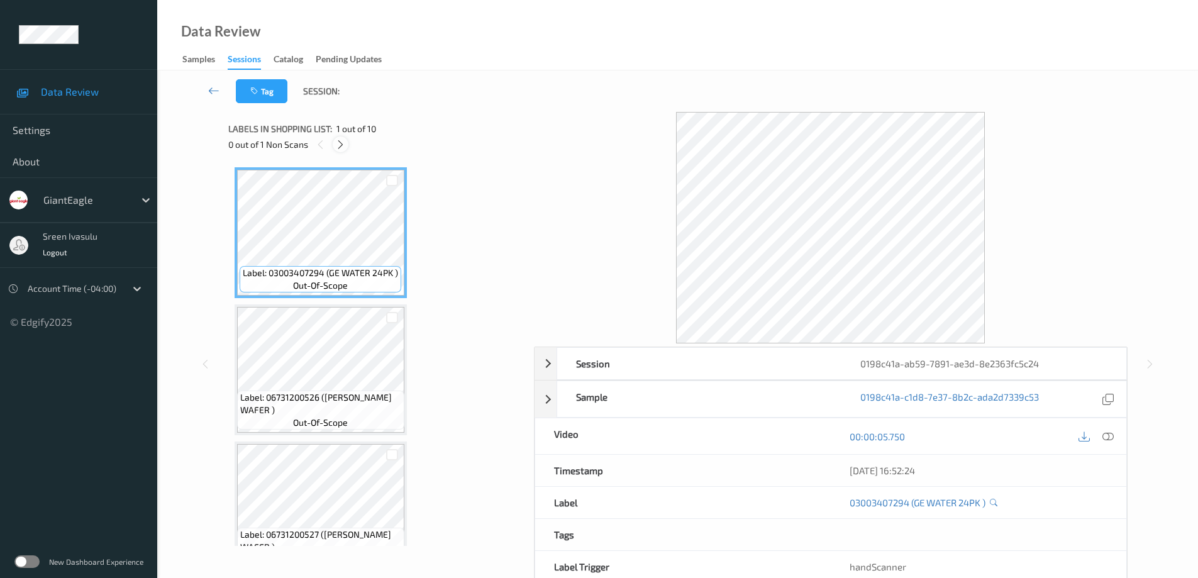
click at [334, 149] on div at bounding box center [341, 144] width 16 height 16
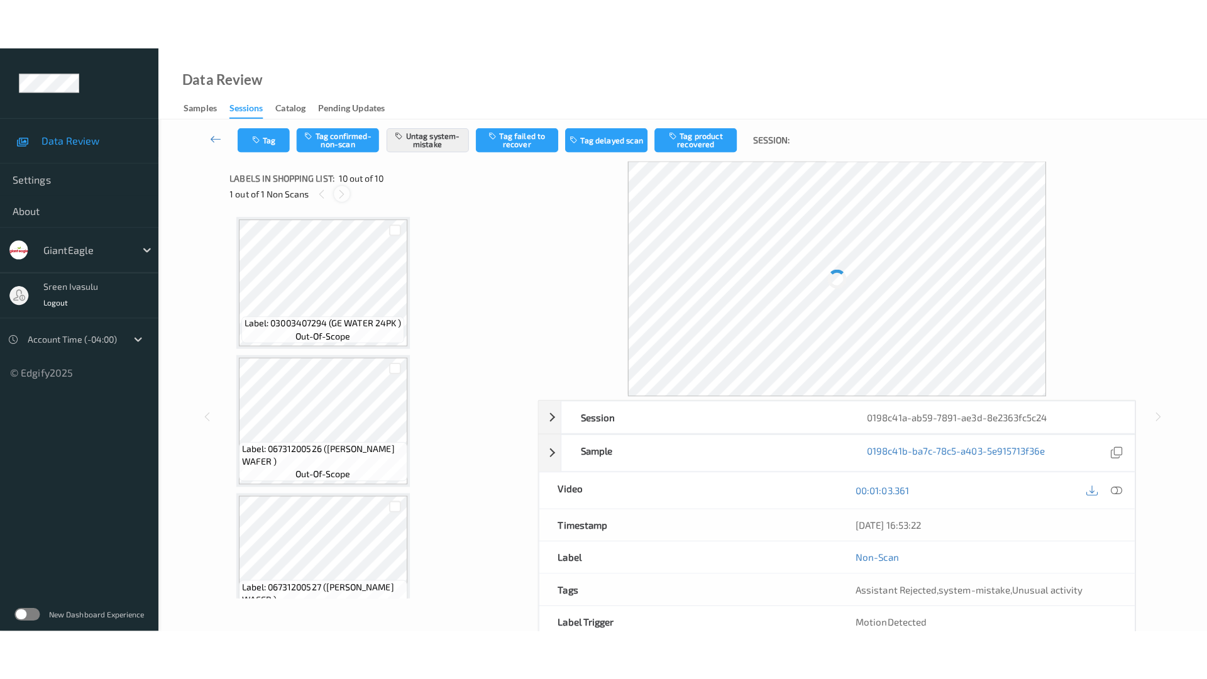
scroll to position [992, 0]
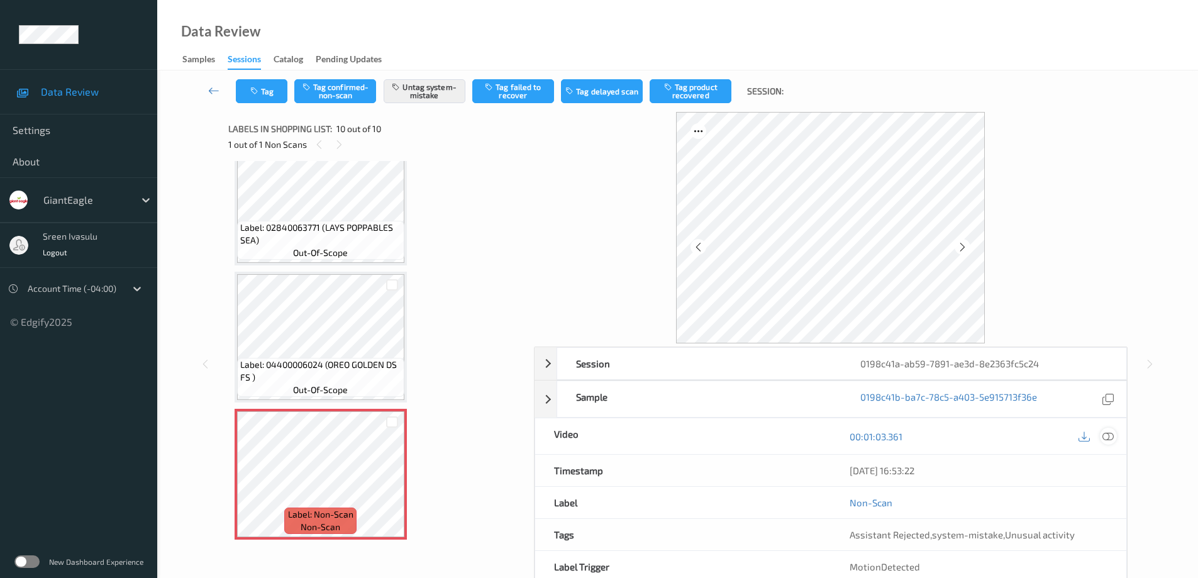
click at [1112, 432] on icon at bounding box center [1107, 435] width 11 height 11
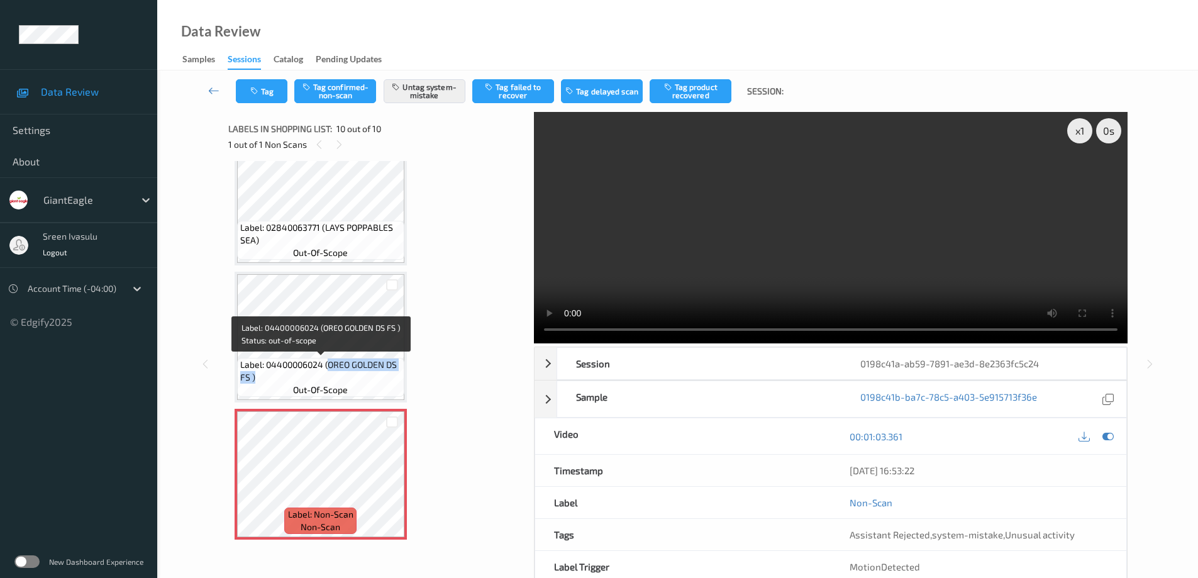
drag, startPoint x: 329, startPoint y: 365, endPoint x: 395, endPoint y: 384, distance: 68.5
click at [395, 384] on span "Label: 04400006024 (OREO GOLDEN DS FS )" at bounding box center [320, 370] width 161 height 25
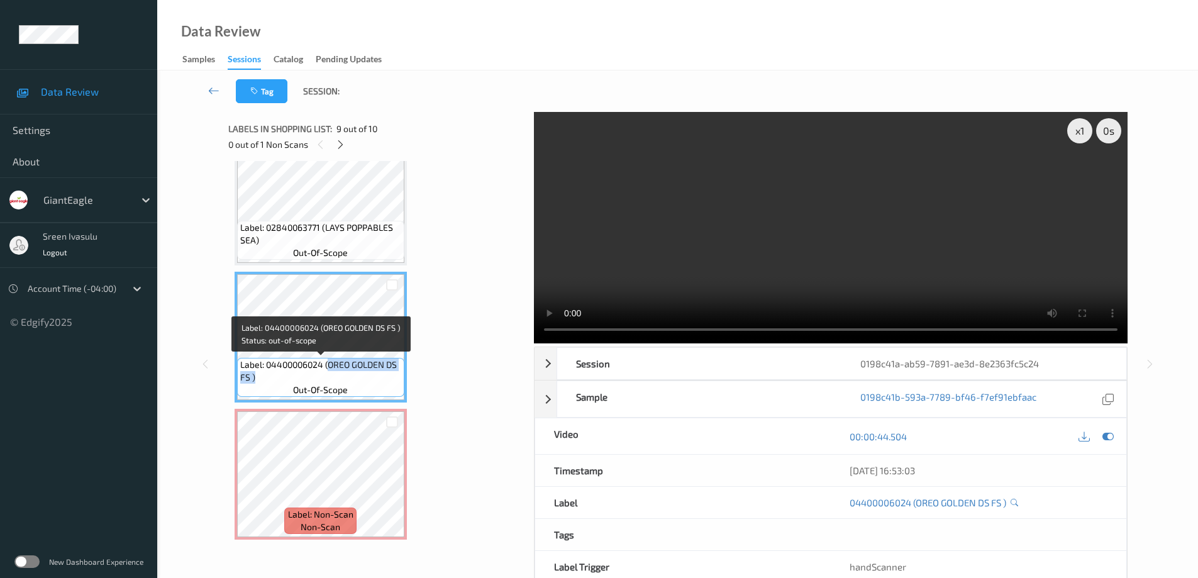
copy span "OREO GOLDEN DS FS )"
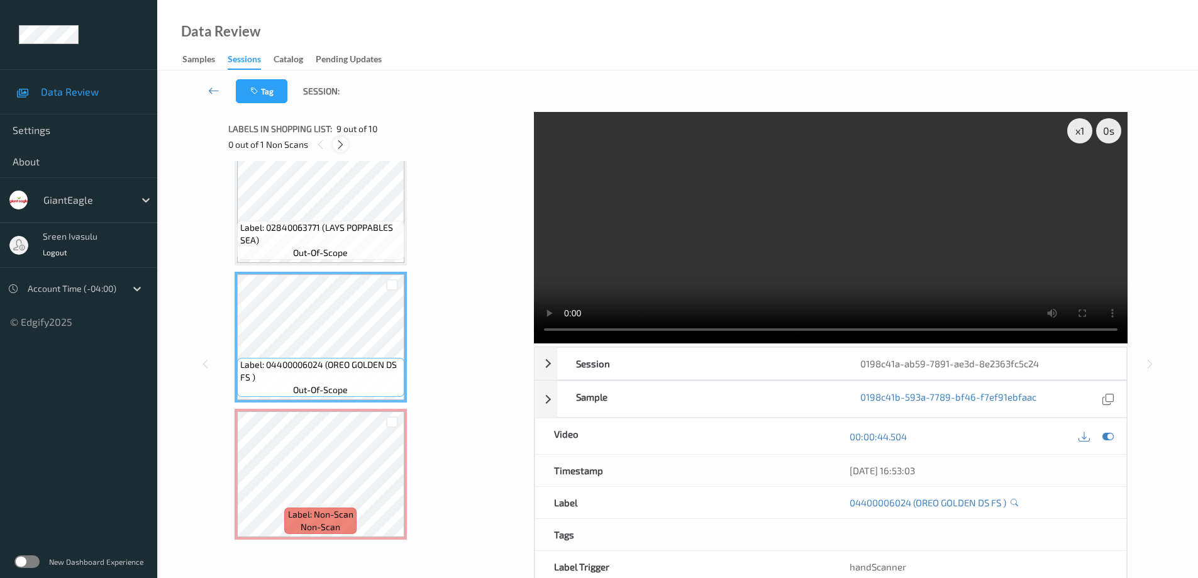
click at [337, 144] on icon at bounding box center [340, 144] width 11 height 11
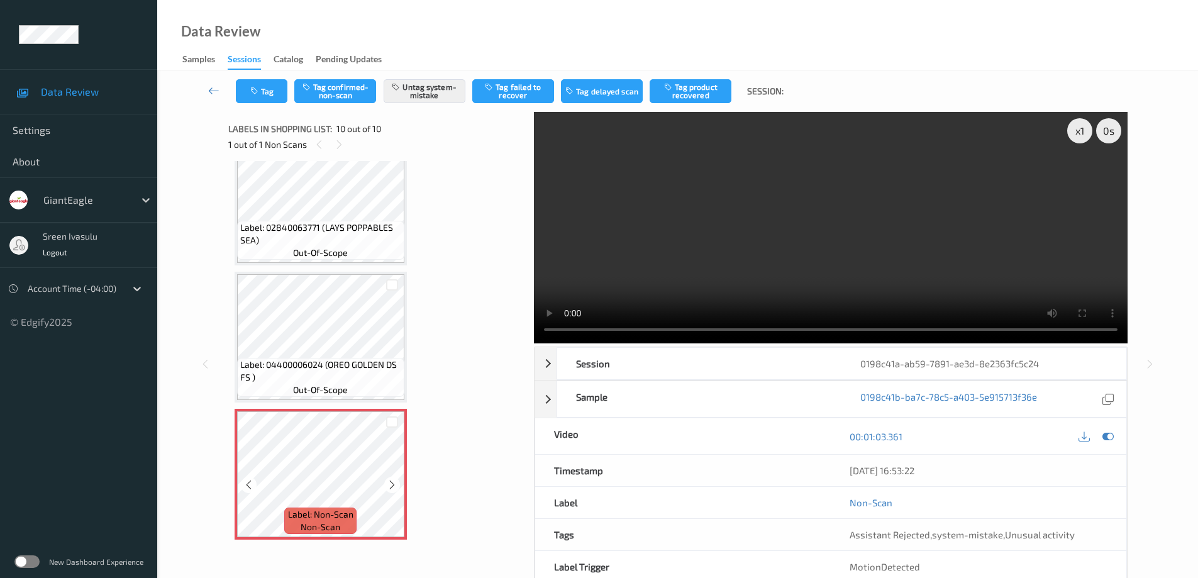
click at [387, 485] on icon at bounding box center [392, 484] width 11 height 11
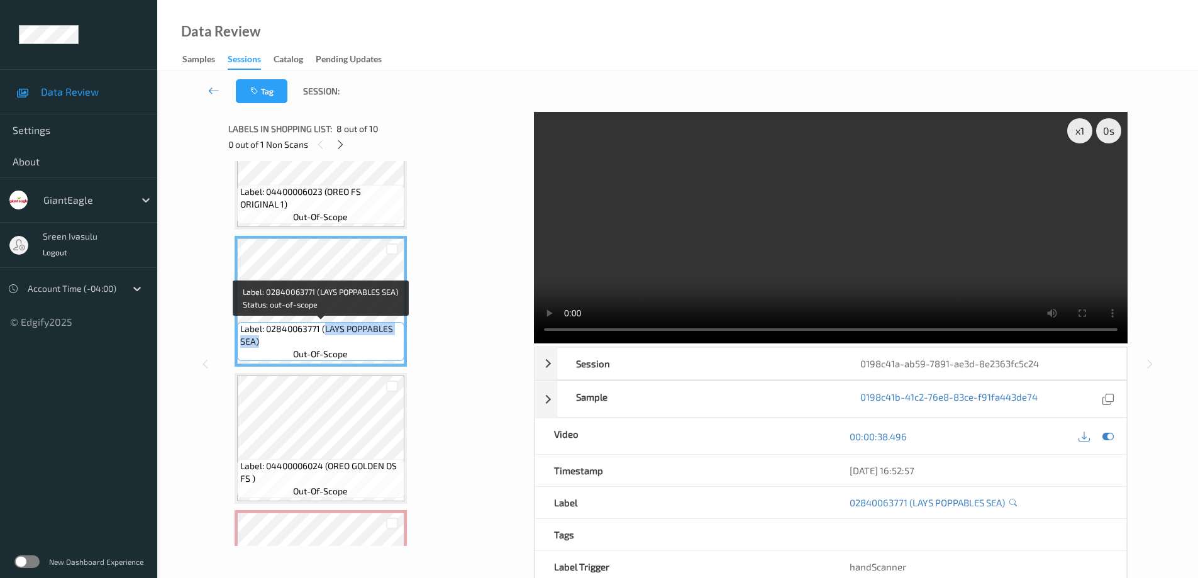
drag, startPoint x: 324, startPoint y: 329, endPoint x: 380, endPoint y: 345, distance: 57.4
click at [380, 345] on span "Label: 02840063771 (LAYS POPPABLES SEA)" at bounding box center [320, 335] width 161 height 25
copy span "LAYS POPPABLES SEA)"
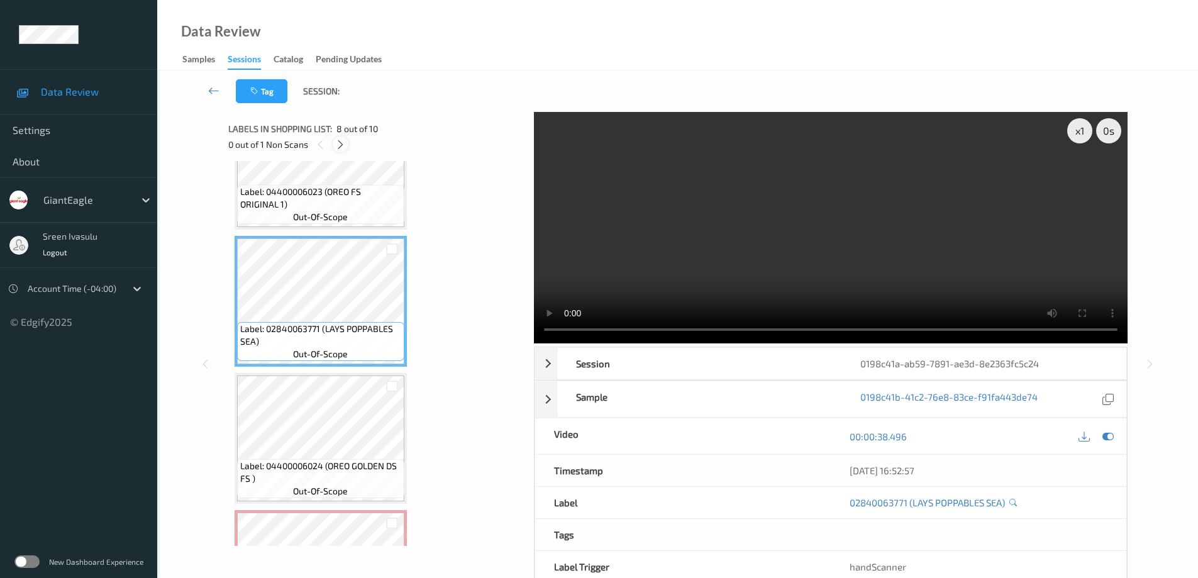
click at [333, 143] on div at bounding box center [341, 144] width 16 height 16
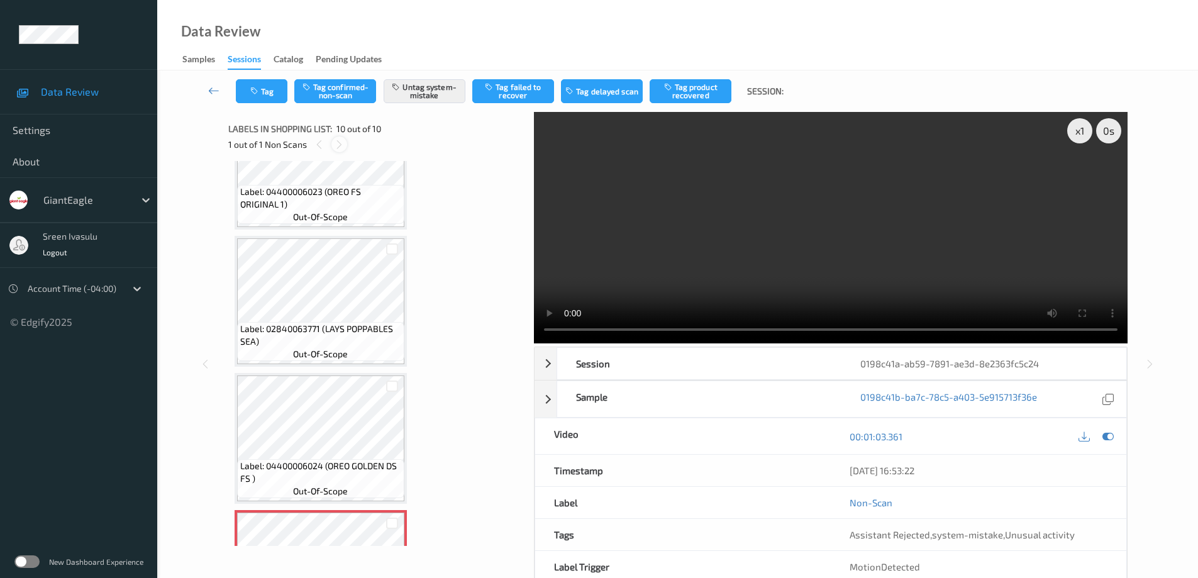
scroll to position [992, 0]
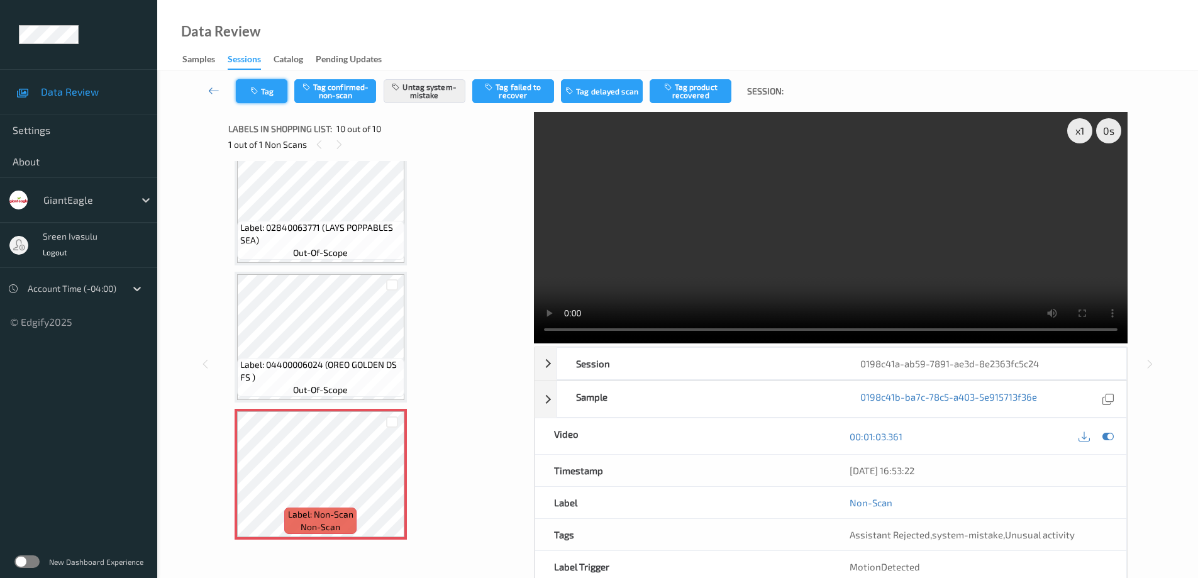
click at [265, 95] on button "Tag" at bounding box center [262, 91] width 52 height 24
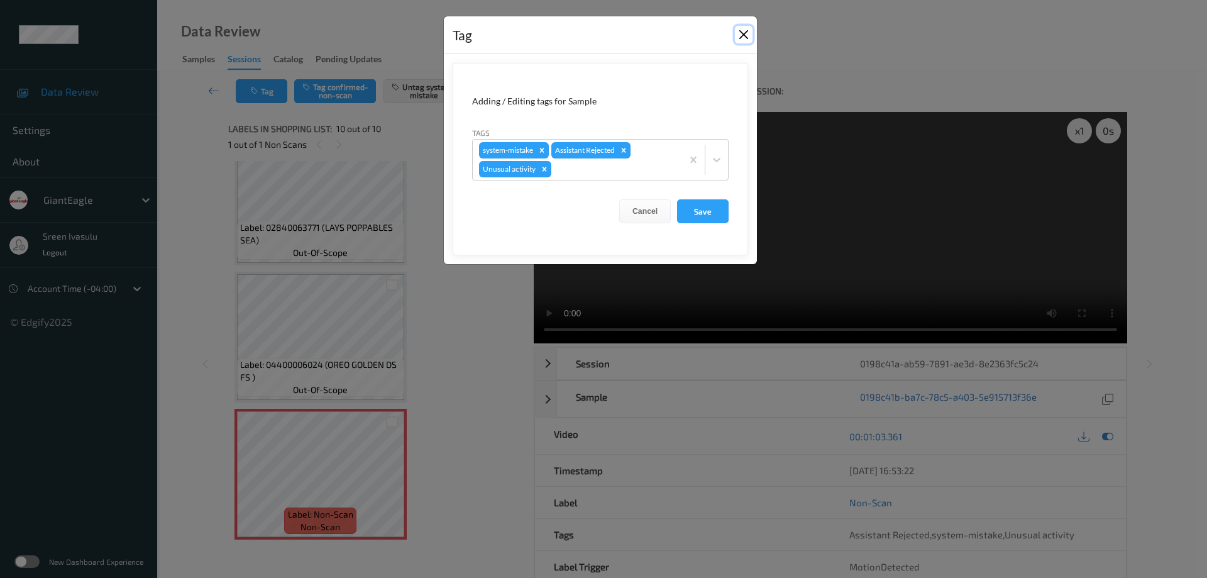
click at [741, 31] on button "Close" at bounding box center [744, 35] width 18 height 18
